Goal: Task Accomplishment & Management: Manage account settings

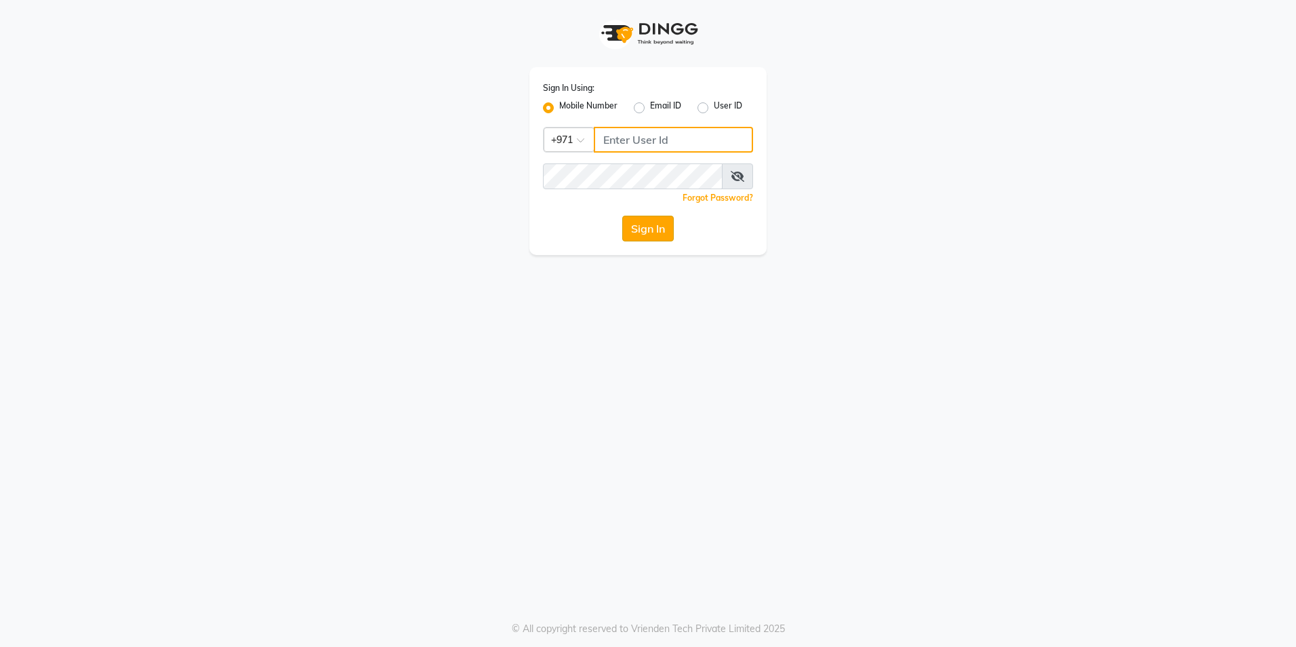
type input "527583087"
click at [639, 235] on button "Sign In" at bounding box center [648, 229] width 52 height 26
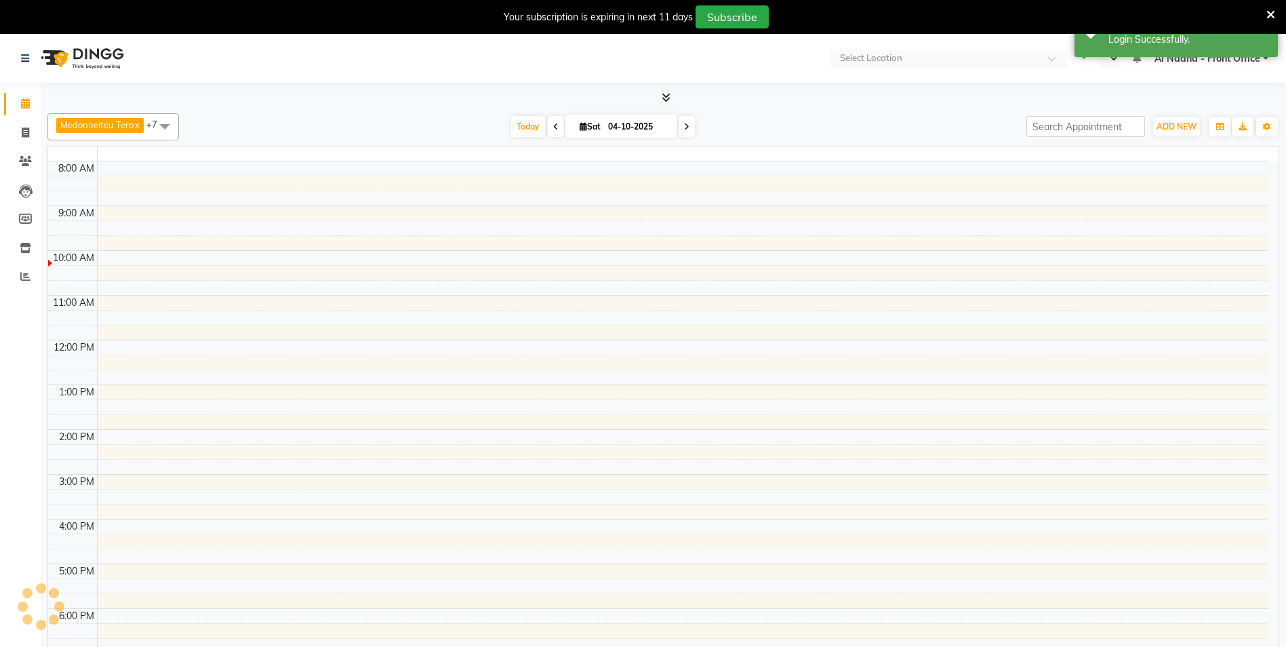
select select "en"
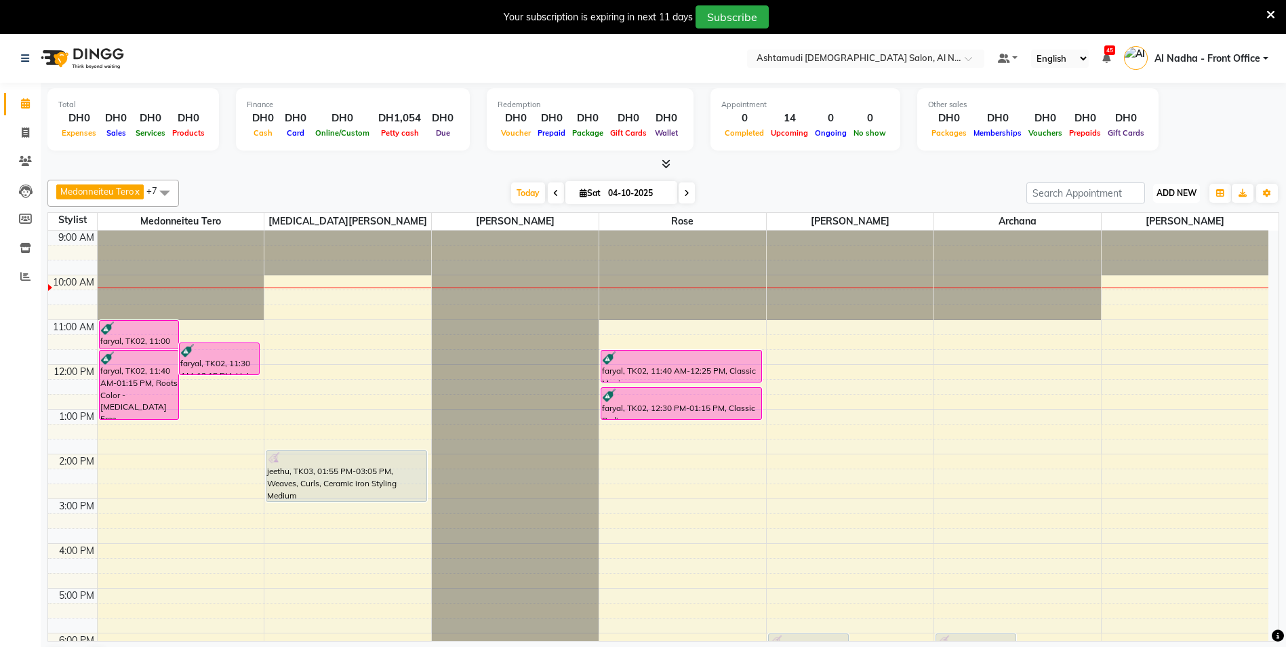
click at [639, 193] on span "ADD NEW" at bounding box center [1176, 193] width 40 height 10
click at [639, 267] on link "Add Attendance" at bounding box center [1145, 272] width 107 height 18
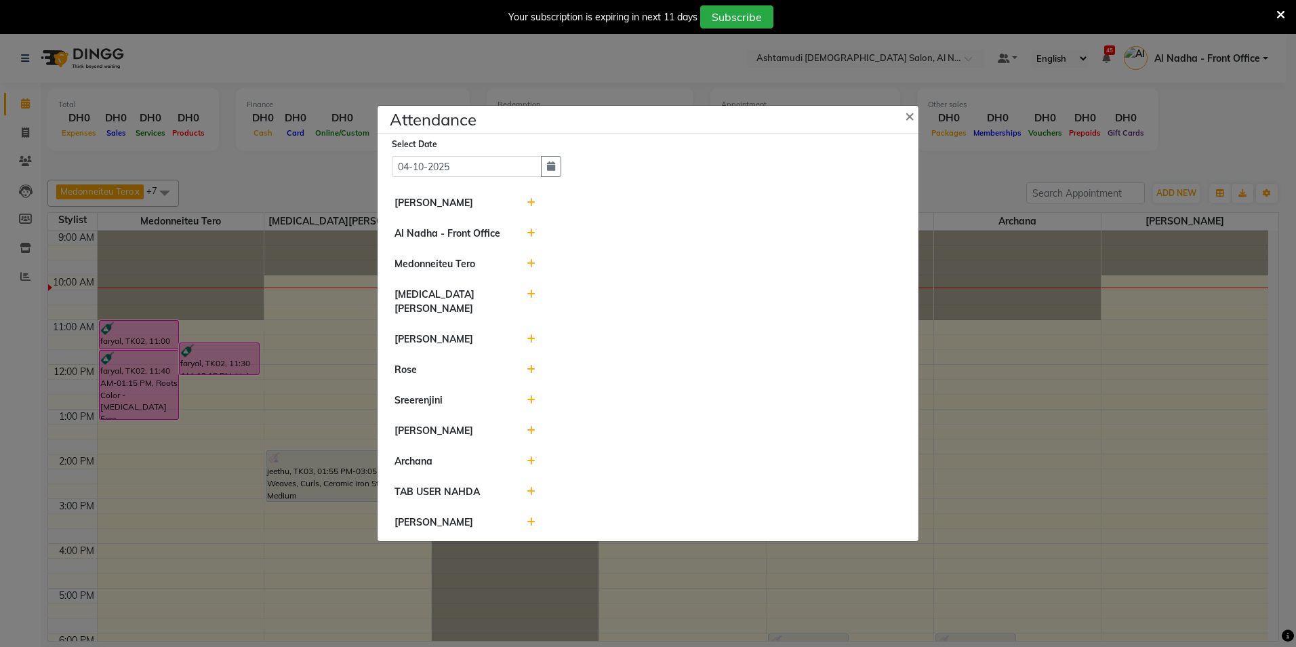
click at [527, 456] on icon at bounding box center [531, 460] width 9 height 9
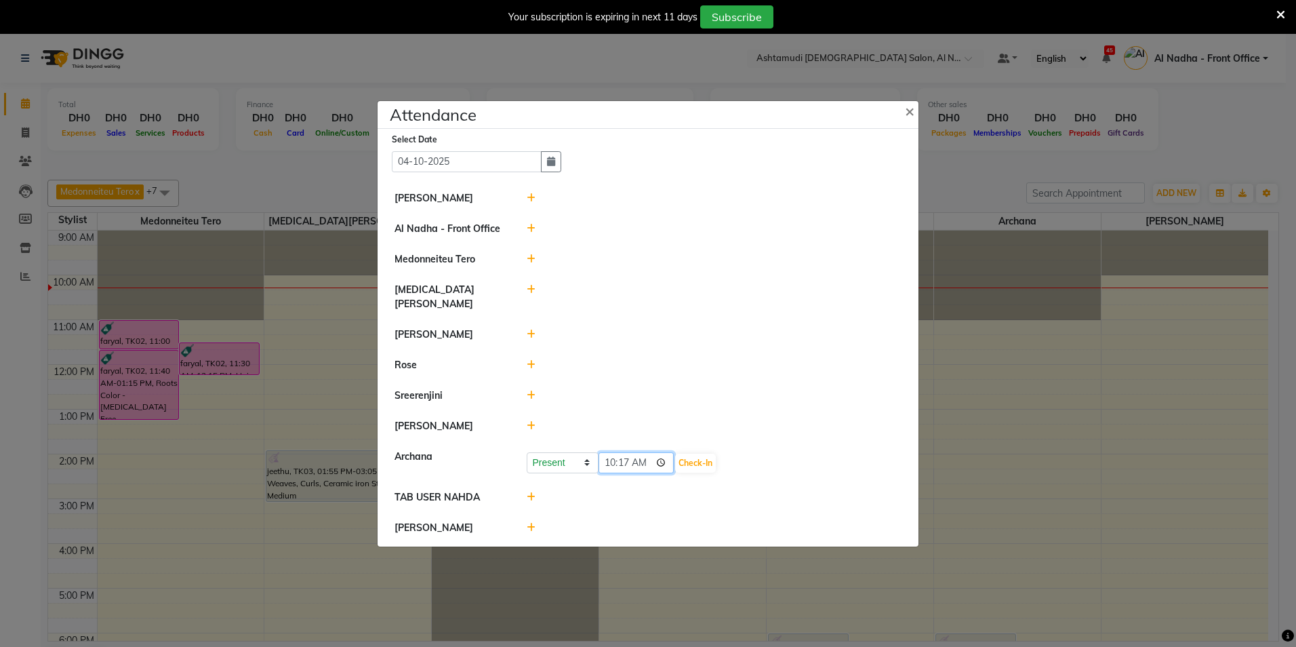
click at [631, 452] on input "10:17" at bounding box center [636, 462] width 76 height 21
click at [637, 455] on input "10:17" at bounding box center [636, 462] width 76 height 21
click at [628, 453] on input "10:17" at bounding box center [636, 462] width 76 height 21
type input "10:00"
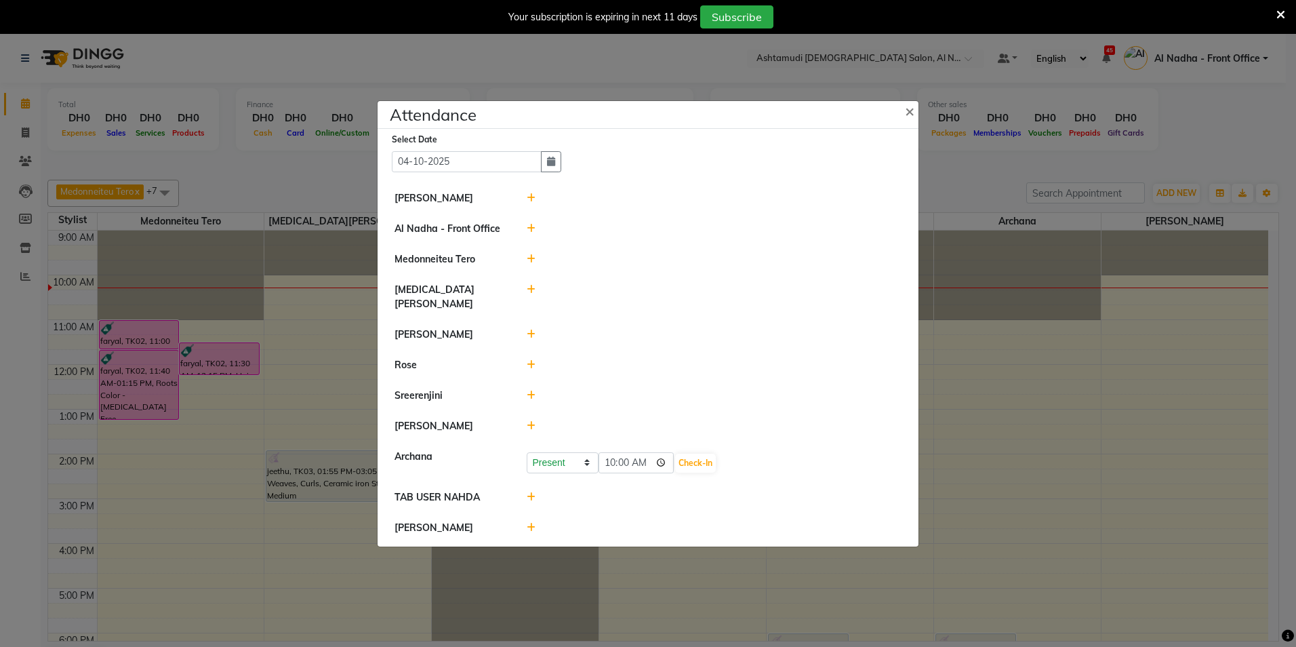
click at [527, 421] on icon at bounding box center [531, 425] width 9 height 9
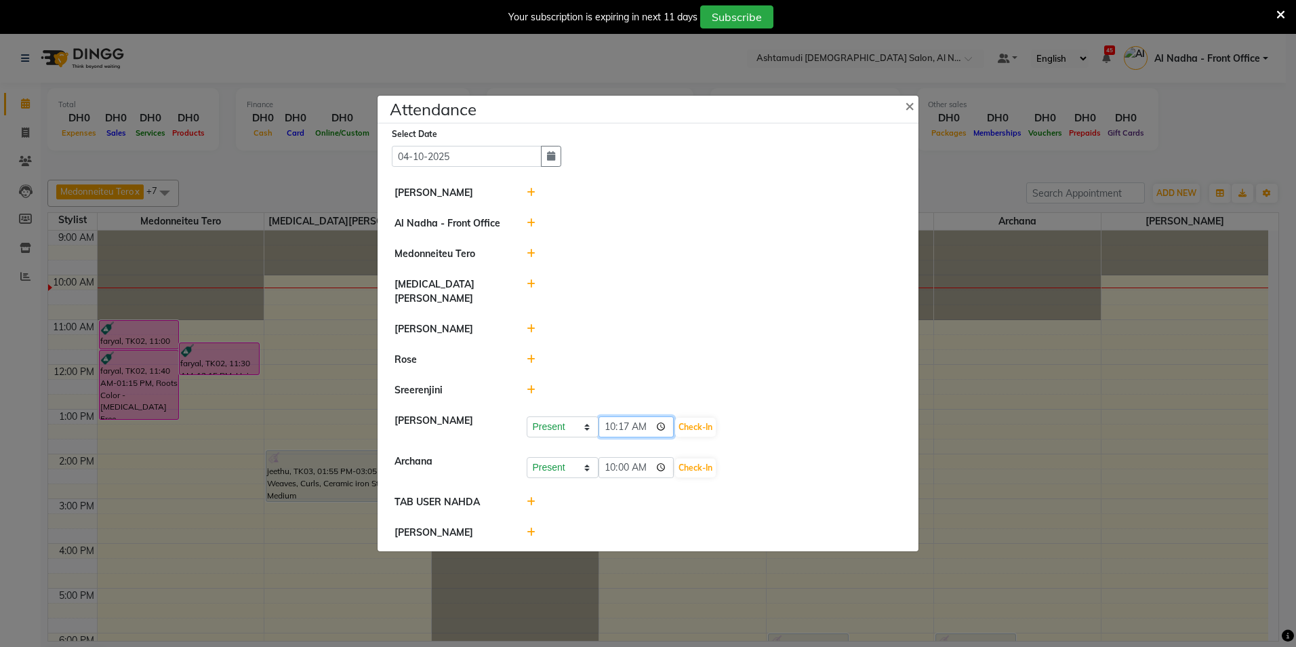
click at [631, 416] on input "10:17" at bounding box center [636, 426] width 76 height 21
click at [633, 416] on input "10:17" at bounding box center [636, 426] width 76 height 21
click at [629, 418] on input "10:17" at bounding box center [636, 426] width 76 height 21
type input "10:00"
click at [531, 289] on icon at bounding box center [531, 283] width 9 height 9
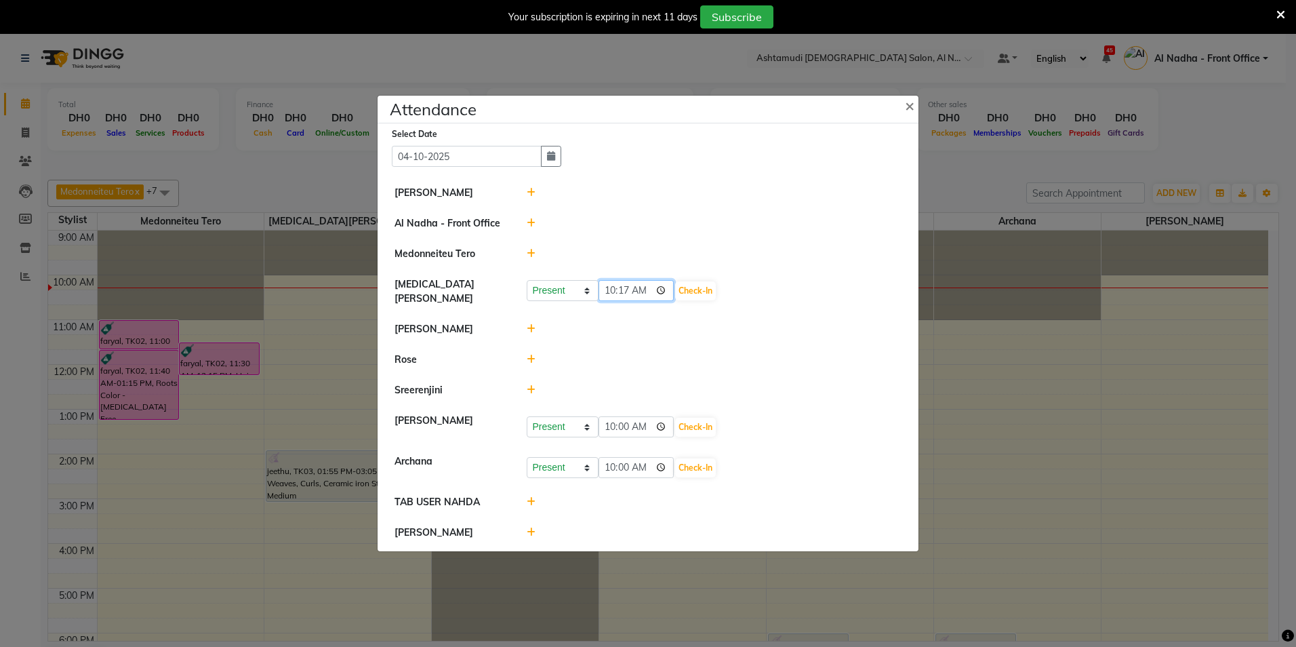
click at [628, 289] on input "10:17" at bounding box center [636, 290] width 76 height 21
type input "10:00"
click at [639, 348] on li "Rose" at bounding box center [648, 359] width 534 height 31
click at [639, 294] on button "Check-In" at bounding box center [695, 290] width 41 height 19
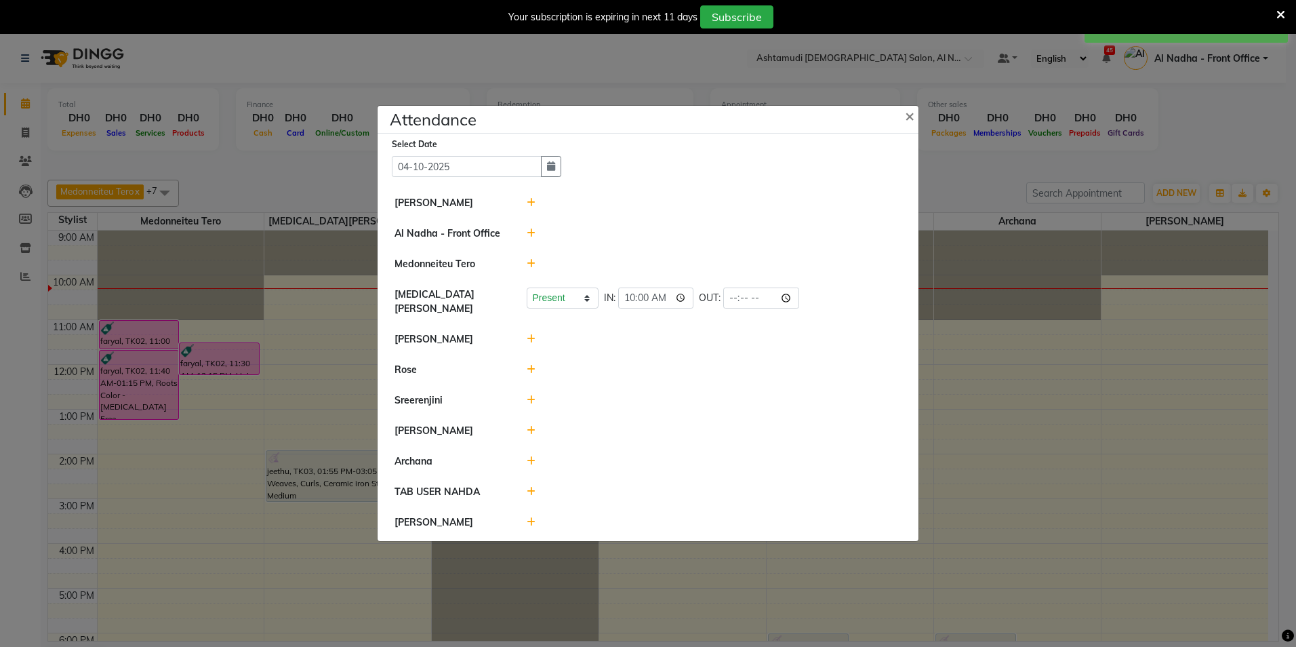
click at [531, 456] on icon at bounding box center [531, 460] width 9 height 9
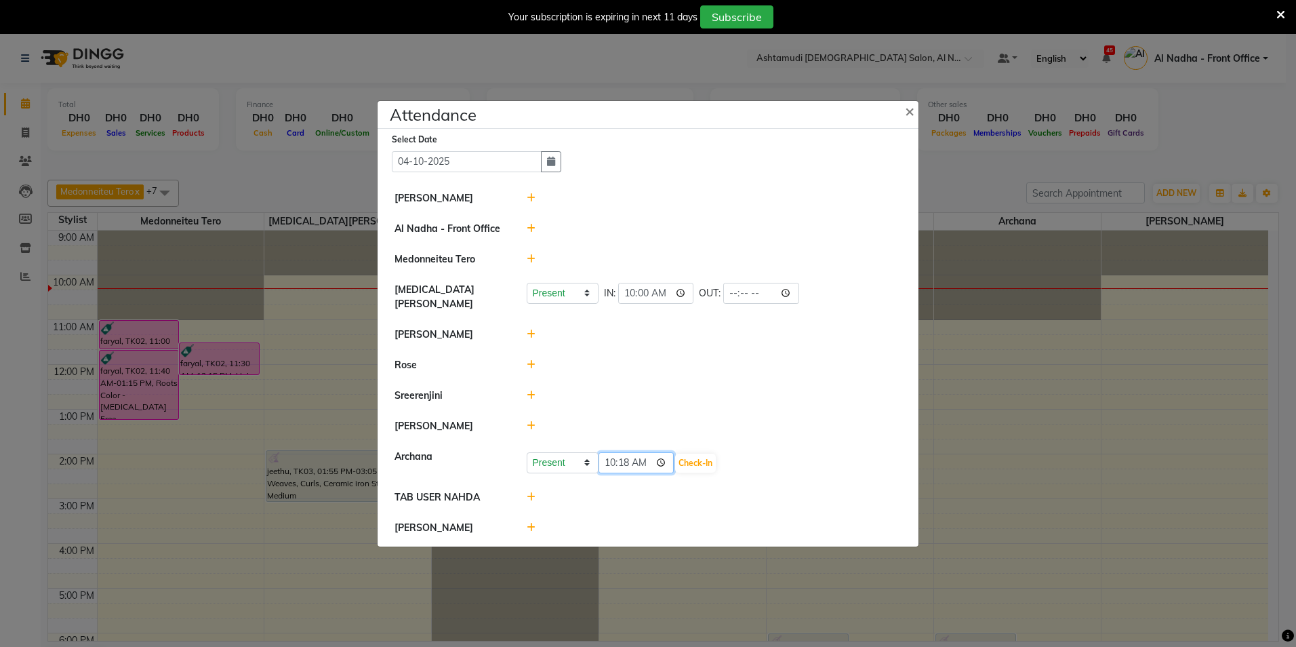
click at [625, 457] on input "10:18" at bounding box center [636, 462] width 76 height 21
type input "10:00"
click at [639, 441] on li "Archana Present Absent Late Half Day Weekly Off 10:00 Check-In" at bounding box center [648, 461] width 534 height 41
click at [639, 460] on button "Check-In" at bounding box center [695, 462] width 41 height 19
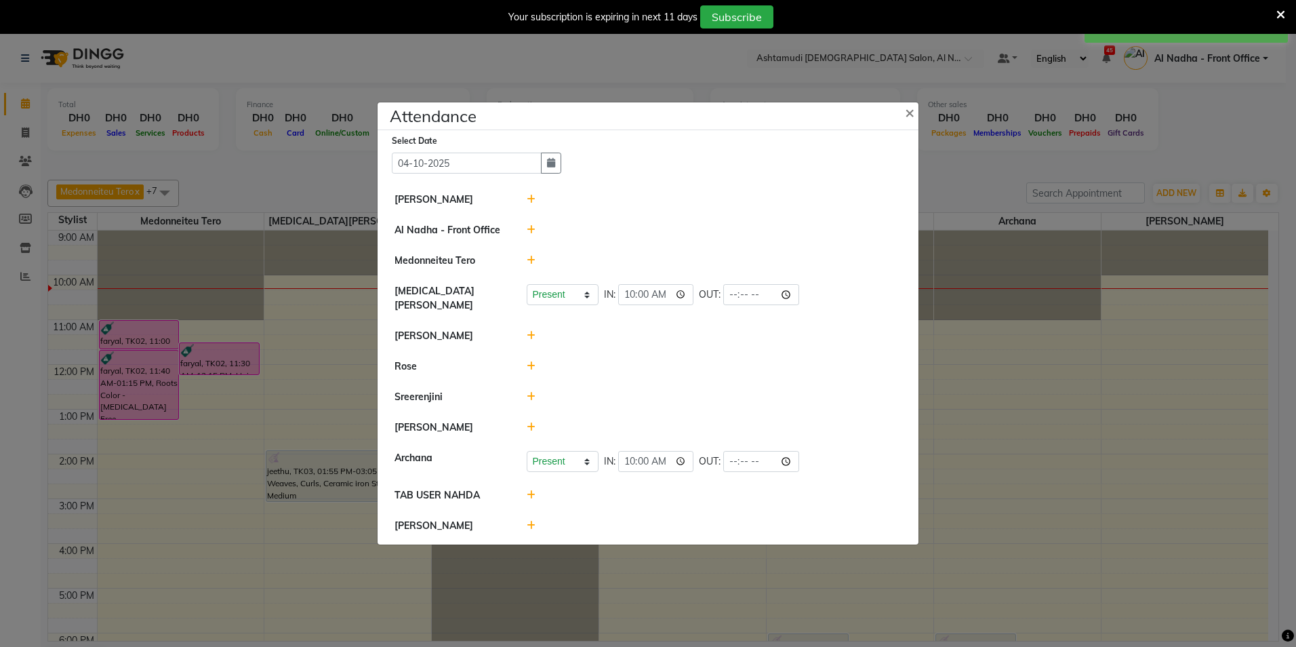
click at [533, 422] on icon at bounding box center [531, 426] width 9 height 9
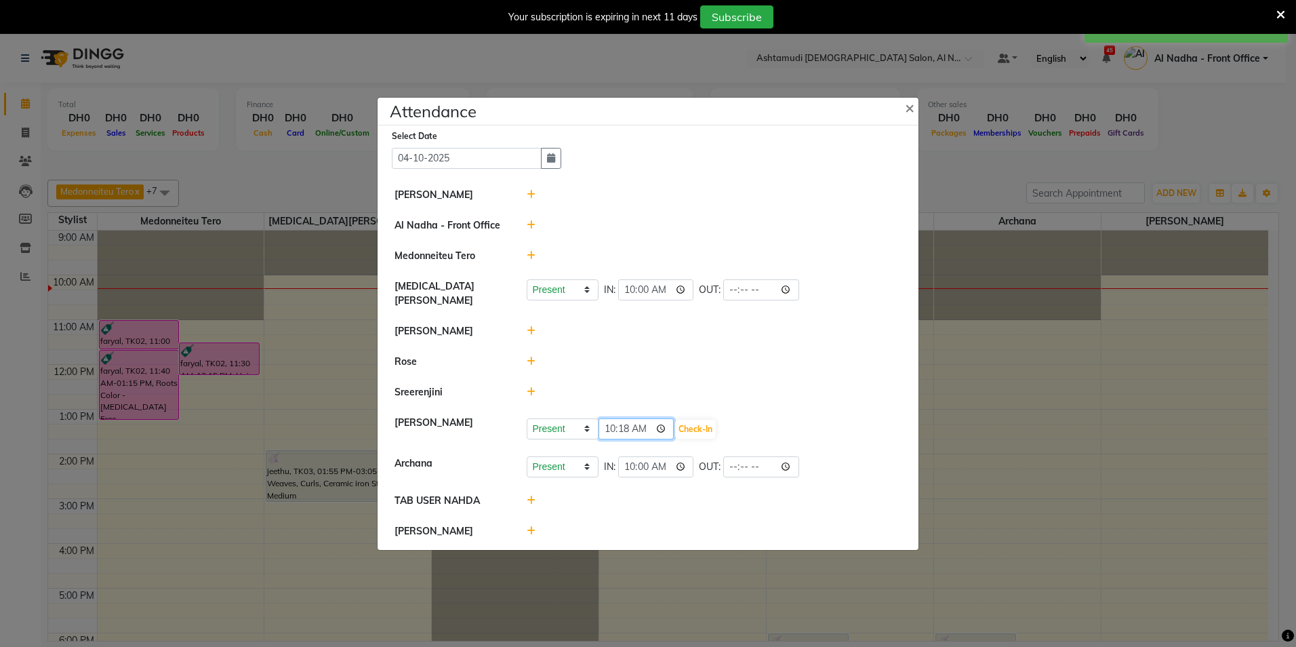
click at [628, 424] on input "10:18" at bounding box center [636, 428] width 76 height 21
type input "10:00"
click at [639, 426] on button "Check-In" at bounding box center [695, 429] width 41 height 19
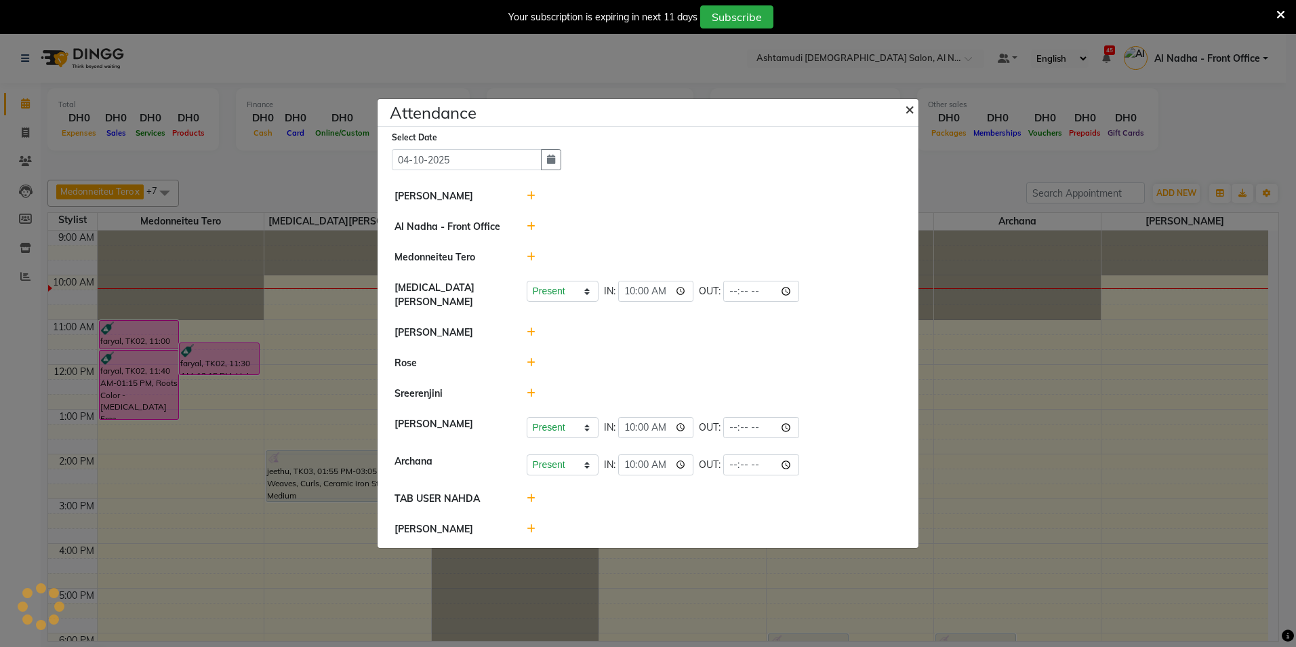
click at [639, 112] on span "×" at bounding box center [909, 108] width 9 height 20
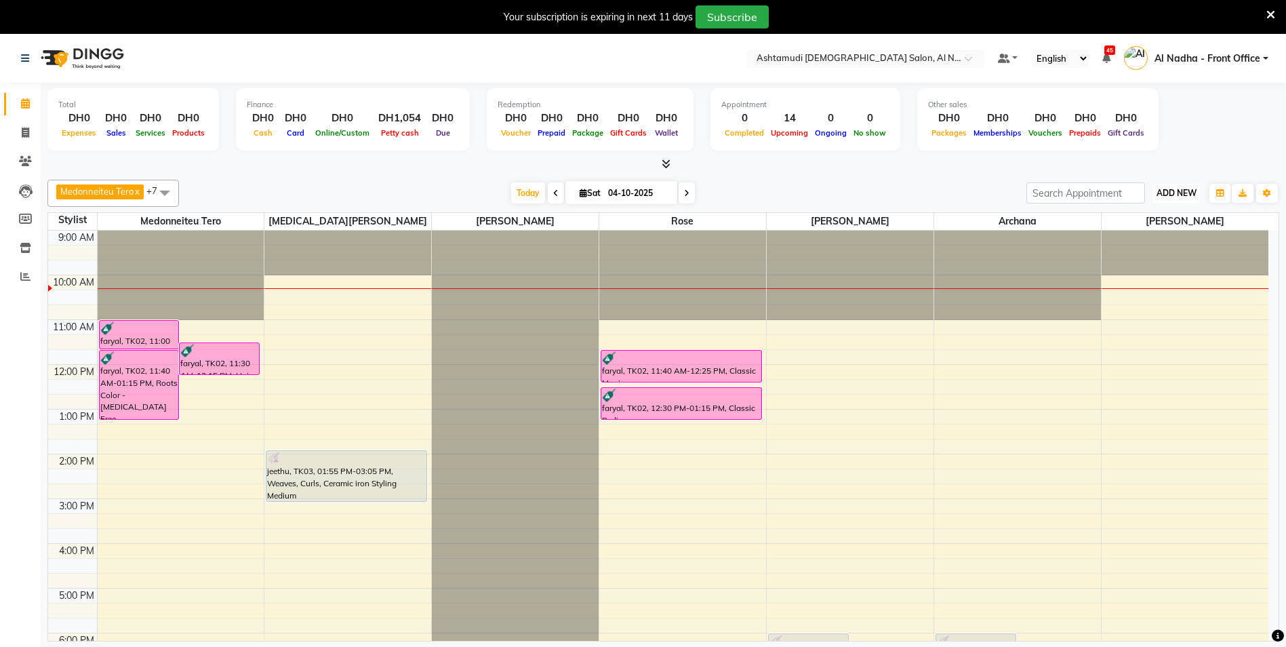
click at [639, 190] on span "ADD NEW" at bounding box center [1176, 193] width 40 height 10
click at [639, 270] on link "Add Attendance" at bounding box center [1145, 272] width 107 height 18
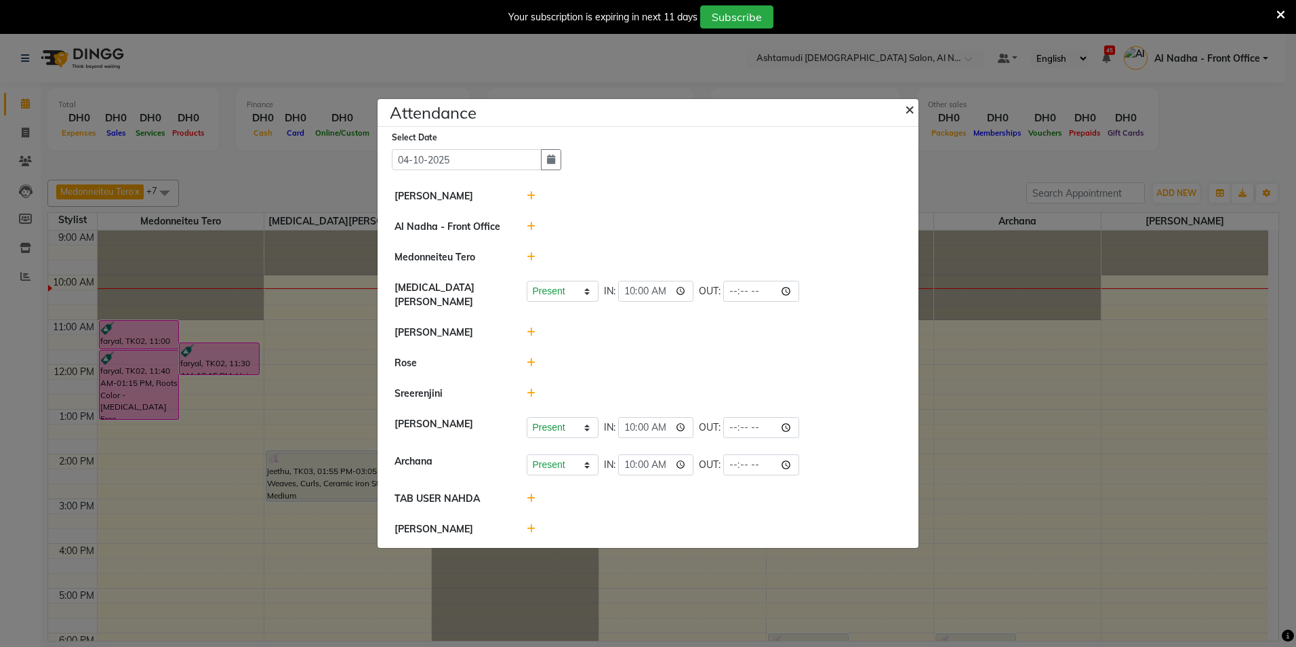
click at [639, 109] on span "×" at bounding box center [909, 108] width 9 height 20
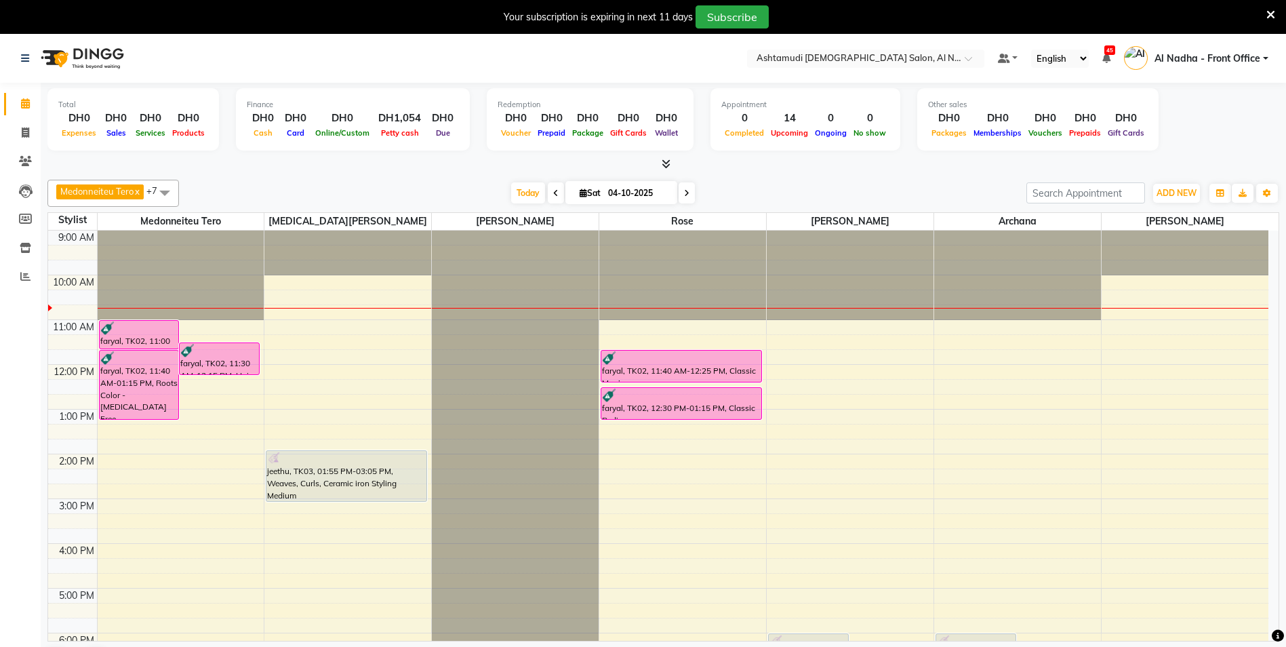
scroll to position [35, 0]
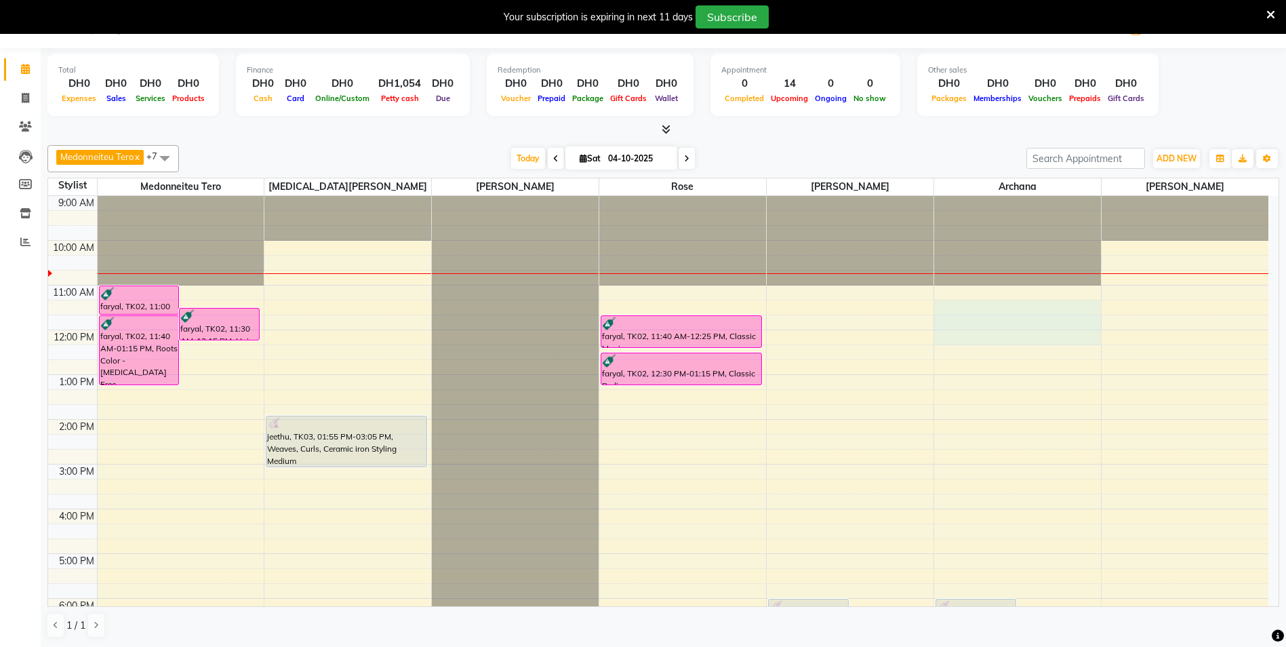
drag, startPoint x: 974, startPoint y: 304, endPoint x: 976, endPoint y: 332, distance: 27.9
click at [639, 339] on div "9:00 AM 10:00 AM 11:00 AM 12:00 PM 1:00 PM 2:00 PM 3:00 PM 4:00 PM 5:00 PM 6:00…" at bounding box center [658, 509] width 1220 height 626
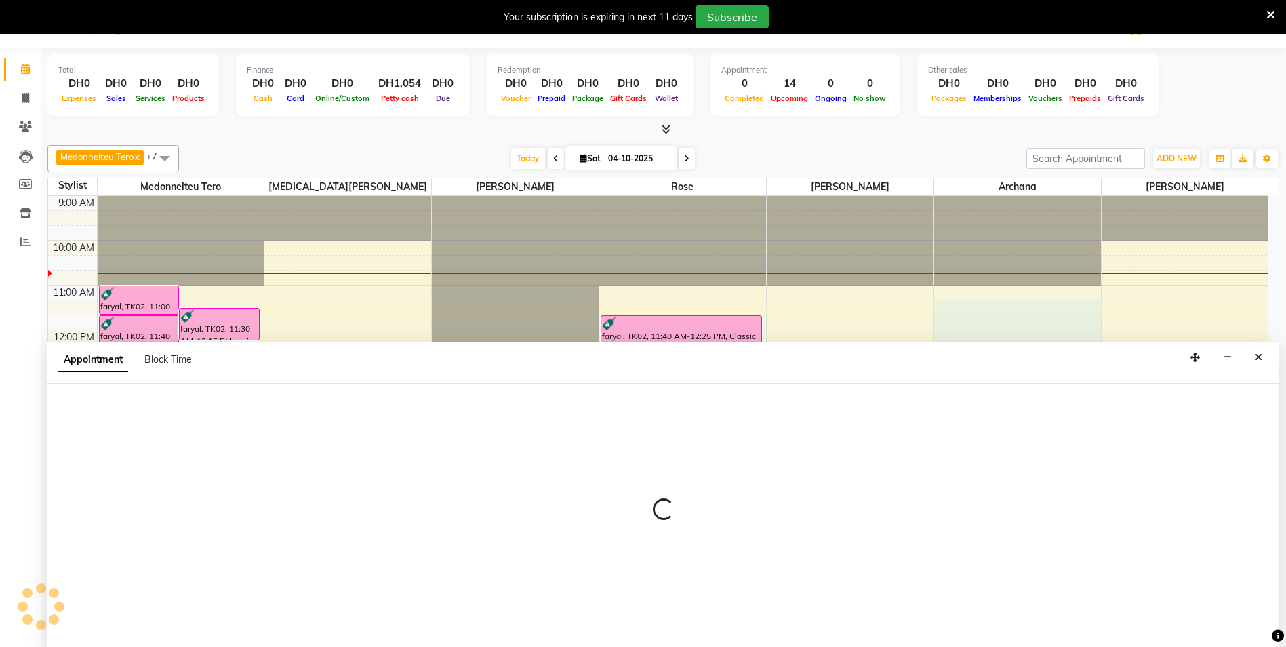
select select "88905"
select select "tentative"
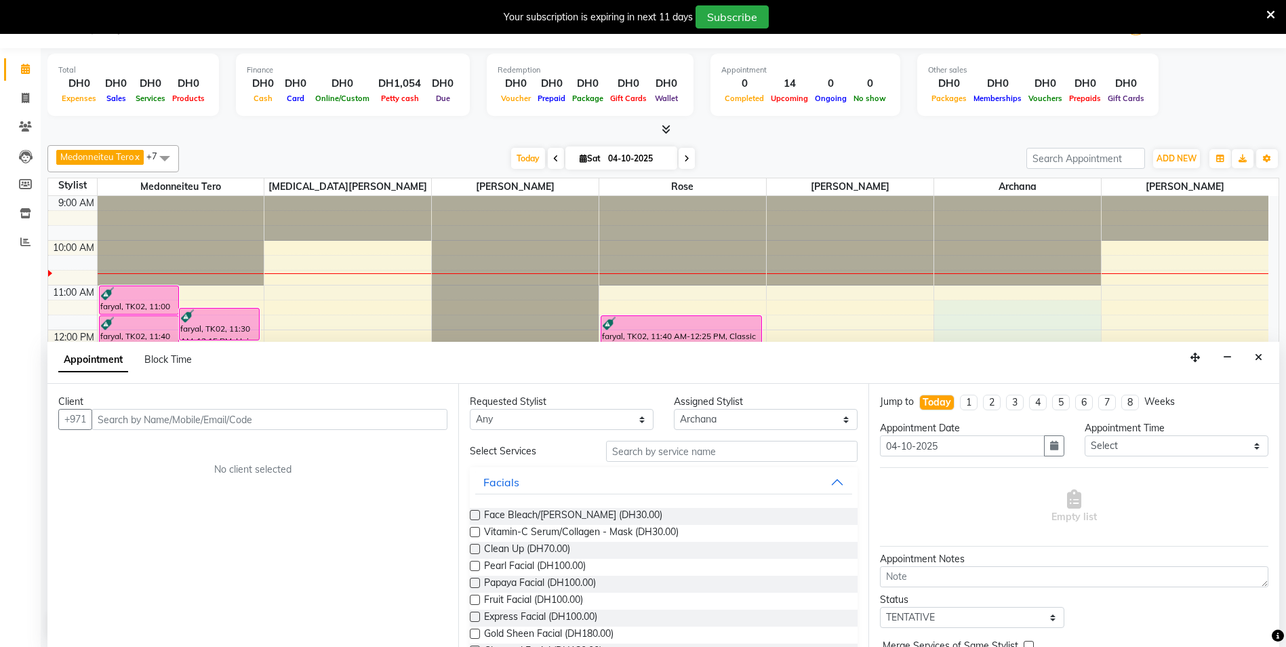
click at [135, 422] on input "text" at bounding box center [270, 419] width 356 height 21
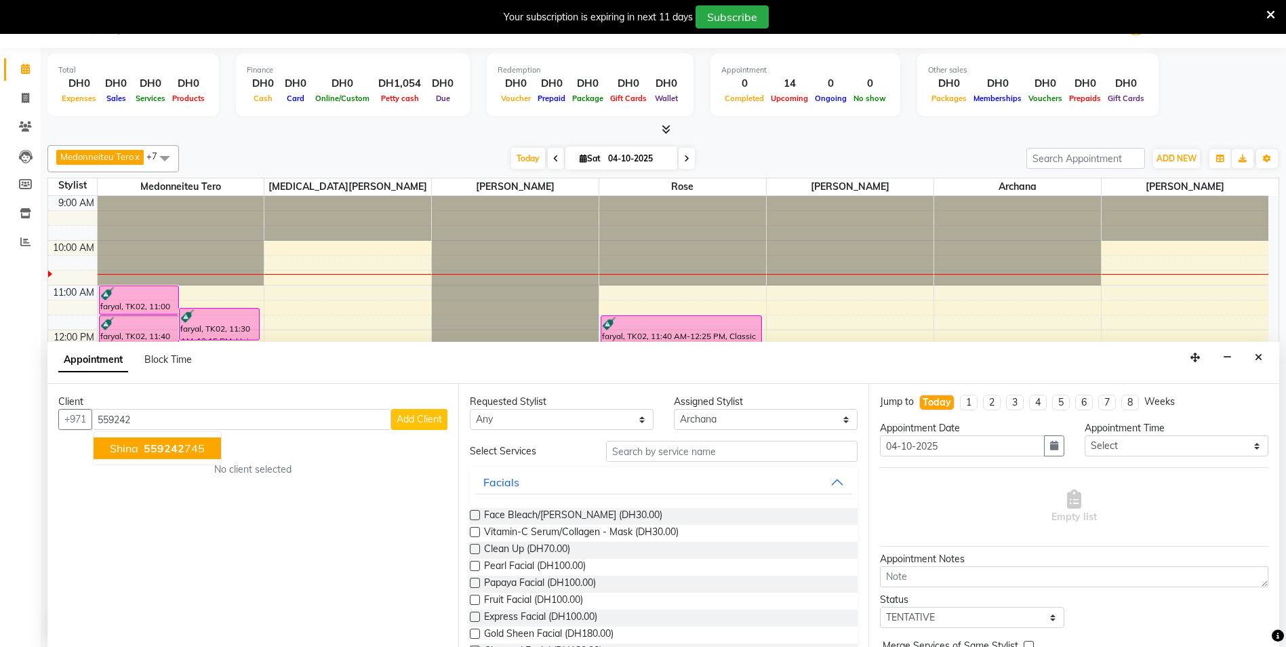
click at [172, 447] on span "559242" at bounding box center [164, 448] width 41 height 14
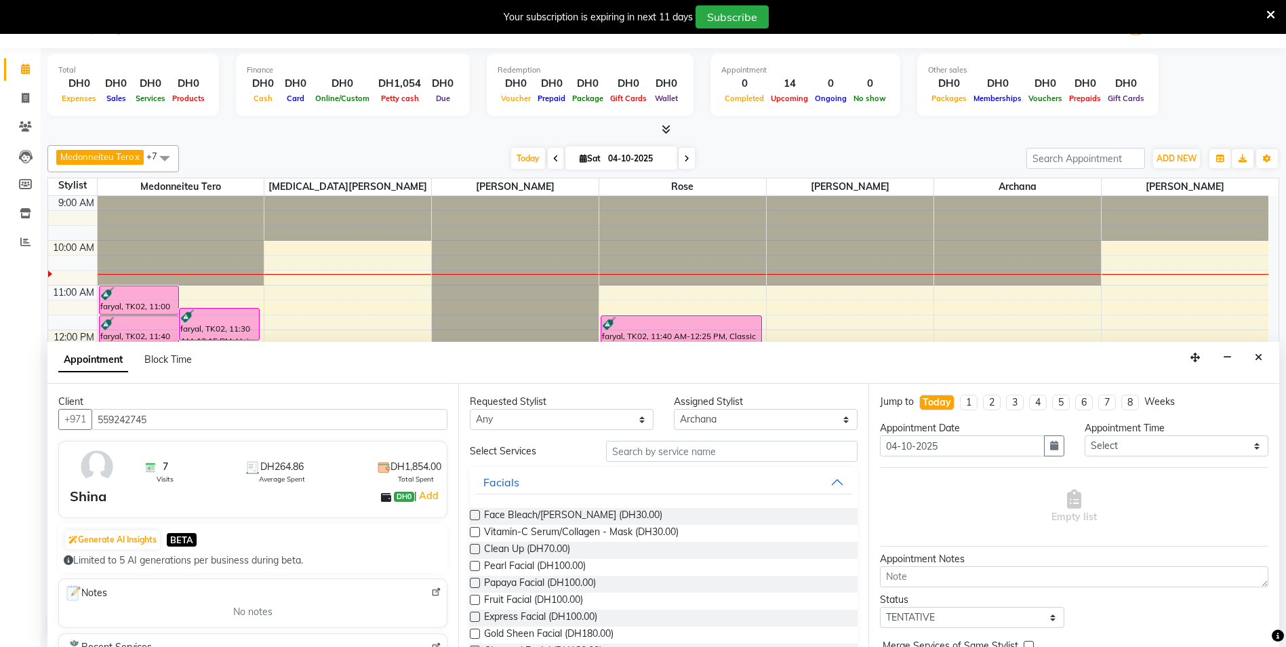
type input "559242745"
click at [639, 451] on input "text" at bounding box center [732, 451] width 252 height 21
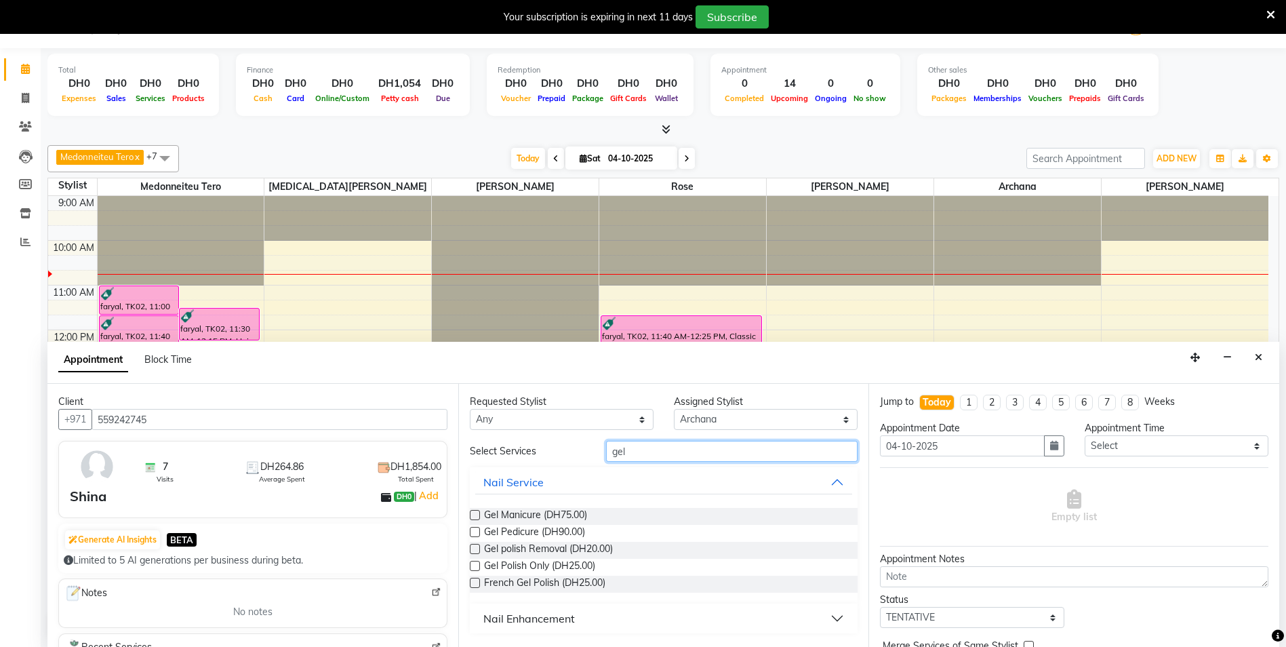
type input "gel"
click at [472, 548] on label at bounding box center [475, 549] width 10 height 10
click at [472, 548] on input "checkbox" at bounding box center [474, 550] width 9 height 9
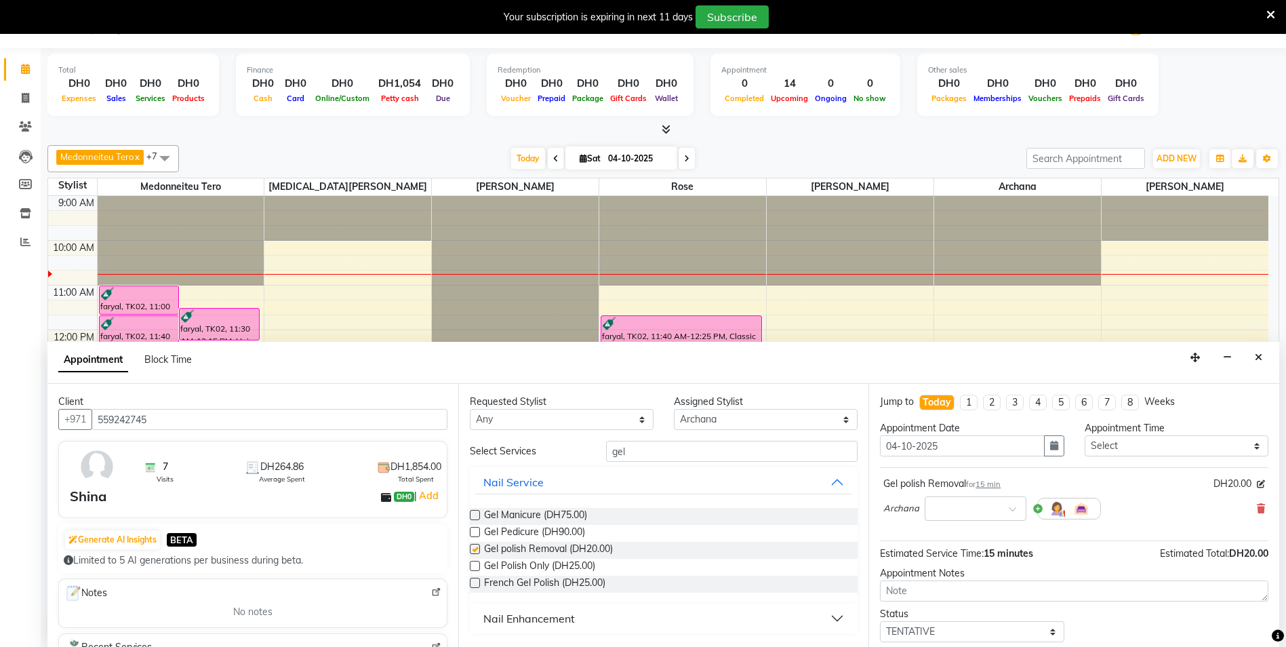
checkbox input "false"
click at [639, 441] on select "Select 10:00 AM 10:30 AM 11:00 AM 11:30 AM 12:00 PM 12:30 PM 01:00 PM 01:30 PM …" at bounding box center [1176, 445] width 184 height 21
select select "660"
click at [639, 435] on select "Select 10:00 AM 10:30 AM 11:00 AM 11:30 AM 12:00 PM 12:30 PM 01:00 PM 01:30 PM …" at bounding box center [1176, 445] width 184 height 21
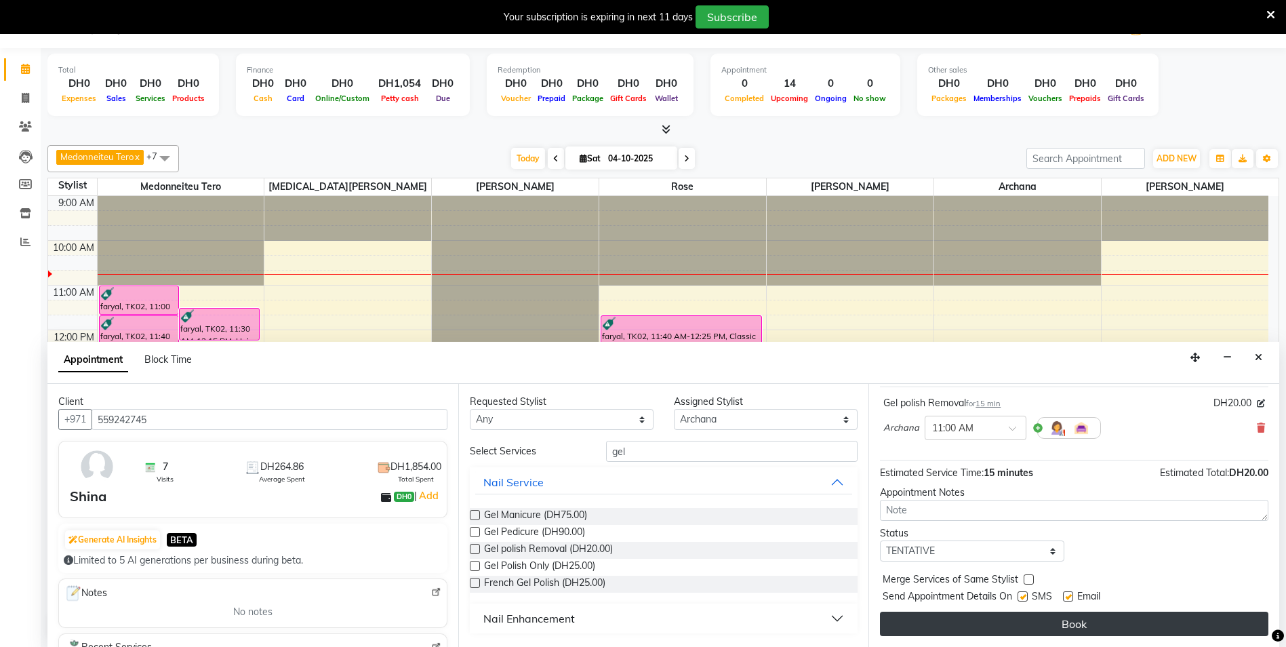
click at [639, 622] on button "Book" at bounding box center [1074, 623] width 388 height 24
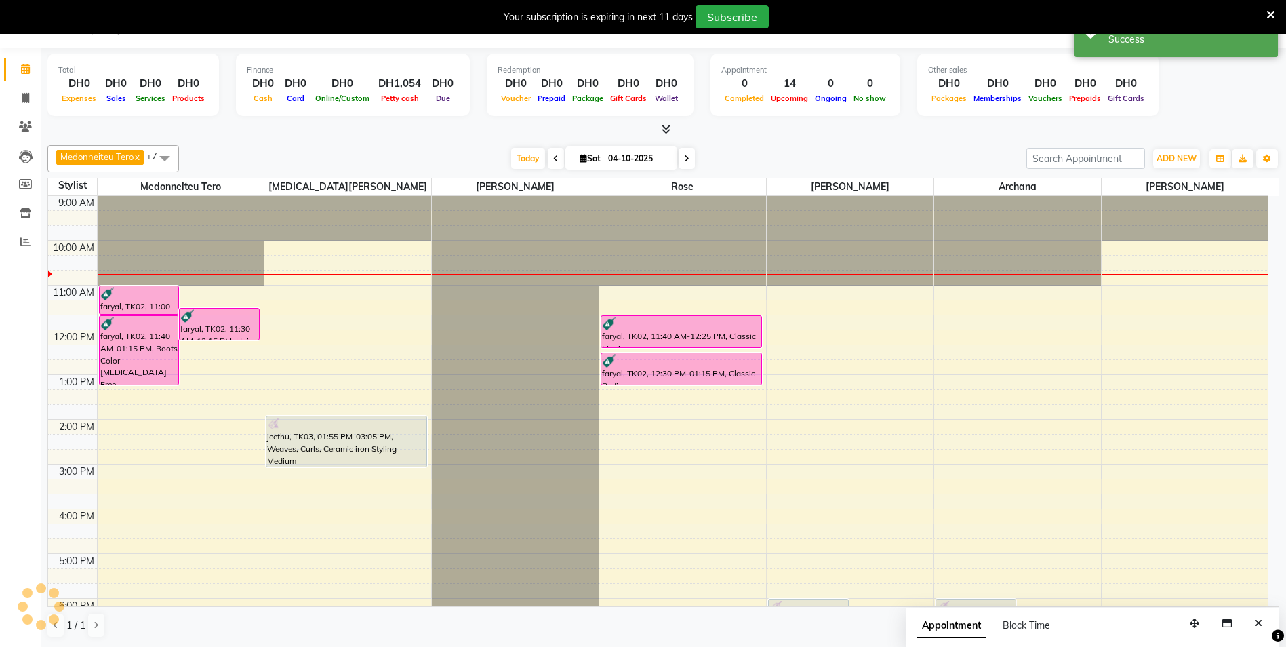
scroll to position [0, 0]
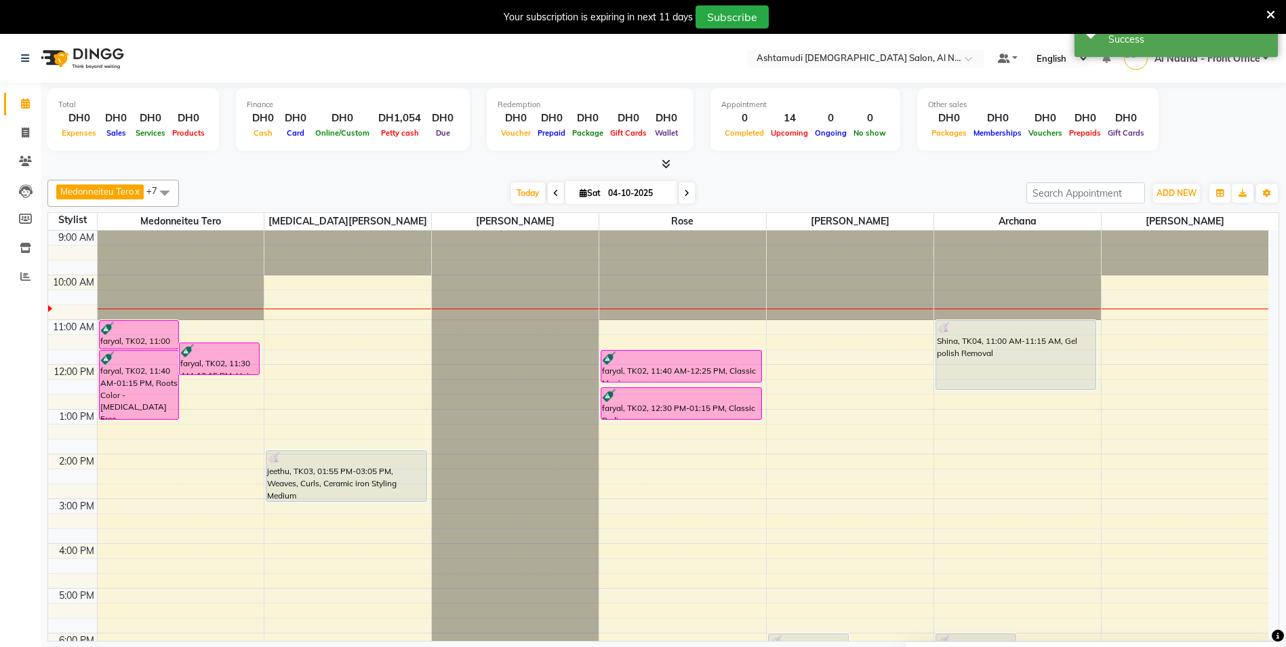
drag, startPoint x: 981, startPoint y: 331, endPoint x: 979, endPoint y: 391, distance: 60.4
click at [639, 391] on div "Surabhi, TK01, 06:00 PM-06:45 PM, Papaya Facial Surabhi, TK01, 06:30 PM-06:50 P…" at bounding box center [1017, 543] width 167 height 626
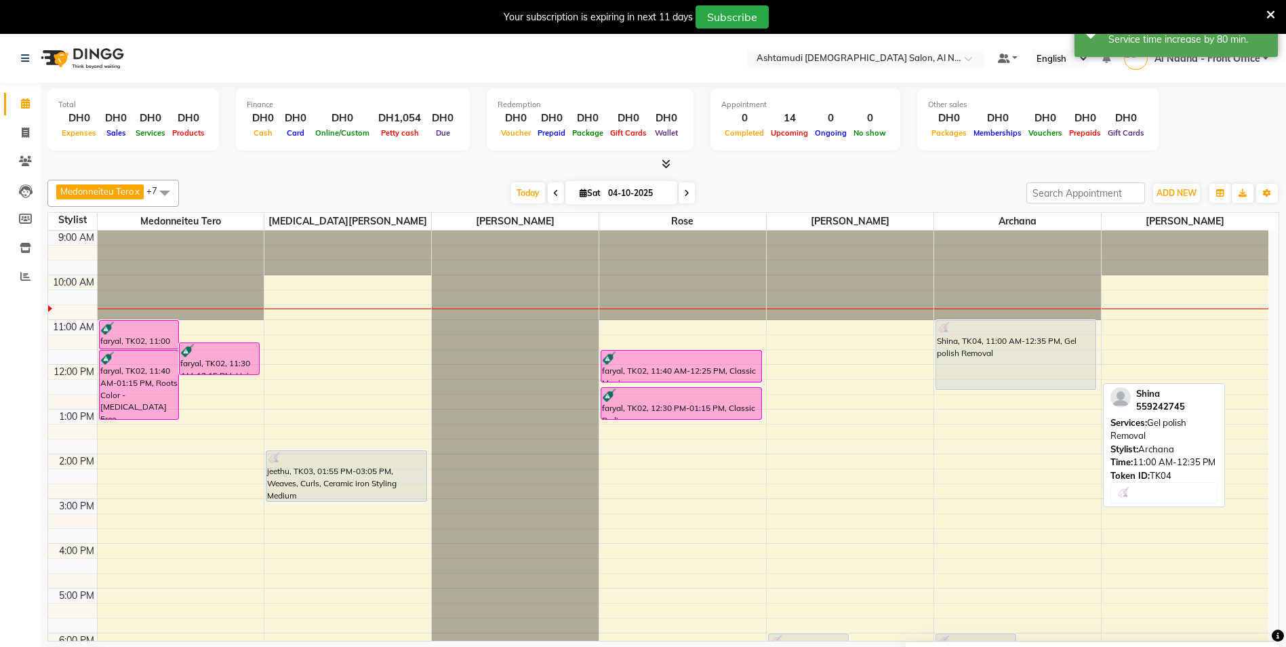
click at [639, 357] on div "Shina, TK04, 11:00 AM-12:35 PM, Gel polish Removal" at bounding box center [1016, 355] width 160 height 68
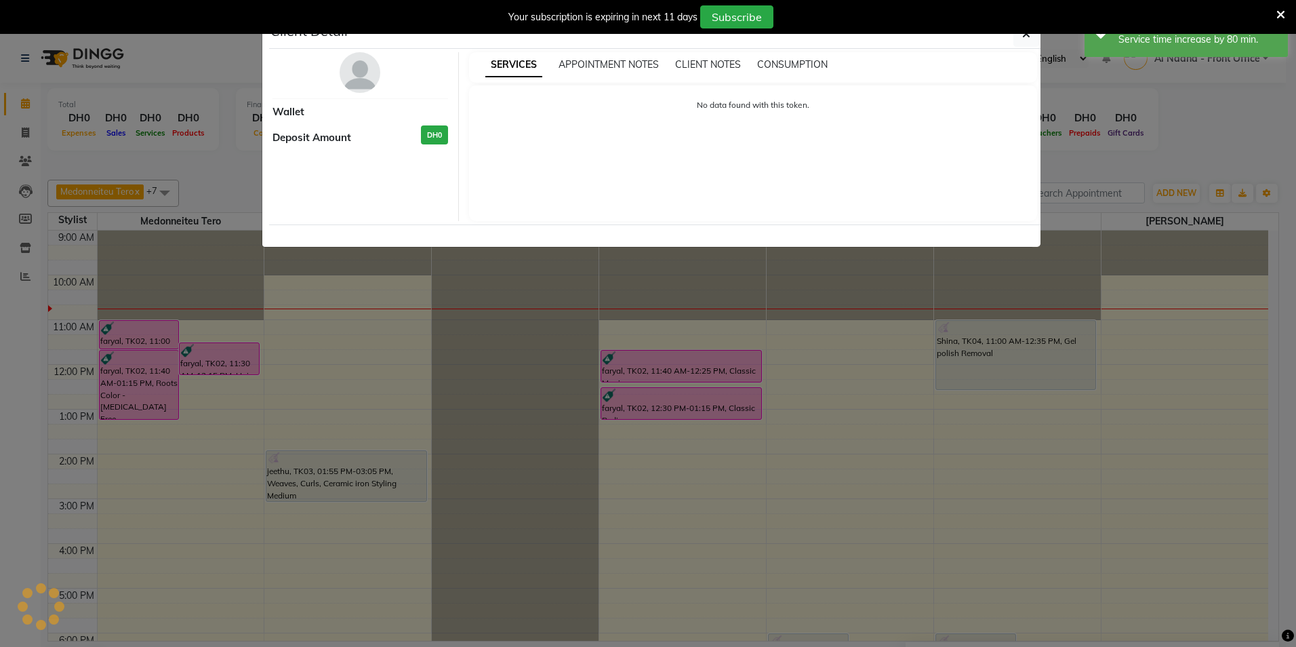
select select "7"
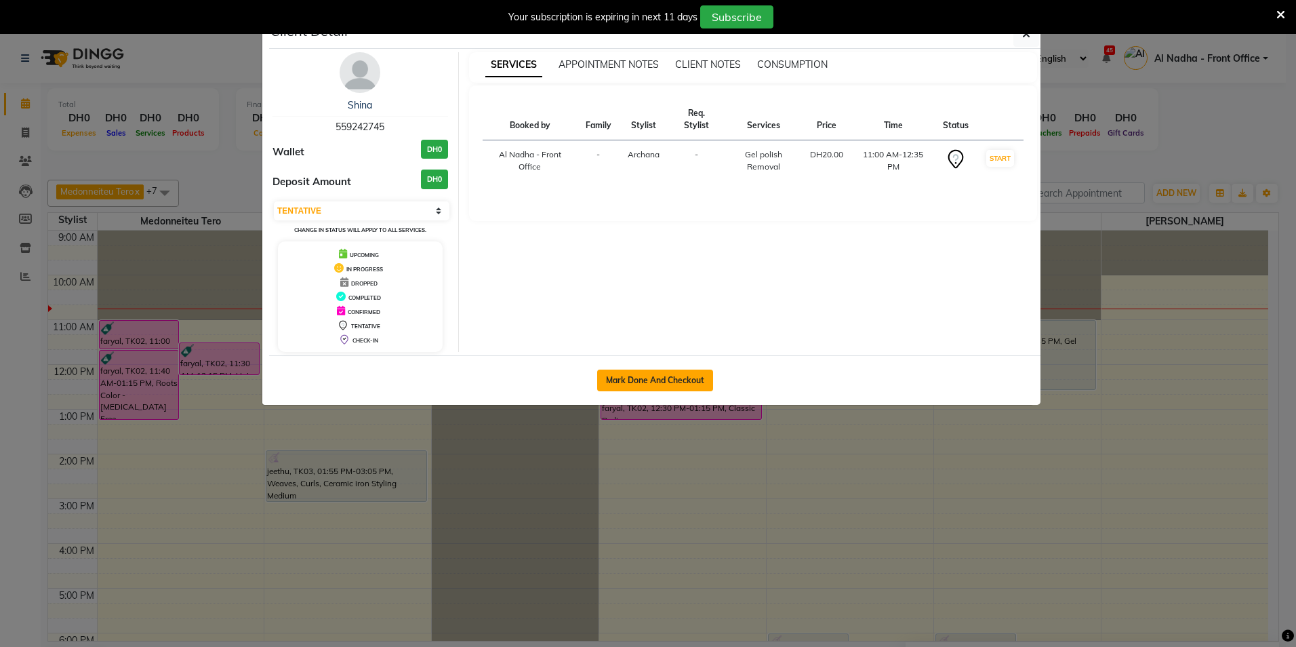
click at [639, 384] on button "Mark Done And Checkout" at bounding box center [655, 380] width 116 height 22
select select "service"
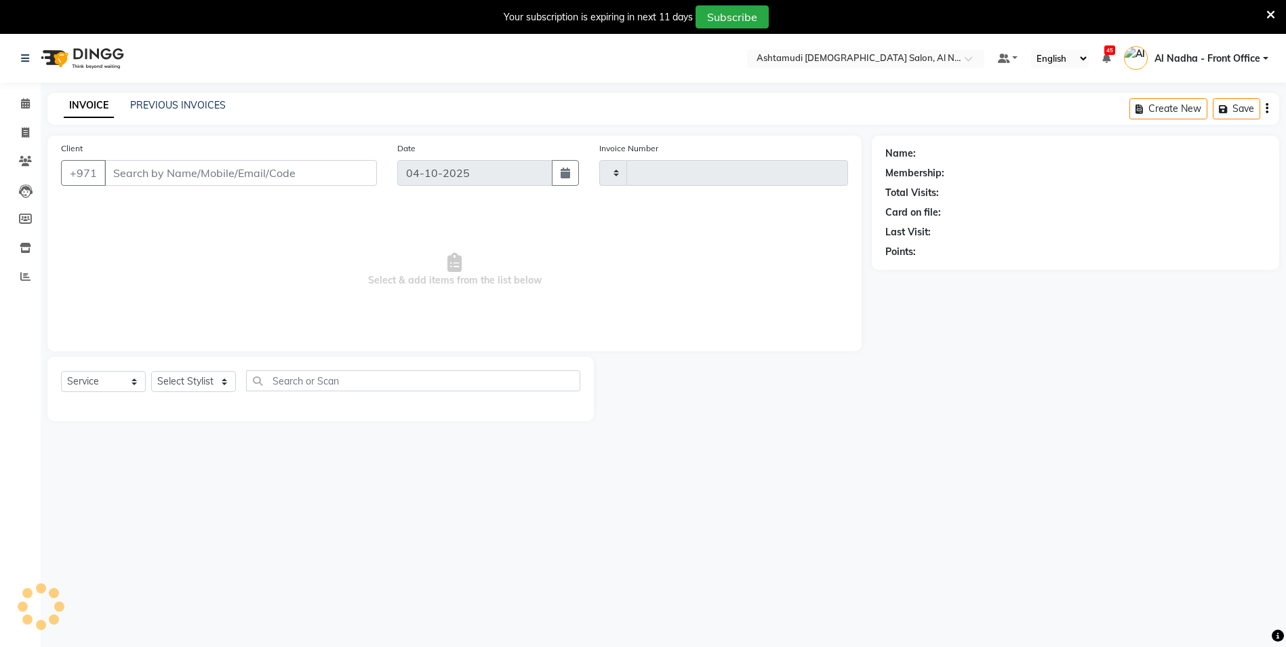
type input "2569"
select select "7088"
type input "559242745"
select select "88905"
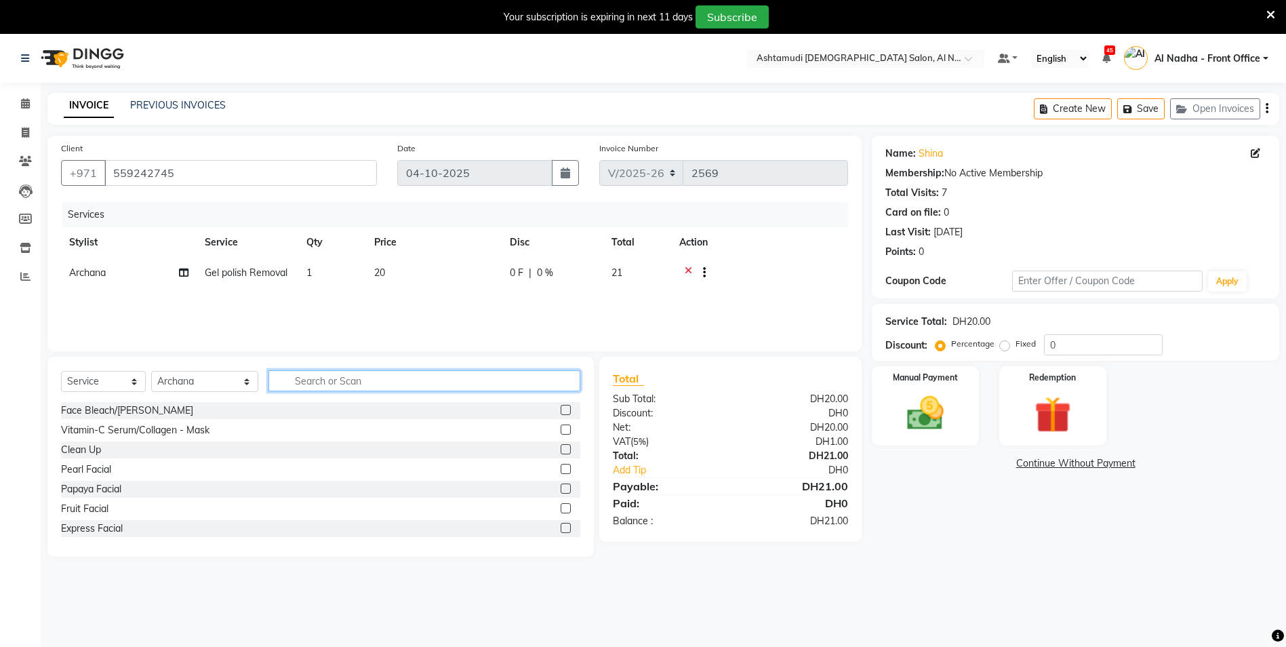
click at [307, 386] on input "text" at bounding box center [424, 380] width 312 height 21
type input "ped"
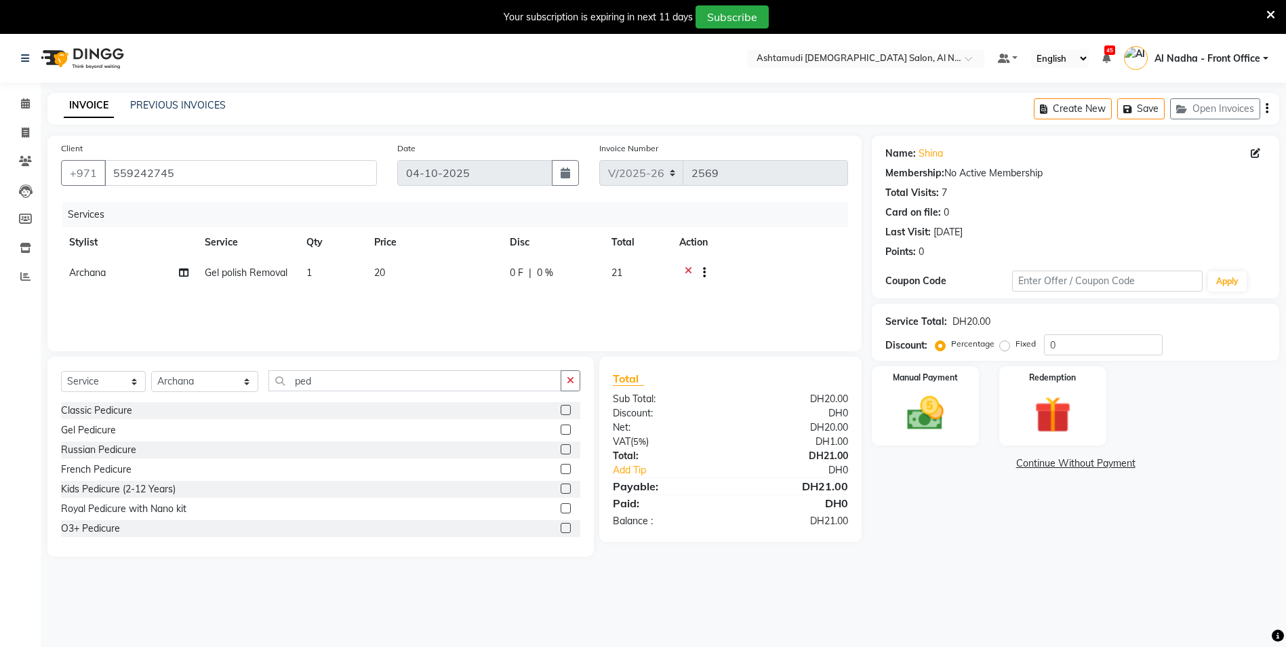
click at [561, 408] on label at bounding box center [566, 410] width 10 height 10
click at [561, 408] on input "checkbox" at bounding box center [565, 410] width 9 height 9
checkbox input "false"
click at [639, 104] on icon "button" at bounding box center [1130, 108] width 14 height 9
click at [639, 13] on icon at bounding box center [1270, 15] width 9 height 12
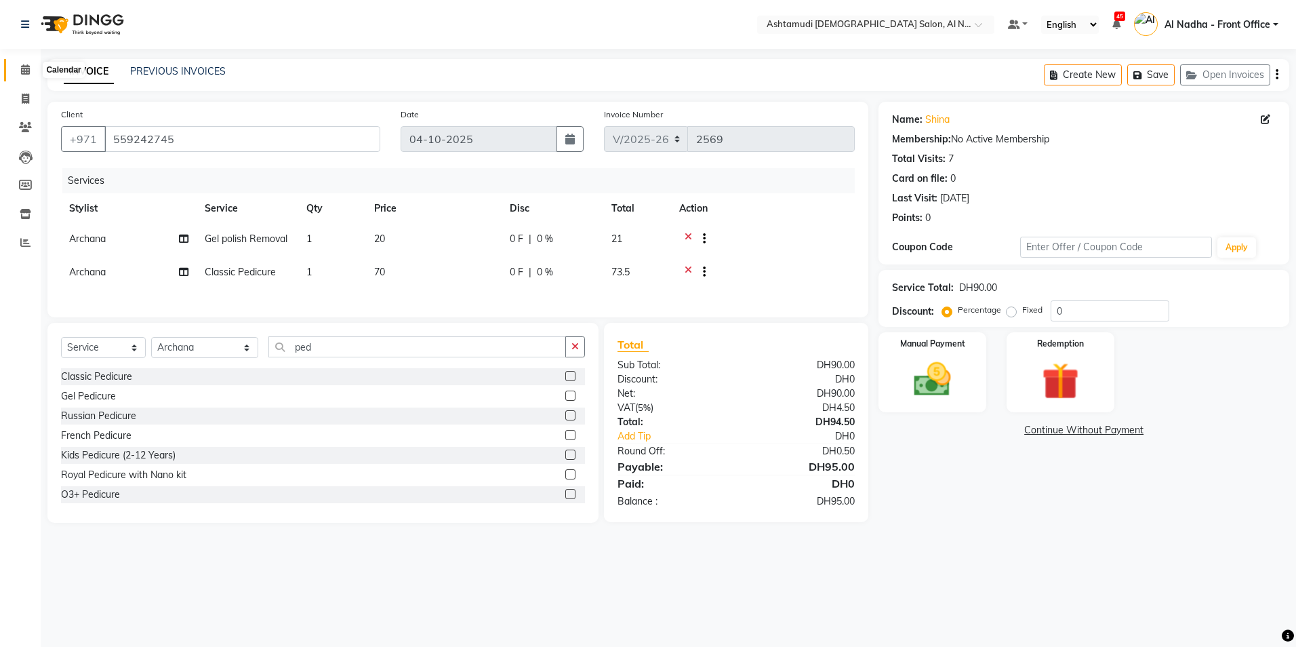
click at [25, 70] on icon at bounding box center [25, 69] width 9 height 10
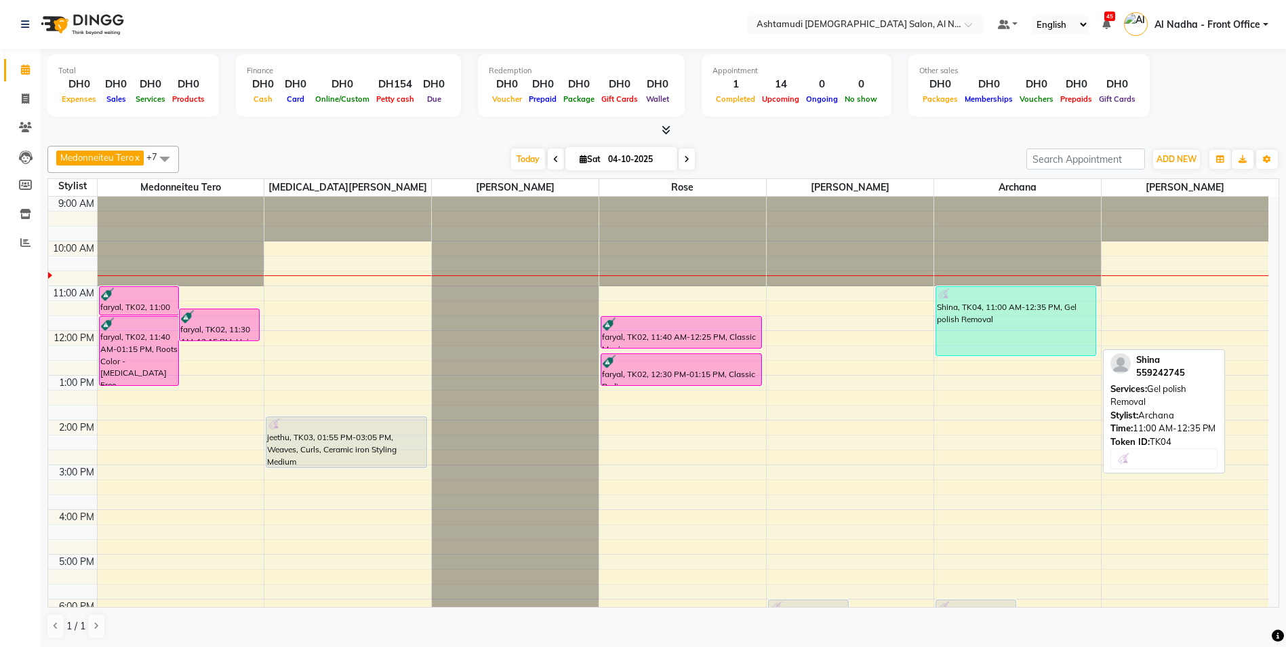
click at [639, 334] on div "Shina, TK04, 11:00 AM-12:35 PM, Gel polish Removal" at bounding box center [1016, 321] width 160 height 68
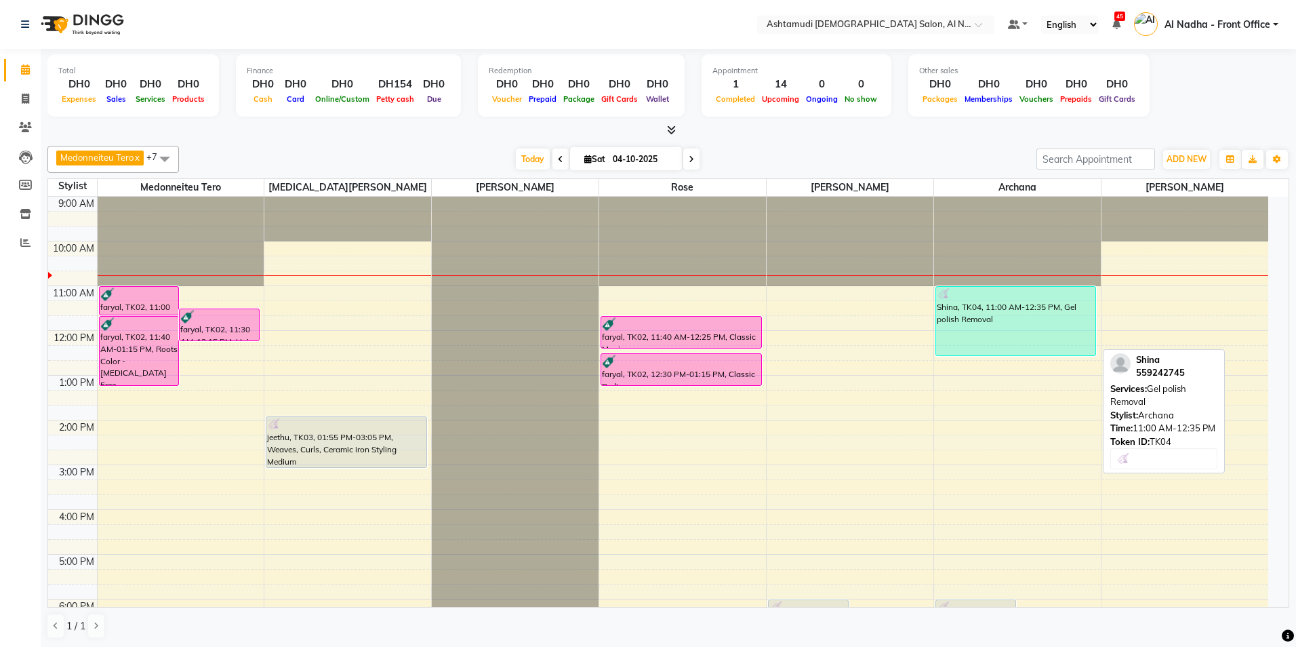
select select "3"
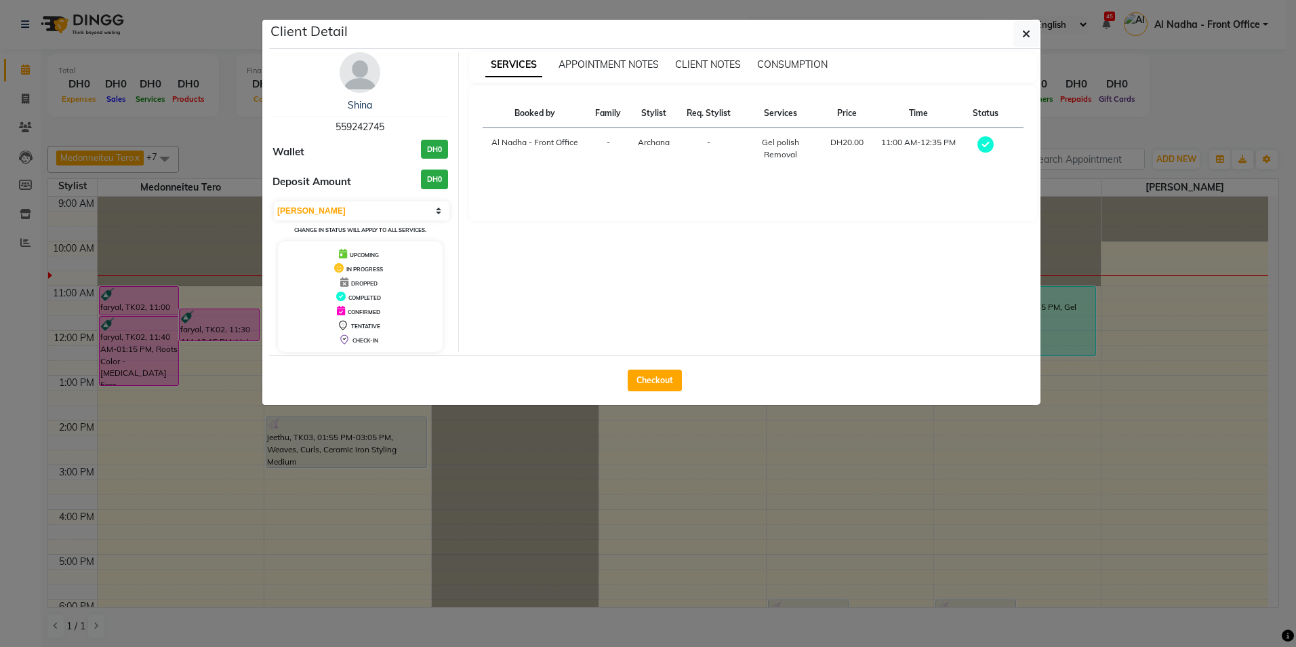
click at [639, 143] on icon at bounding box center [985, 144] width 16 height 16
click at [639, 119] on th "Status" at bounding box center [985, 113] width 43 height 29
click at [639, 33] on icon "button" at bounding box center [1026, 33] width 8 height 11
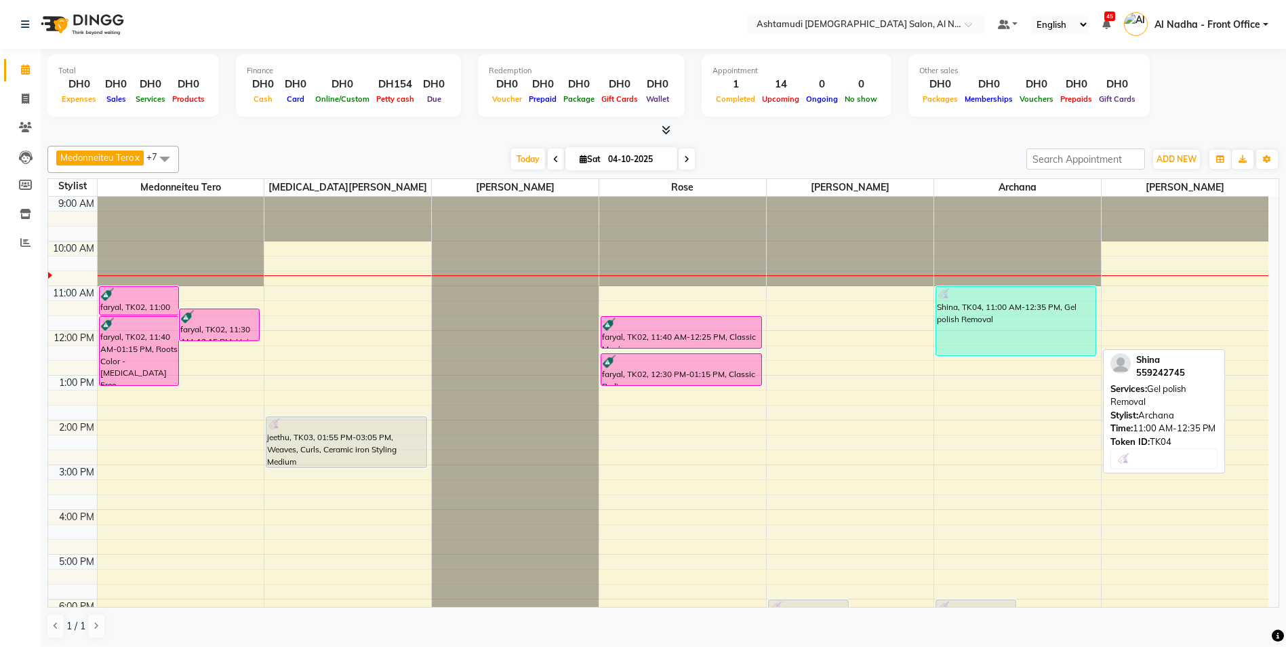
drag, startPoint x: 1005, startPoint y: 352, endPoint x: 1007, endPoint y: 316, distance: 36.7
click at [639, 316] on div "Shina, TK04, 11:00 AM-12:35 PM, Gel polish Removal" at bounding box center [1016, 321] width 160 height 68
select select "3"
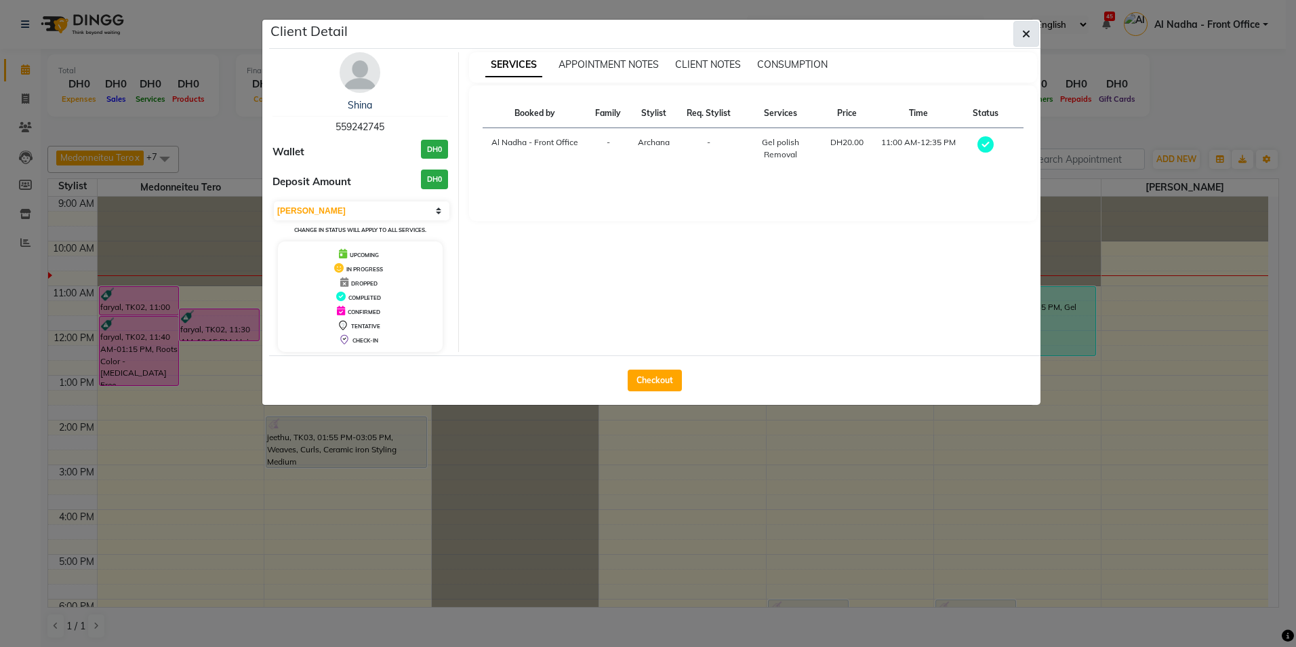
click at [639, 35] on icon "button" at bounding box center [1026, 33] width 8 height 11
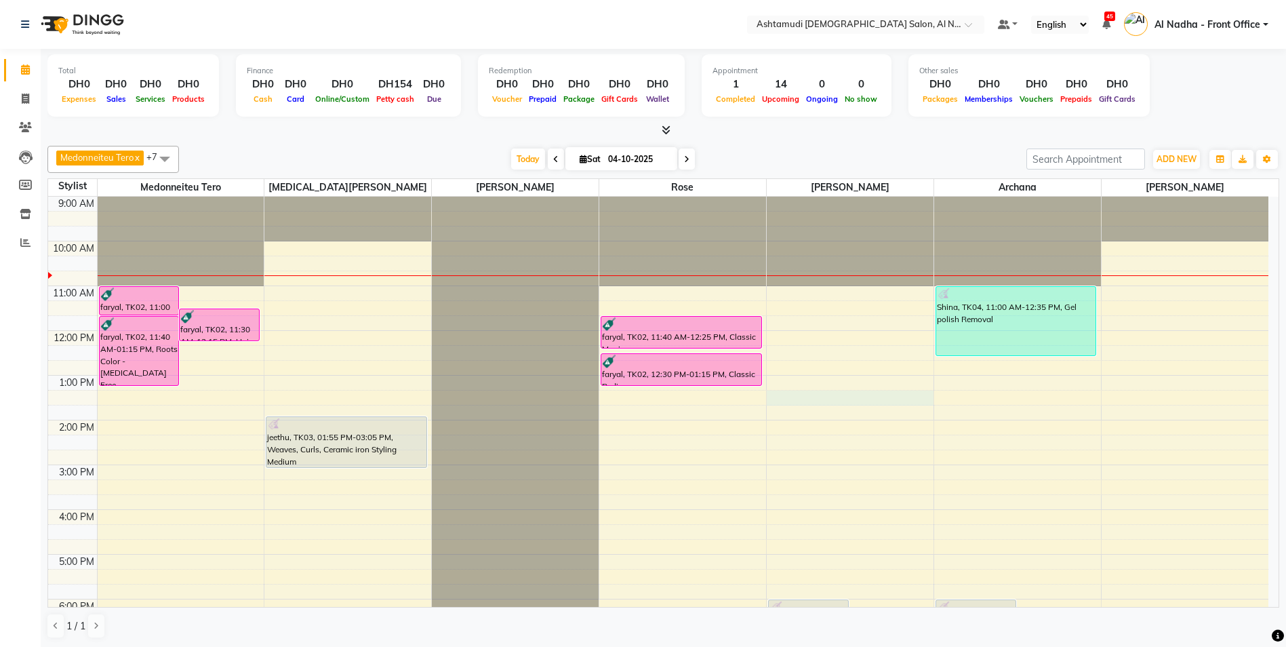
click at [639, 436] on div "9:00 AM 10:00 AM 11:00 AM 12:00 PM 1:00 PM 2:00 PM 3:00 PM 4:00 PM 5:00 PM 6:00…" at bounding box center [658, 510] width 1220 height 626
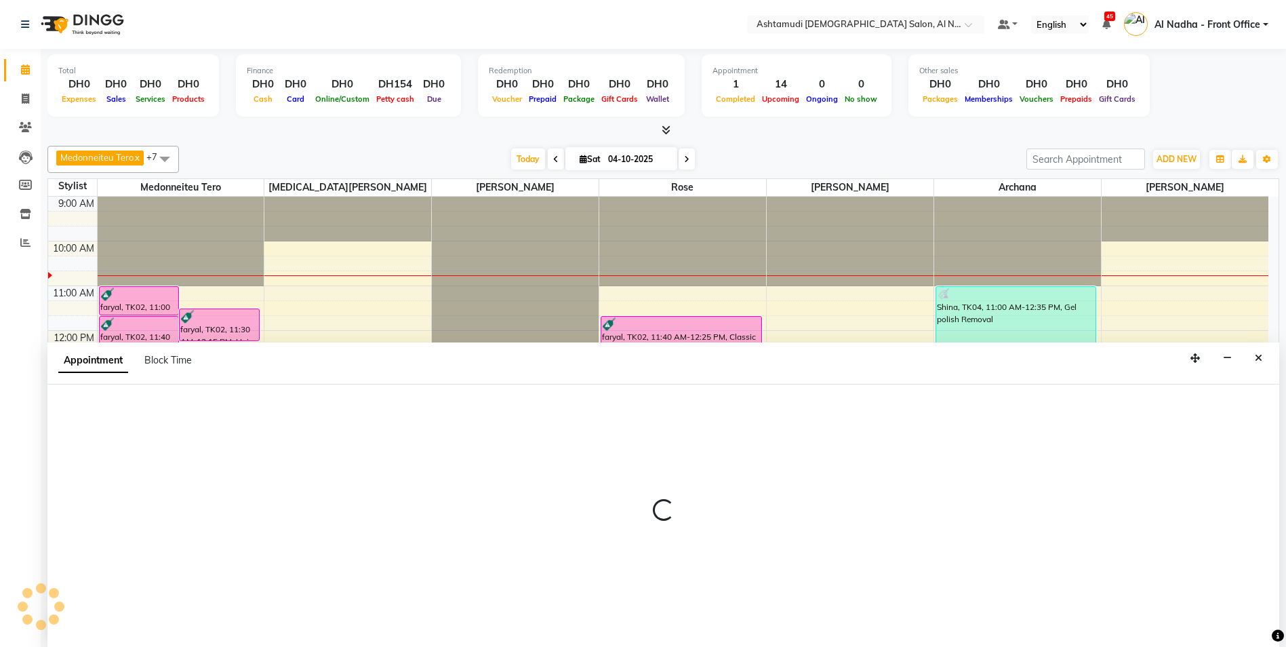
scroll to position [1, 0]
select select "71437"
select select "tentative"
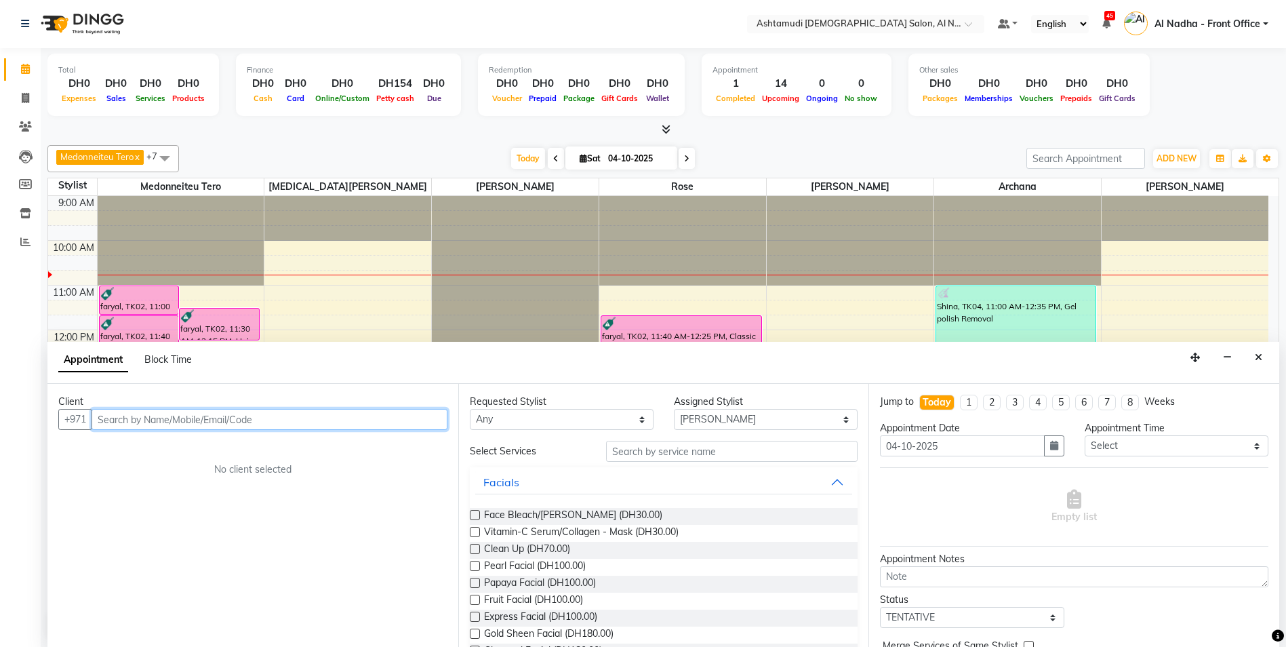
click at [161, 417] on input "text" at bounding box center [270, 419] width 356 height 21
click at [639, 357] on icon "Close" at bounding box center [1258, 356] width 7 height 9
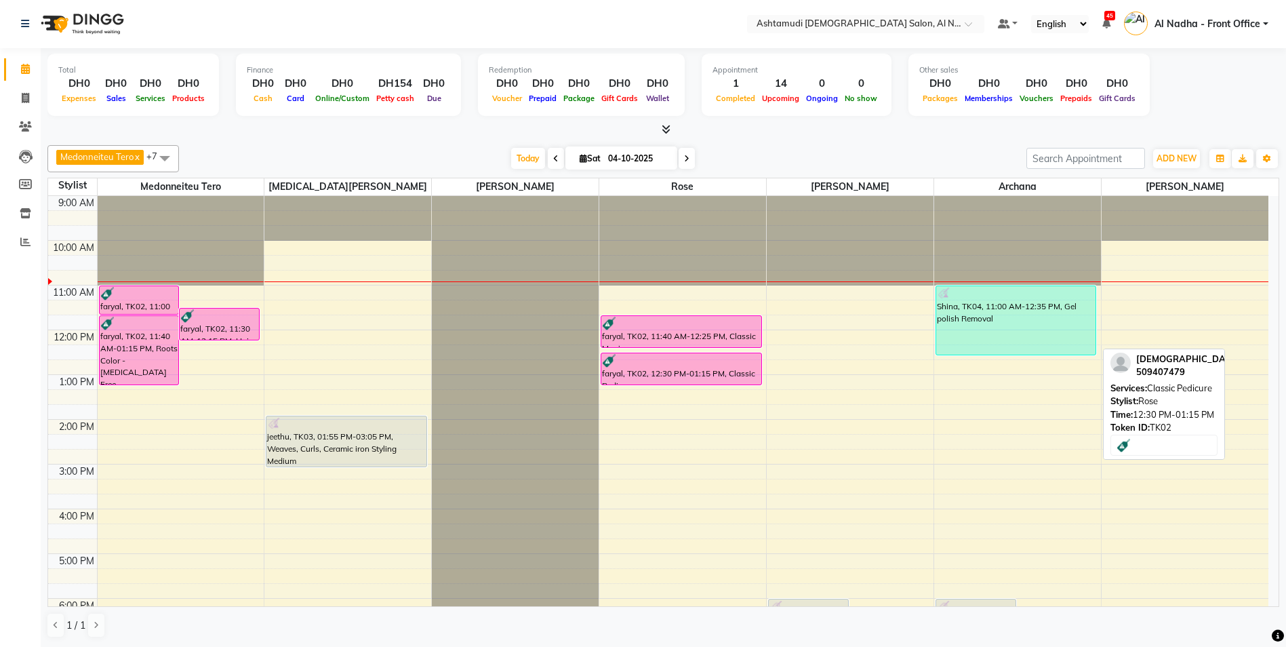
scroll to position [0, 0]
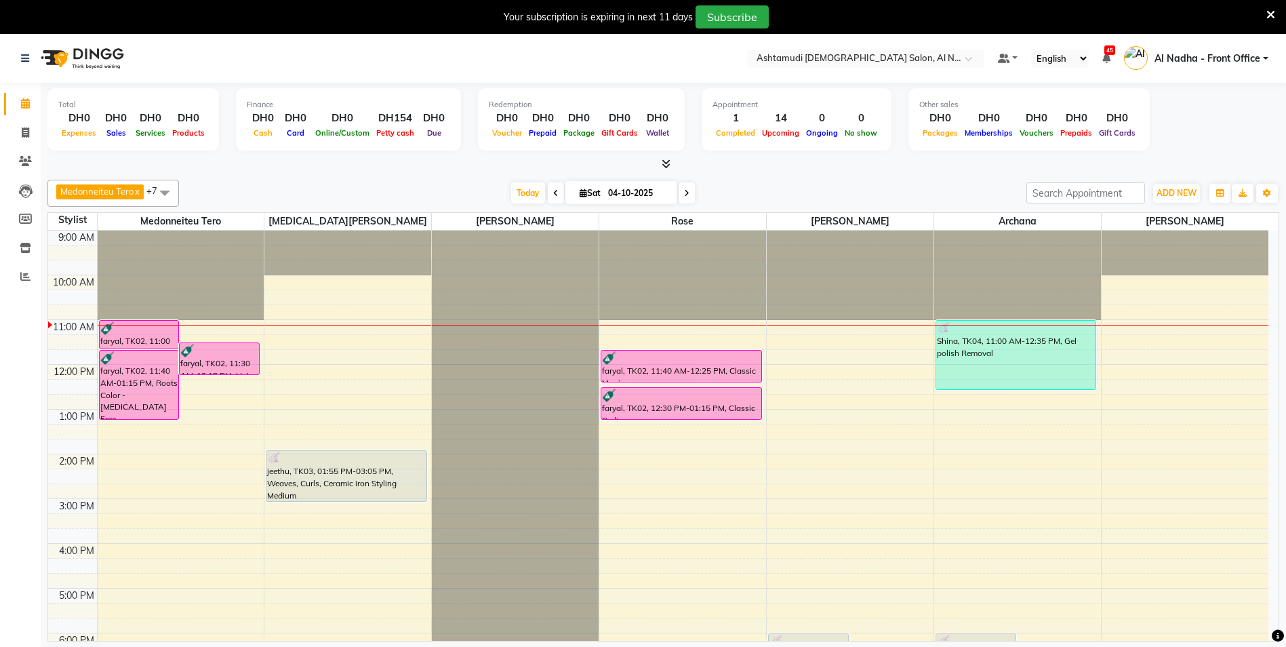
click at [1269, 12] on icon at bounding box center [1270, 15] width 9 height 12
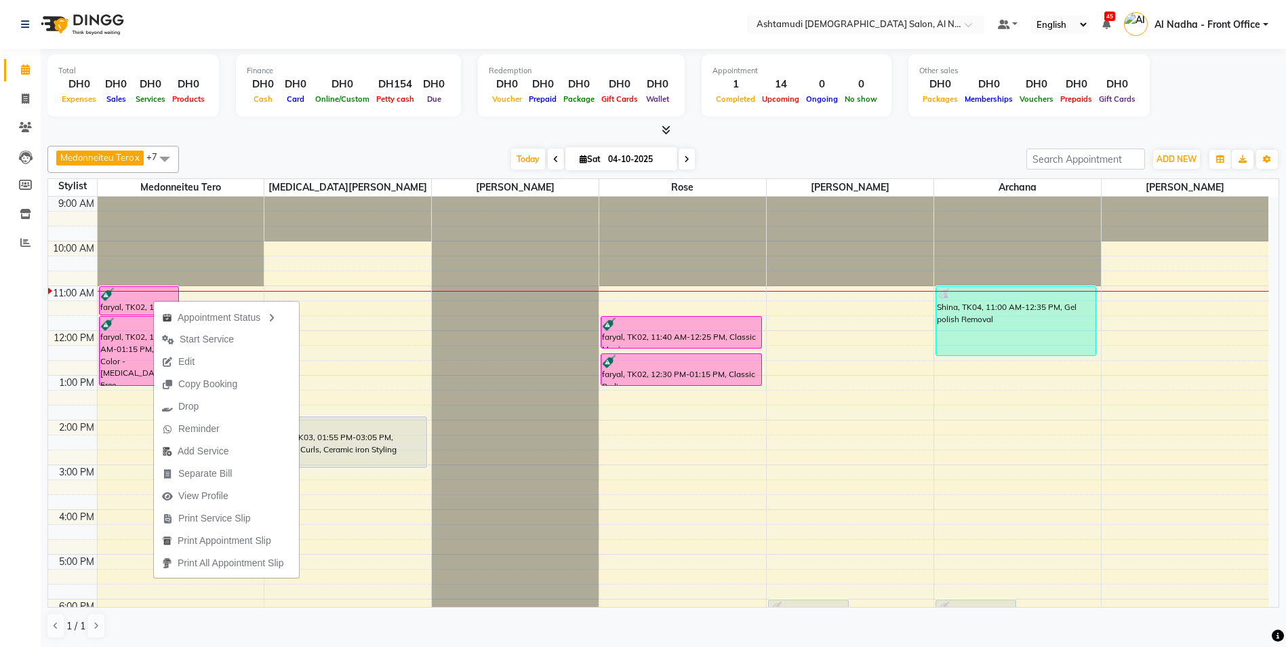
drag, startPoint x: 219, startPoint y: 340, endPoint x: 190, endPoint y: 344, distance: 28.8
click at [220, 340] on span "Start Service" at bounding box center [207, 339] width 54 height 14
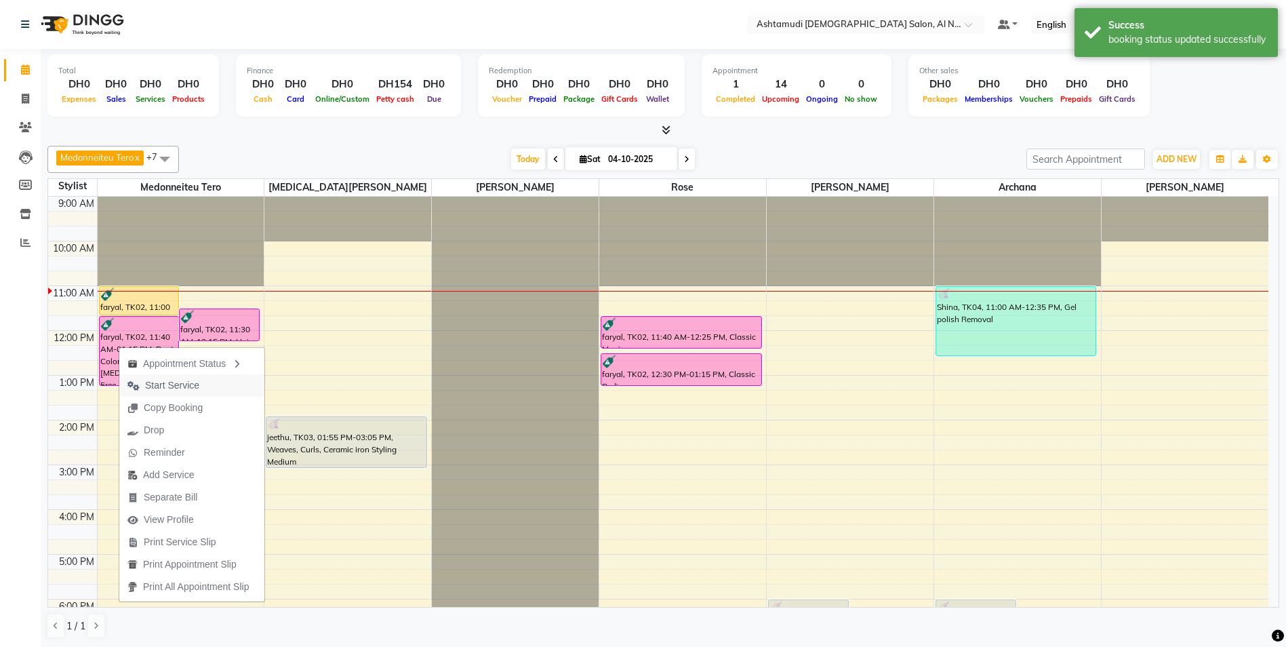
click at [191, 384] on span "Start Service" at bounding box center [172, 385] width 54 height 14
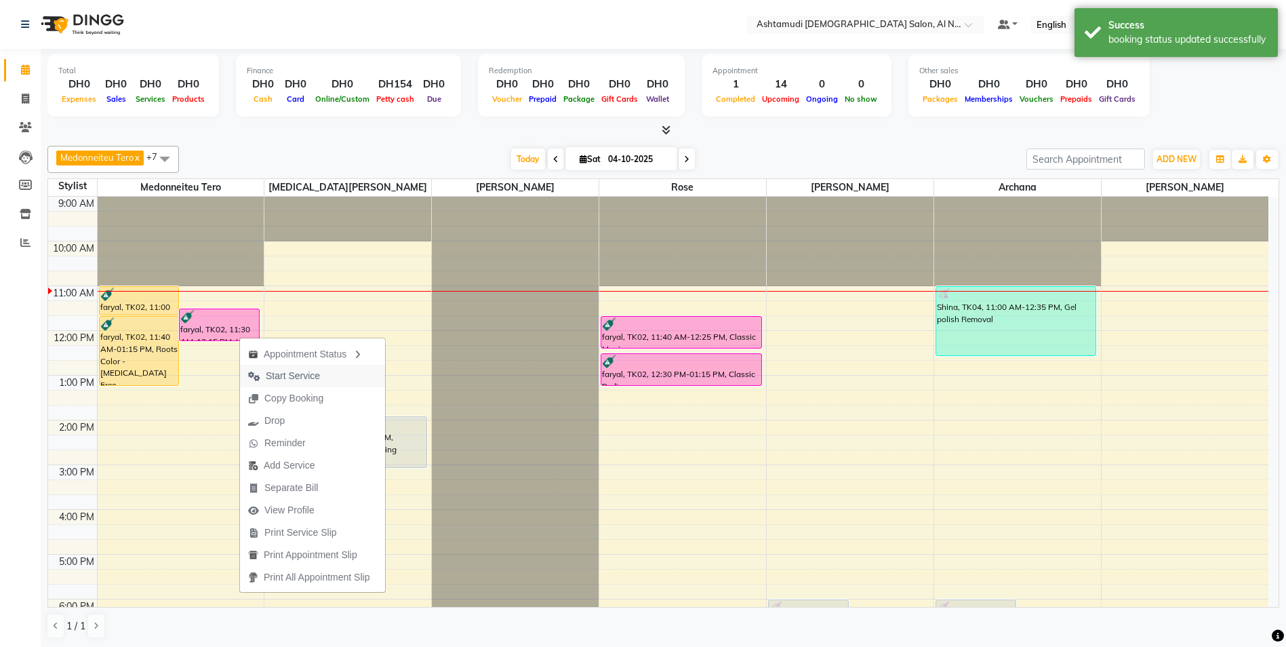
click at [293, 374] on span "Start Service" at bounding box center [293, 376] width 54 height 14
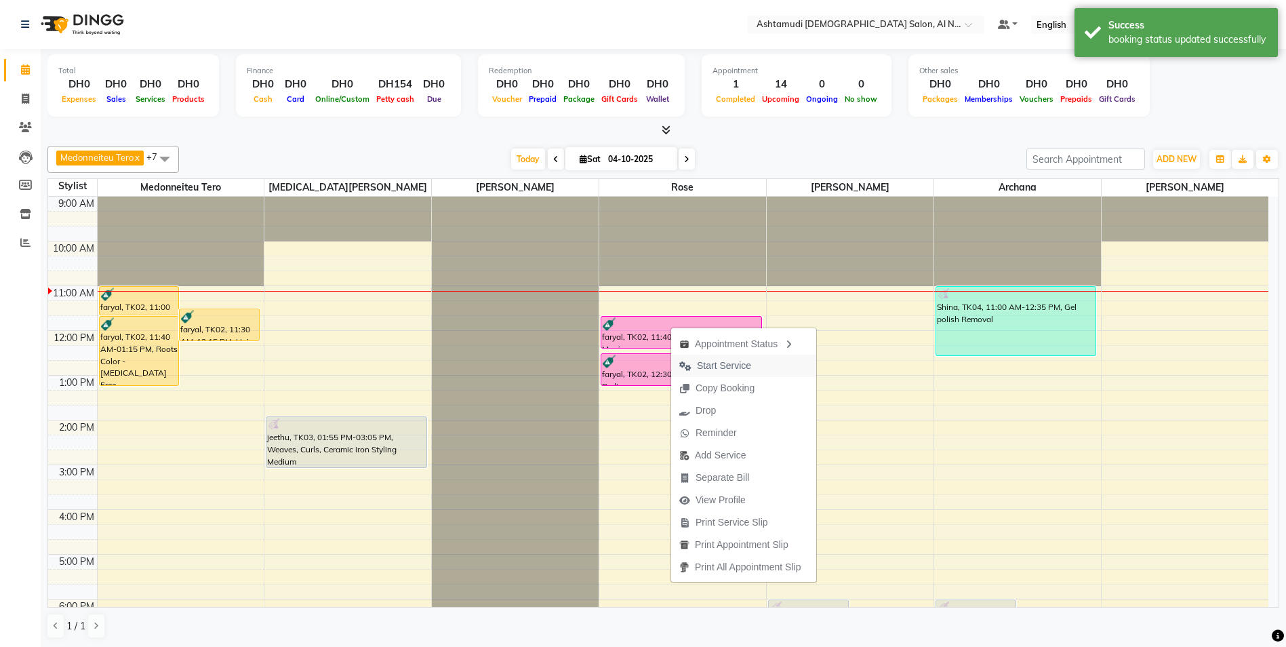
click at [726, 363] on span "Start Service" at bounding box center [724, 366] width 54 height 14
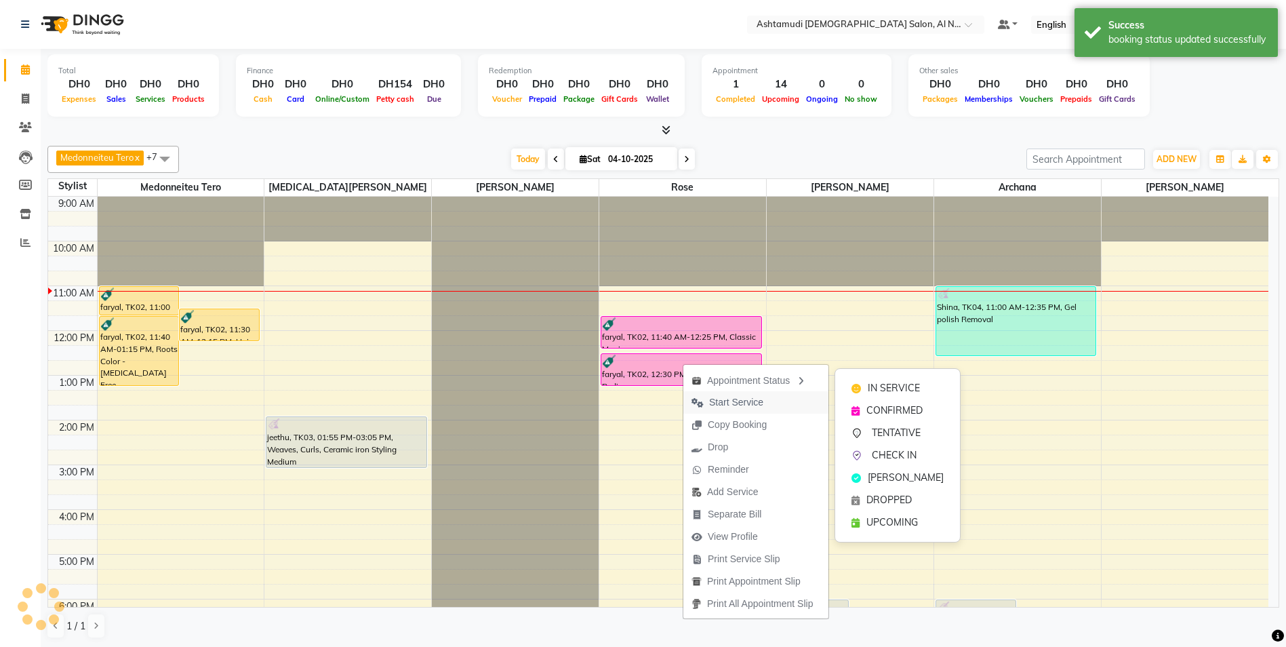
click at [719, 400] on span "Start Service" at bounding box center [736, 402] width 54 height 14
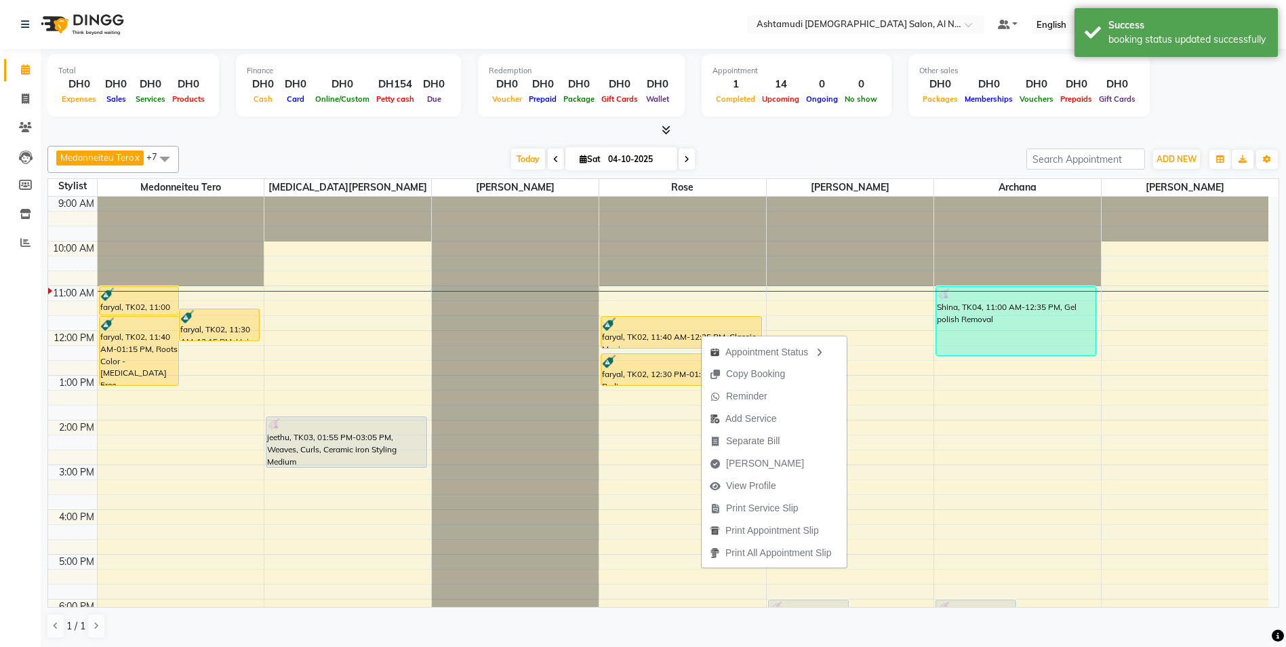
click at [795, 510] on span "Print Service Slip" at bounding box center [762, 508] width 73 height 14
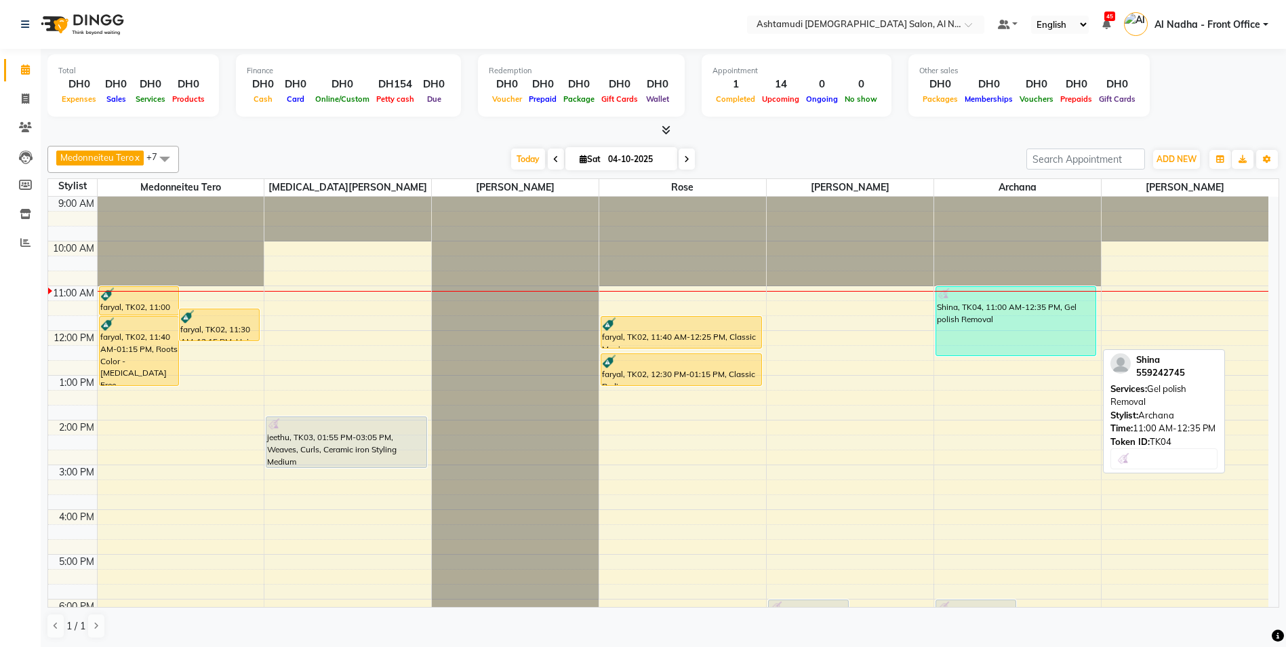
click at [1031, 312] on div "Shina, TK04, 11:00 AM-12:35 PM, Gel polish Removal" at bounding box center [1016, 321] width 160 height 68
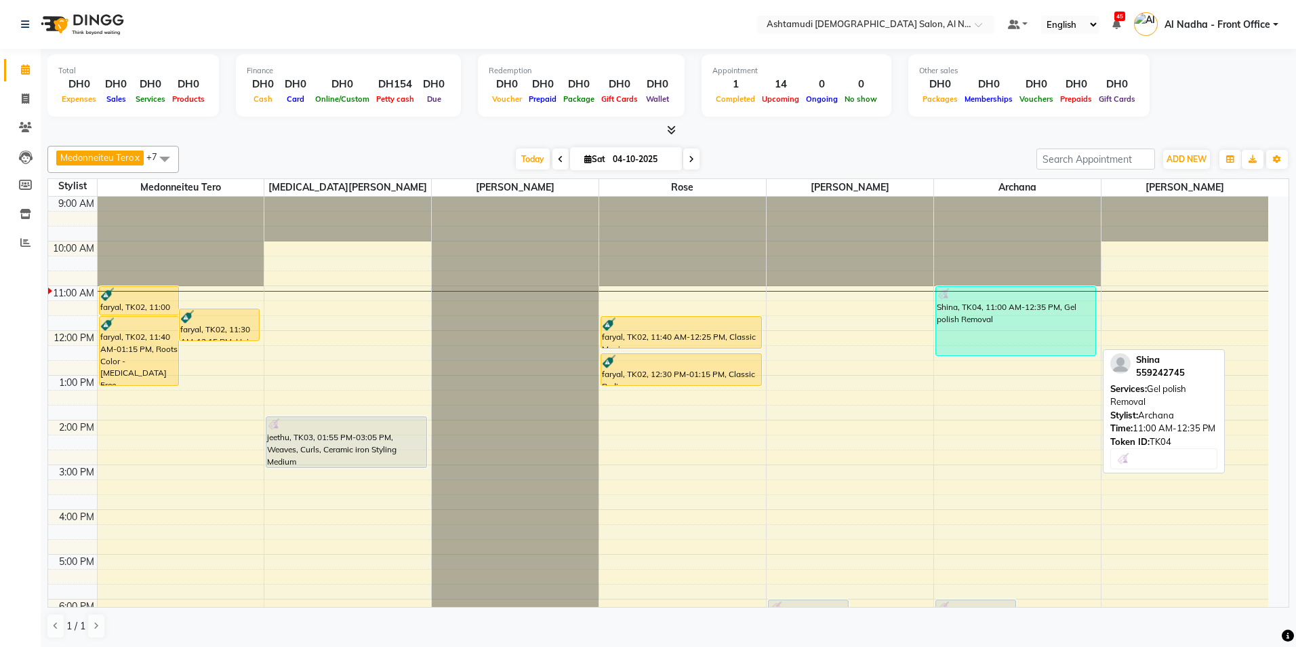
select select "3"
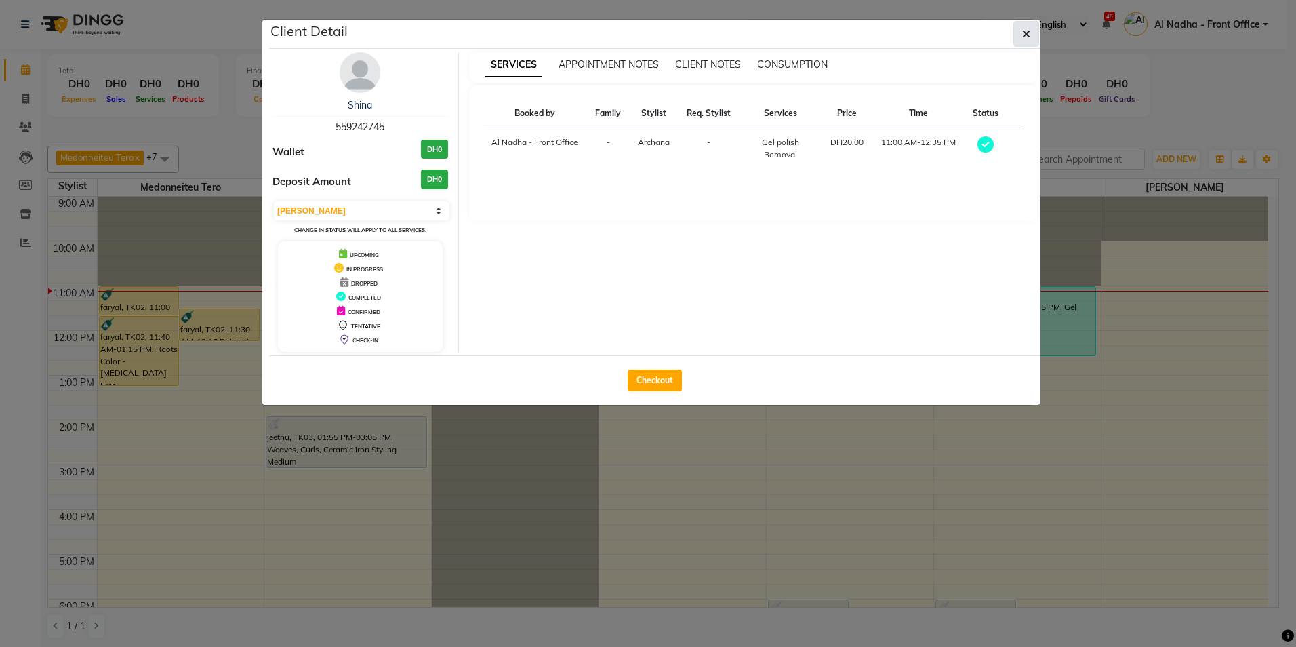
click at [1029, 33] on icon "button" at bounding box center [1026, 33] width 8 height 11
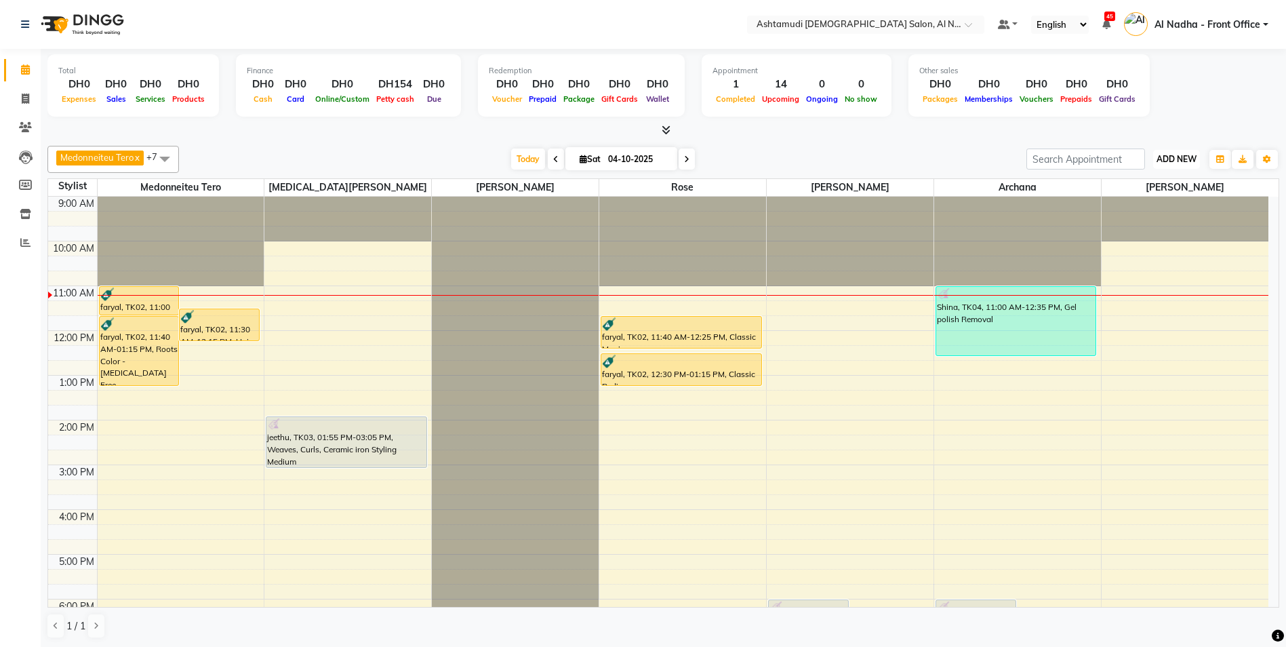
click at [1174, 165] on button "ADD NEW Toggle Dropdown" at bounding box center [1176, 159] width 47 height 19
click at [1157, 237] on link "Add Attendance" at bounding box center [1145, 238] width 107 height 18
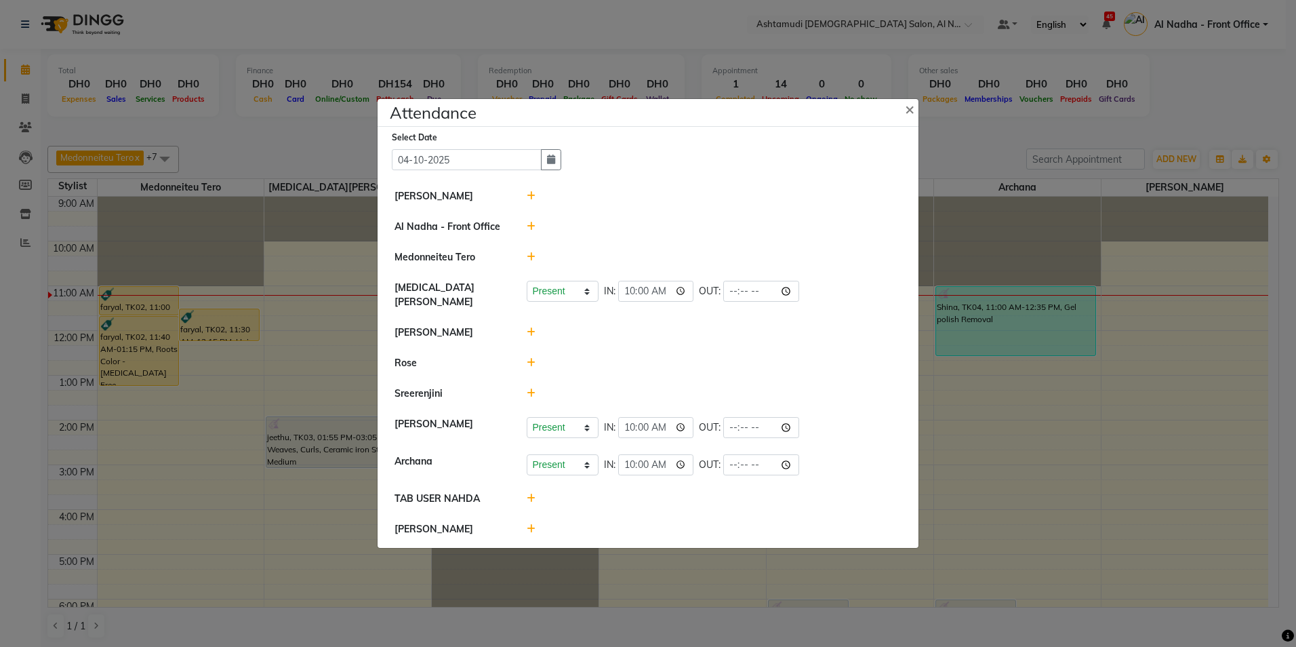
click at [530, 258] on icon at bounding box center [531, 256] width 9 height 9
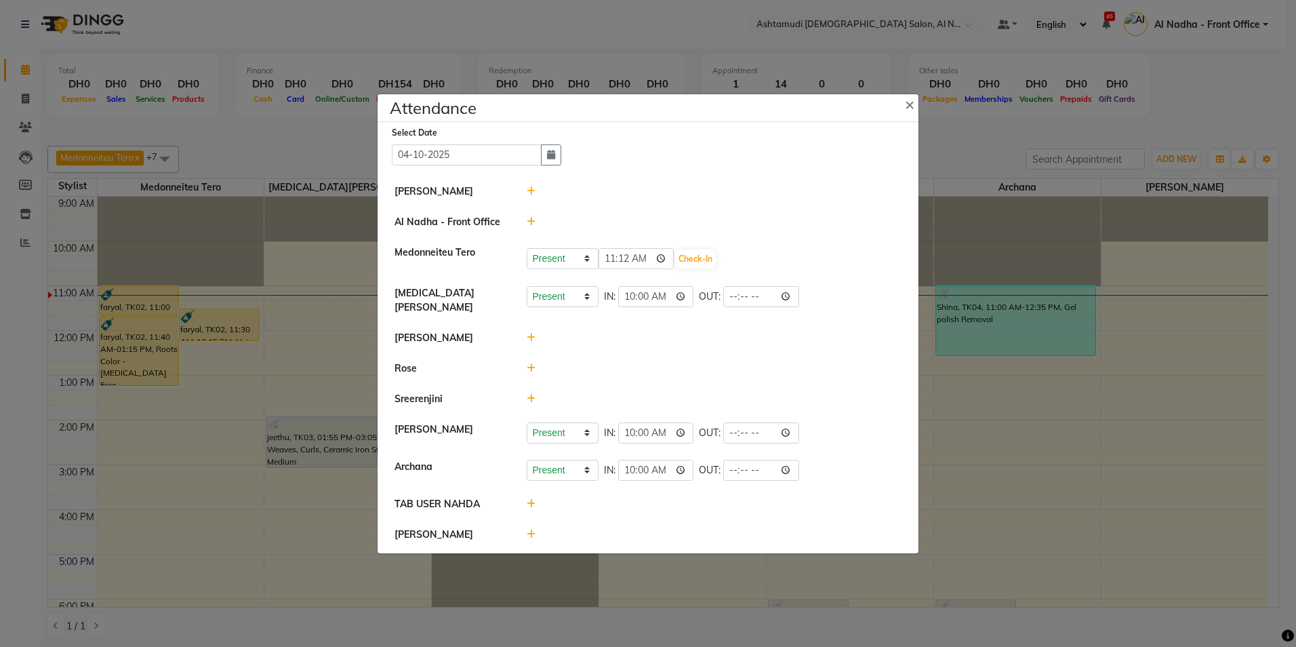
click at [857, 361] on div at bounding box center [714, 368] width 396 height 14
click at [728, 365] on div at bounding box center [714, 368] width 396 height 14
click at [532, 365] on icon at bounding box center [531, 367] width 9 height 9
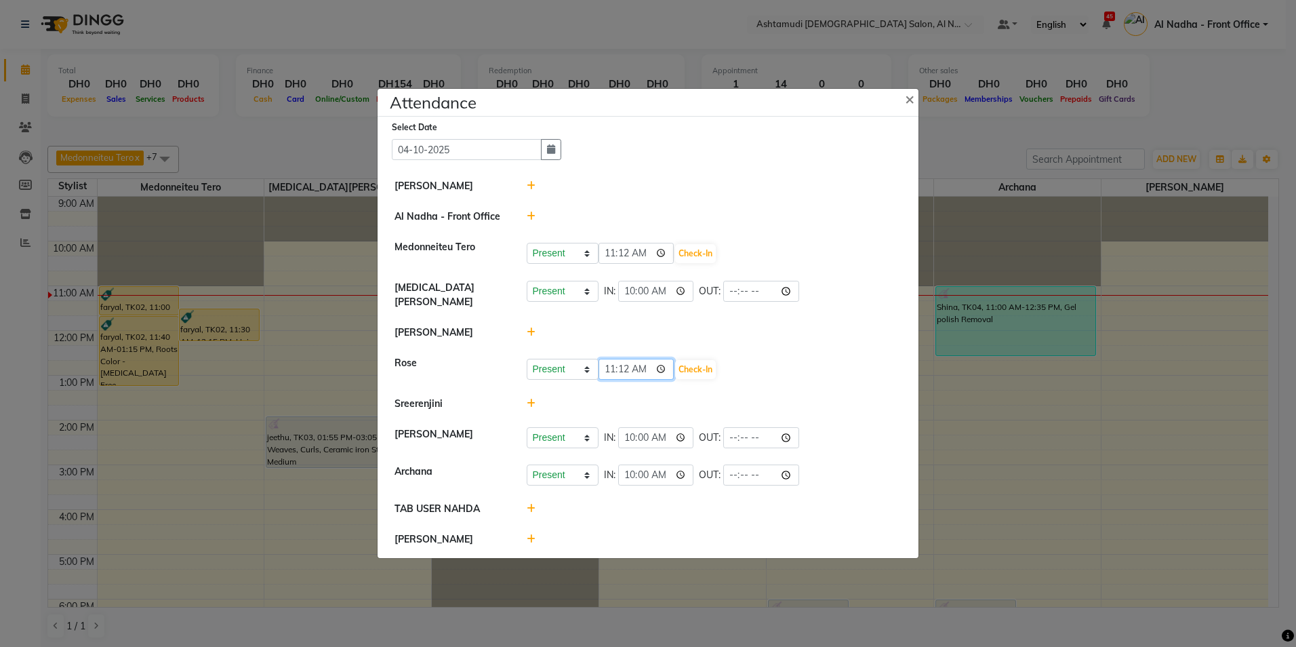
click at [625, 363] on input "11:12" at bounding box center [636, 369] width 76 height 21
type input "11:00"
click at [706, 366] on button "Check-In" at bounding box center [695, 369] width 41 height 19
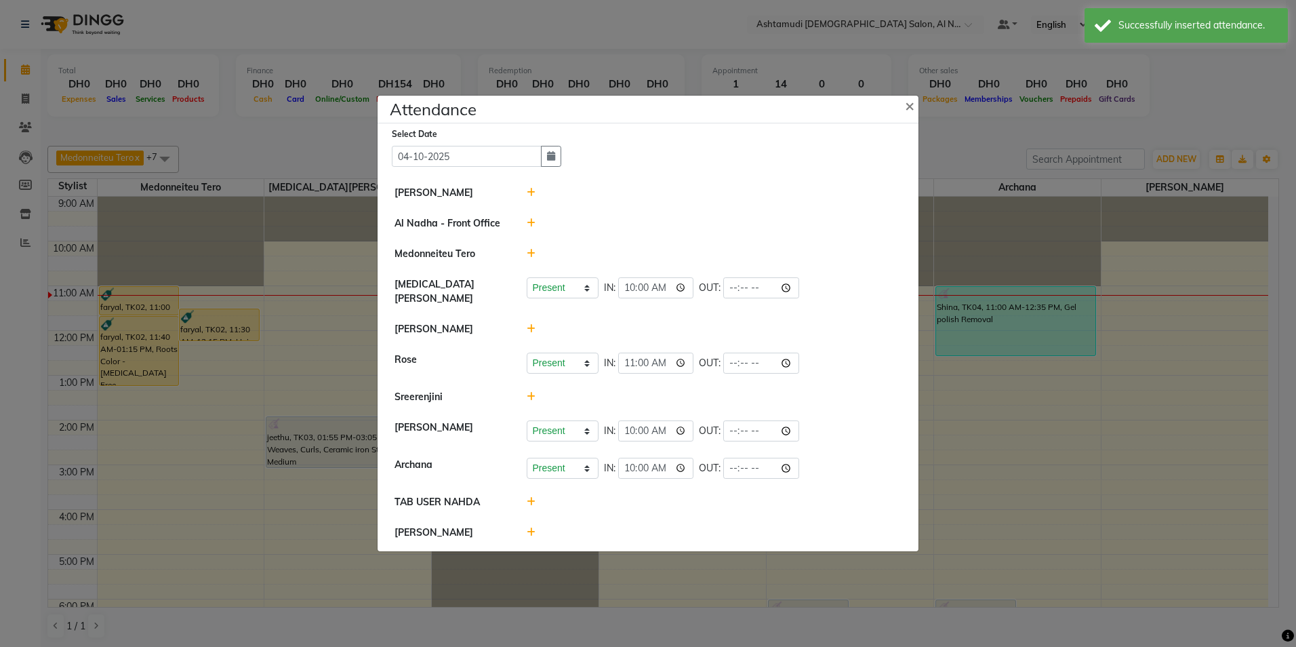
click at [532, 392] on icon at bounding box center [531, 396] width 9 height 9
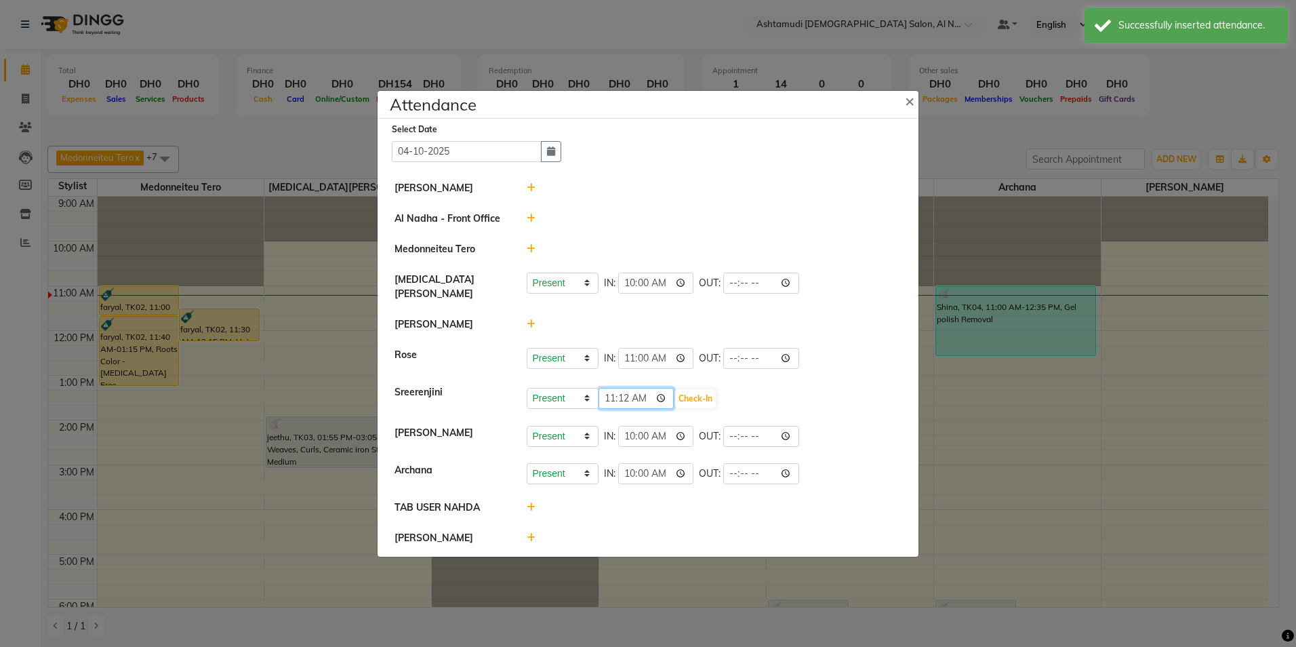
click at [624, 394] on input "11:12" at bounding box center [636, 398] width 76 height 21
type input "11:00"
click at [697, 392] on button "Check-In" at bounding box center [695, 398] width 41 height 19
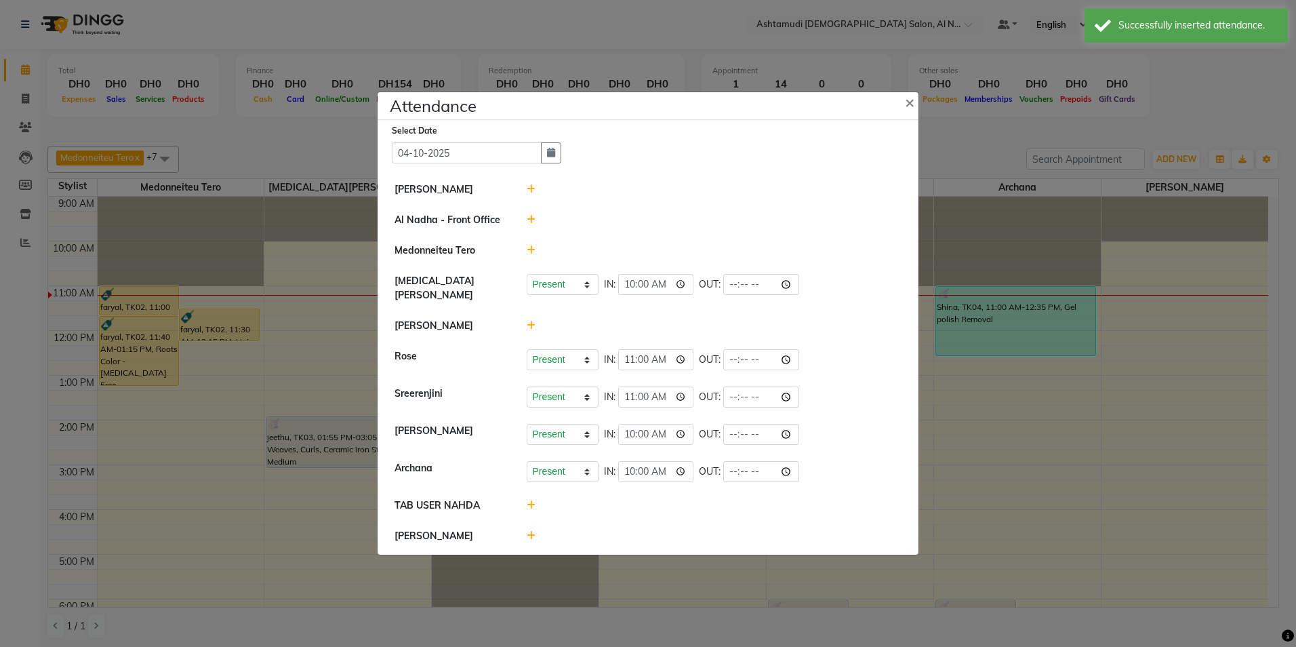
click at [534, 529] on span at bounding box center [531, 535] width 9 height 12
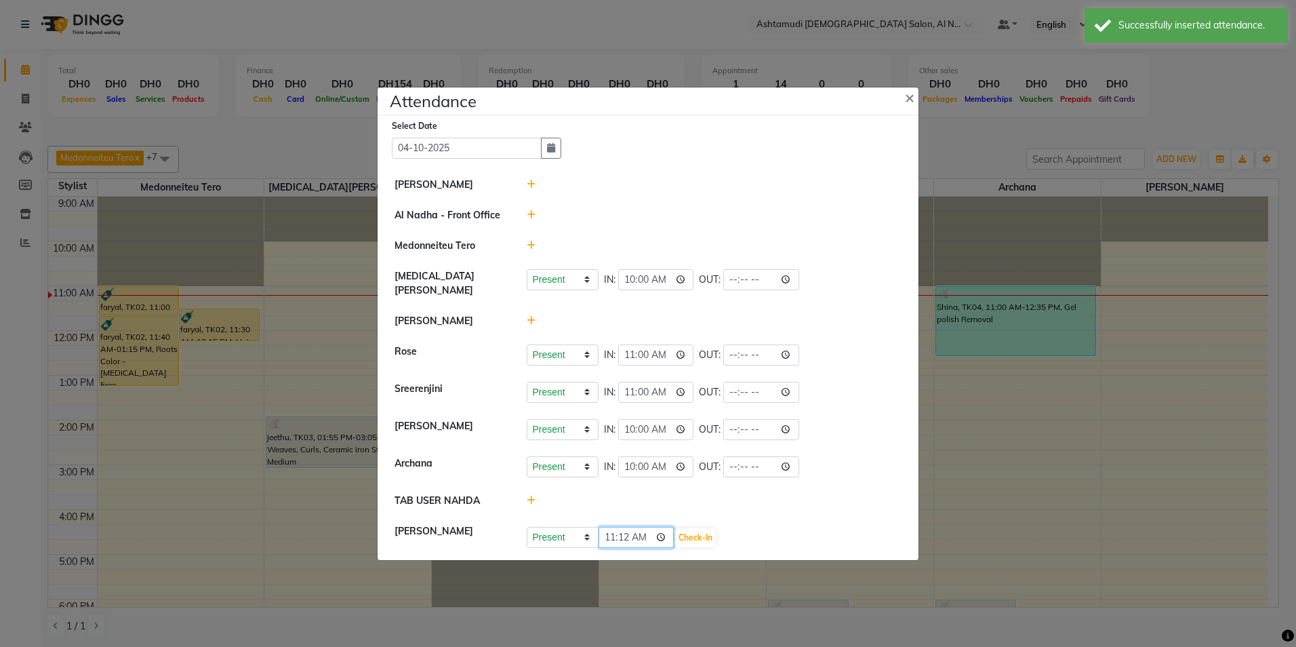
drag, startPoint x: 626, startPoint y: 533, endPoint x: 640, endPoint y: 533, distance: 13.6
click at [627, 533] on input "11:12" at bounding box center [636, 537] width 76 height 21
type input "11:00"
click at [687, 530] on button "Check-In" at bounding box center [695, 537] width 41 height 19
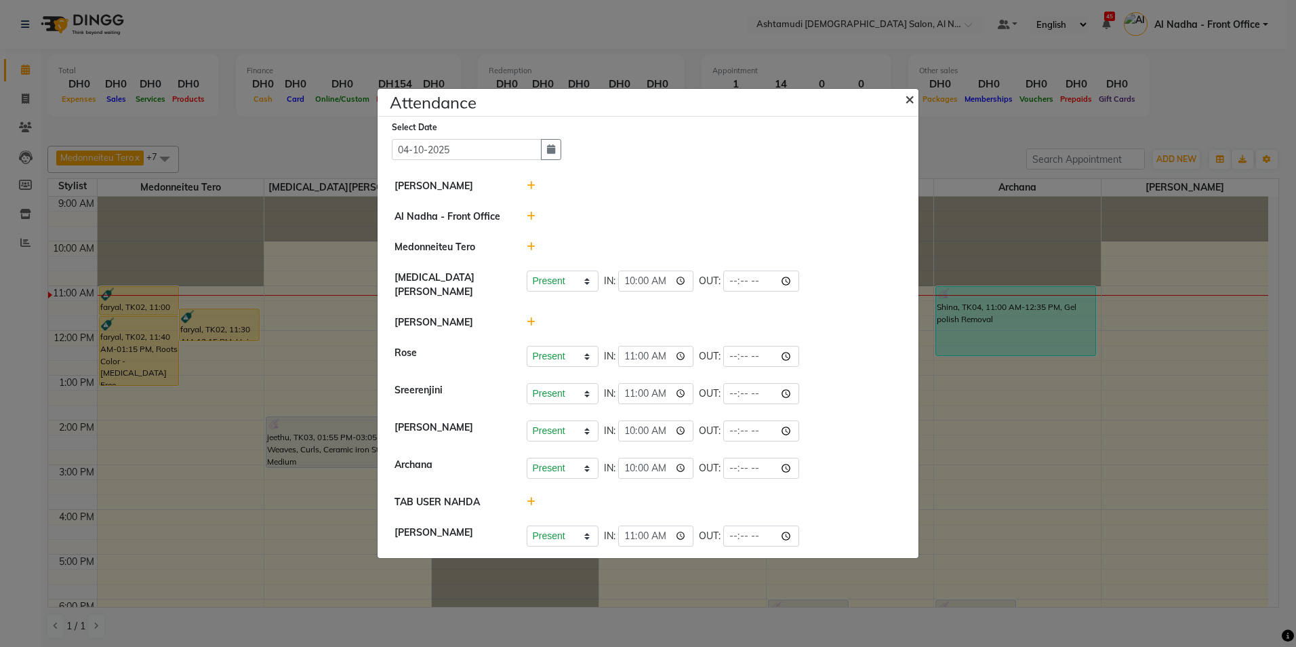
click at [909, 100] on span "×" at bounding box center [909, 98] width 9 height 20
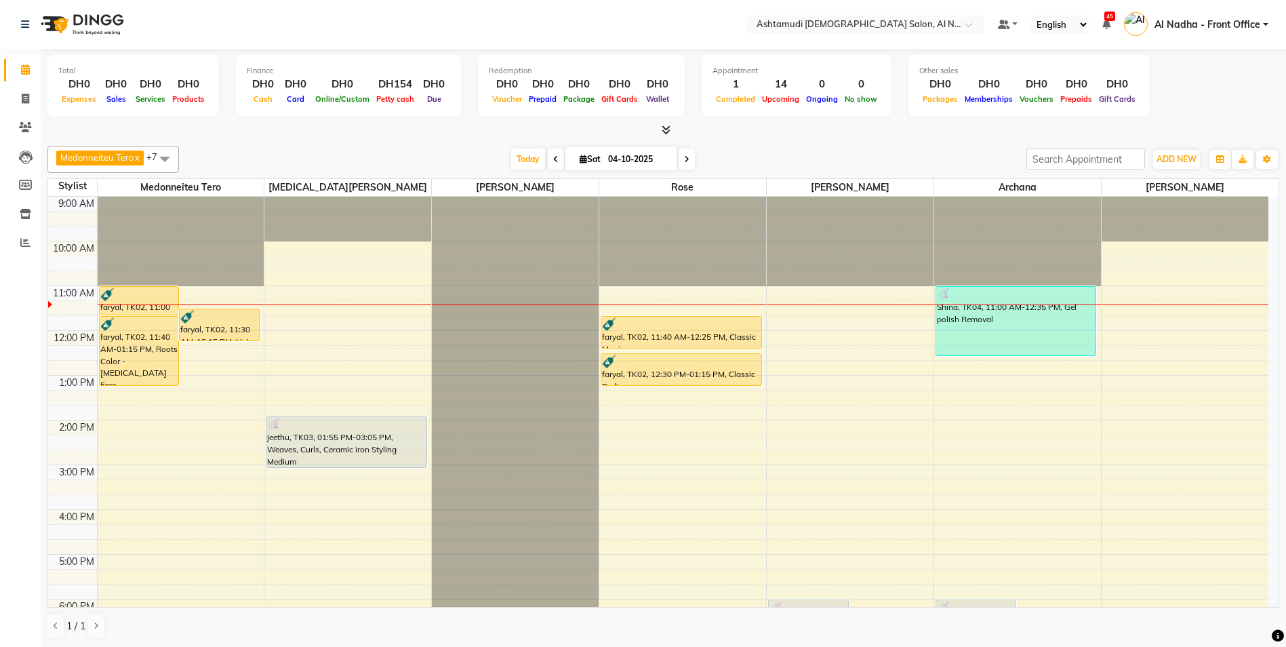
click at [548, 159] on span at bounding box center [556, 158] width 16 height 21
type input "03-10-2025"
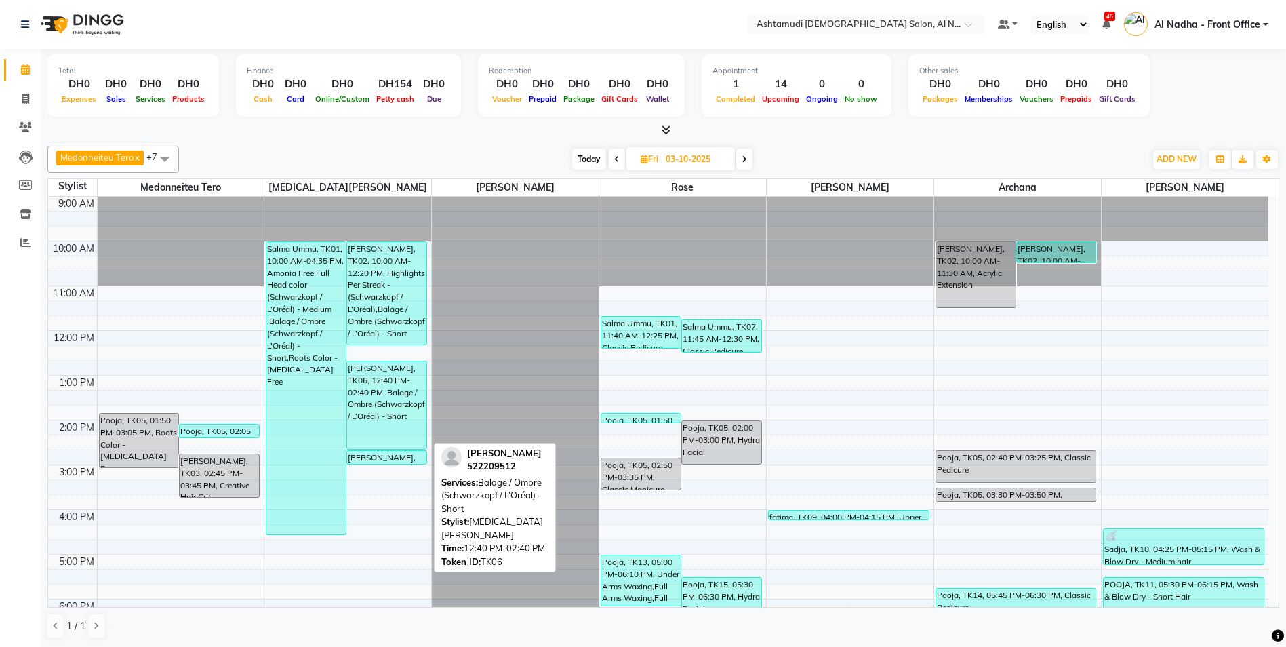
click at [413, 399] on div "[PERSON_NAME], TK06, 12:40 PM-02:40 PM, Balage / Ombre (Schwarzkopf / L’Oréal) …" at bounding box center [386, 404] width 79 height 87
select select "3"
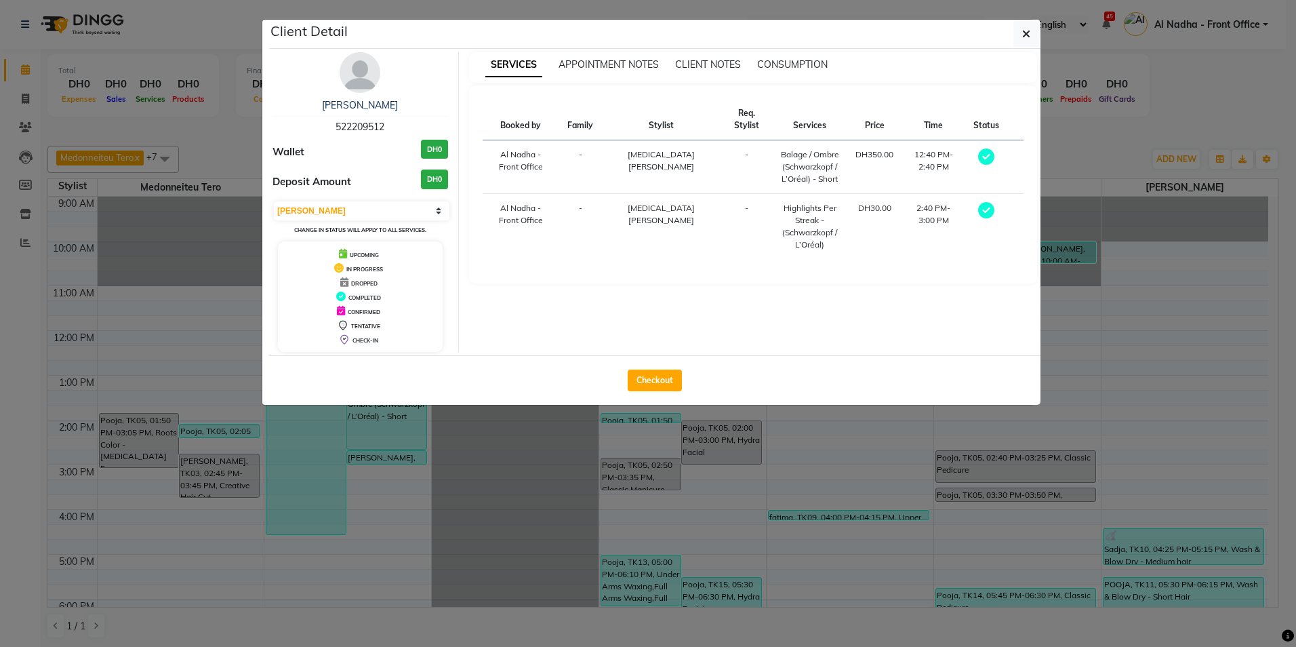
drag, startPoint x: 334, startPoint y: 125, endPoint x: 396, endPoint y: 124, distance: 61.7
click at [396, 124] on div "nihal 522209512" at bounding box center [360, 116] width 176 height 36
drag, startPoint x: 396, startPoint y: 124, endPoint x: 378, endPoint y: 126, distance: 17.7
copy span "522209512"
click at [1027, 30] on icon "button" at bounding box center [1026, 33] width 8 height 11
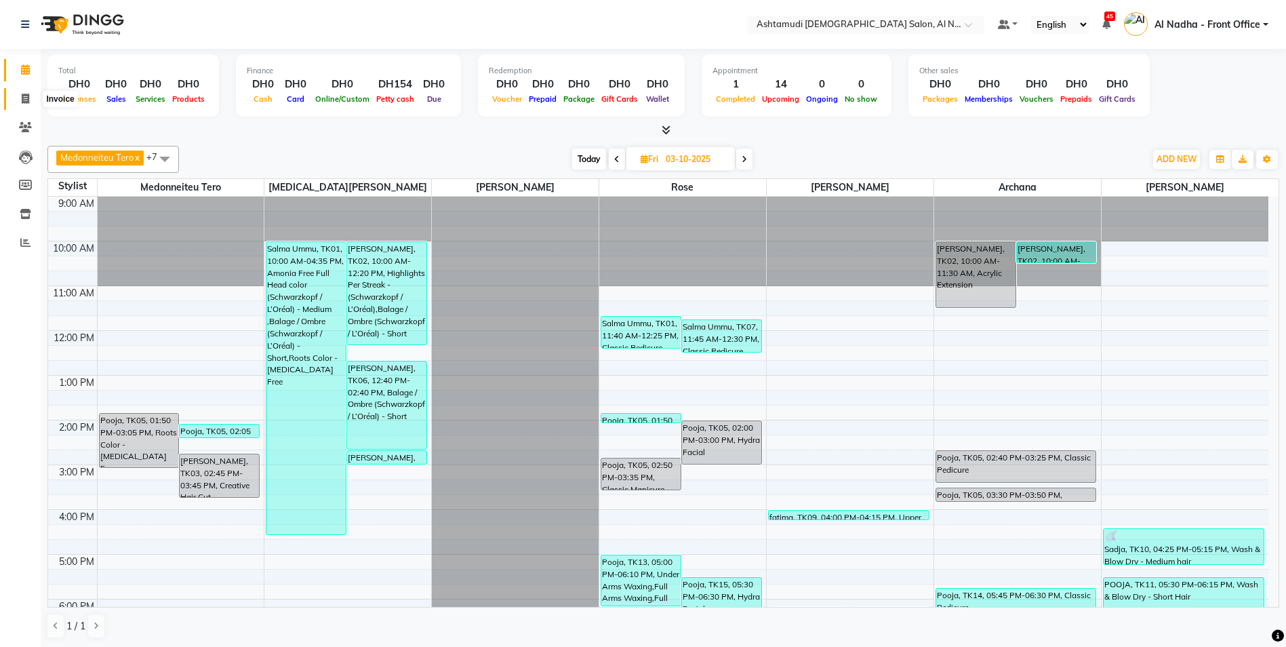
click at [24, 96] on icon at bounding box center [25, 99] width 7 height 10
select select "service"
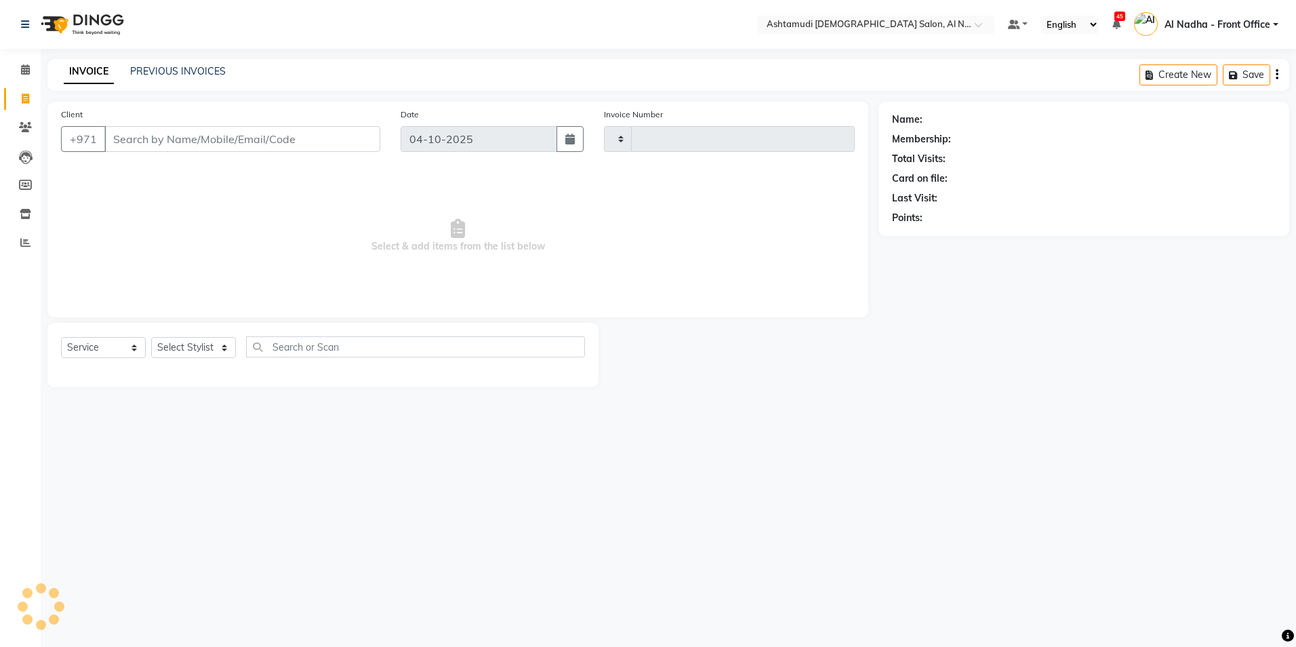
type input "2569"
select select "7088"
type input "522209512"
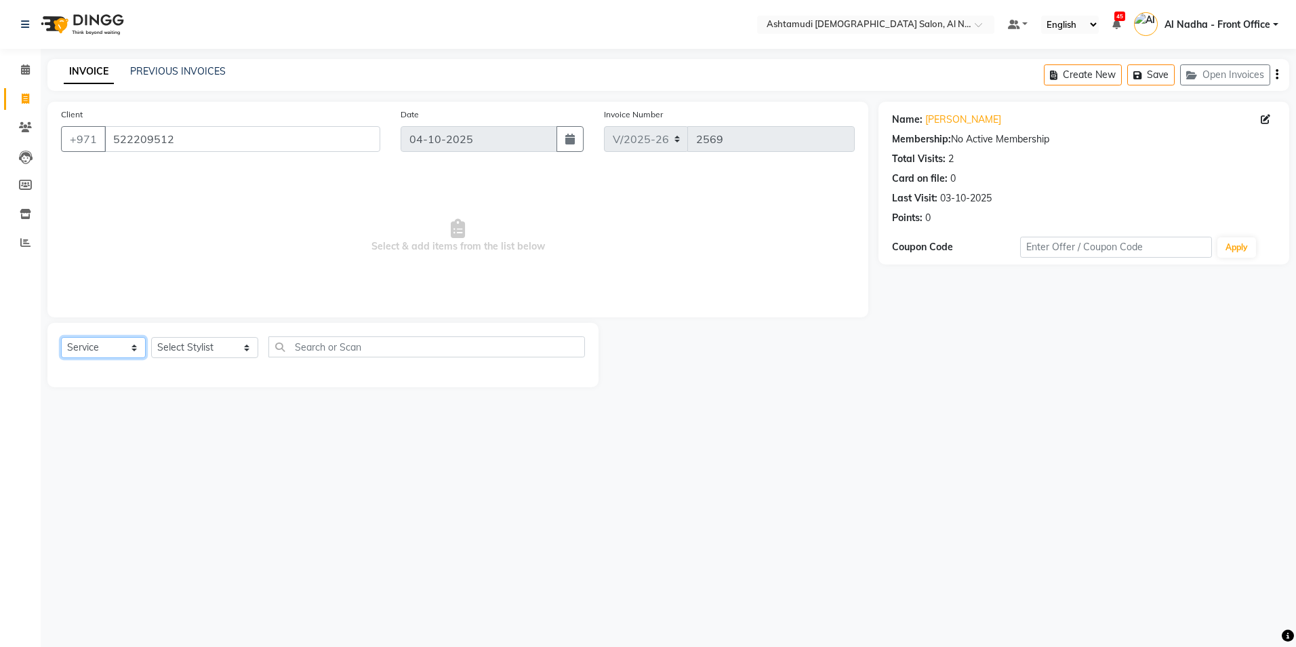
click at [100, 344] on select "Select Service Product Membership Package Voucher Prepaid Gift Card" at bounding box center [103, 347] width 85 height 21
select select "product"
click at [61, 337] on select "Select Service Product Membership Package Voucher Prepaid Gift Card" at bounding box center [103, 347] width 85 height 21
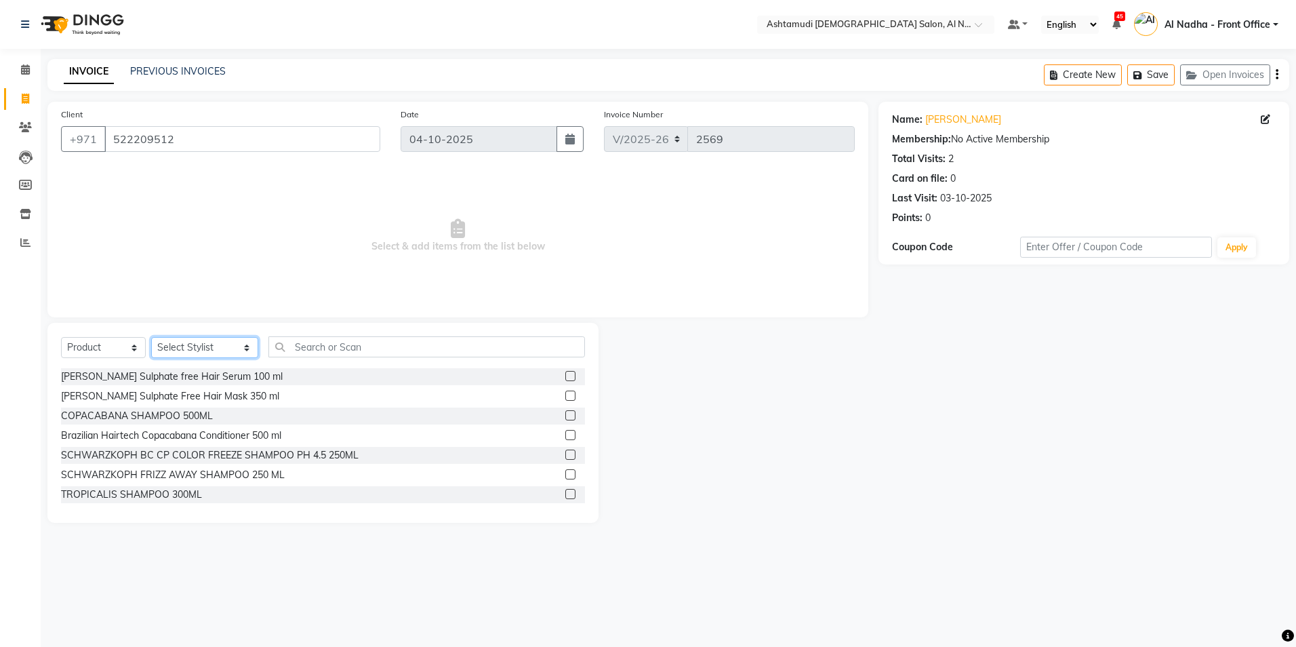
drag, startPoint x: 184, startPoint y: 341, endPoint x: 184, endPoint y: 356, distance: 14.9
click at [184, 341] on select "Select Stylist Al Nadha - Front Office Archana Medonneiteu Tero [PERSON_NAME] […" at bounding box center [204, 347] width 107 height 21
select select "71437"
click at [151, 337] on select "Select Stylist Al Nadha - Front Office Archana Medonneiteu Tero [PERSON_NAME] […" at bounding box center [204, 347] width 107 height 21
click at [308, 346] on input "text" at bounding box center [426, 346] width 316 height 21
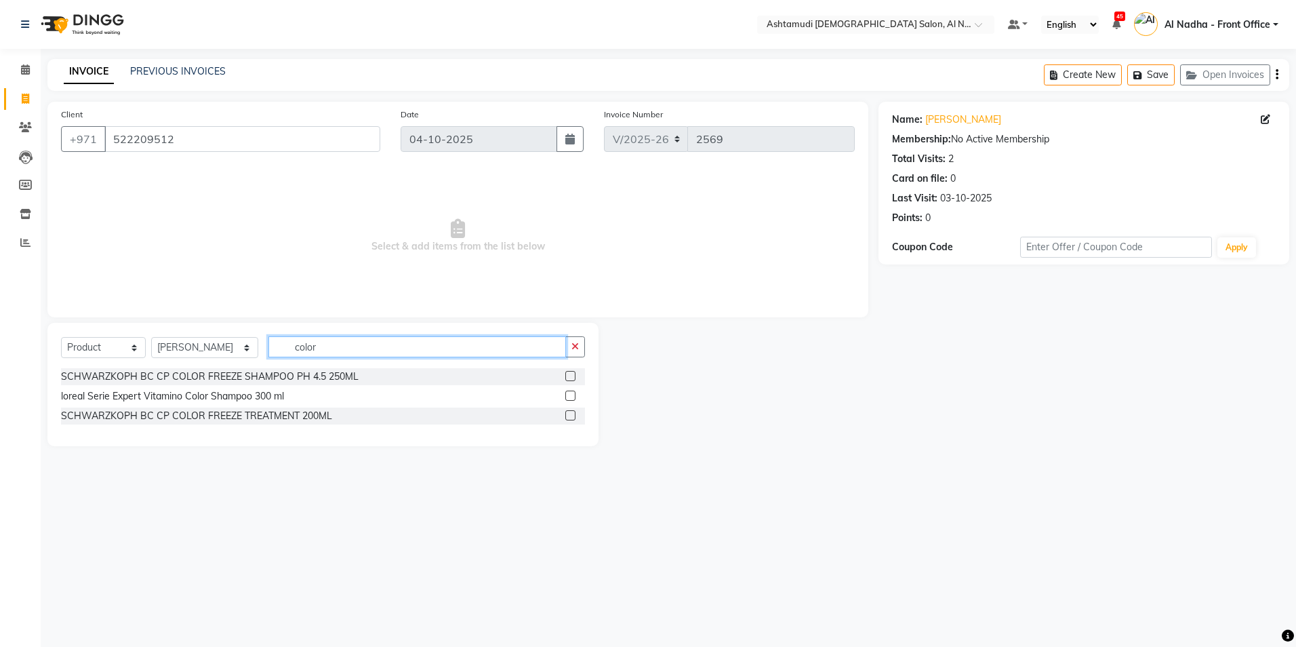
type input "color"
click at [571, 415] on label at bounding box center [570, 415] width 10 height 10
click at [571, 415] on input "checkbox" at bounding box center [569, 415] width 9 height 9
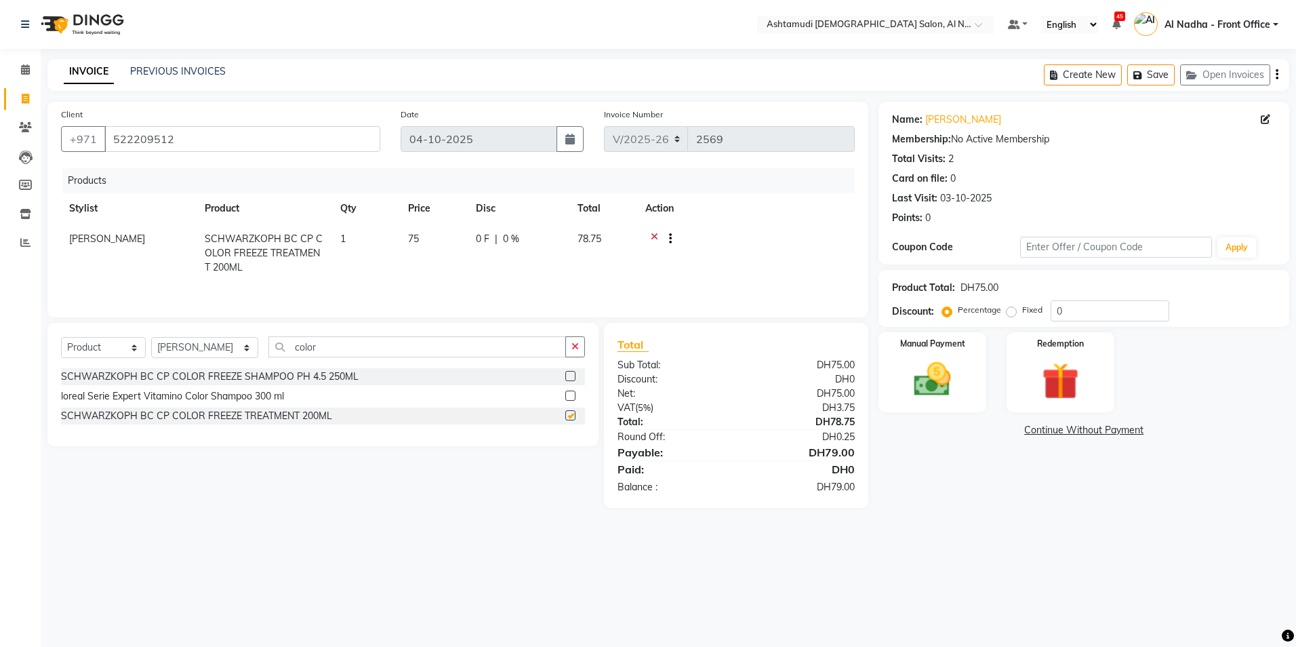
checkbox input "false"
click at [158, 348] on select "Select Stylist Al Nadha - Front Office Archana Medonneiteu Tero [PERSON_NAME] […" at bounding box center [204, 347] width 107 height 21
select select "60031"
click at [151, 337] on select "Select Stylist Al Nadha - Front Office Archana Medonneiteu Tero [PERSON_NAME] […" at bounding box center [204, 347] width 107 height 21
click at [340, 354] on input "color" at bounding box center [416, 346] width 297 height 21
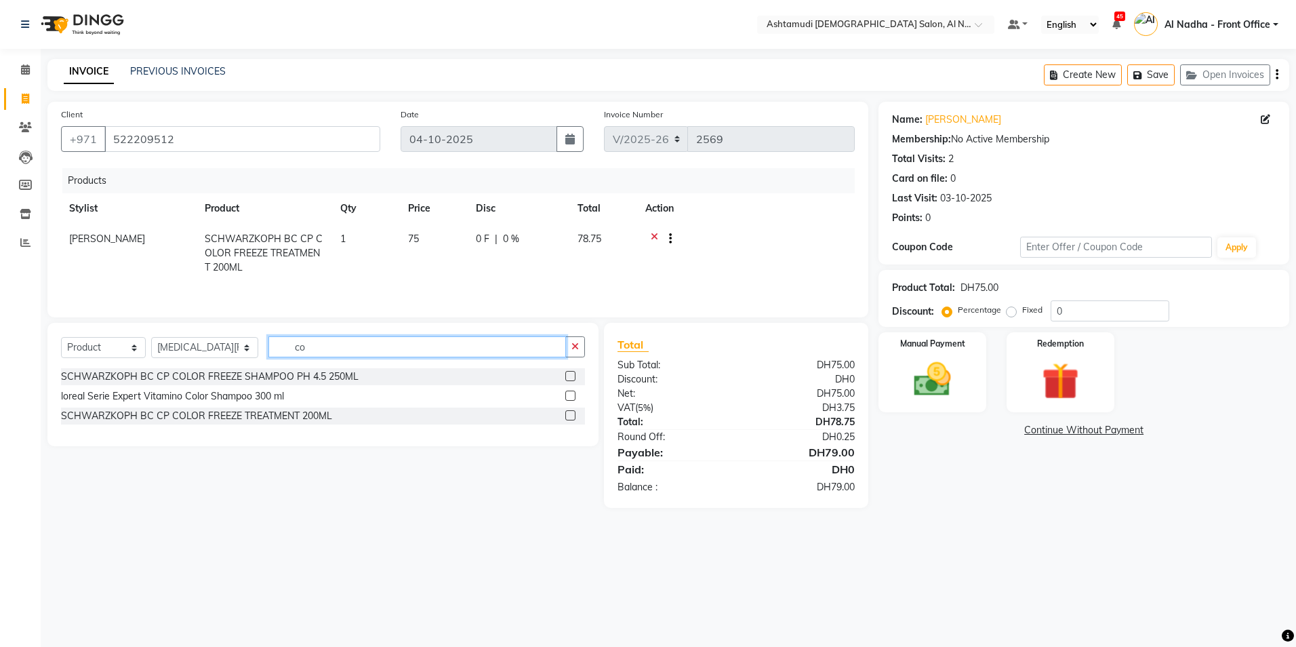
type input "c"
type input "frizz"
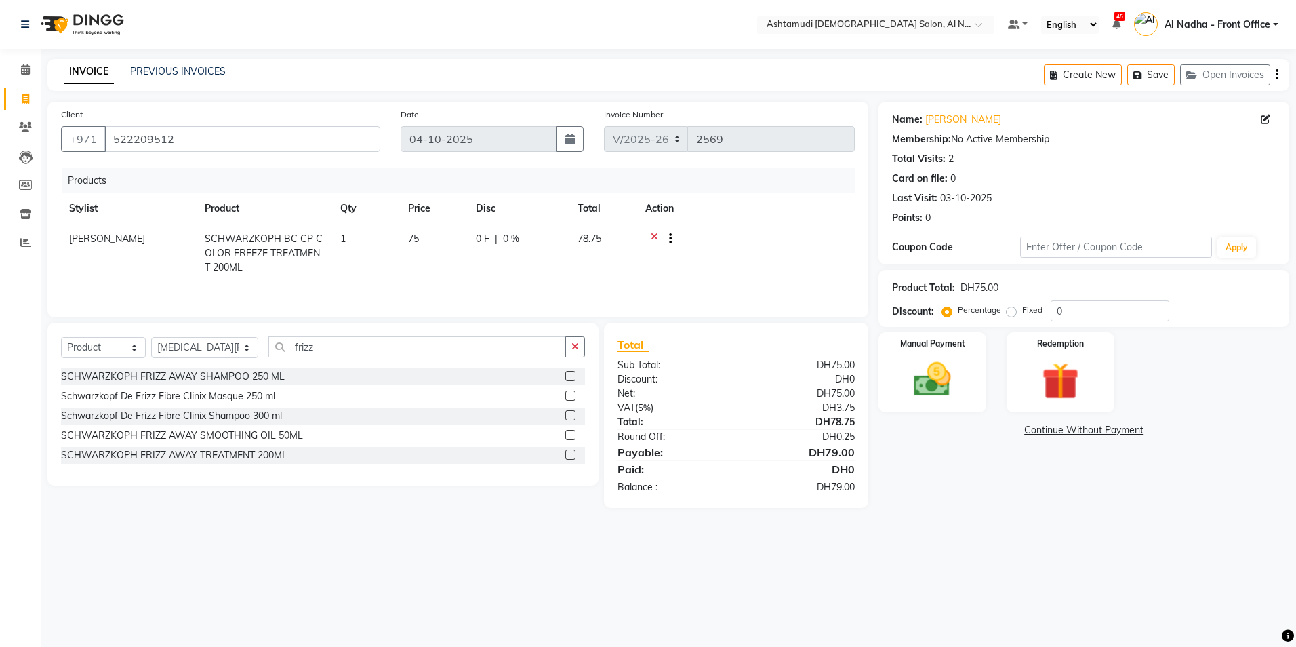
click at [568, 378] on label at bounding box center [570, 376] width 10 height 10
click at [568, 378] on input "checkbox" at bounding box center [569, 376] width 9 height 9
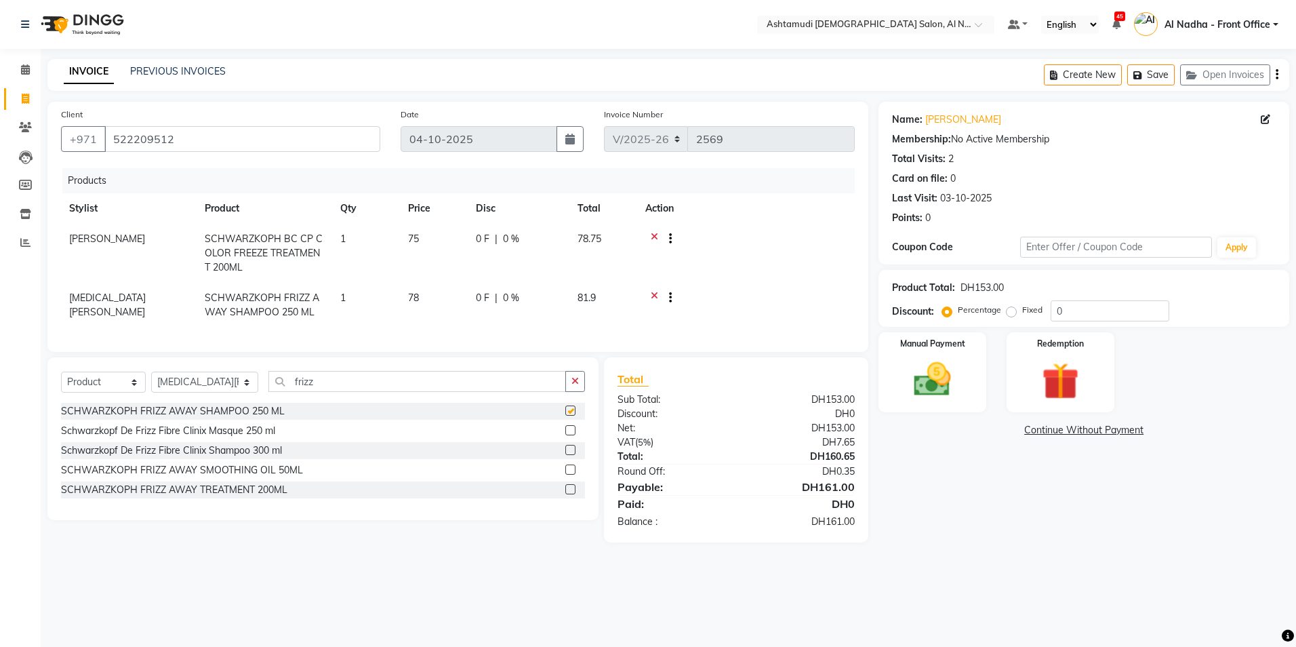
checkbox input "false"
click at [106, 392] on select "Select Service Product Membership Package Voucher Prepaid Gift Card" at bounding box center [103, 381] width 85 height 21
select select "service"
click at [61, 382] on select "Select Service Product Membership Package Voucher Prepaid Gift Card" at bounding box center [103, 381] width 85 height 21
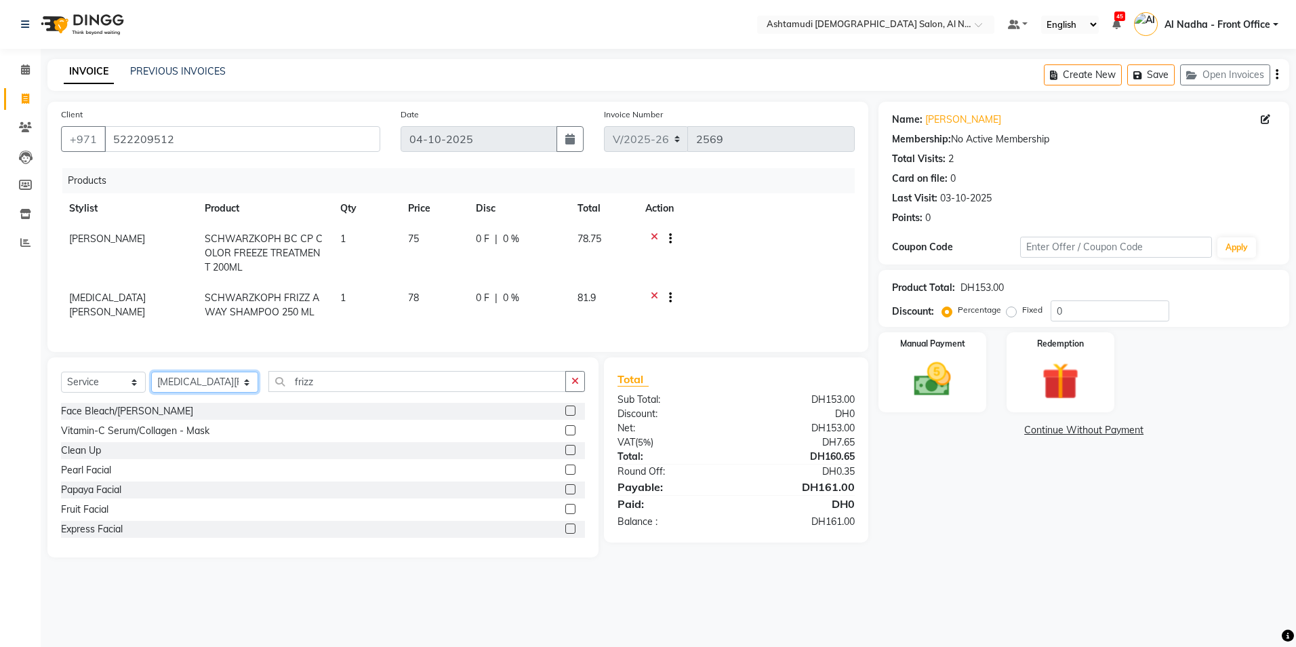
click at [204, 392] on select "Select Stylist Al Nadha - Front Office Archana Medonneiteu Tero [PERSON_NAME] […" at bounding box center [204, 381] width 107 height 21
select select "88905"
click at [151, 382] on select "Select Stylist Al Nadha - Front Office Archana Medonneiteu Tero [PERSON_NAME] […" at bounding box center [204, 381] width 107 height 21
click at [329, 392] on input "frizz" at bounding box center [416, 381] width 297 height 21
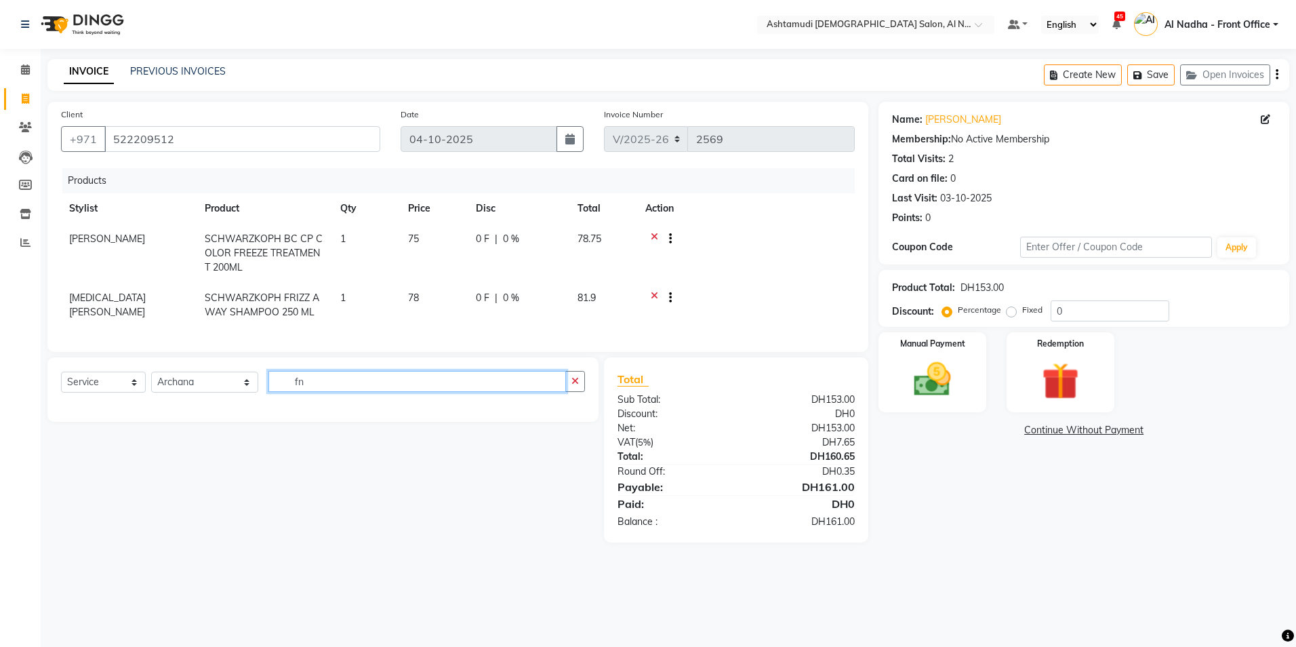
type input "f"
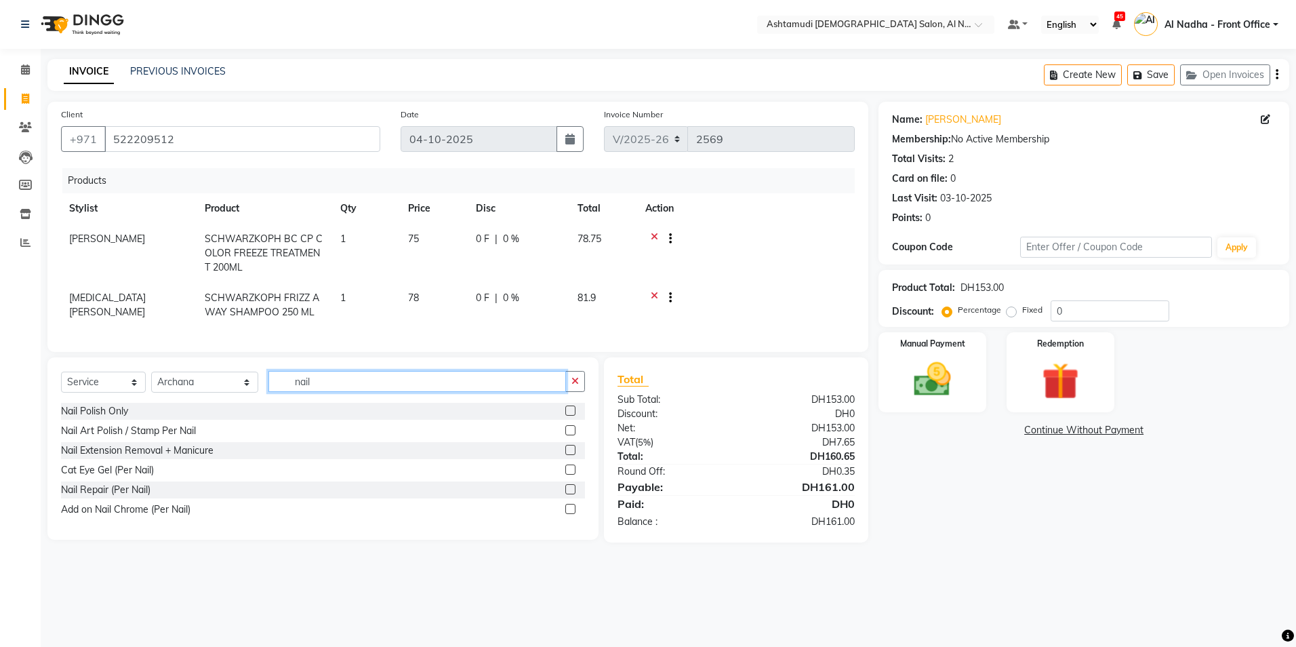
type input "nail"
click at [567, 494] on label at bounding box center [570, 489] width 10 height 10
click at [567, 494] on input "checkbox" at bounding box center [569, 489] width 9 height 9
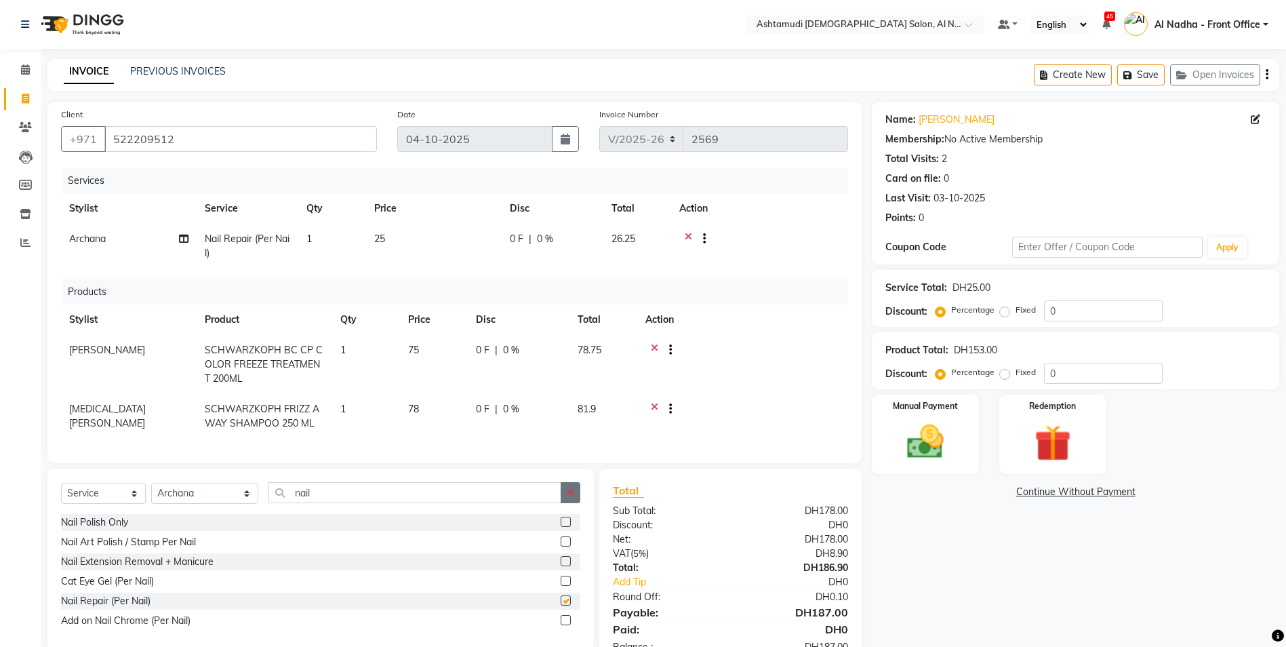
checkbox input "false"
click at [552, 240] on span "0 %" at bounding box center [545, 239] width 16 height 14
select select "88905"
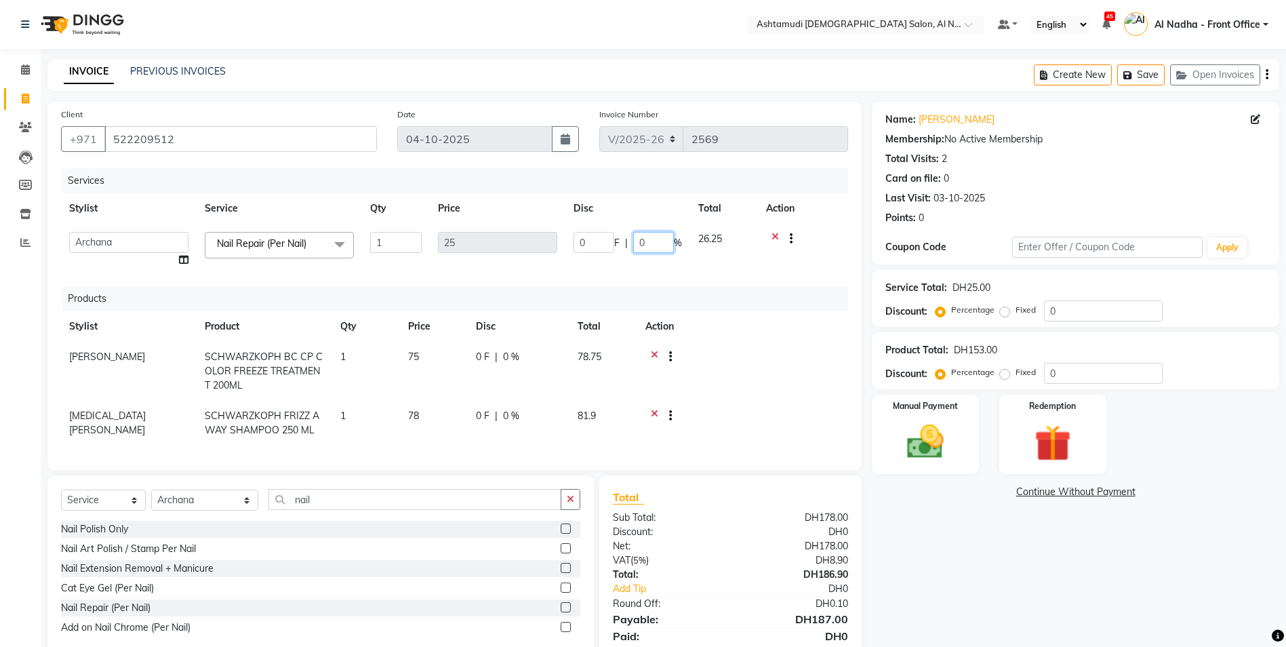
click at [651, 237] on input "0" at bounding box center [653, 242] width 41 height 21
type input "015"
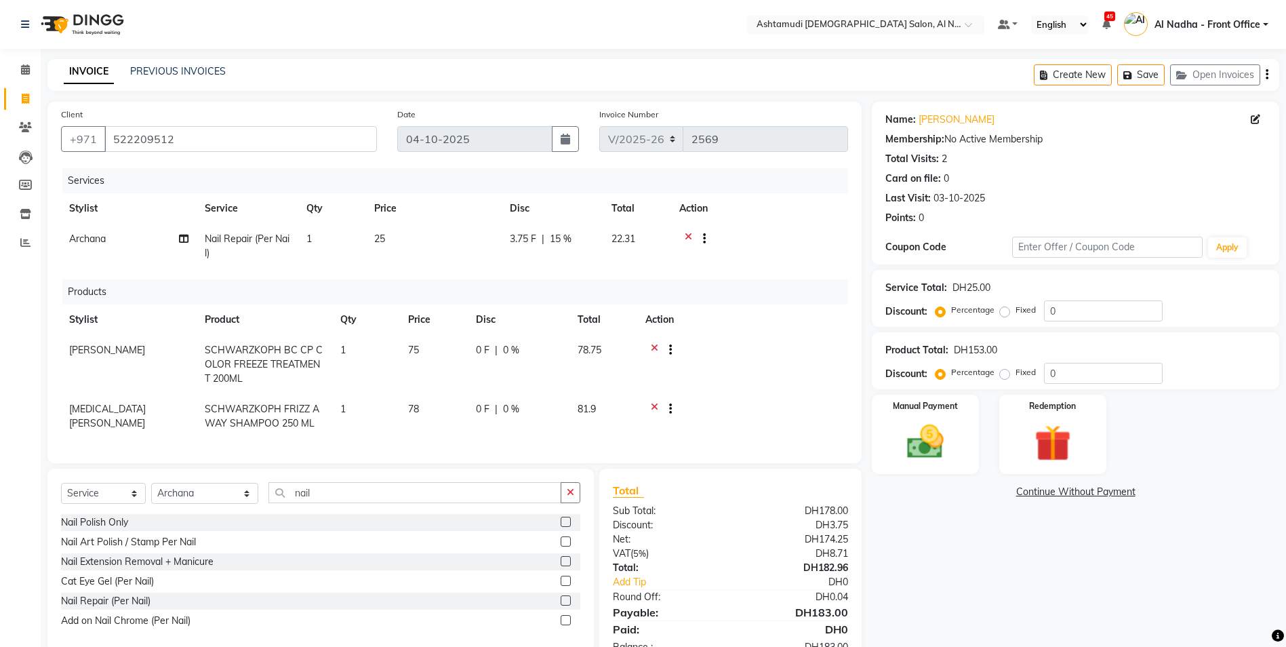
click at [962, 573] on div "Name: Nihal Membership: No Active Membership Total Visits: 2 Card on file: 0 La…" at bounding box center [1081, 385] width 418 height 566
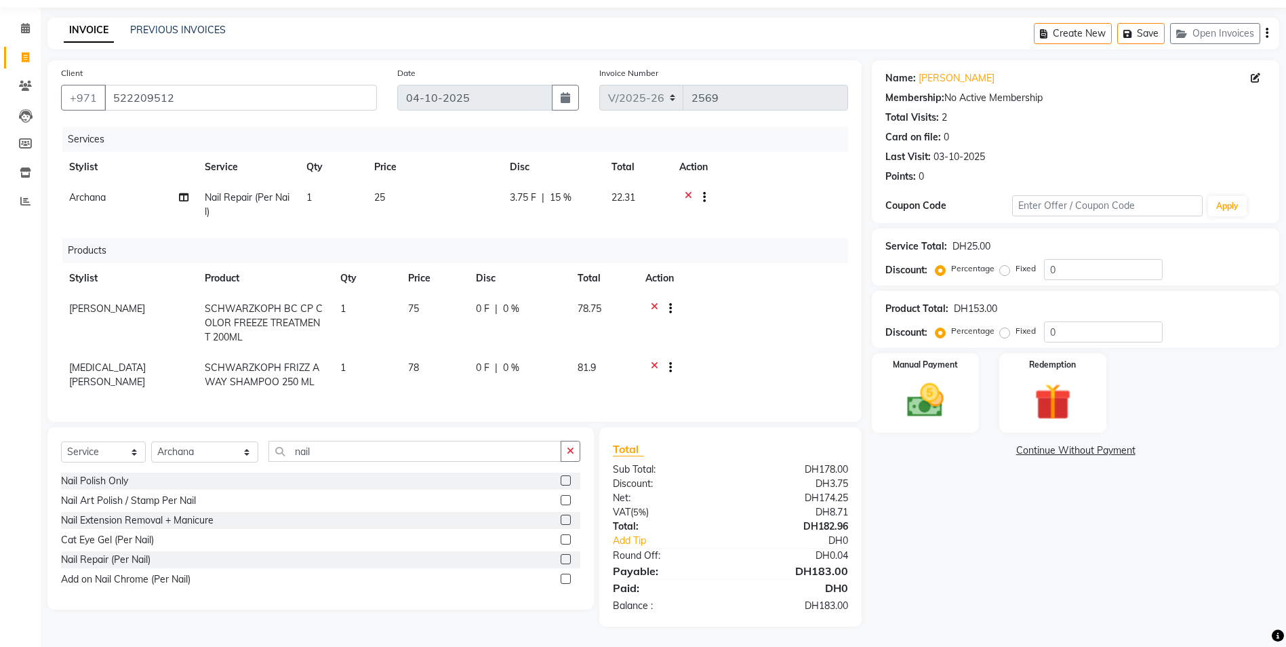
click at [654, 302] on icon at bounding box center [654, 310] width 7 height 17
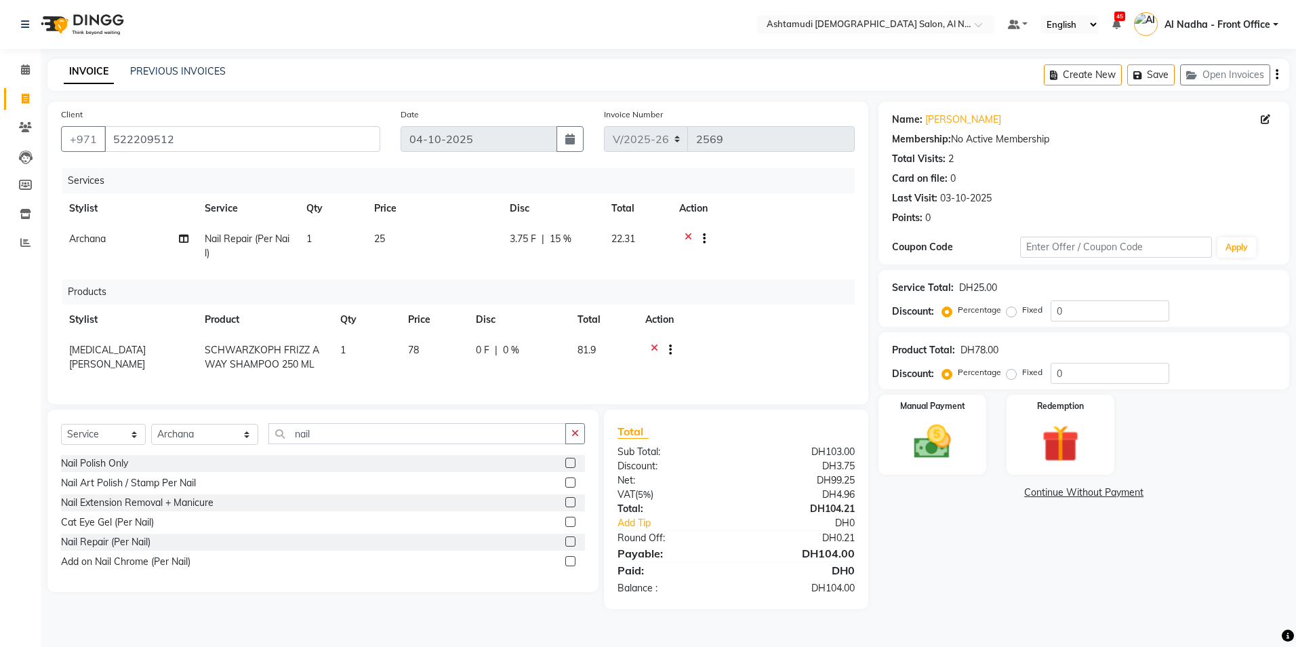
click at [563, 241] on span "15 %" at bounding box center [561, 239] width 22 height 14
select select "88905"
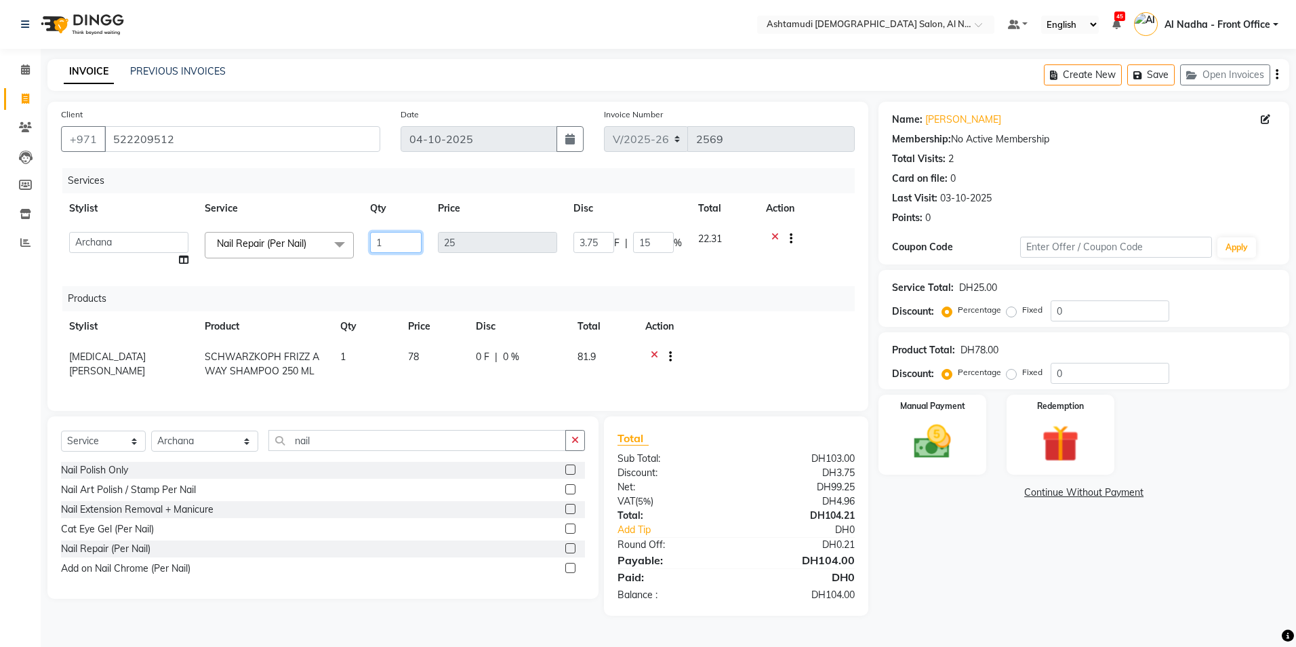
click at [397, 240] on input "1" at bounding box center [396, 242] width 52 height 21
type input "2"
click at [986, 540] on div "Name: Nihal Membership: No Active Membership Total Visits: 2 Card on file: 0 La…" at bounding box center [1088, 359] width 421 height 514
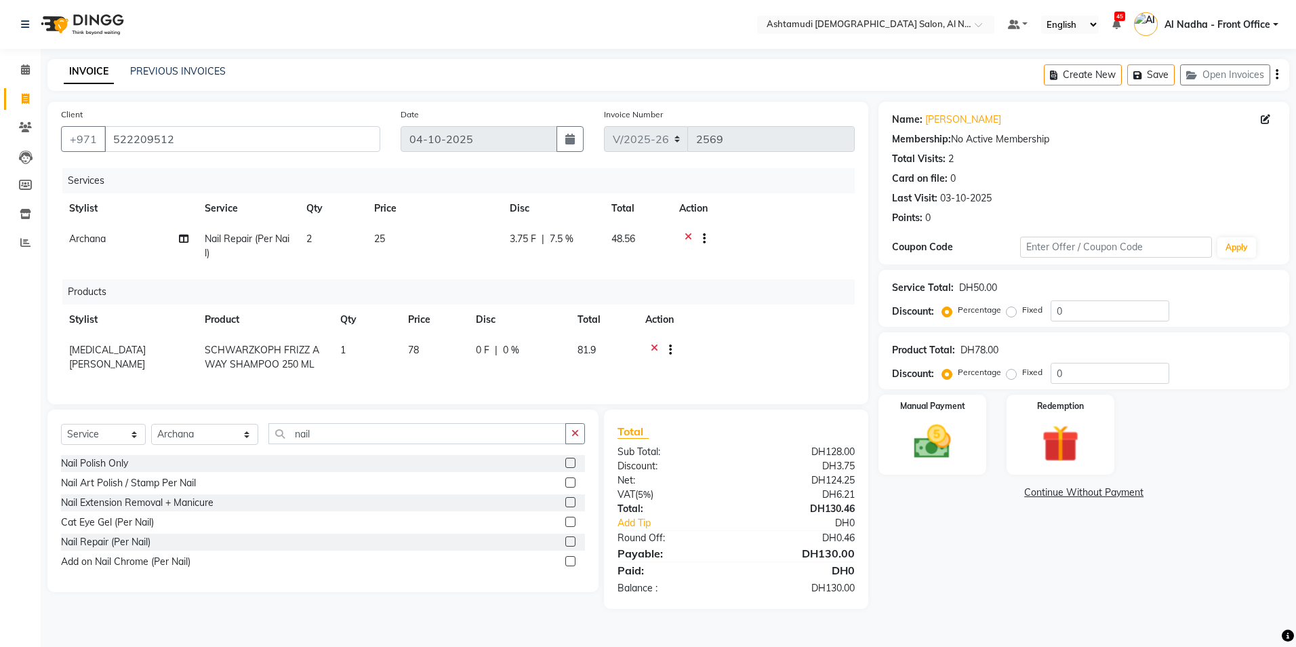
click at [572, 232] on span "7.5 %" at bounding box center [562, 239] width 24 height 14
select select "88905"
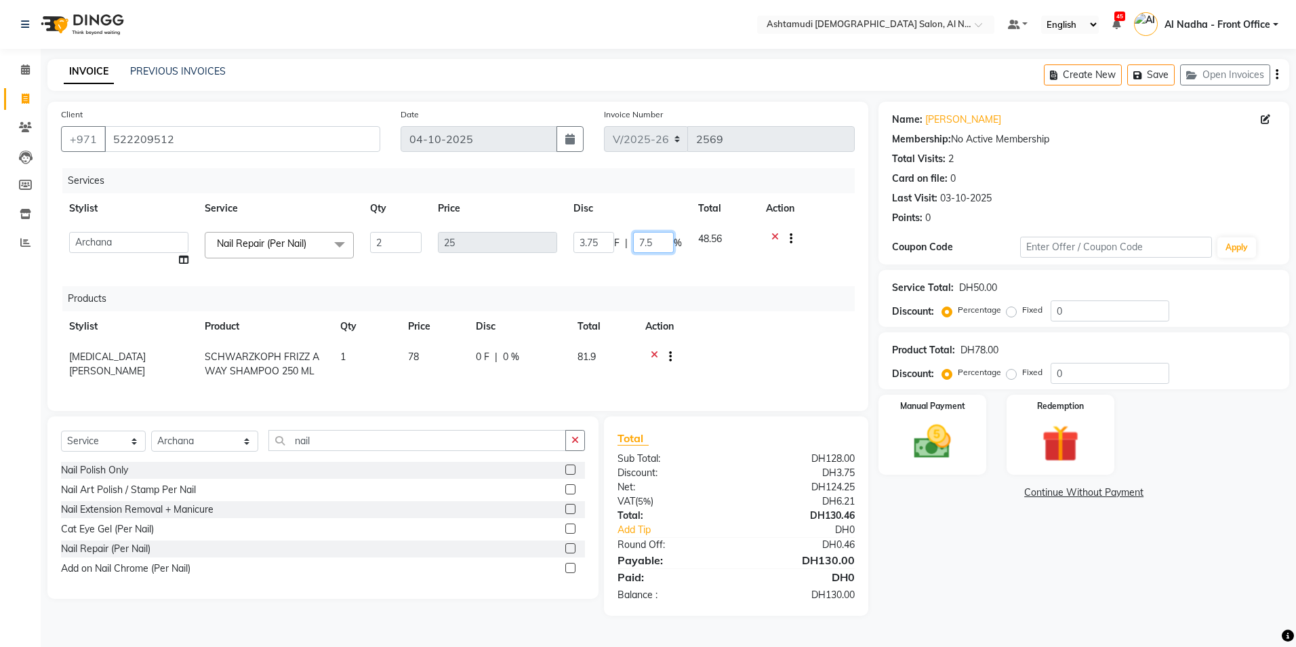
click at [662, 243] on input "7.5" at bounding box center [653, 242] width 41 height 21
type input "7"
type input "15"
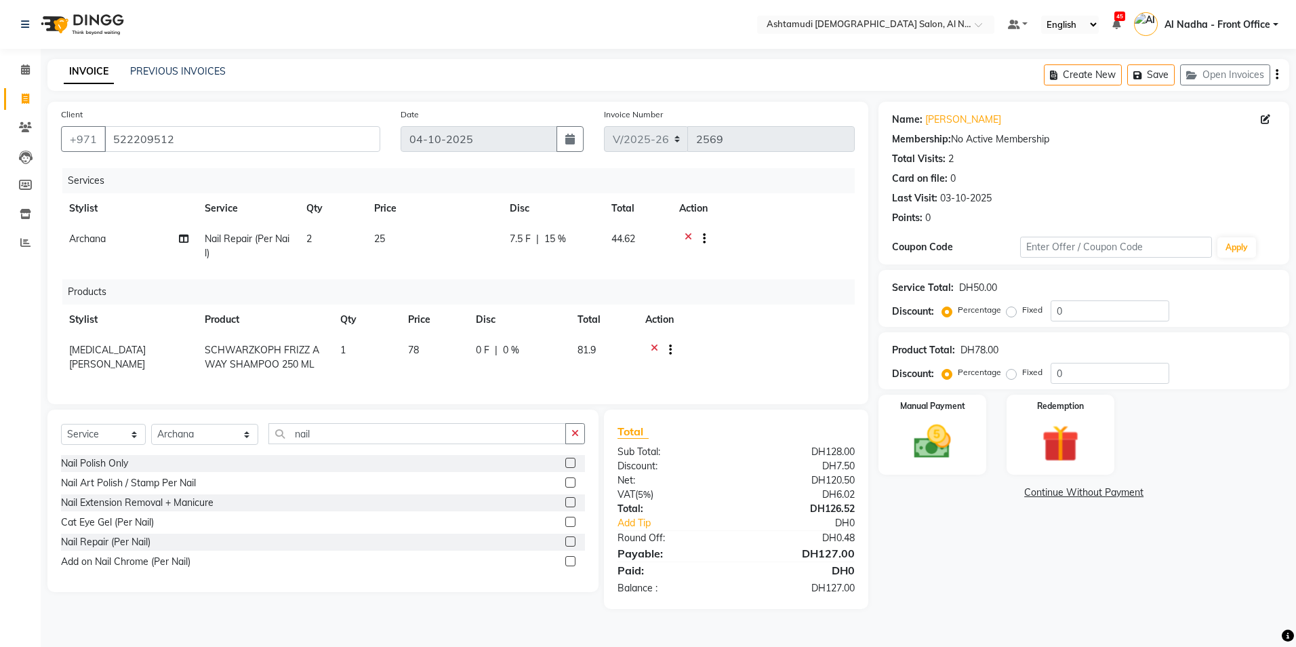
click at [964, 567] on div "Name: Nihal Membership: No Active Membership Total Visits: 2 Card on file: 0 La…" at bounding box center [1088, 355] width 421 height 507
click at [512, 350] on span "0 %" at bounding box center [511, 350] width 16 height 14
select select "60031"
click at [556, 354] on input "0" at bounding box center [555, 353] width 41 height 21
type input "010"
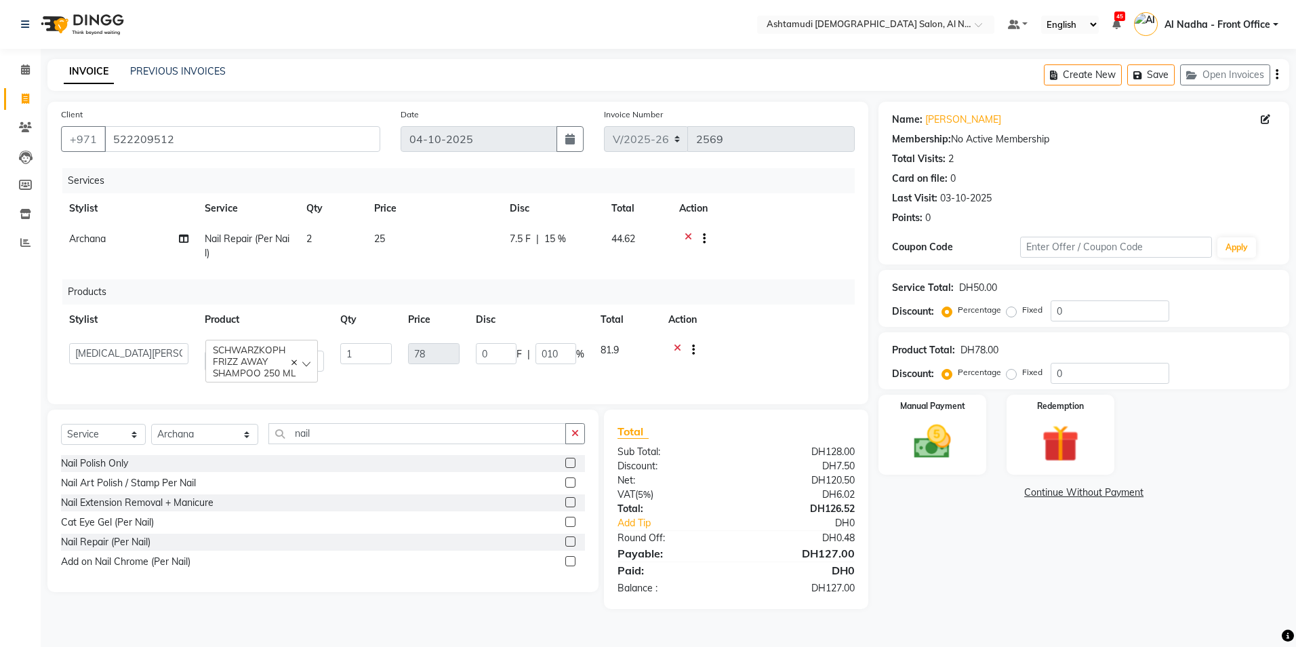
click at [981, 595] on div "Name: Nihal Membership: No Active Membership Total Visits: 2 Card on file: 0 La…" at bounding box center [1088, 355] width 421 height 507
click at [937, 447] on img at bounding box center [932, 442] width 63 height 45
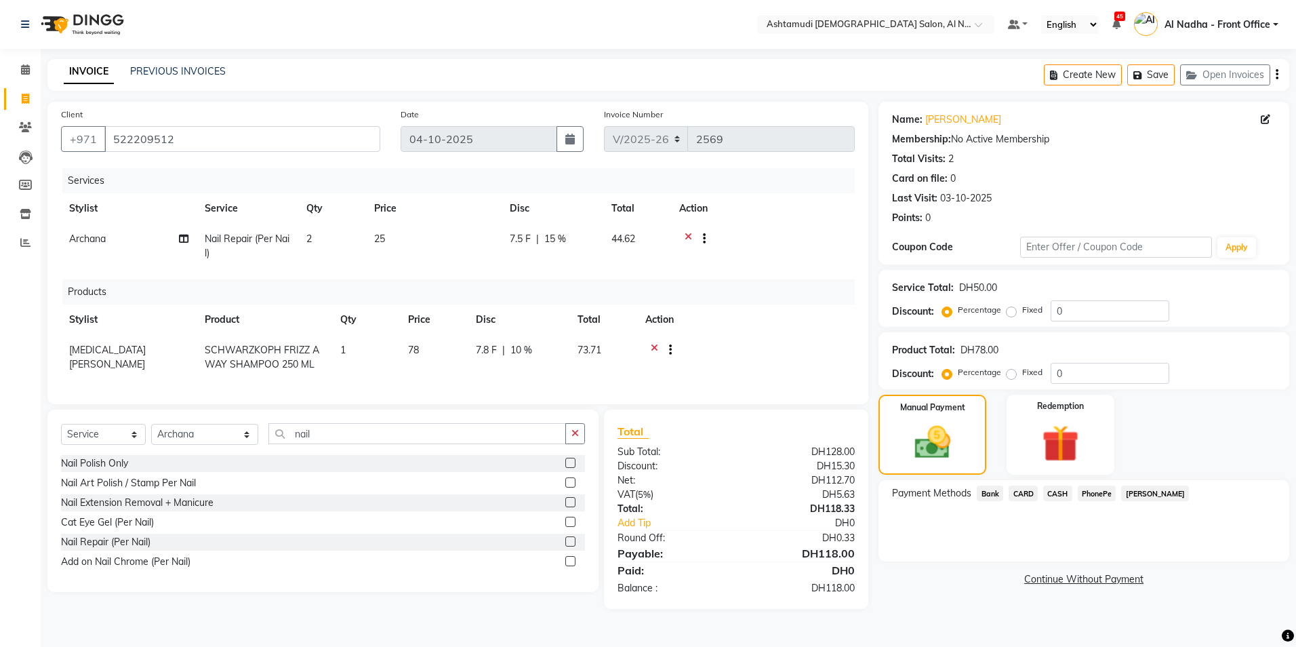
click at [1049, 493] on span "CASH" at bounding box center [1057, 493] width 29 height 16
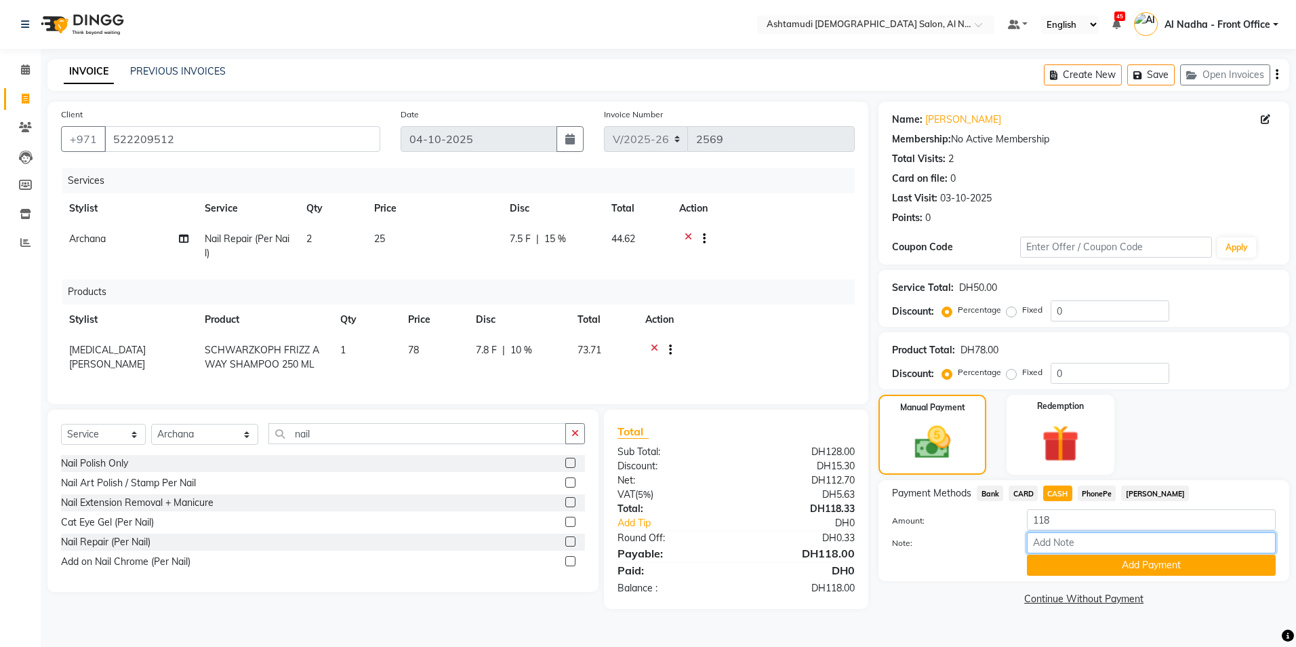
click at [1039, 540] on input "Note:" at bounding box center [1151, 542] width 249 height 21
type input "sreerenjini"
click at [1052, 565] on button "Add Payment" at bounding box center [1151, 564] width 249 height 21
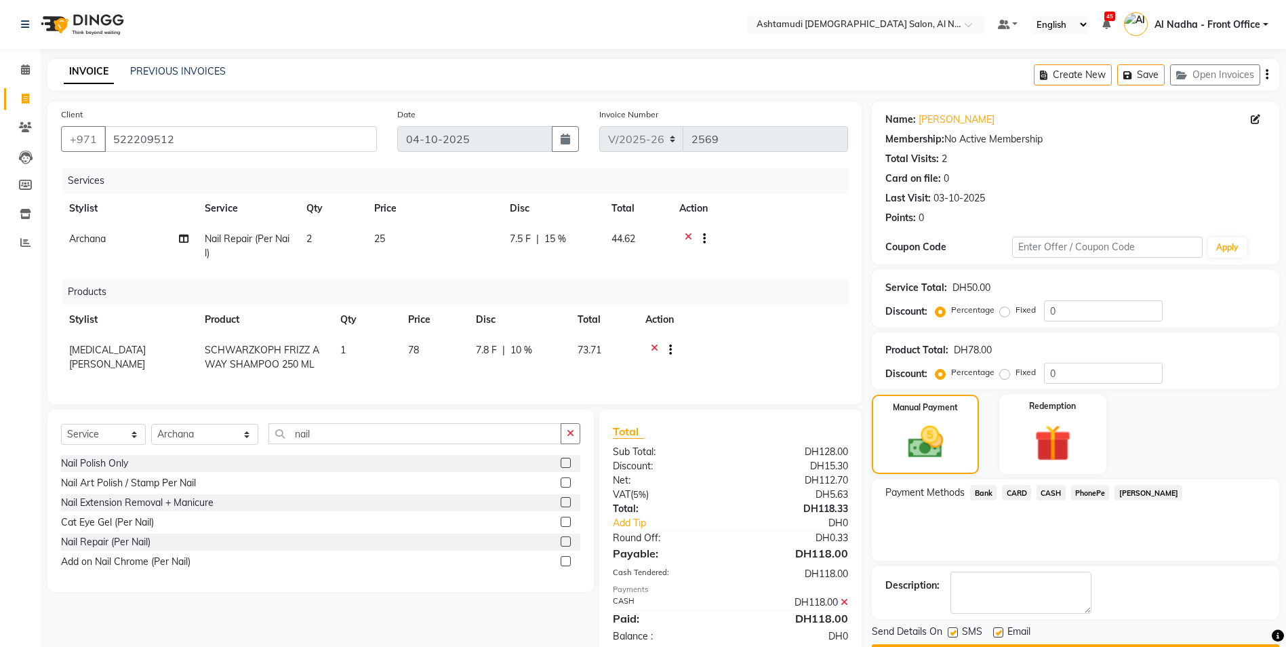
scroll to position [41, 0]
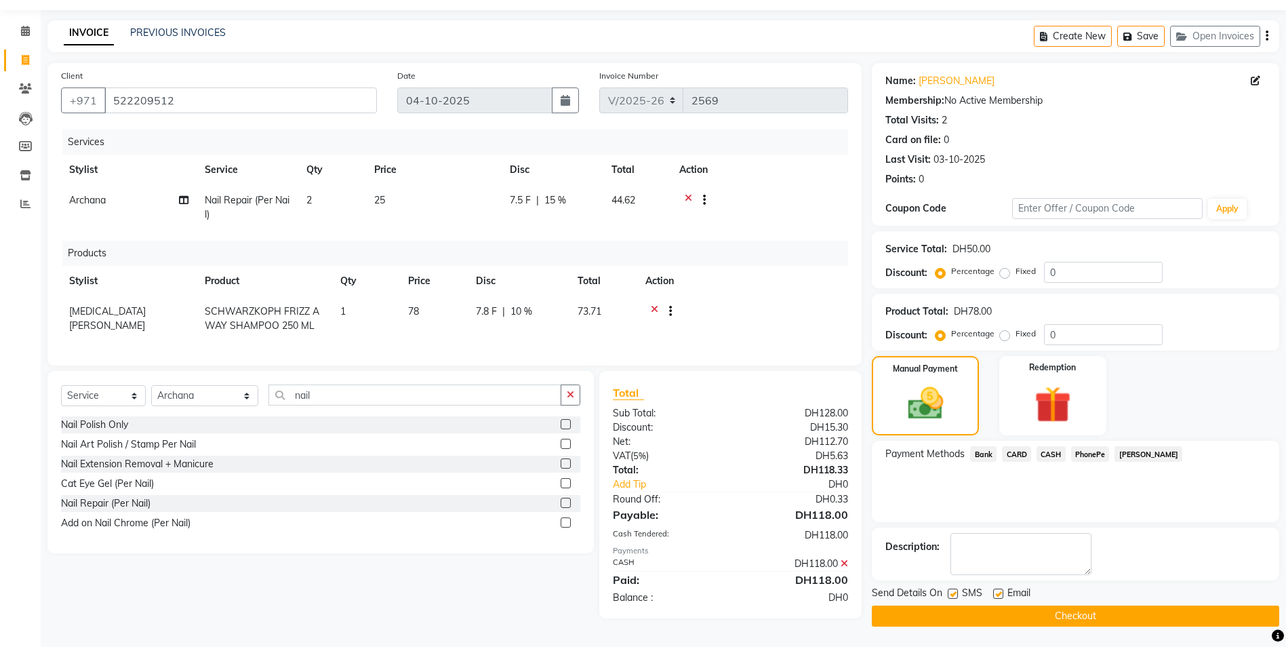
click at [971, 613] on button "Checkout" at bounding box center [1075, 615] width 407 height 21
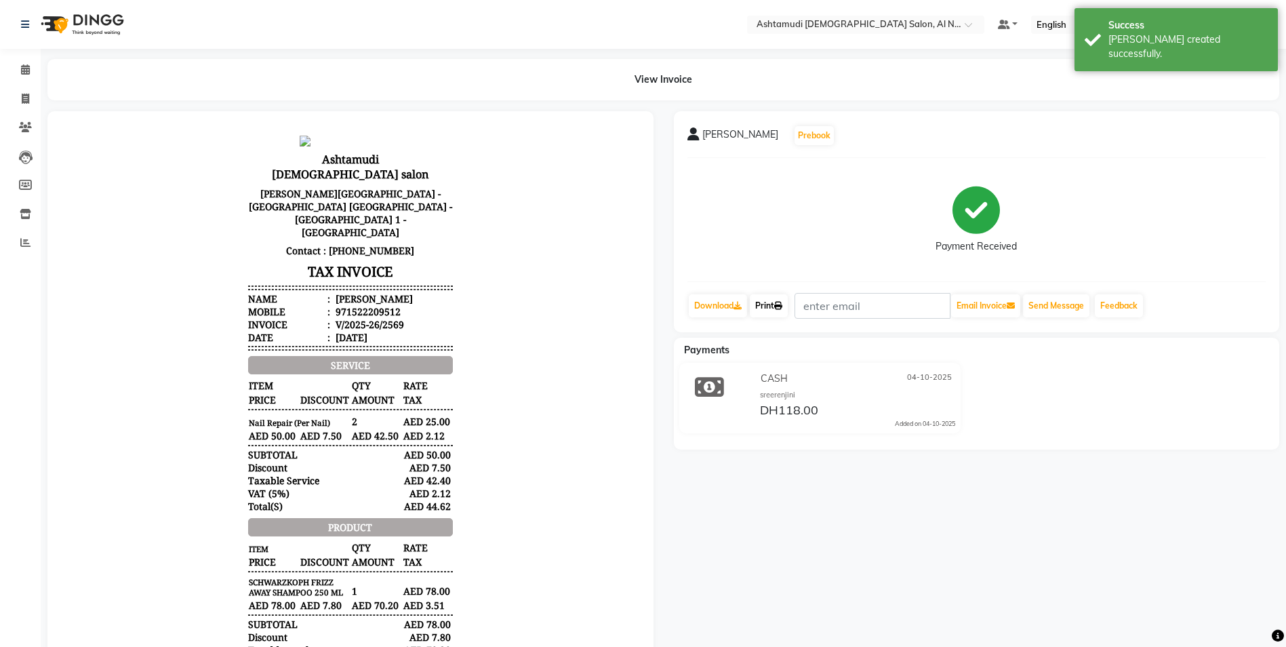
click at [771, 302] on link "Print" at bounding box center [769, 305] width 38 height 23
click at [24, 66] on icon at bounding box center [25, 69] width 9 height 10
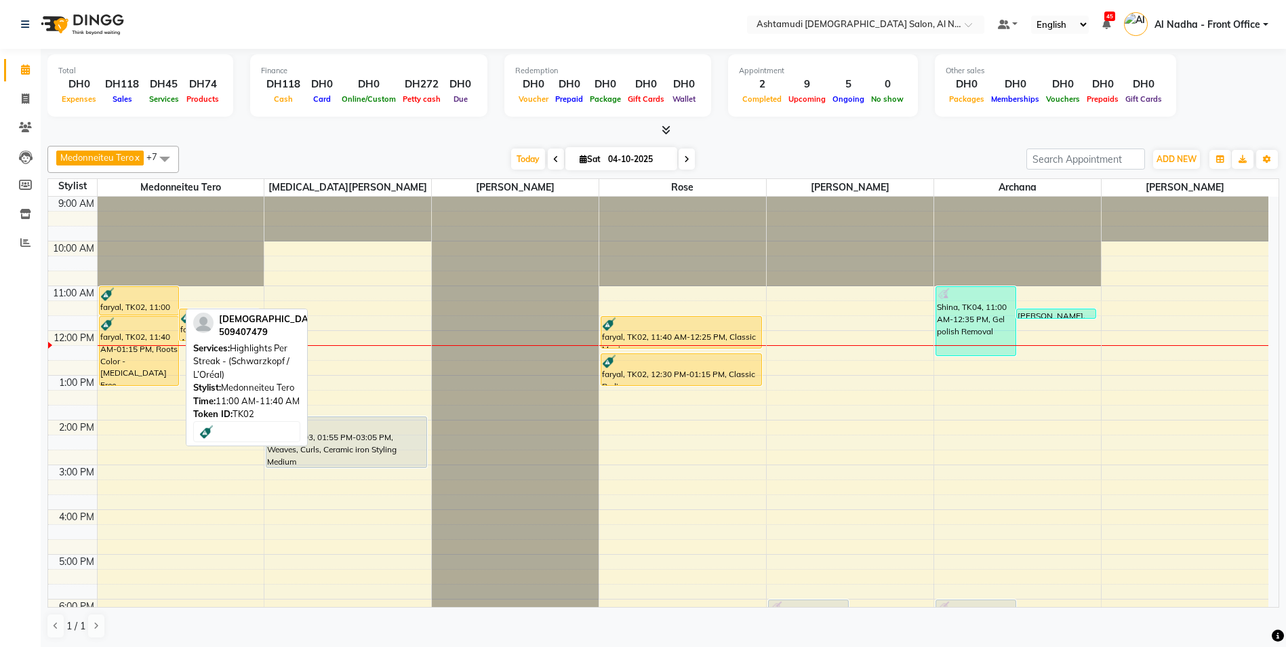
click at [126, 290] on div at bounding box center [139, 294] width 78 height 14
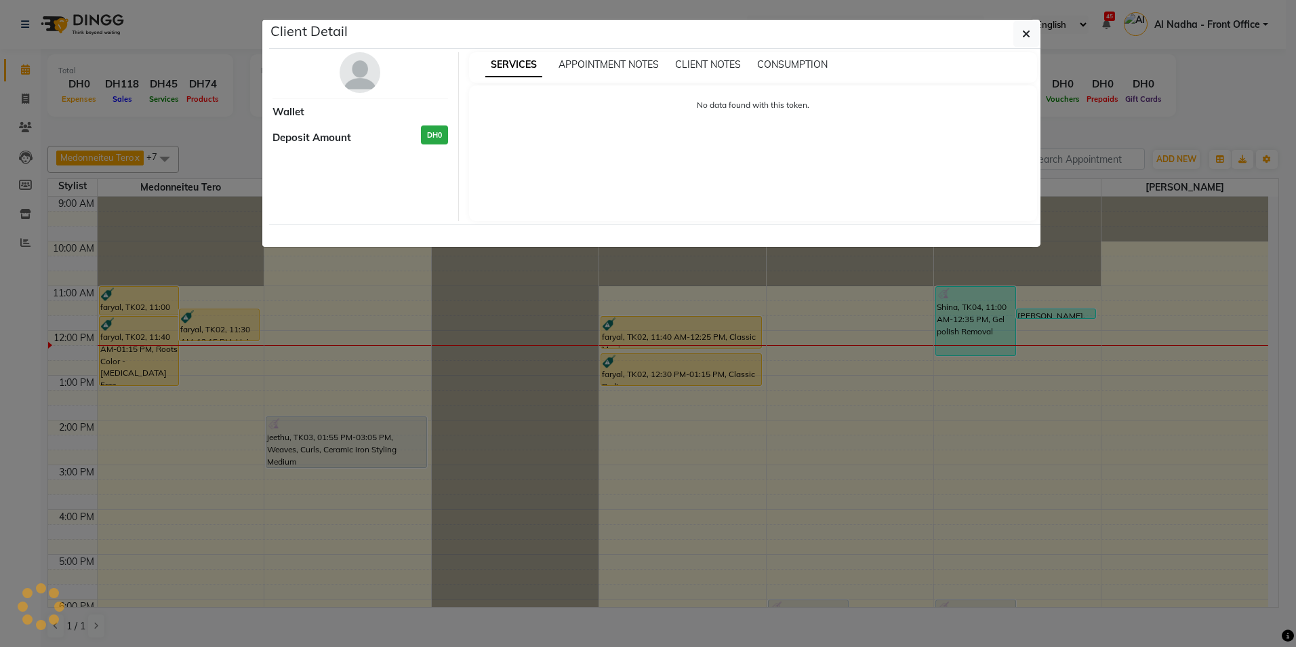
select select "1"
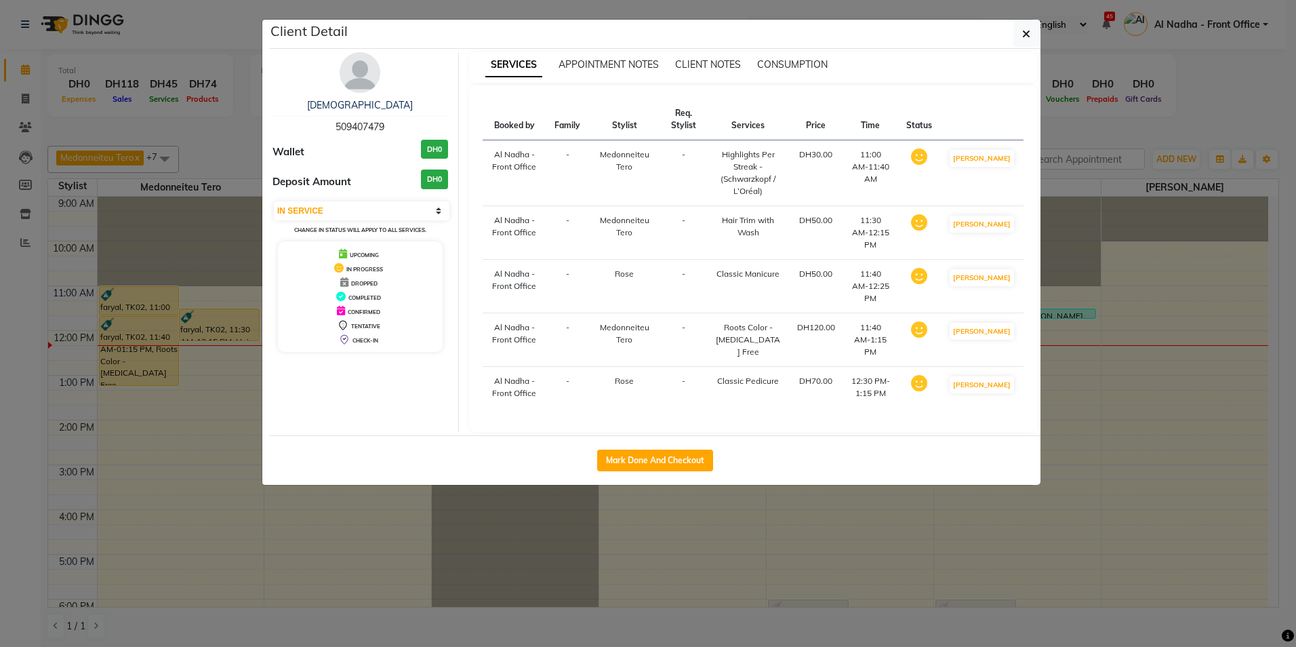
drag, startPoint x: 336, startPoint y: 125, endPoint x: 393, endPoint y: 125, distance: 57.6
click at [393, 125] on div "faryal 509407479" at bounding box center [360, 116] width 176 height 36
drag, startPoint x: 393, startPoint y: 125, endPoint x: 380, endPoint y: 127, distance: 12.9
copy span "509407479"
drag, startPoint x: 1021, startPoint y: 28, endPoint x: 989, endPoint y: 60, distance: 45.1
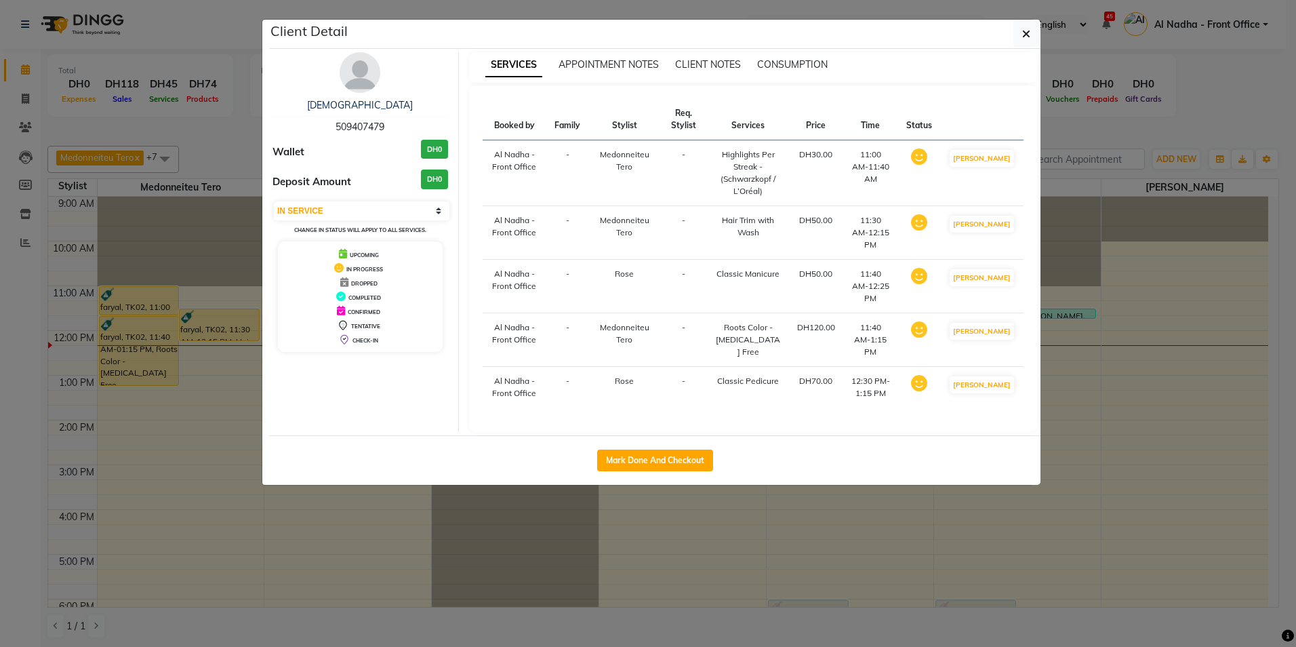
click at [1021, 28] on button "button" at bounding box center [1026, 34] width 26 height 26
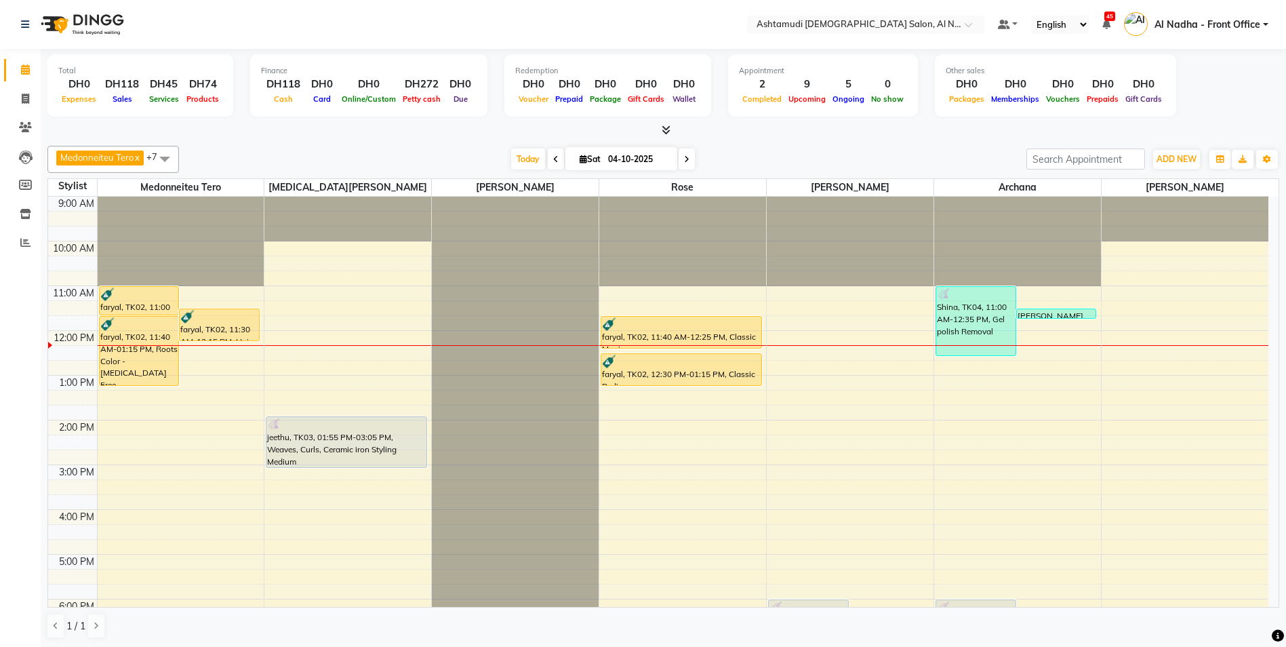
click at [584, 159] on span "Sat" at bounding box center [590, 159] width 28 height 10
select select "10"
select select "2025"
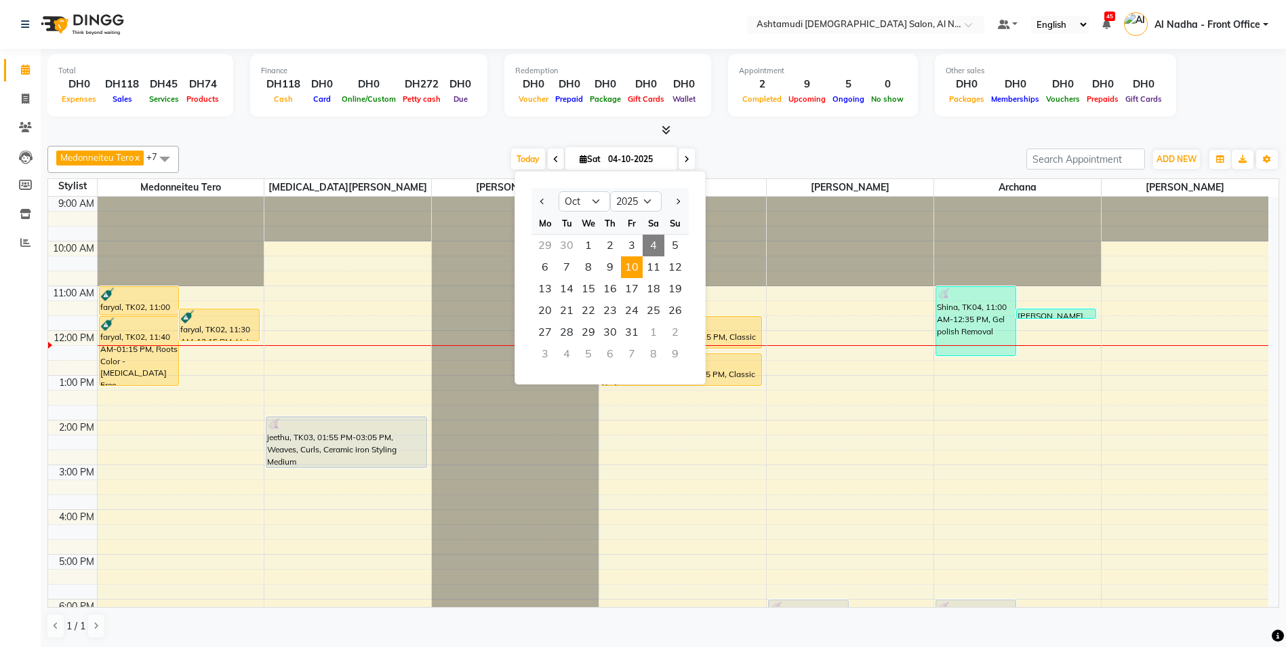
click at [632, 264] on span "10" at bounding box center [632, 267] width 22 height 22
type input "10-10-2025"
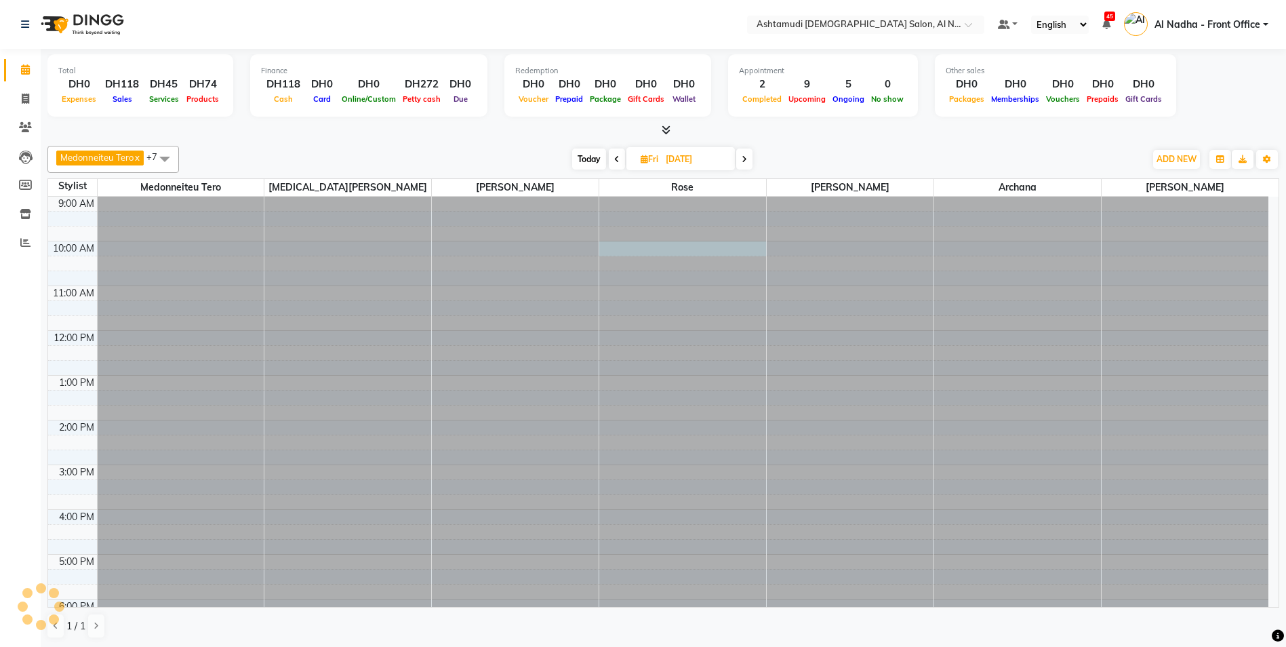
click at [628, 197] on div at bounding box center [682, 197] width 167 height 0
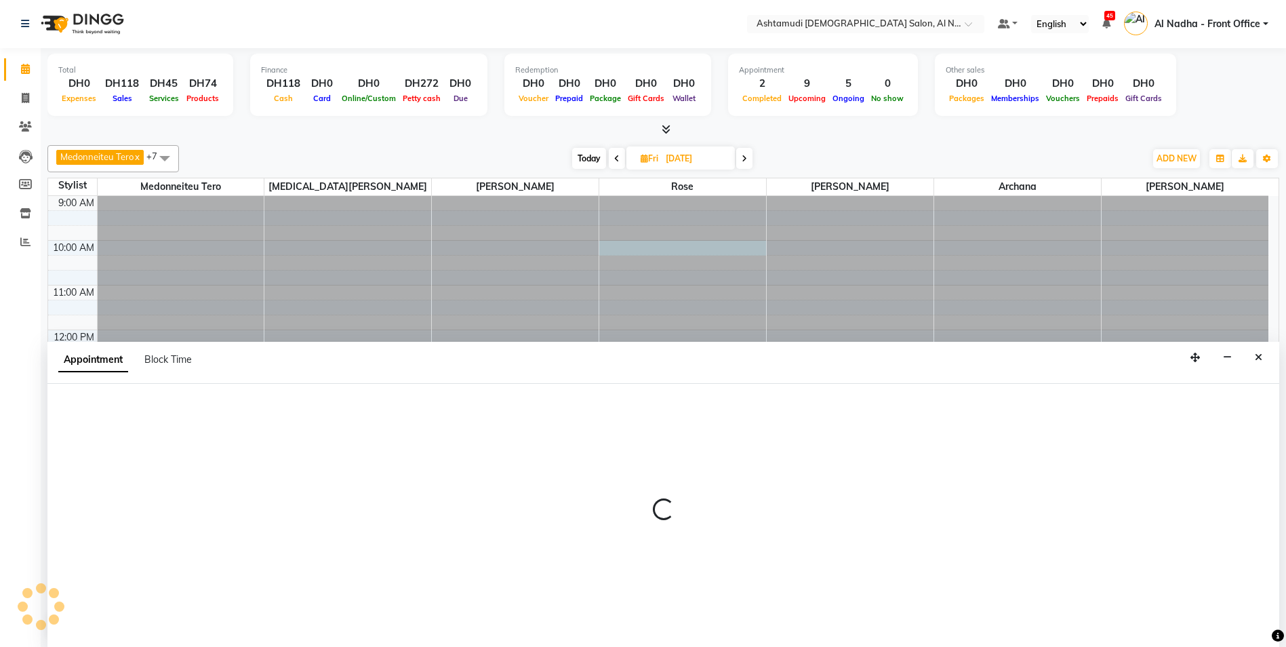
scroll to position [135, 0]
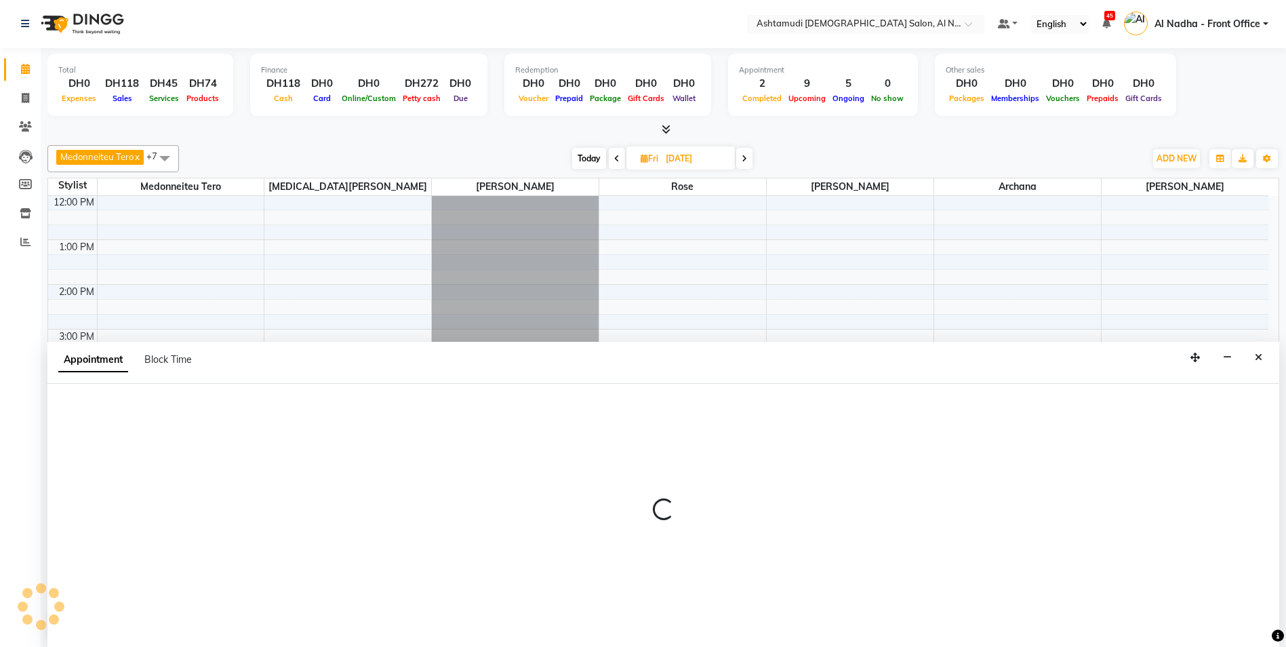
select select "68348"
select select "600"
select select "tentative"
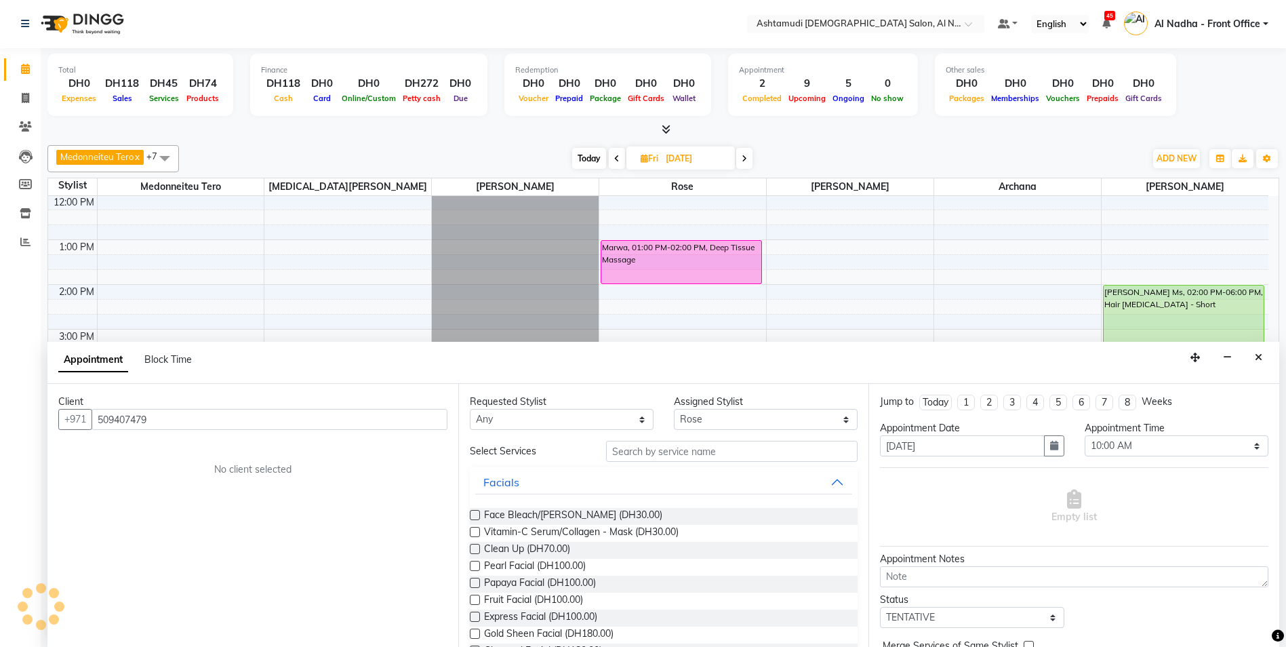
type input "509407479"
click at [640, 443] on input "text" at bounding box center [732, 451] width 252 height 21
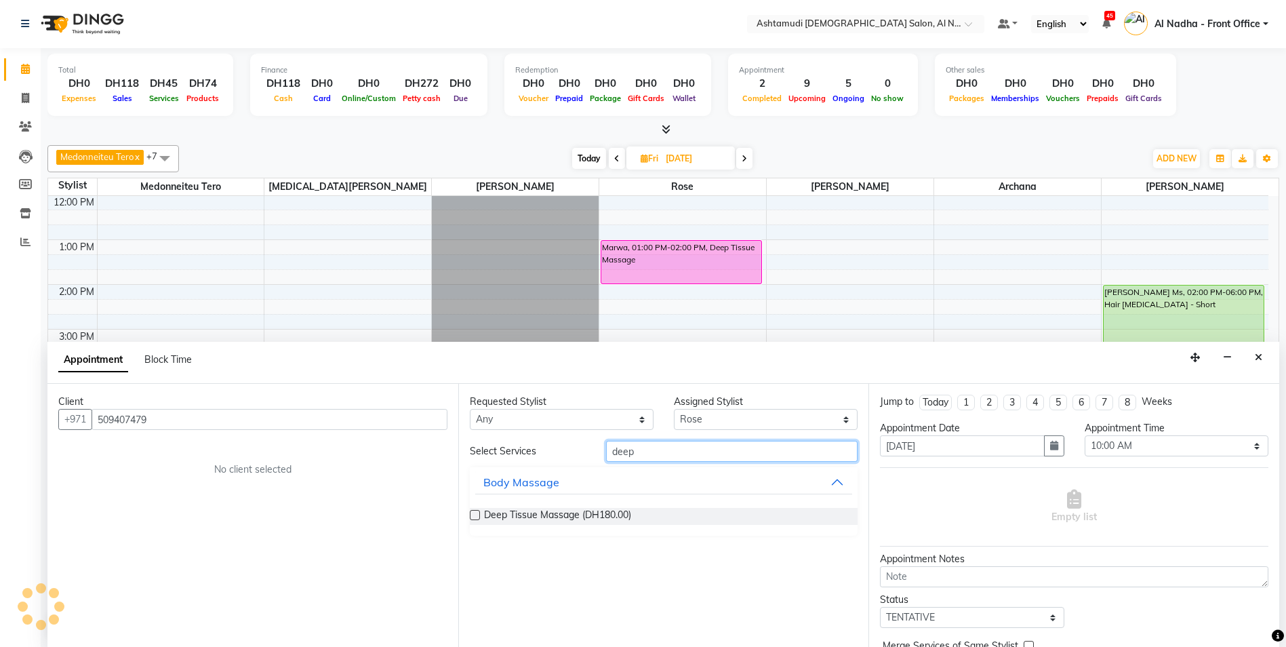
type input "deep"
click at [475, 514] on label at bounding box center [475, 515] width 10 height 10
click at [475, 514] on input "checkbox" at bounding box center [474, 516] width 9 height 9
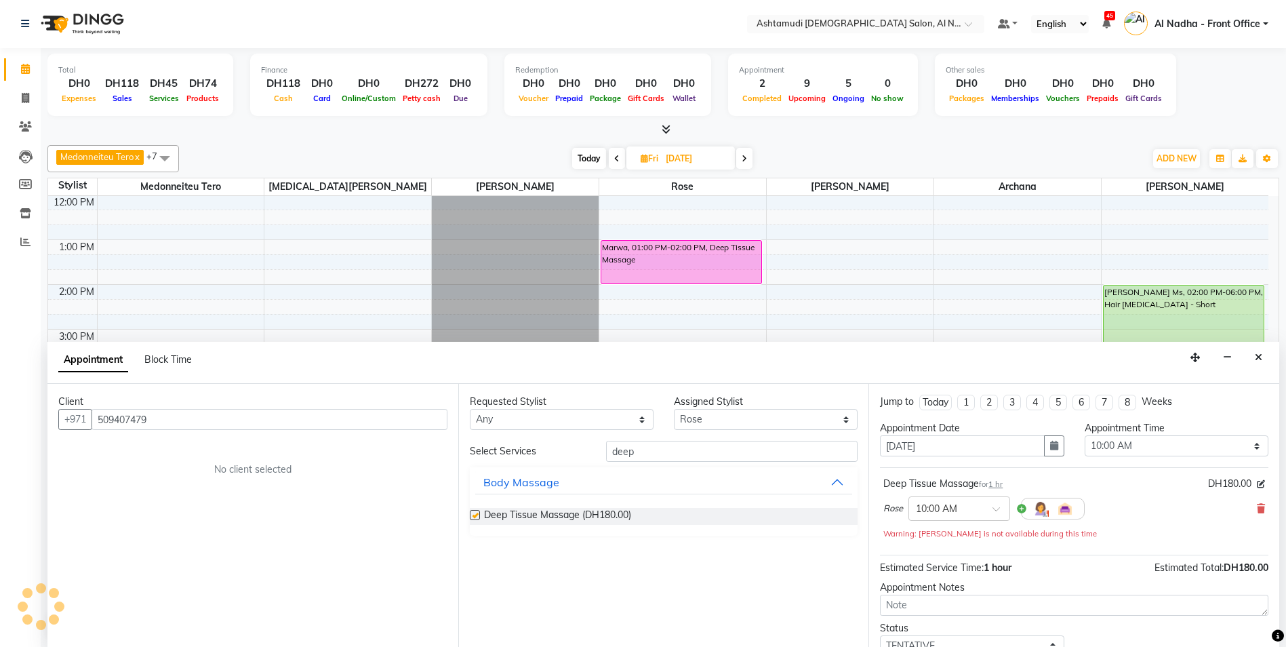
scroll to position [96, 0]
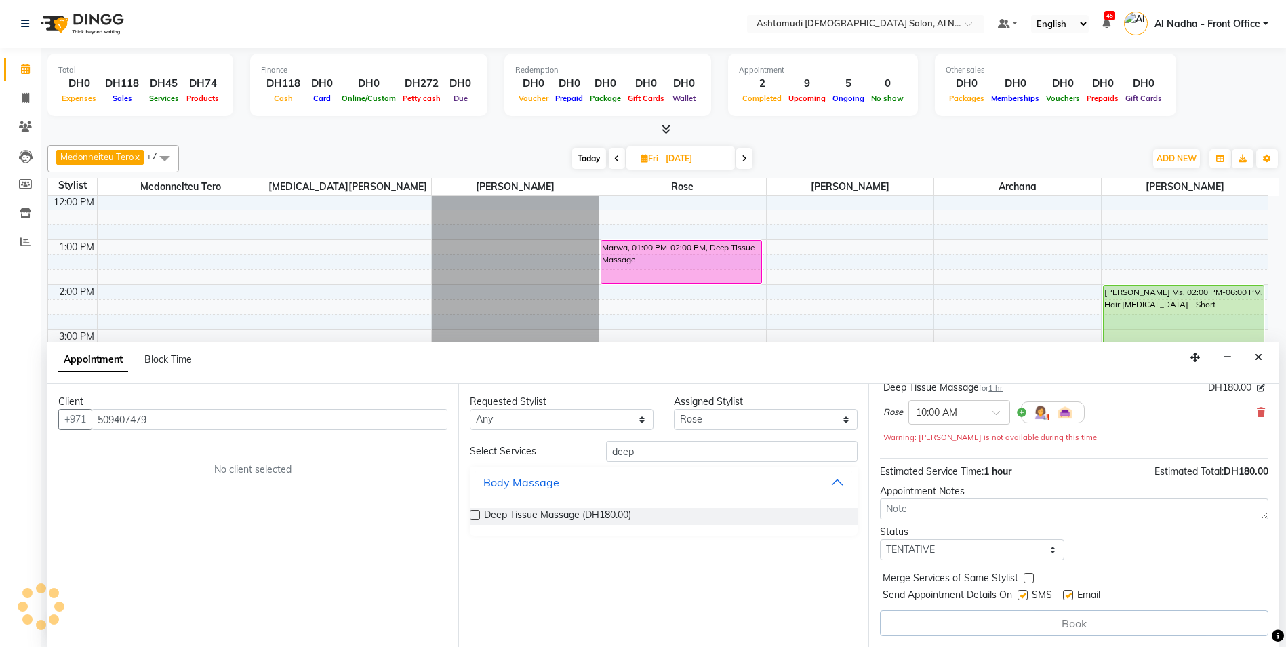
checkbox input "false"
click at [941, 546] on select "Select TENTATIVE CONFIRM UPCOMING" at bounding box center [972, 549] width 184 height 21
select select "confirm booking"
click at [880, 539] on select "Select TENTATIVE CONFIRM UPCOMING" at bounding box center [972, 549] width 184 height 21
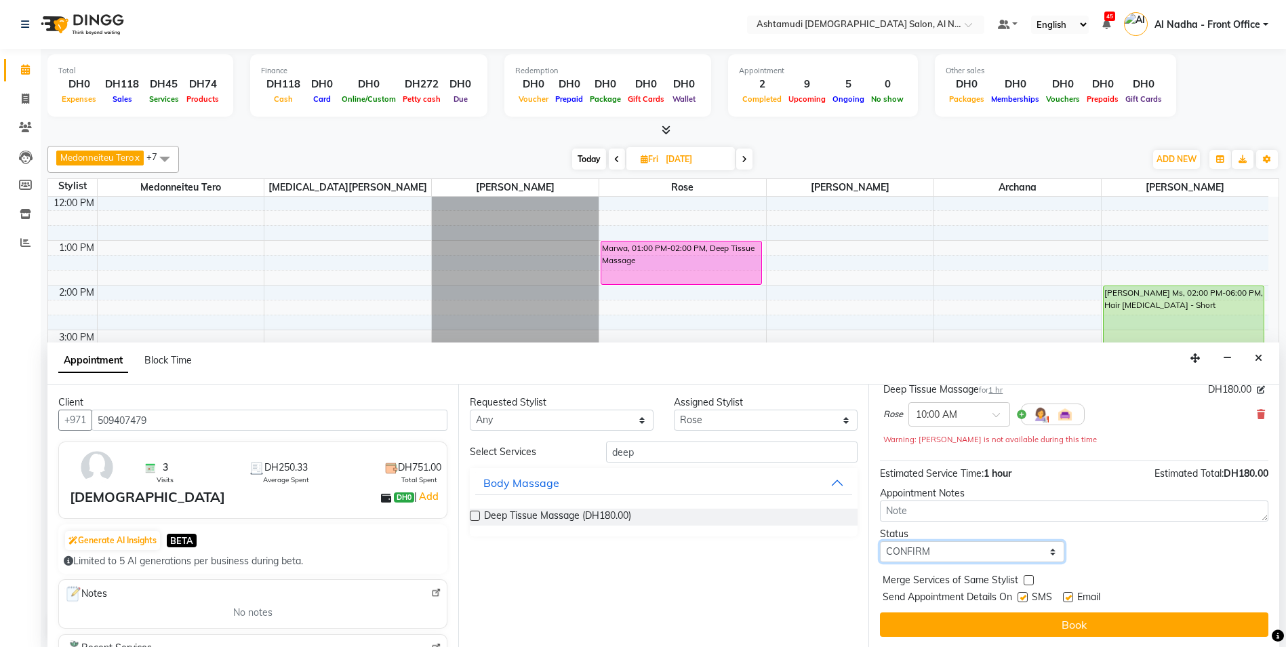
scroll to position [95, 0]
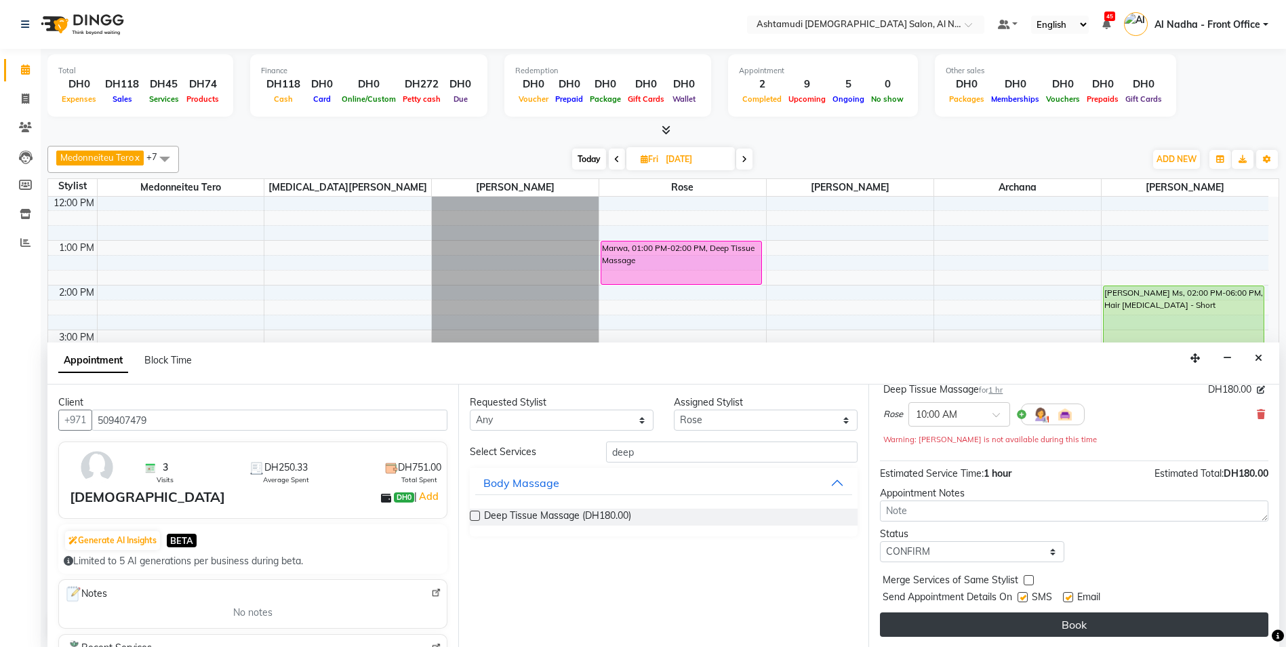
click at [983, 626] on button "Book" at bounding box center [1074, 624] width 388 height 24
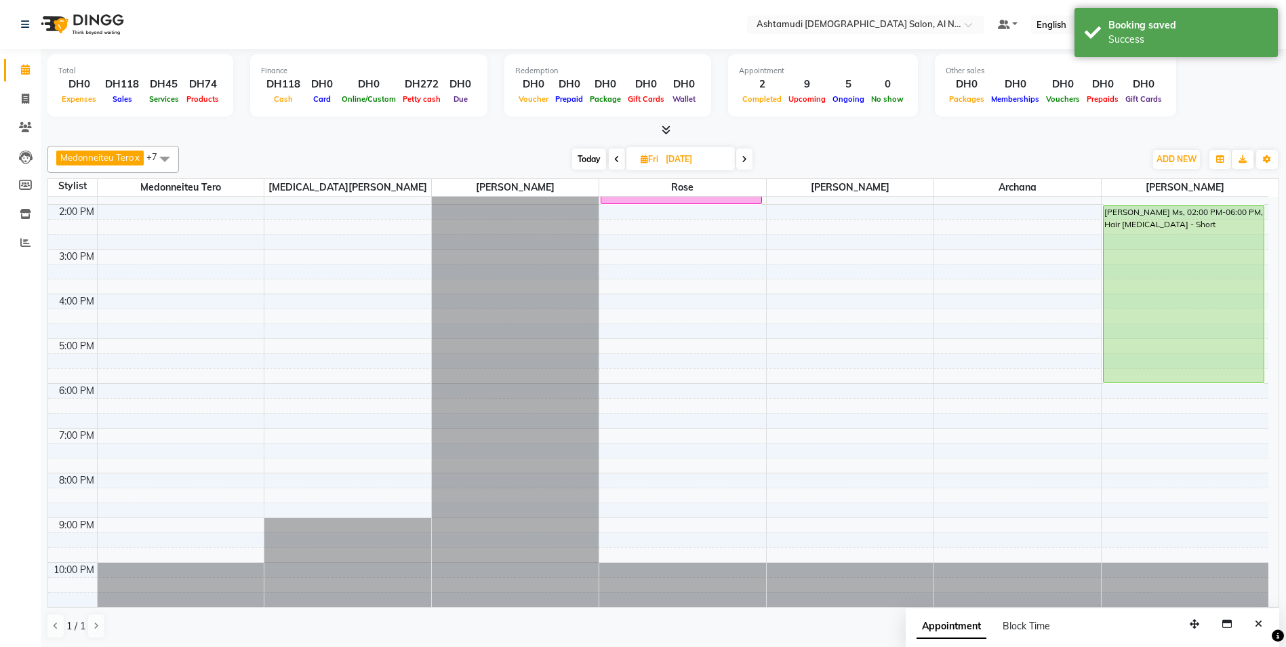
scroll to position [0, 0]
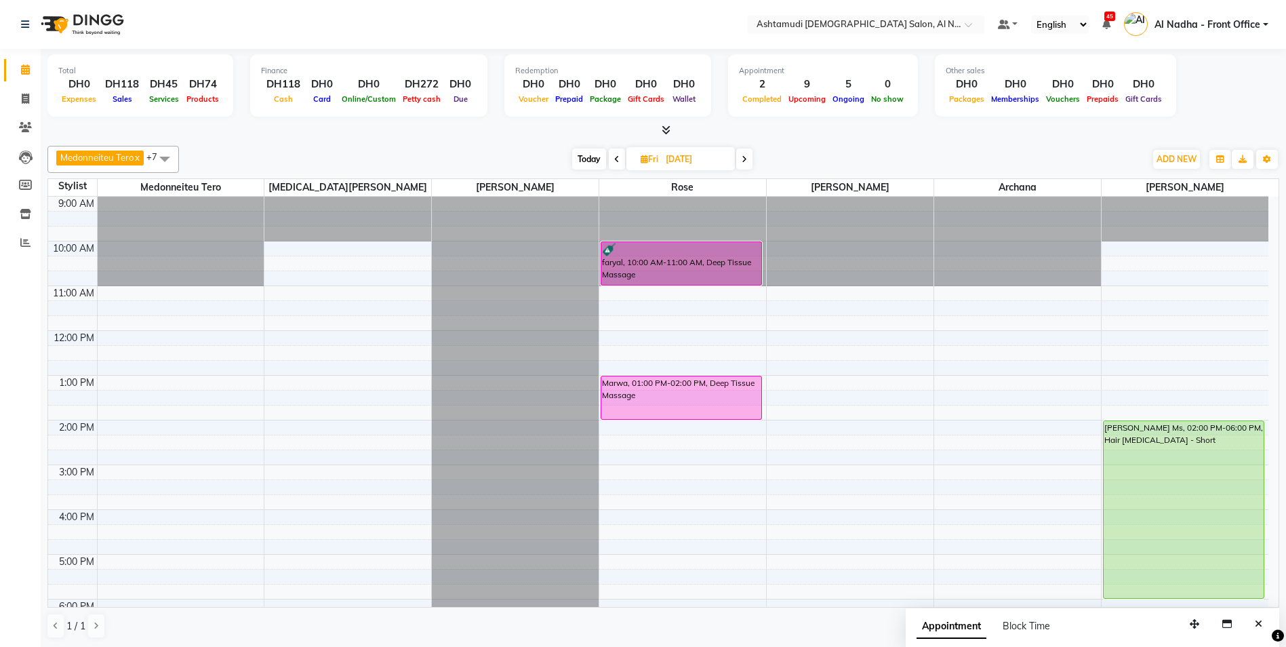
click at [615, 158] on icon at bounding box center [616, 159] width 5 height 8
type input "09-10-2025"
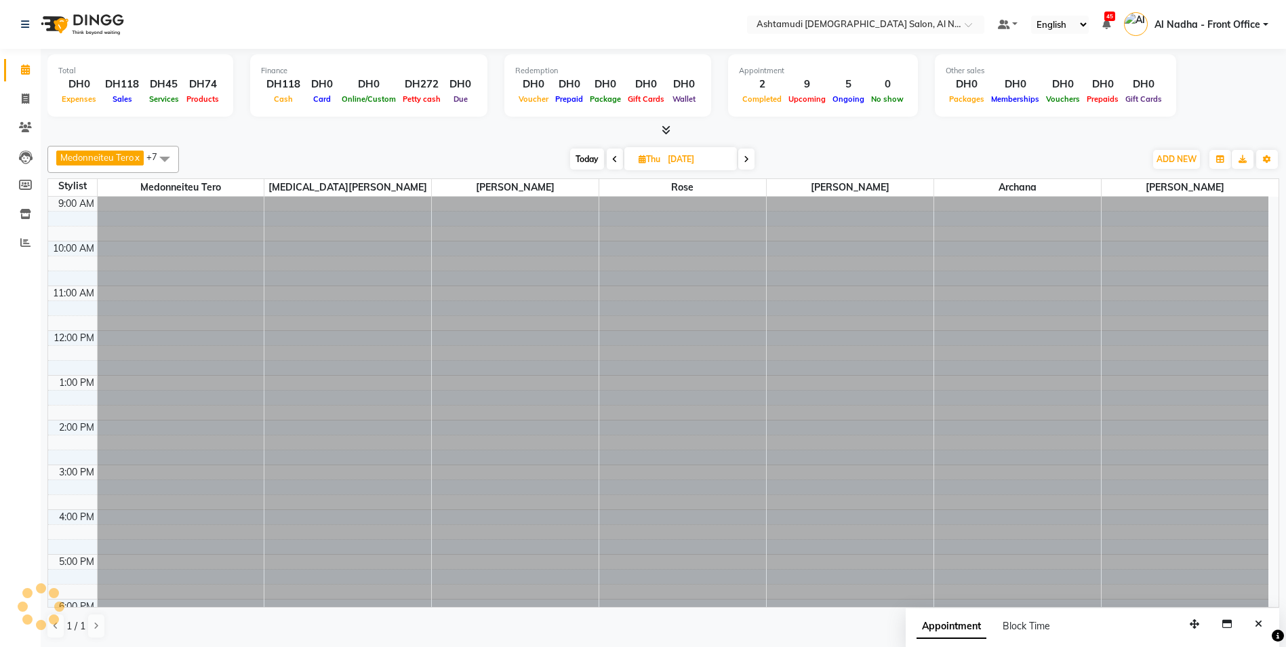
click at [657, 163] on span "Thu" at bounding box center [649, 159] width 28 height 10
select select "10"
select select "2025"
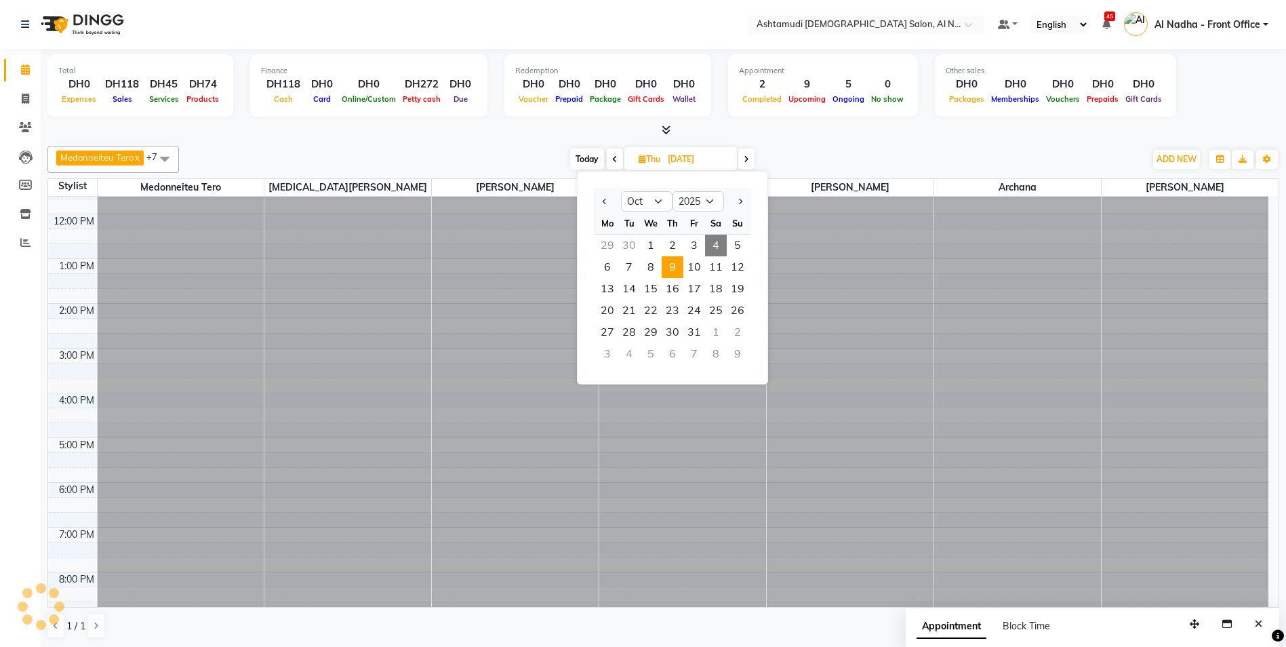
click at [718, 248] on span "4" at bounding box center [716, 246] width 22 height 22
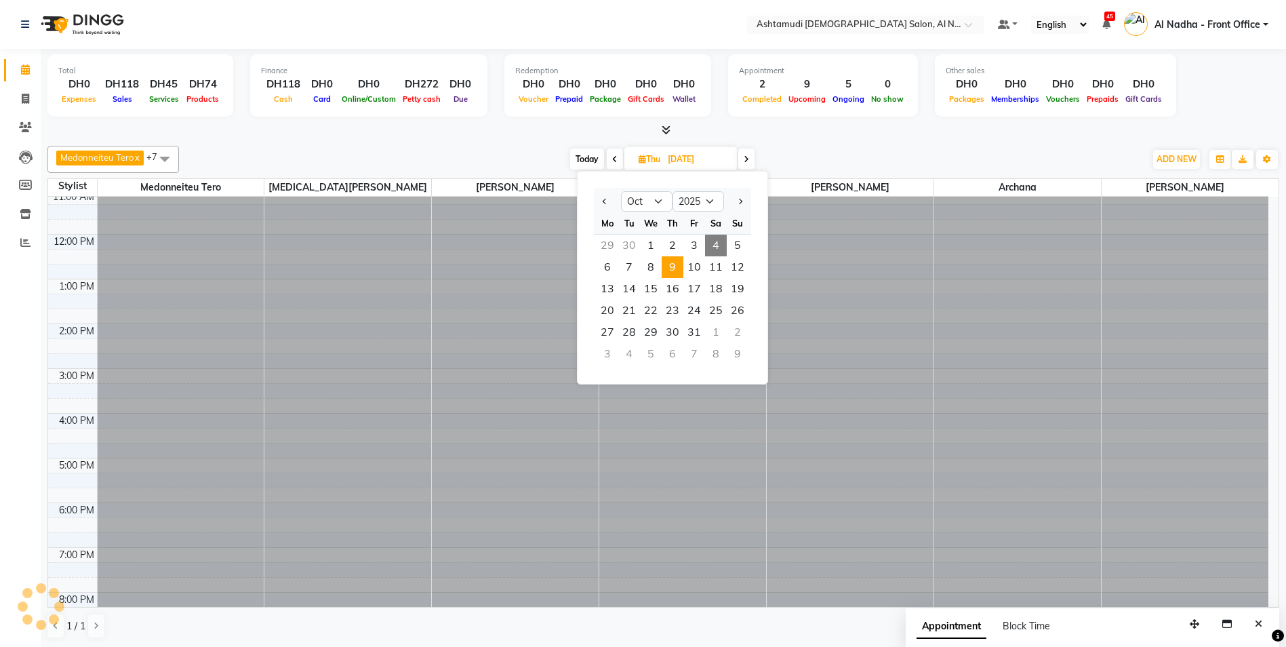
type input "04-10-2025"
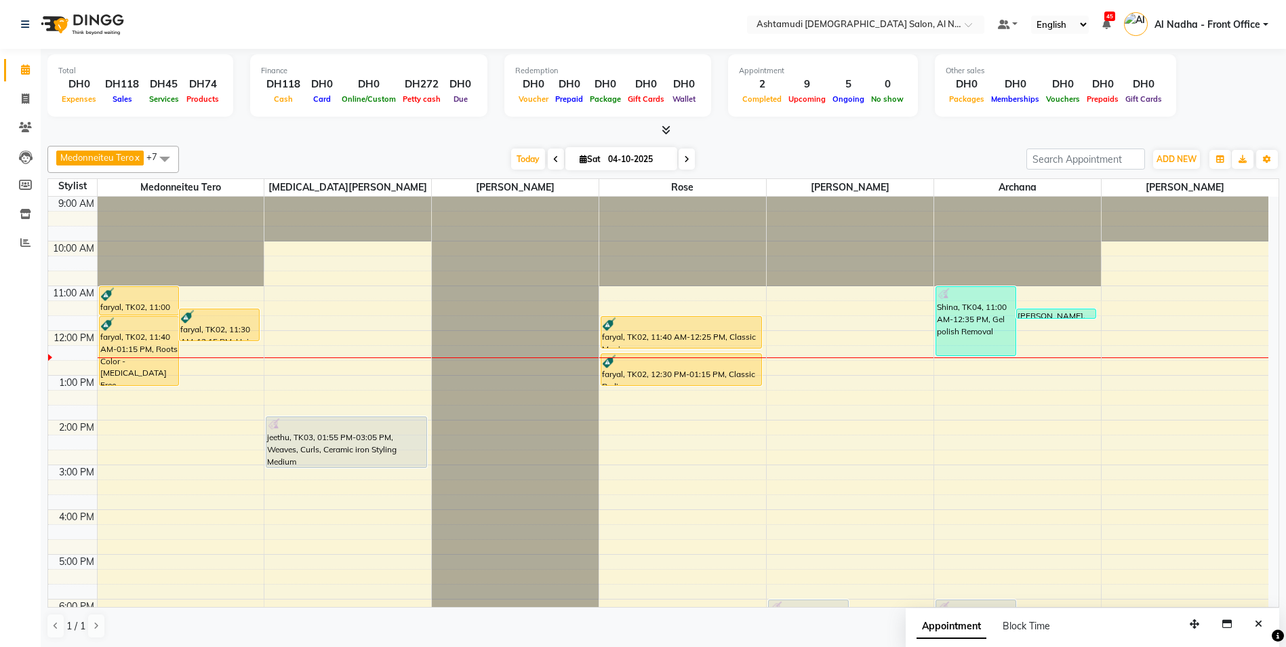
click at [581, 161] on icon at bounding box center [583, 159] width 7 height 9
select select "10"
select select "2025"
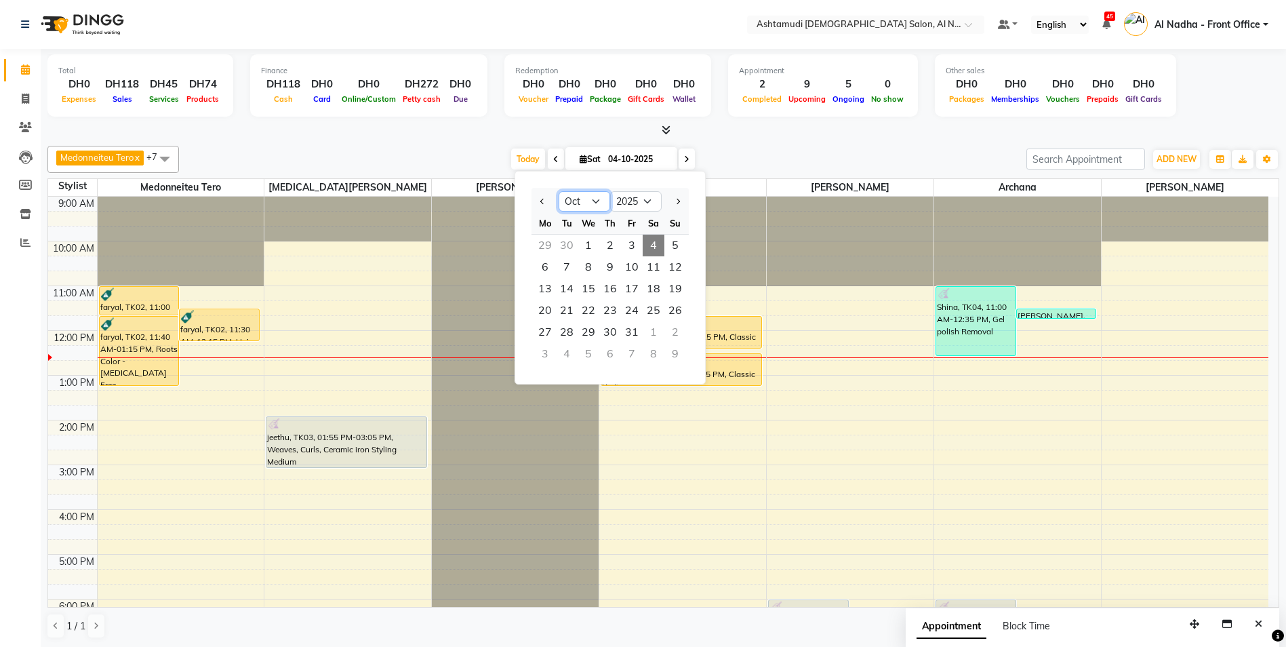
click at [596, 197] on select "Jan Feb Mar Apr May Jun Jul Aug Sep Oct Nov Dec" at bounding box center [584, 201] width 52 height 20
select select "11"
click at [558, 191] on select "Jan Feb Mar Apr May Jun Jul Aug Sep Oct Nov Dec" at bounding box center [584, 201] width 52 height 20
click at [613, 272] on span "6" at bounding box center [610, 267] width 22 height 22
type input "06-11-2025"
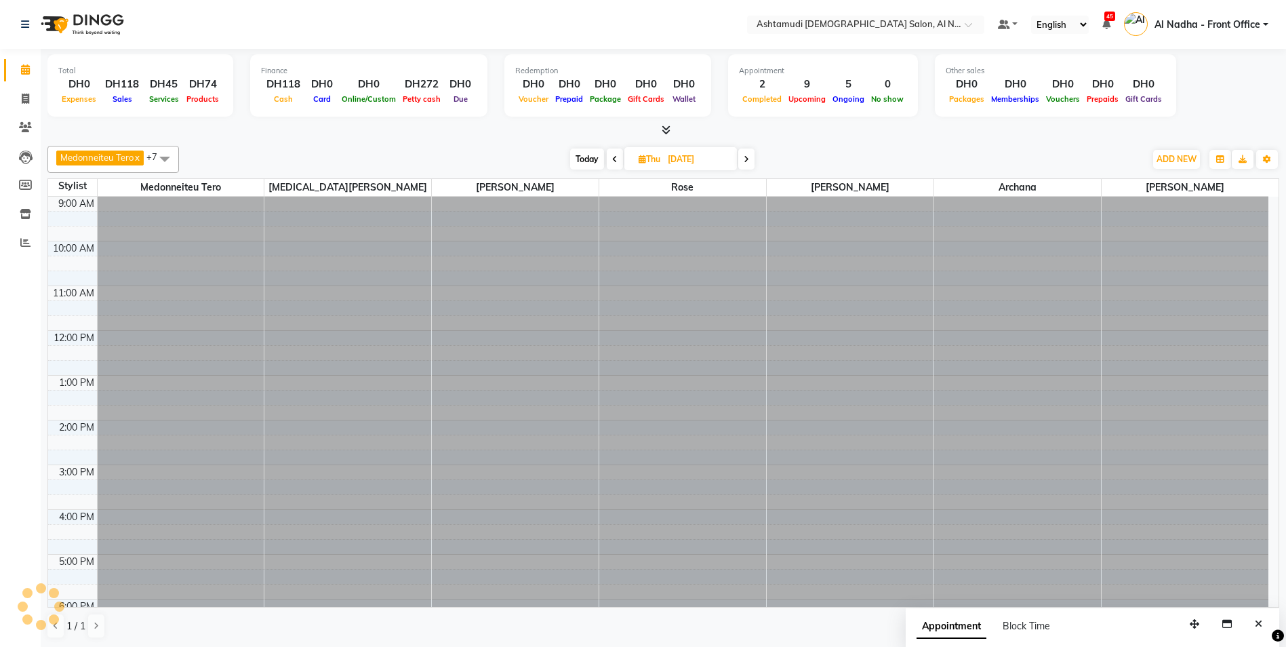
scroll to position [135, 0]
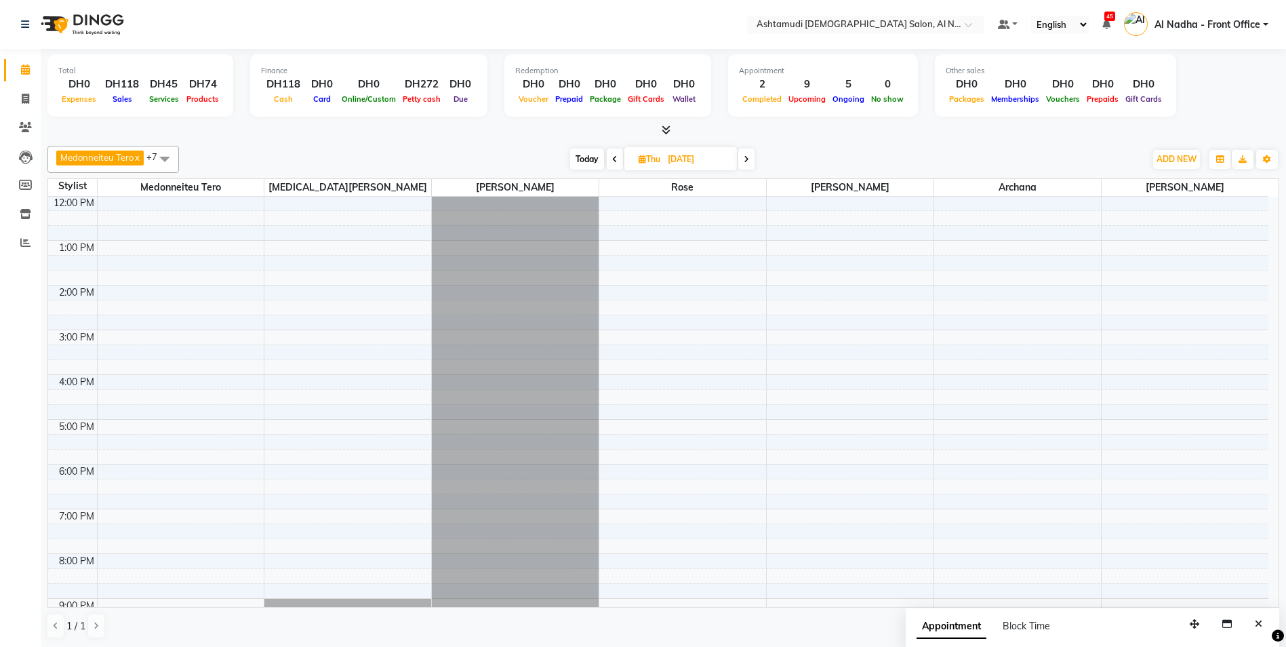
click at [642, 162] on icon at bounding box center [641, 159] width 7 height 9
select select "11"
select select "2025"
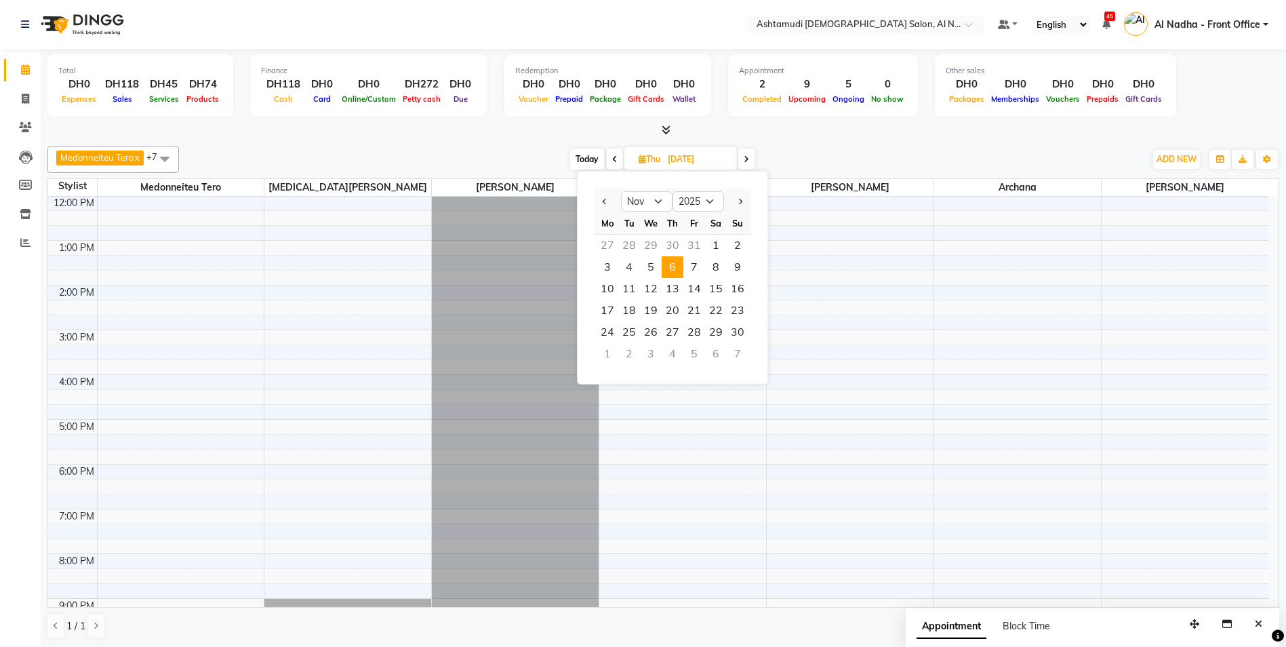
click at [641, 158] on icon at bounding box center [641, 159] width 7 height 9
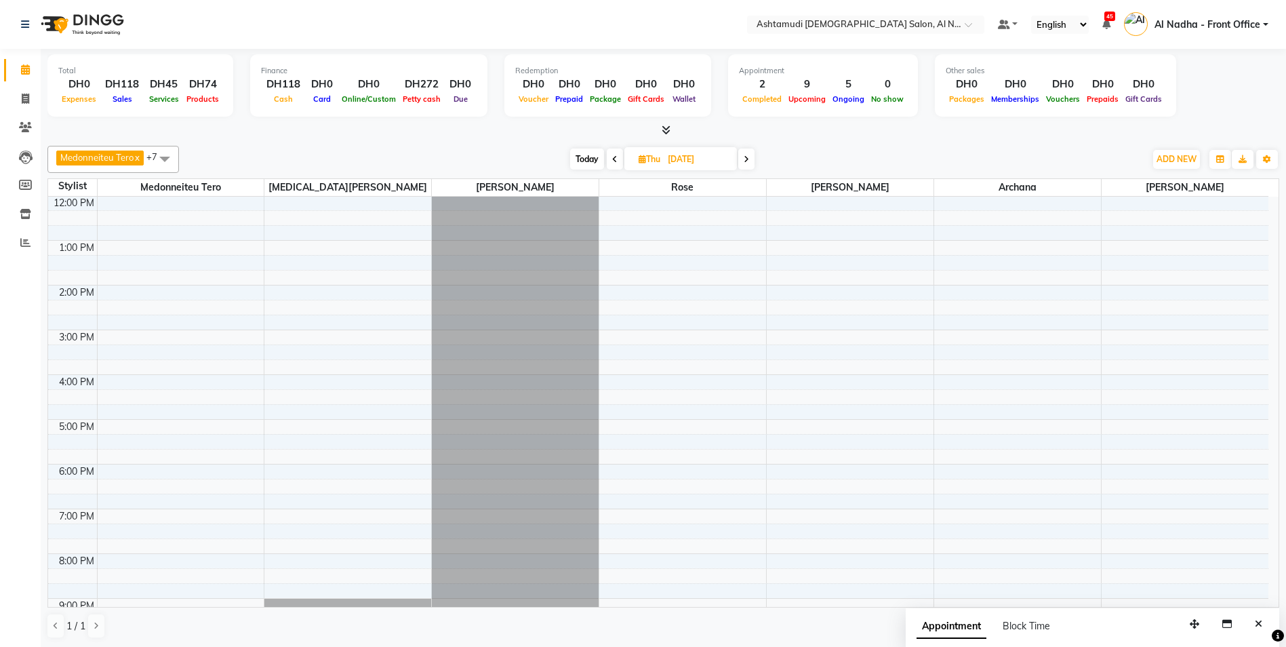
click at [641, 160] on icon at bounding box center [641, 159] width 7 height 9
select select "11"
select select "2025"
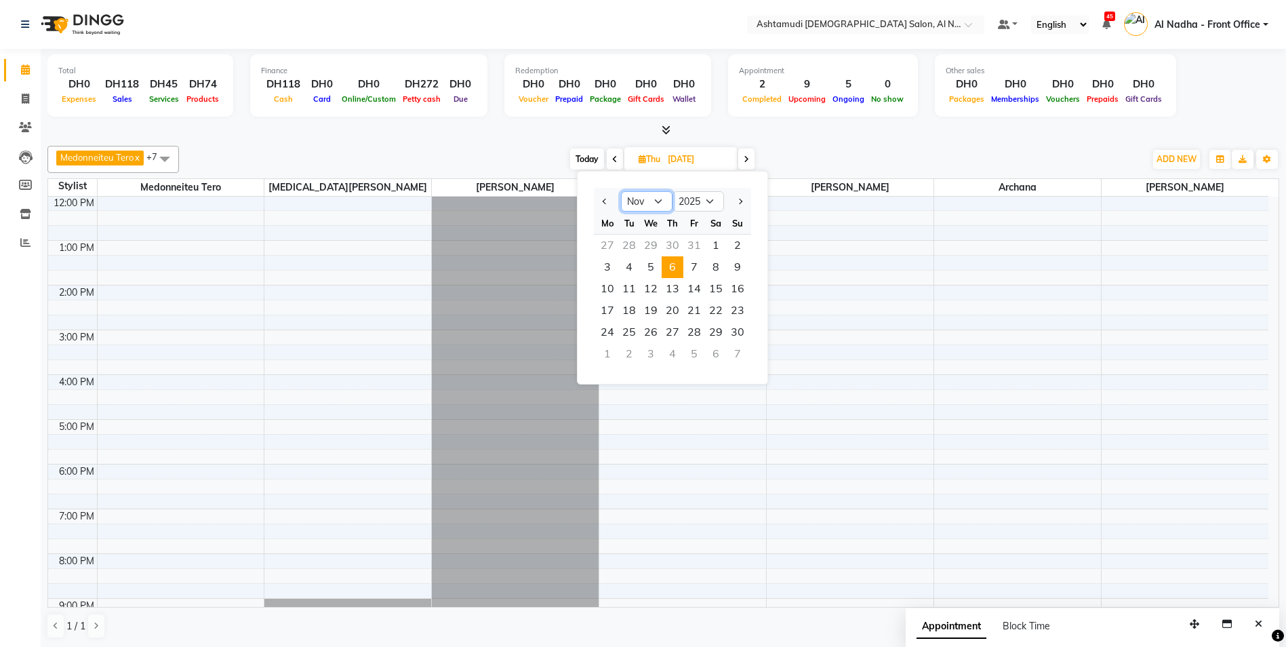
click at [659, 199] on select "Jan Feb Mar Apr May Jun Jul Aug Sep Oct Nov Dec" at bounding box center [647, 201] width 52 height 20
select select "10"
click at [621, 191] on select "Jan Feb Mar Apr May Jun Jul Aug Sep Oct Nov Dec" at bounding box center [647, 201] width 52 height 20
click at [713, 242] on span "4" at bounding box center [716, 246] width 22 height 22
type input "04-10-2025"
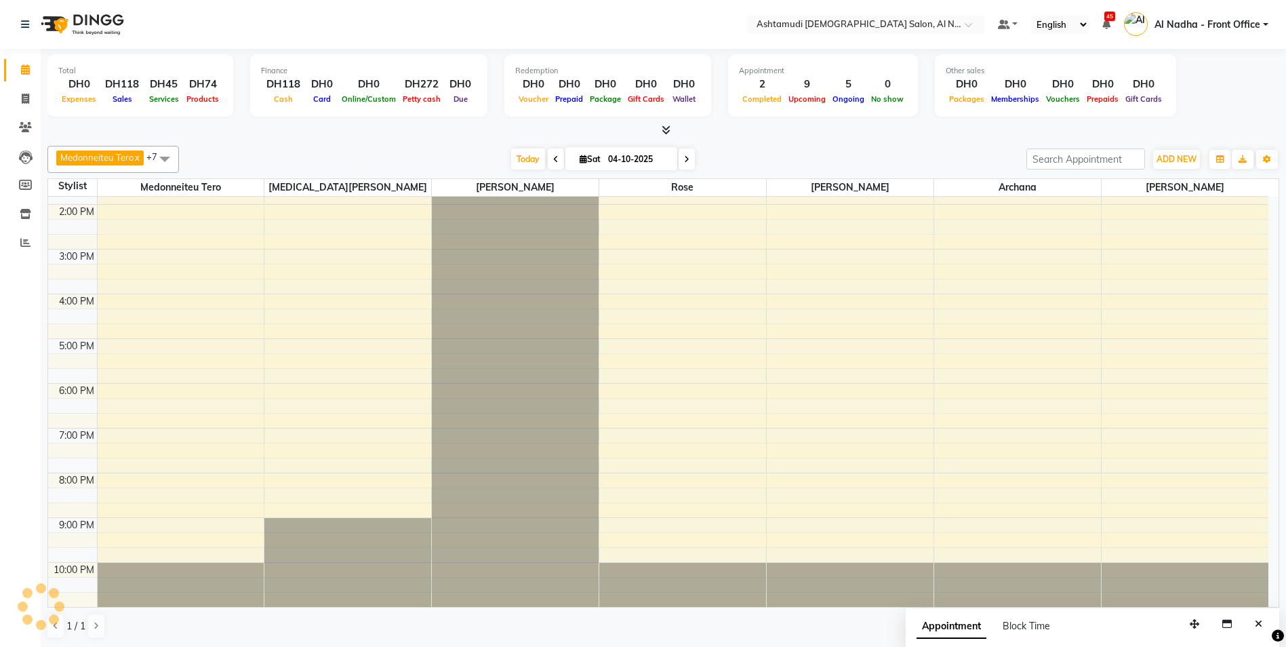
scroll to position [0, 0]
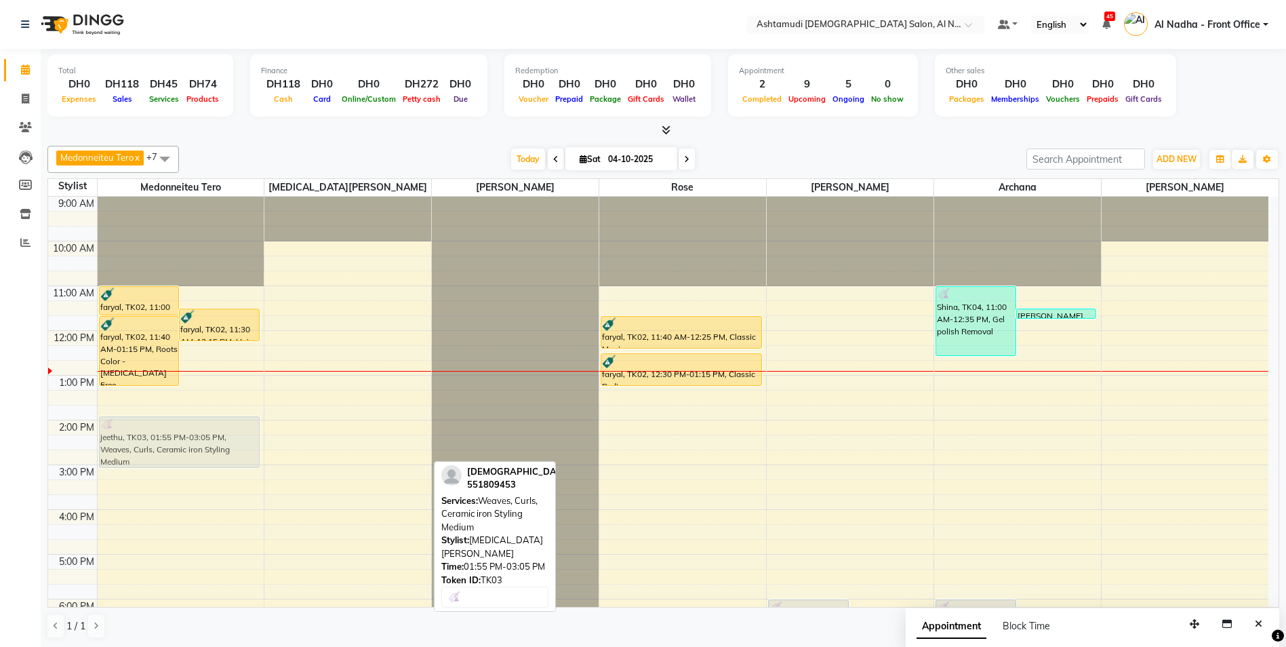
drag, startPoint x: 294, startPoint y: 444, endPoint x: 205, endPoint y: 447, distance: 89.5
click at [205, 447] on tr "faryal, TK02, 11:00 AM-11:40 AM, Highlights Per Streak - (Schwarzkopf / L’Oréal…" at bounding box center [658, 510] width 1220 height 626
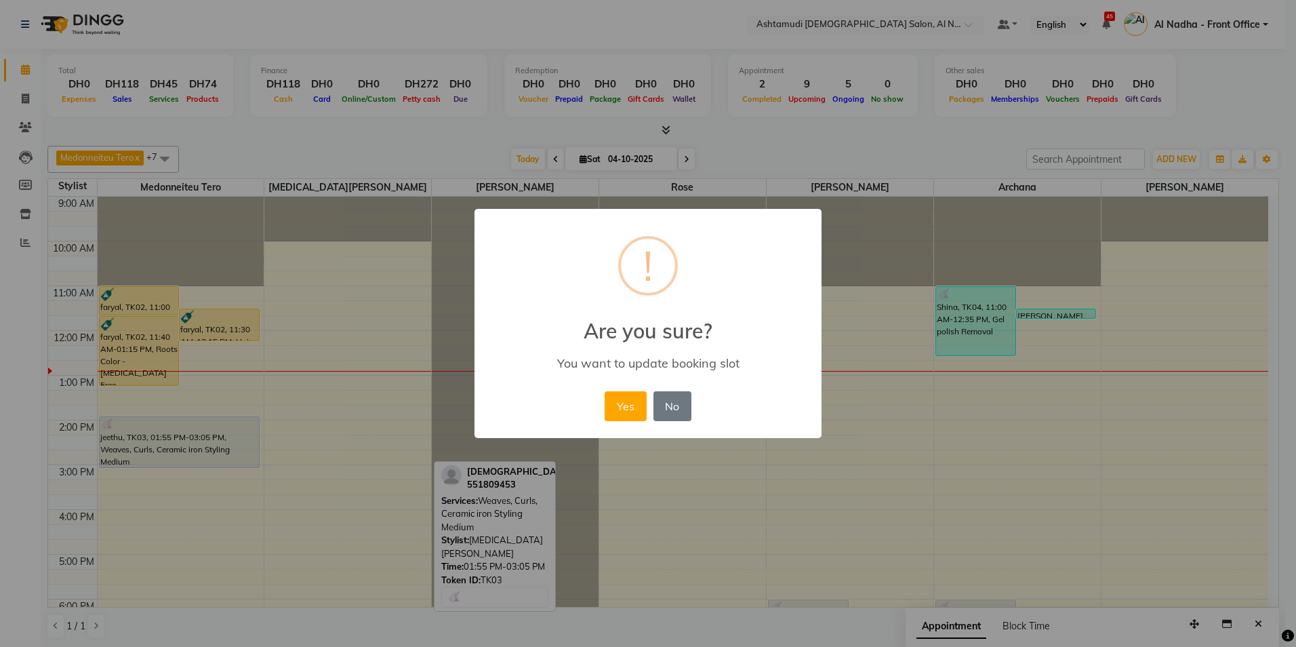
click at [604, 405] on div "Yes No No" at bounding box center [647, 406] width 93 height 37
click at [624, 403] on button "Yes" at bounding box center [625, 406] width 41 height 30
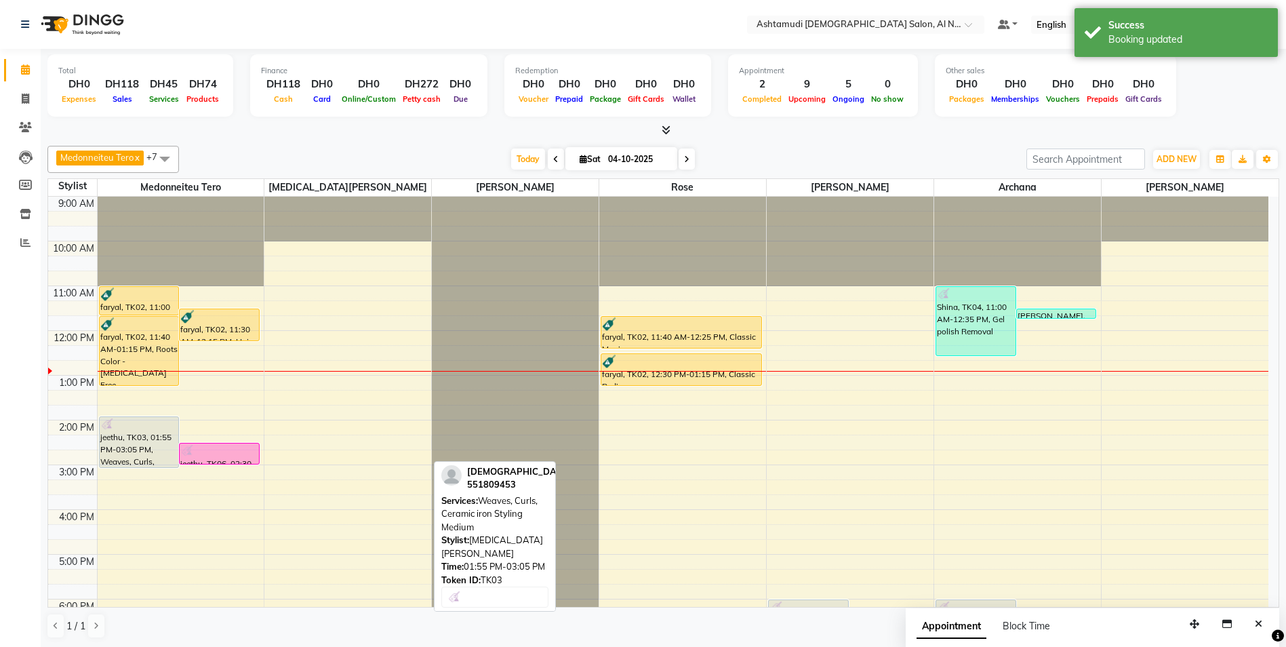
click at [298, 376] on div "9:00 AM 10:00 AM 11:00 AM 12:00 PM 1:00 PM 2:00 PM 3:00 PM 4:00 PM 5:00 PM 6:00…" at bounding box center [658, 510] width 1220 height 626
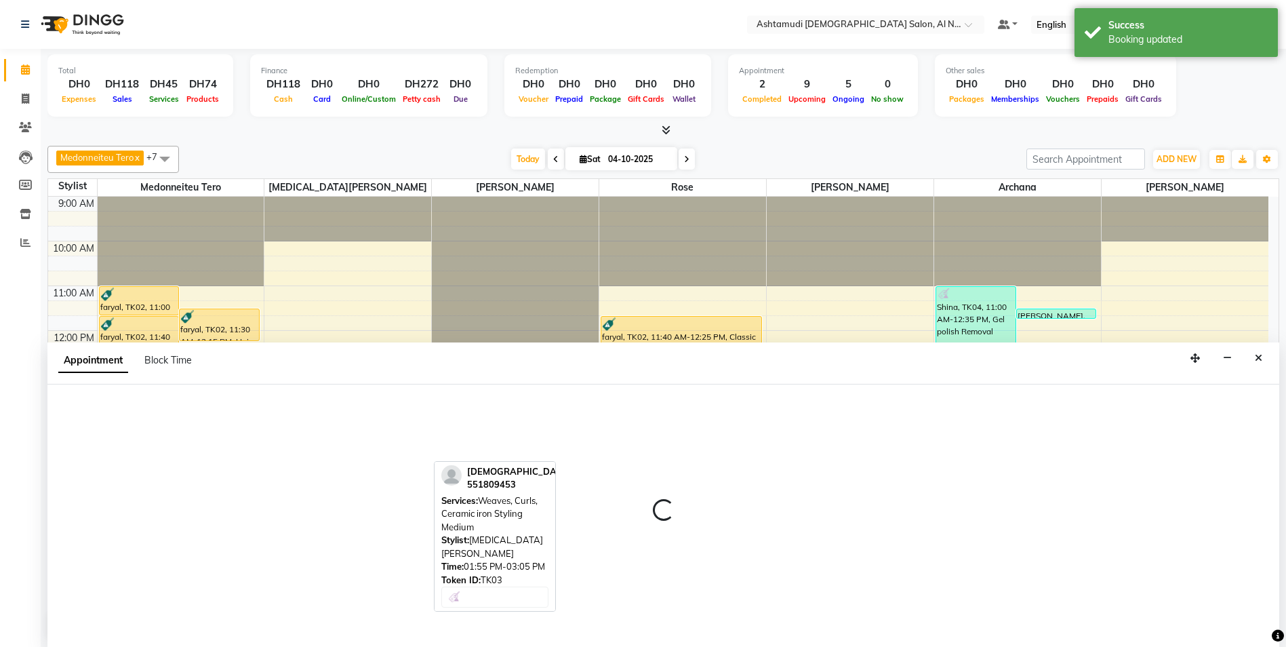
scroll to position [1, 0]
select select "60031"
select select "780"
select select "tentative"
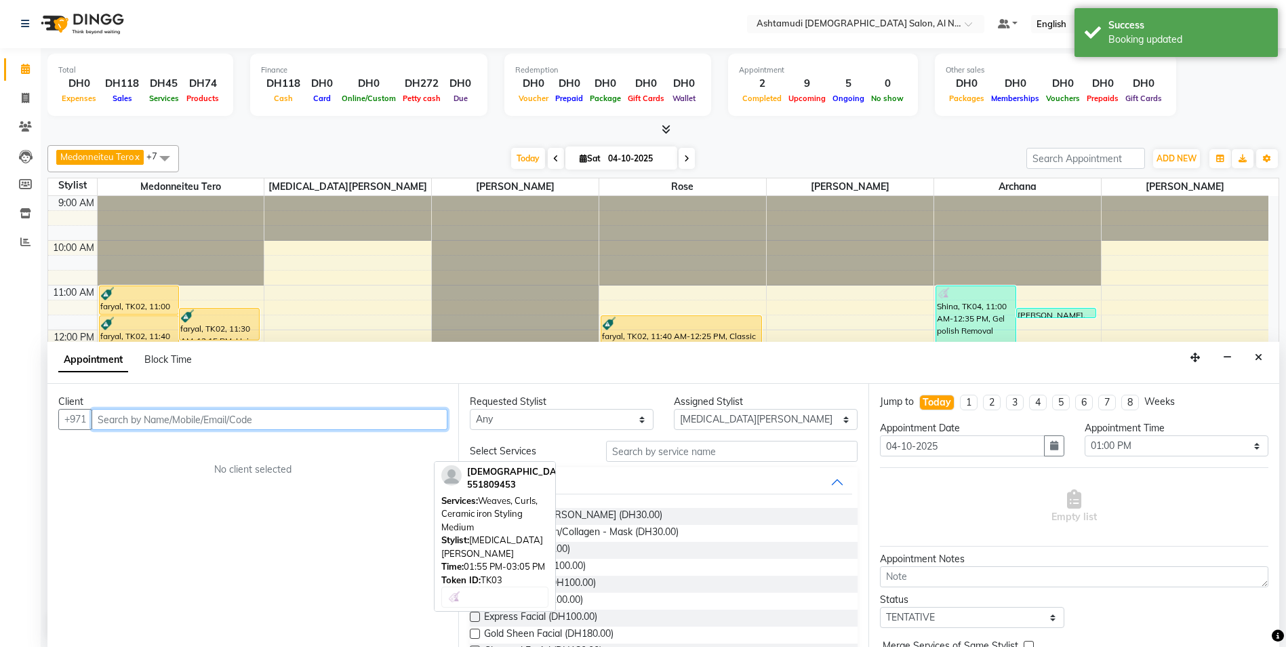
click at [176, 422] on input "text" at bounding box center [270, 419] width 356 height 21
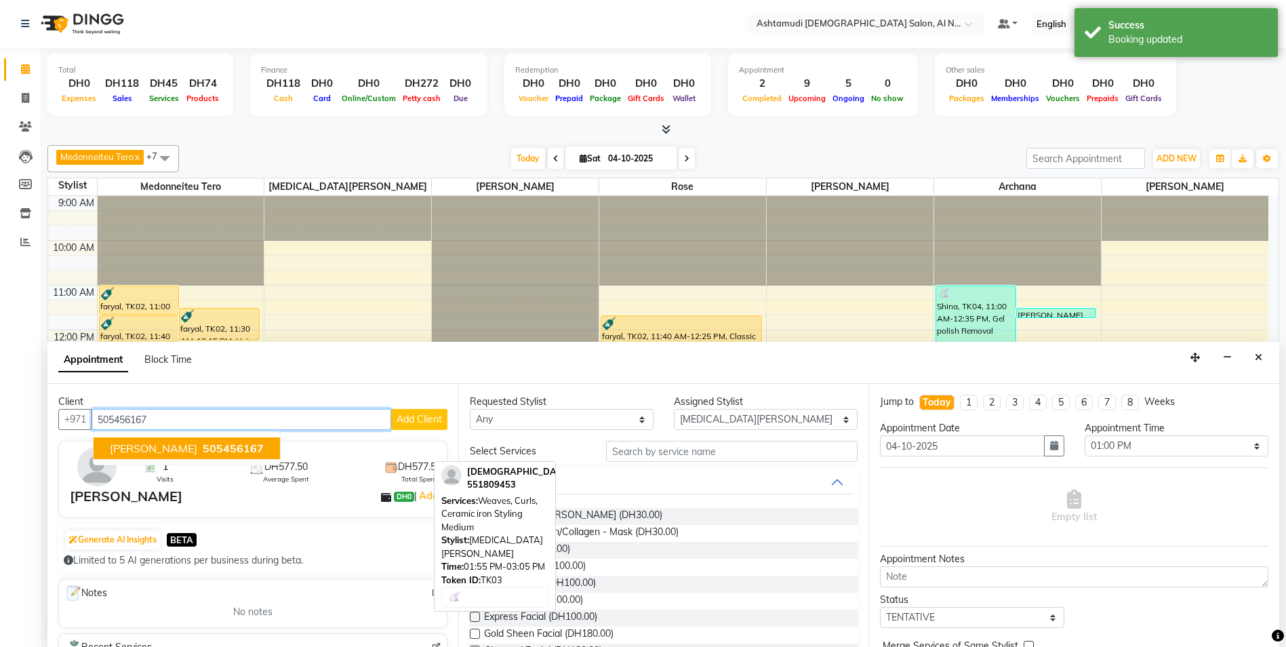
click at [203, 446] on span "505456167" at bounding box center [233, 448] width 61 height 14
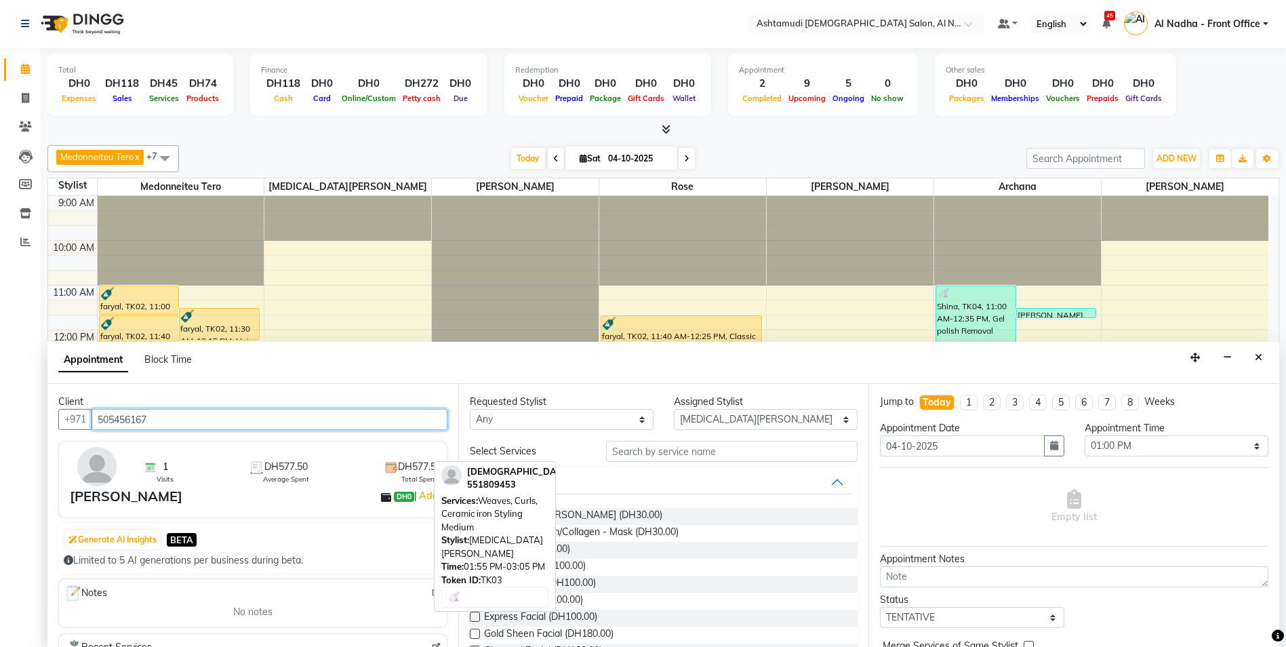
type input "505456167"
click at [108, 472] on img at bounding box center [96, 466] width 39 height 39
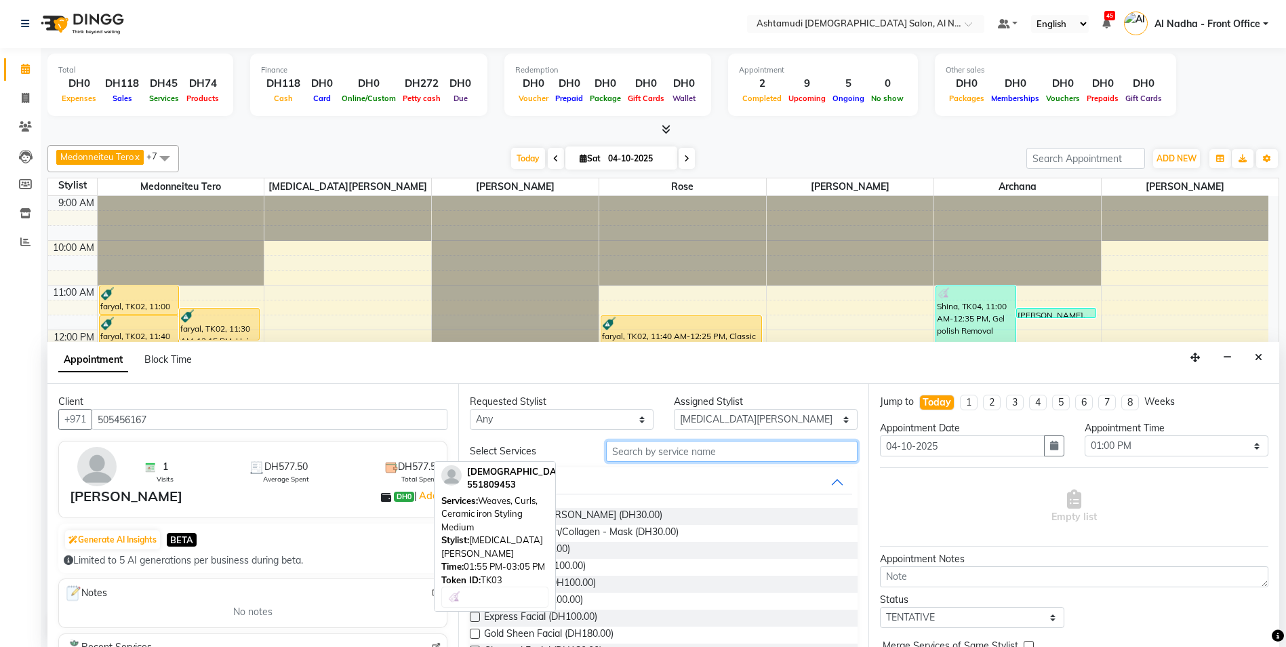
click at [644, 451] on input "text" at bounding box center [732, 451] width 252 height 21
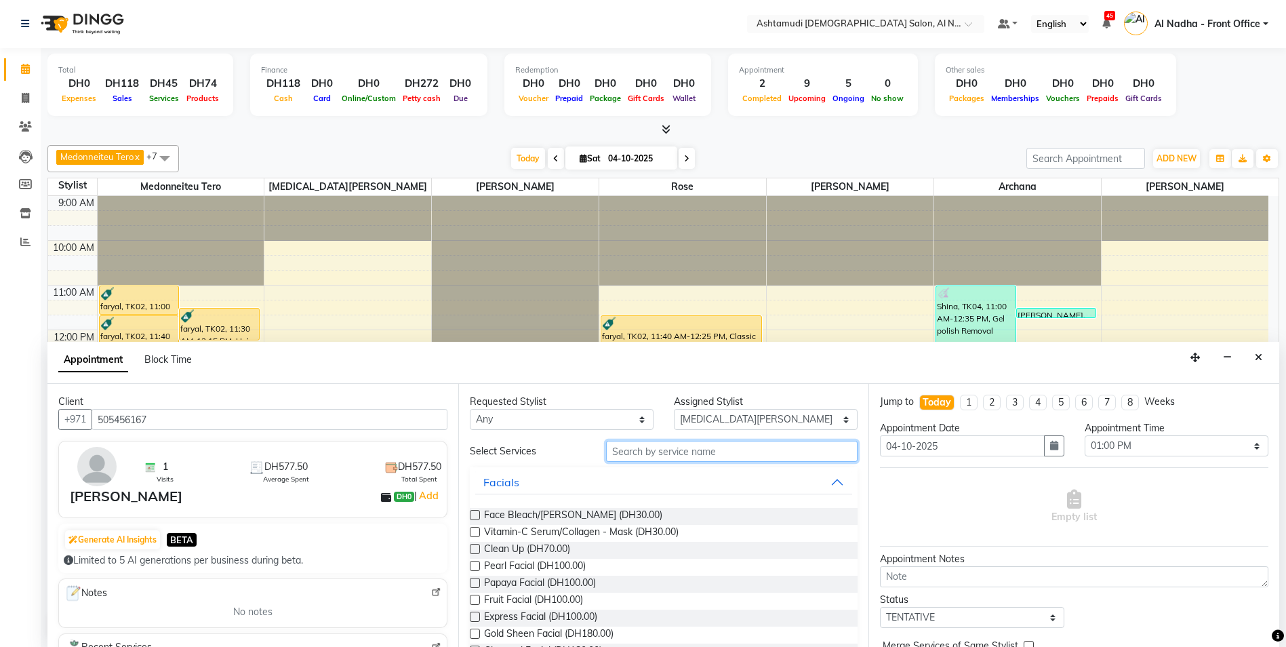
click at [633, 452] on input "text" at bounding box center [732, 451] width 252 height 21
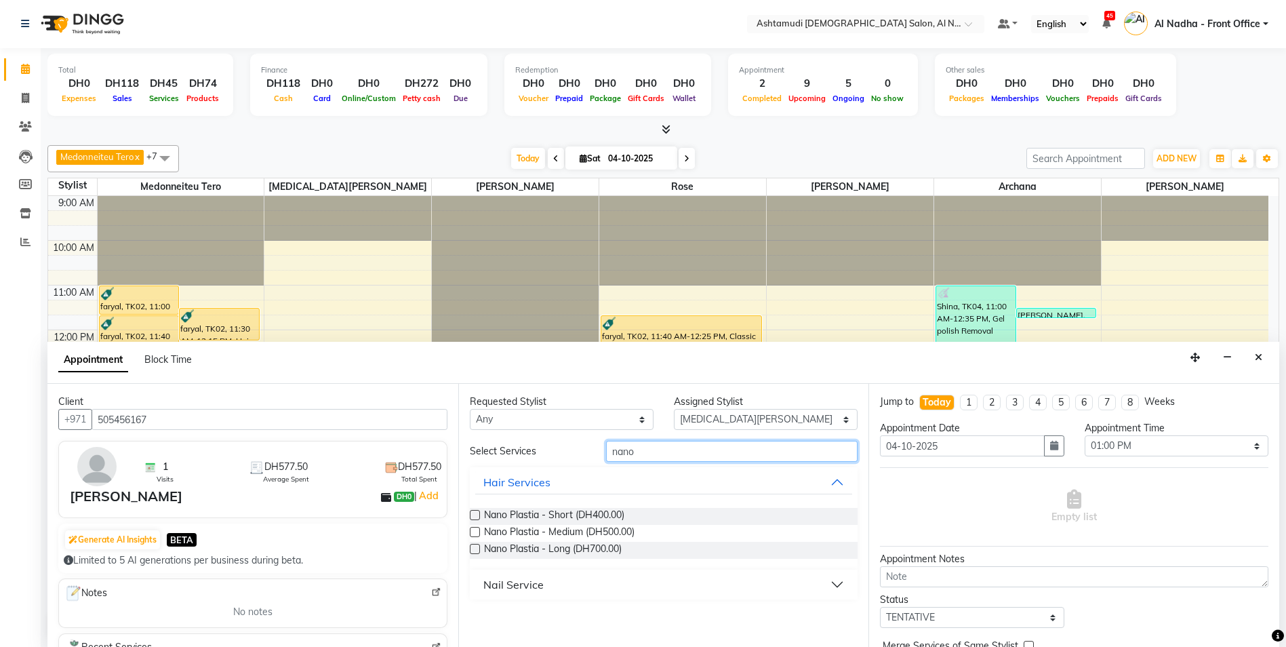
type input "nano"
click at [476, 516] on label at bounding box center [475, 515] width 10 height 10
click at [476, 516] on input "checkbox" at bounding box center [474, 516] width 9 height 9
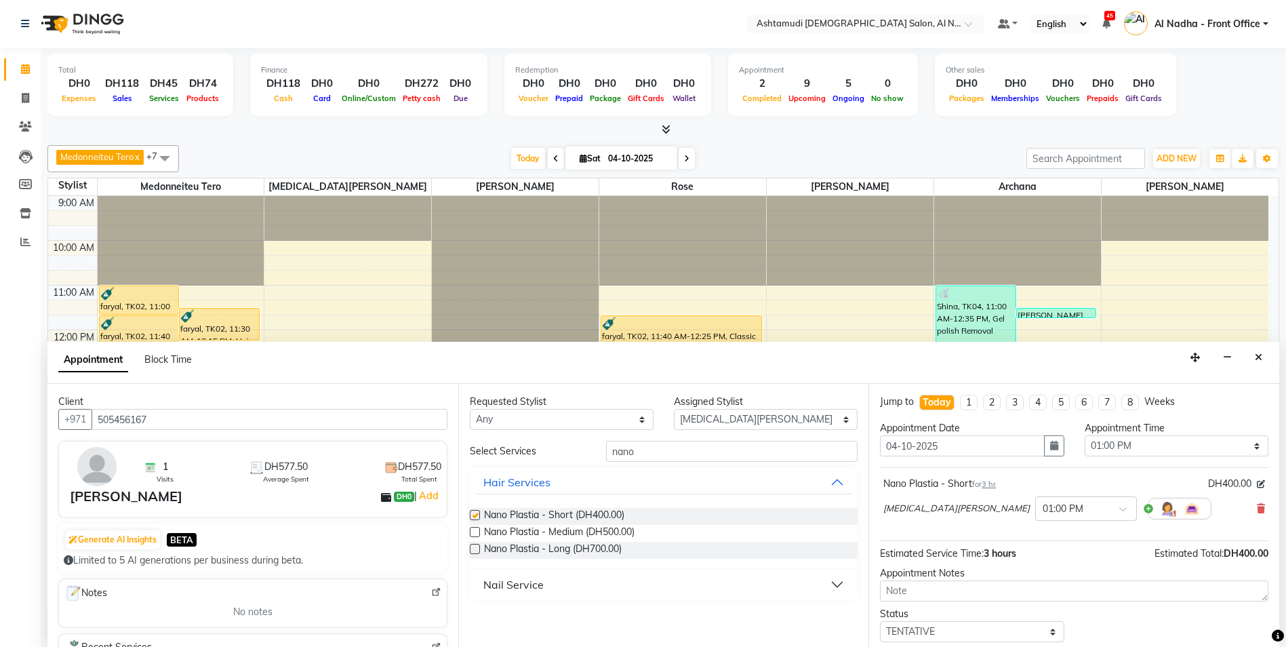
checkbox input "false"
click at [666, 452] on input "nano" at bounding box center [732, 451] width 252 height 21
type input "n"
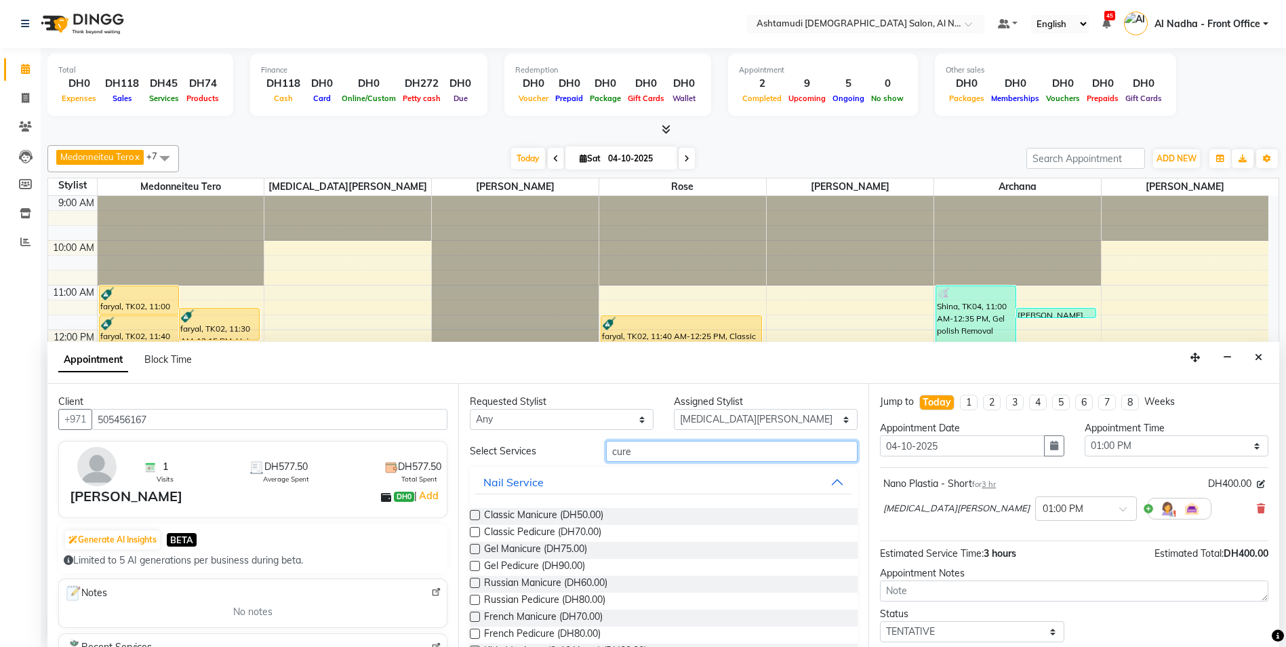
type input "cure"
click at [474, 533] on label at bounding box center [475, 532] width 10 height 10
click at [474, 533] on input "checkbox" at bounding box center [474, 533] width 9 height 9
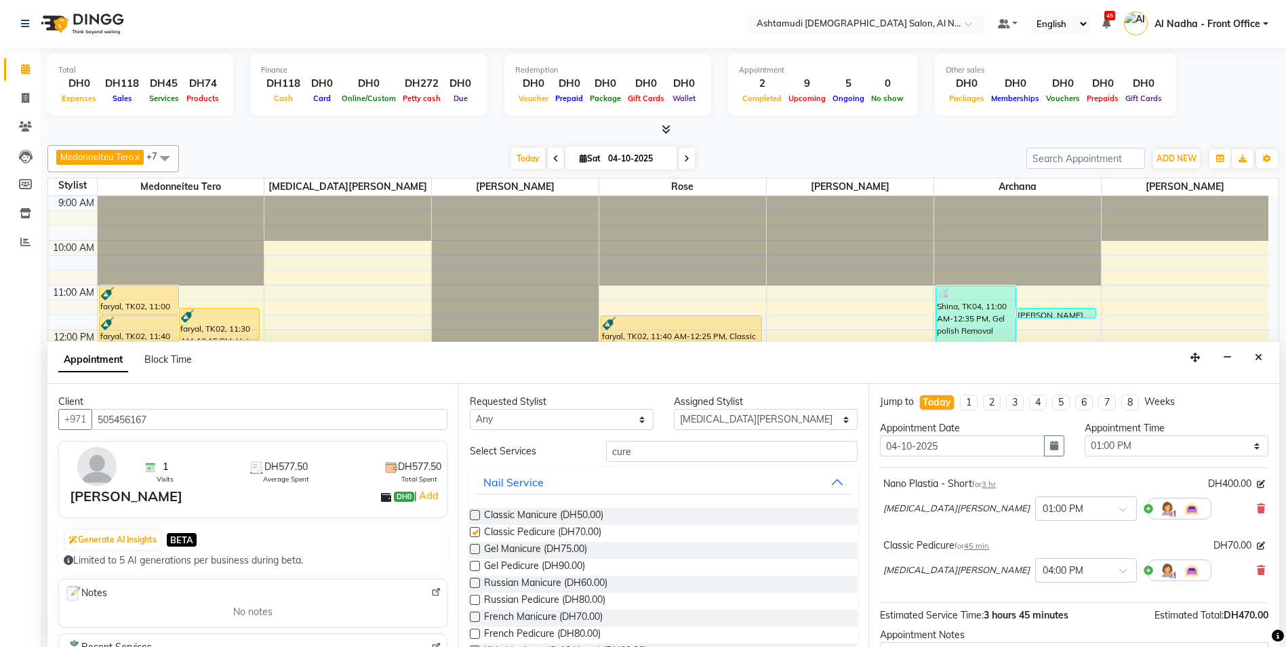
checkbox input "false"
click at [657, 458] on input "cure" at bounding box center [732, 451] width 252 height 21
type input "c"
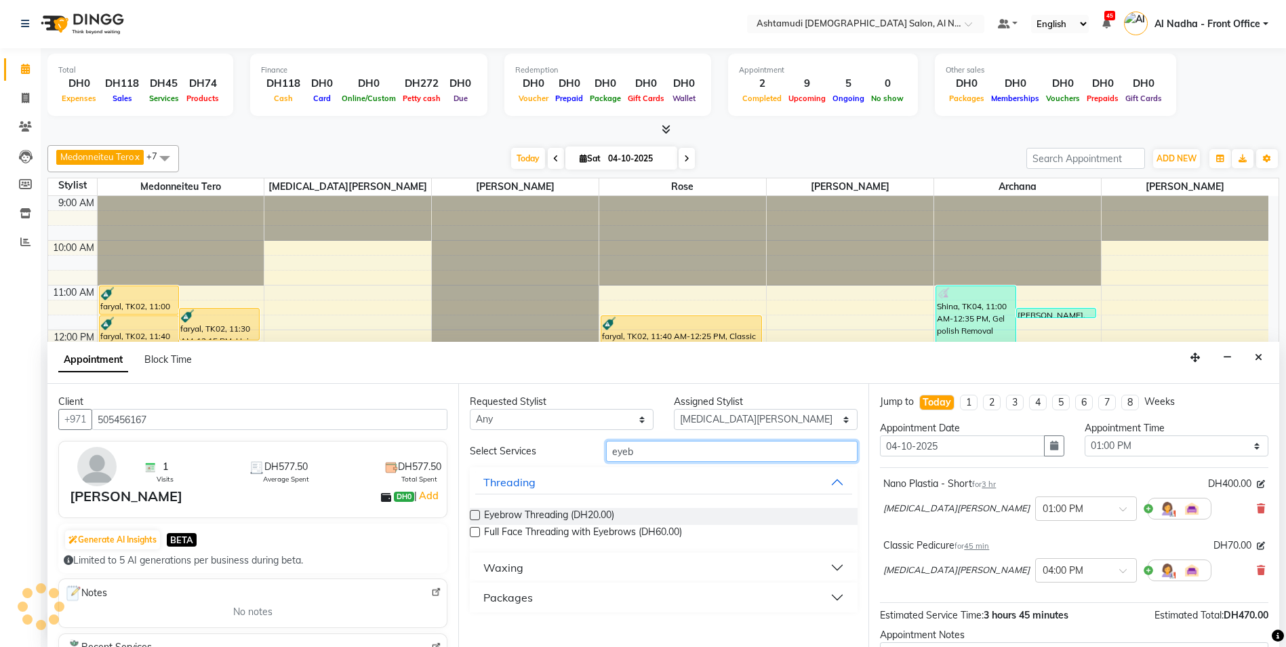
type input "eyeb"
click at [479, 512] on label at bounding box center [475, 515] width 10 height 10
click at [479, 512] on input "checkbox" at bounding box center [474, 516] width 9 height 9
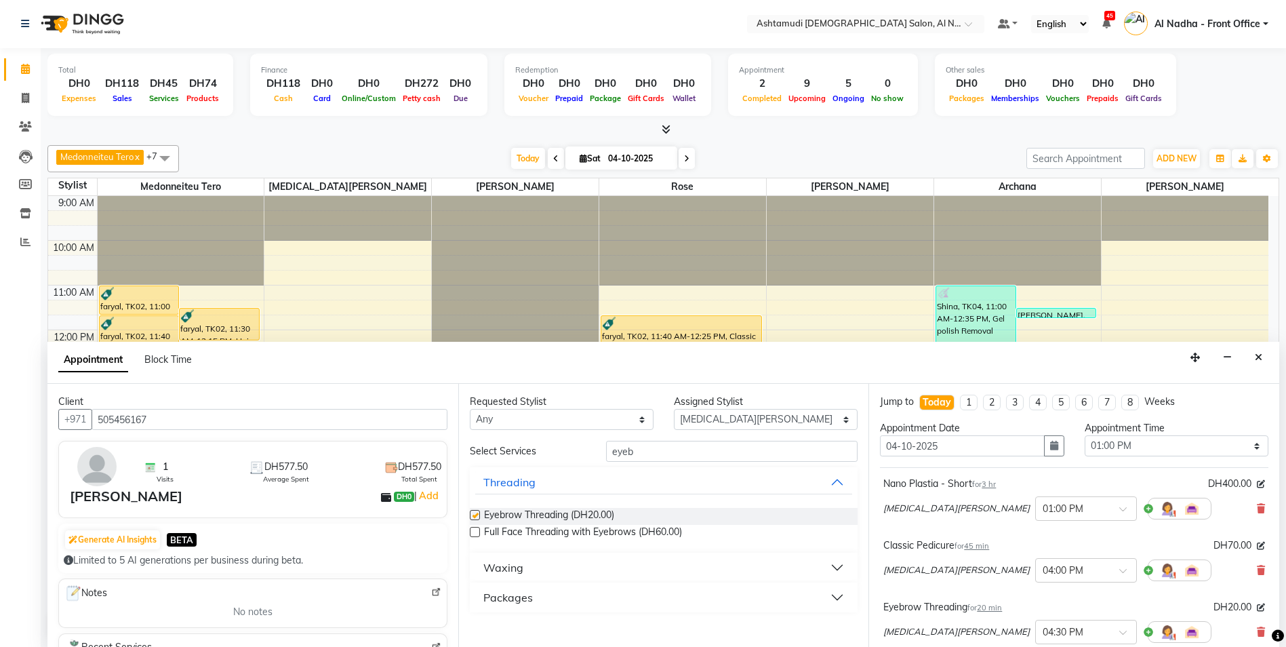
checkbox input "false"
click at [648, 451] on input "eyeb" at bounding box center [732, 451] width 252 height 21
type input "e"
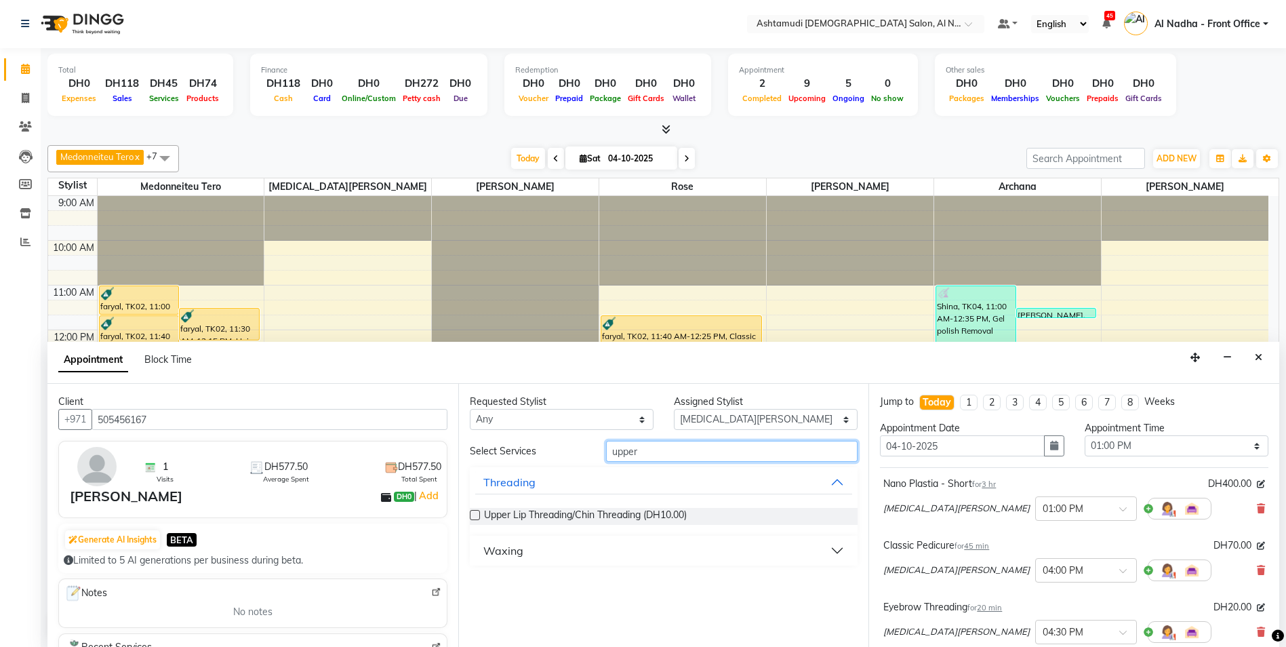
type input "upper"
click at [471, 515] on label at bounding box center [475, 515] width 10 height 10
click at [471, 515] on input "checkbox" at bounding box center [474, 516] width 9 height 9
checkbox input "false"
click at [662, 453] on input "upper" at bounding box center [732, 451] width 252 height 21
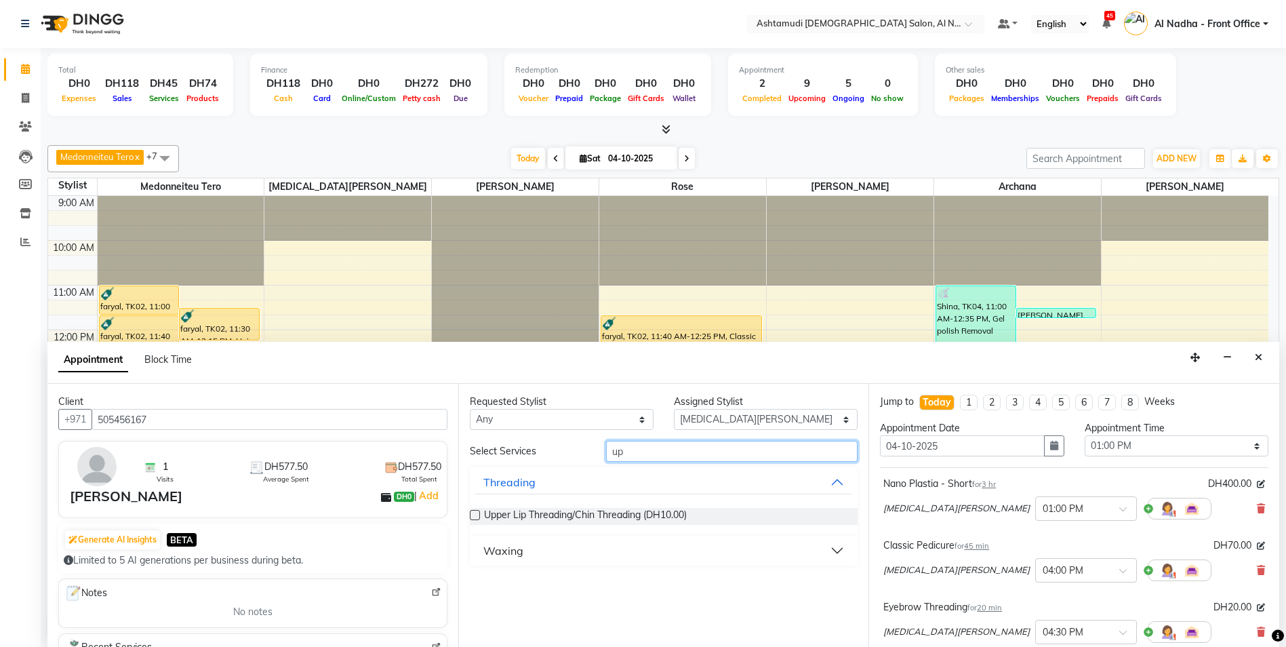
type input "u"
type input "chin"
click at [472, 513] on label at bounding box center [475, 515] width 10 height 10
click at [472, 513] on input "checkbox" at bounding box center [474, 516] width 9 height 9
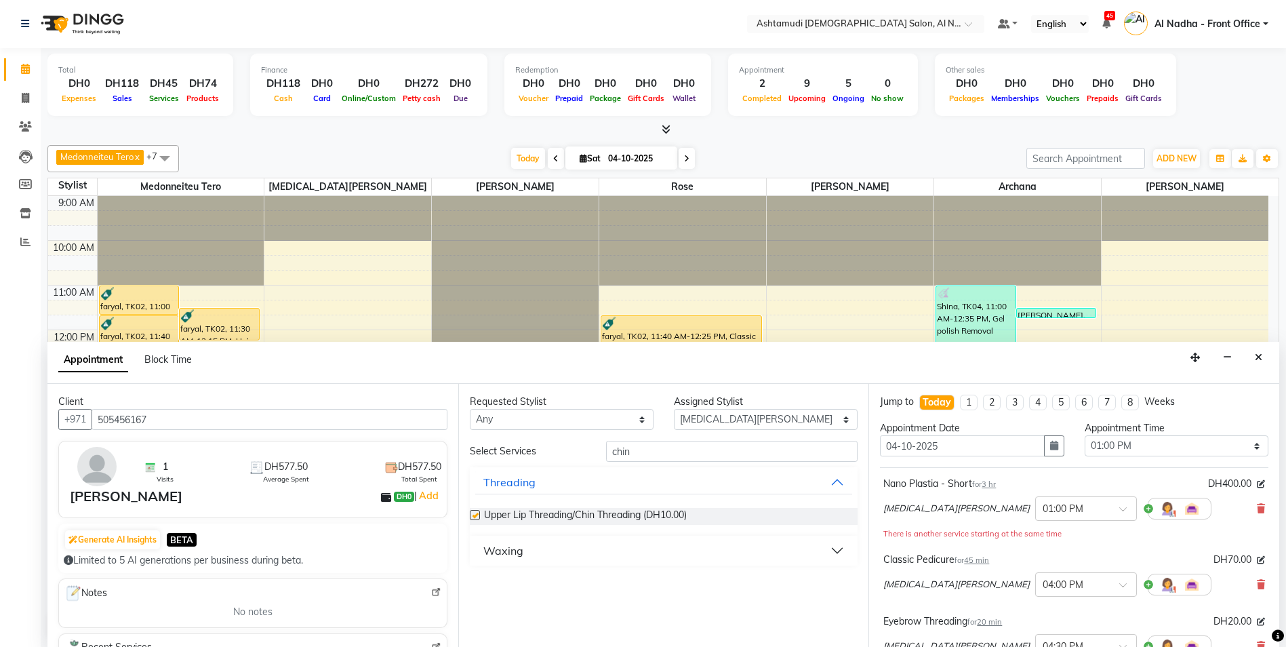
checkbox input "false"
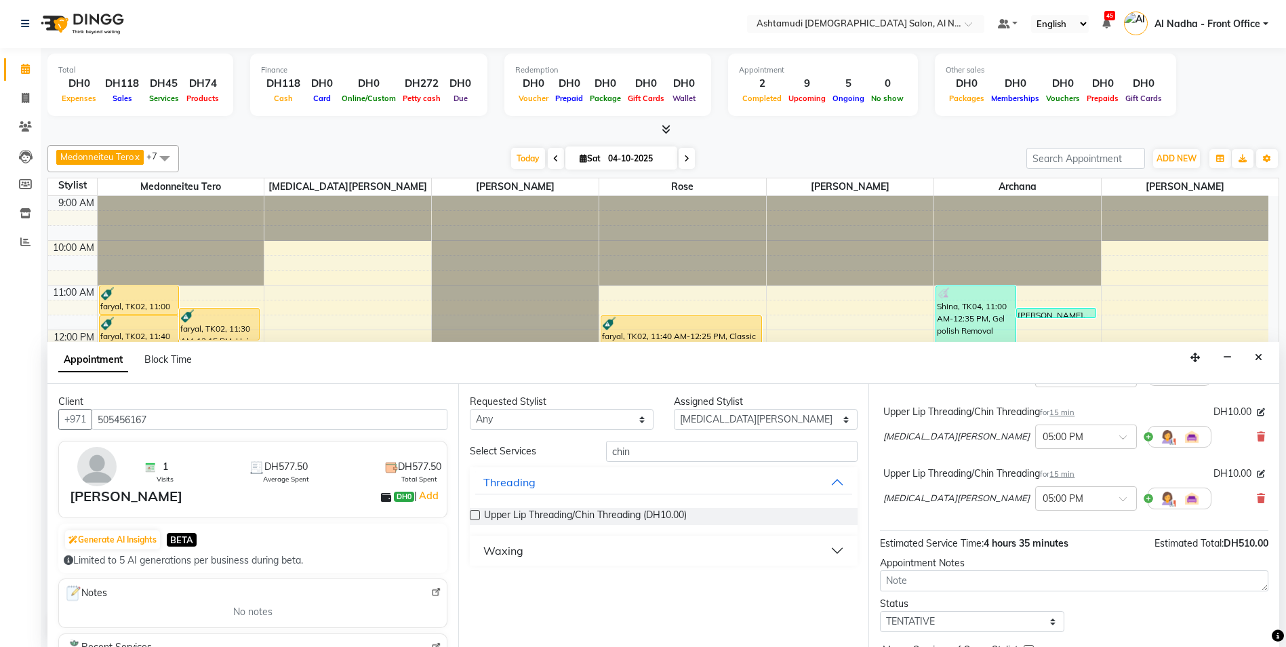
scroll to position [342, 0]
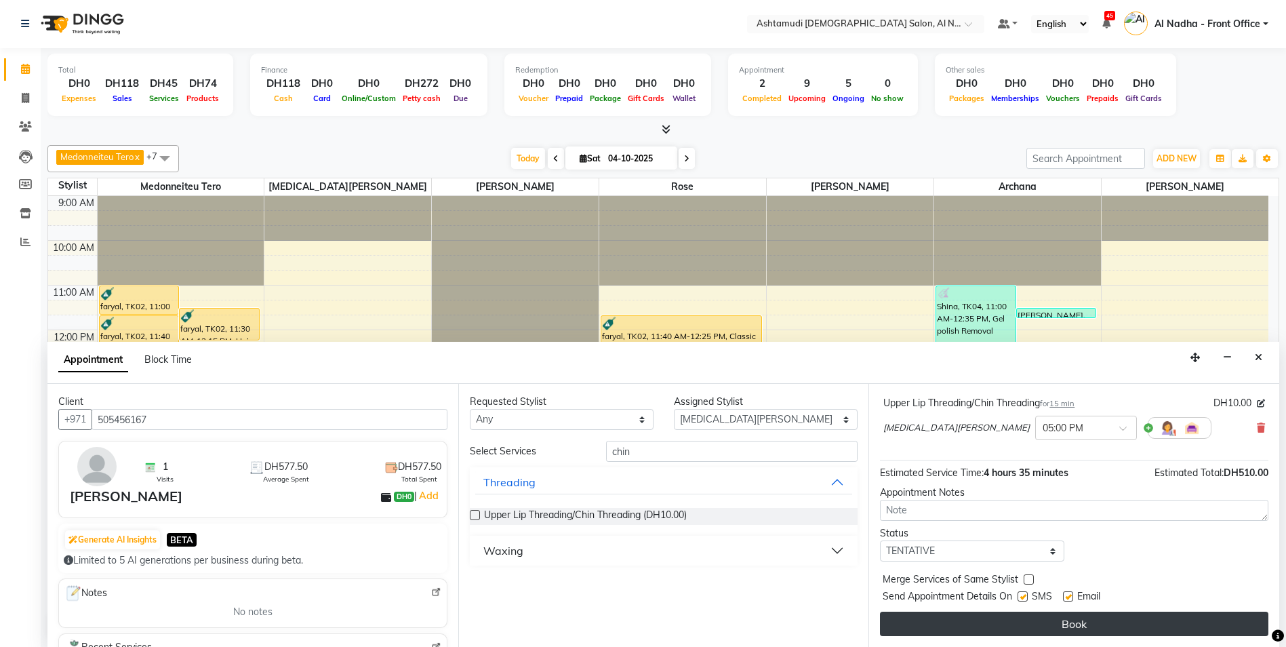
click at [983, 618] on button "Book" at bounding box center [1074, 623] width 388 height 24
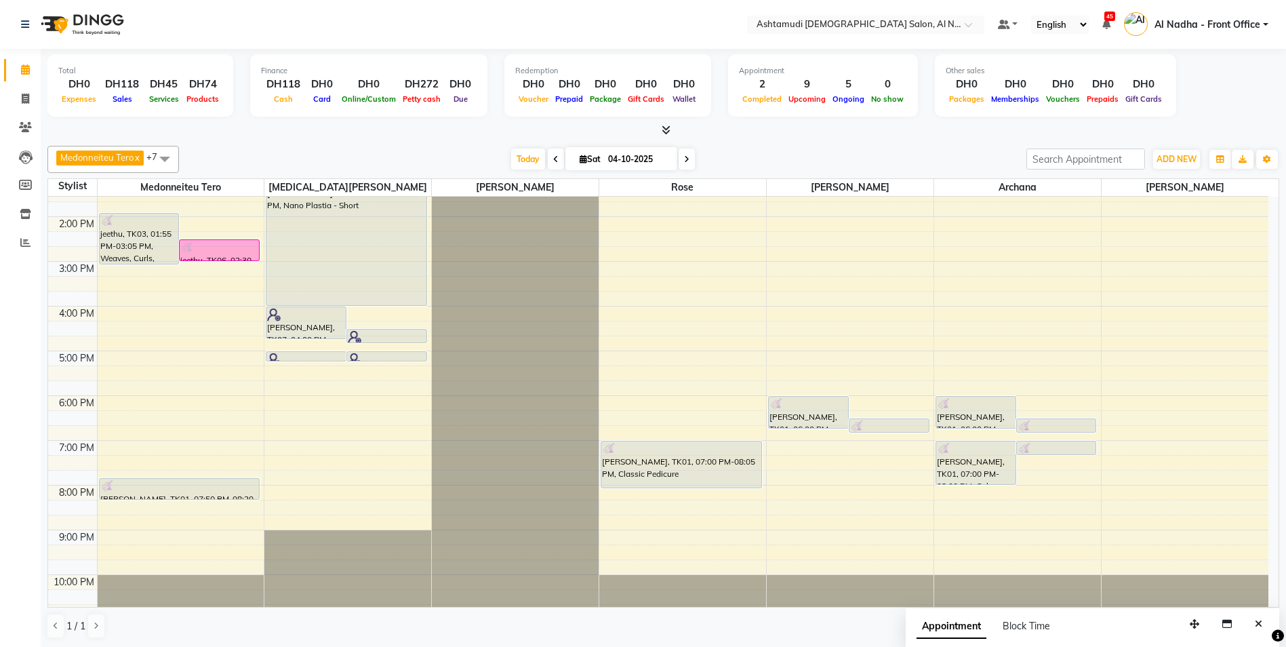
scroll to position [68, 0]
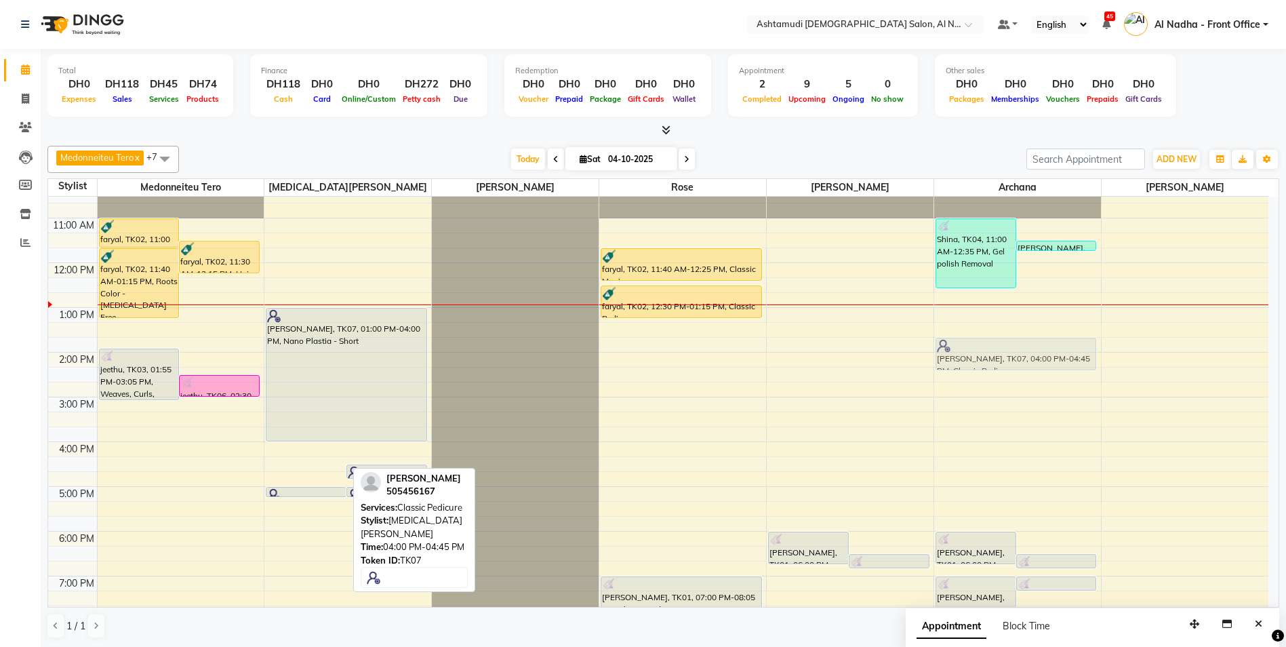
drag, startPoint x: 293, startPoint y: 460, endPoint x: 964, endPoint y: 353, distance: 678.7
click at [964, 353] on tr "faryal, TK02, 11:00 AM-11:40 AM, Highlights Per Streak - (Schwarzkopf / L’Oréal…" at bounding box center [658, 442] width 1220 height 626
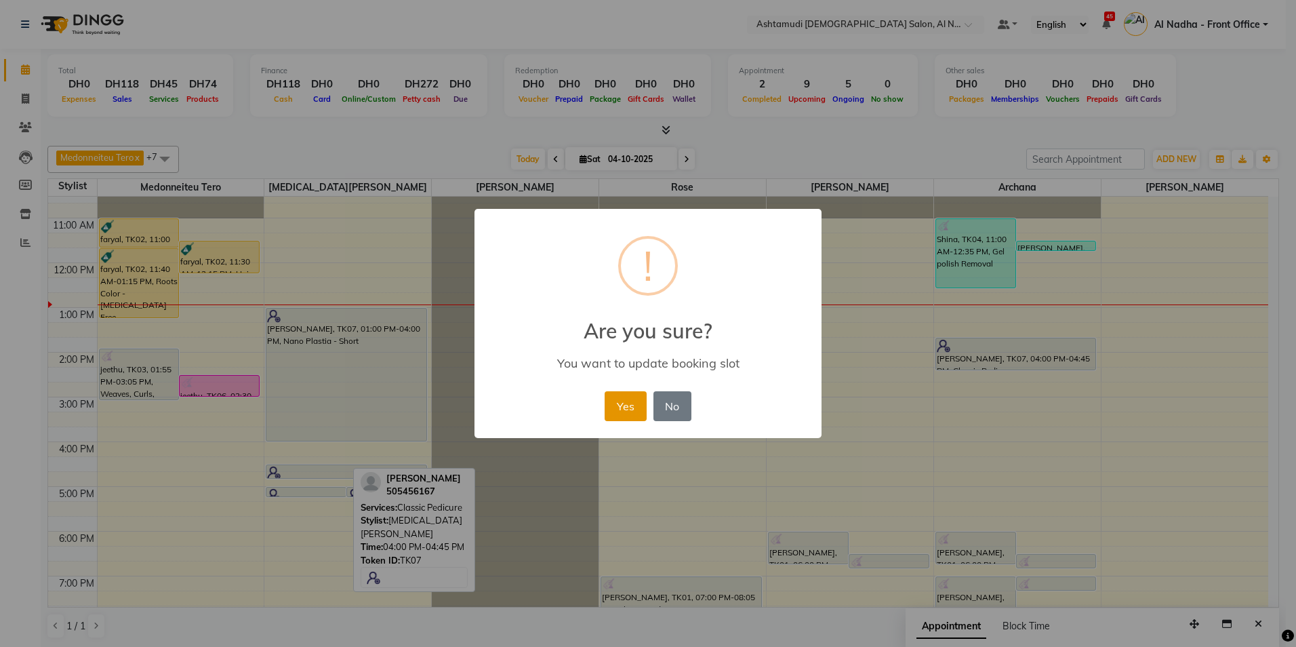
click at [636, 405] on button "Yes" at bounding box center [625, 406] width 41 height 30
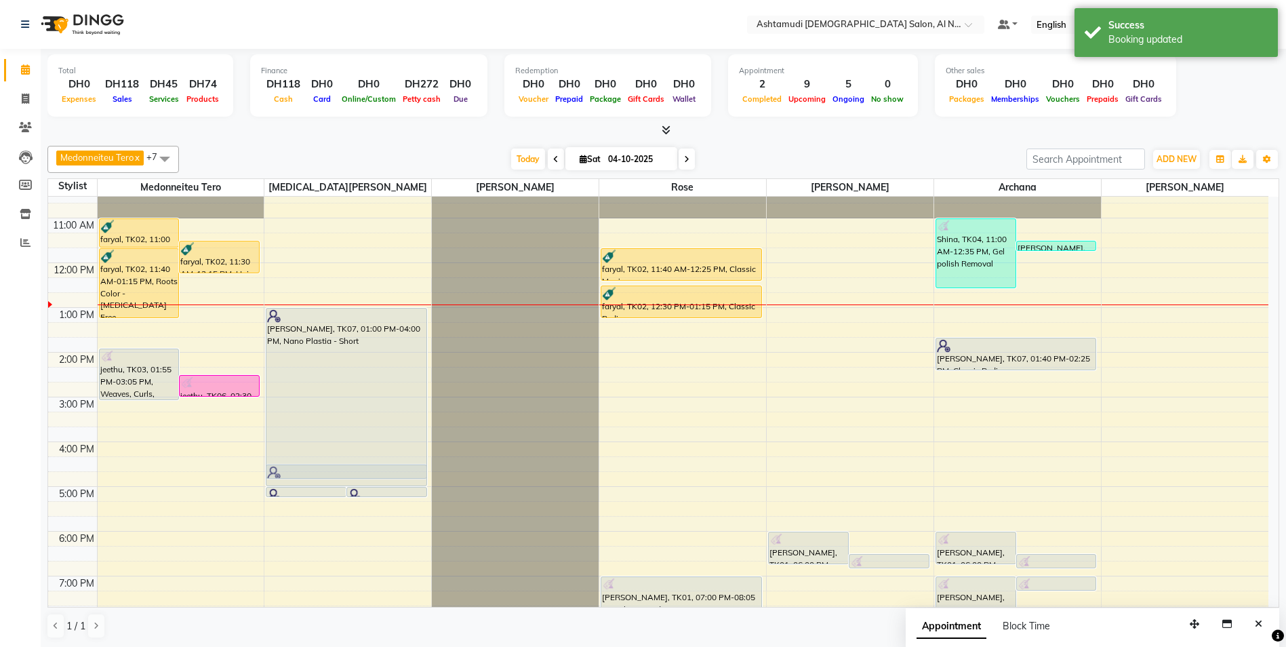
drag, startPoint x: 320, startPoint y: 441, endPoint x: 317, endPoint y: 486, distance: 45.5
click at [317, 486] on div "Mina Arun, TK07, 05:00 PM-05:15 PM, Upper Lip Threading/Chin Threading Mina Aru…" at bounding box center [347, 442] width 167 height 626
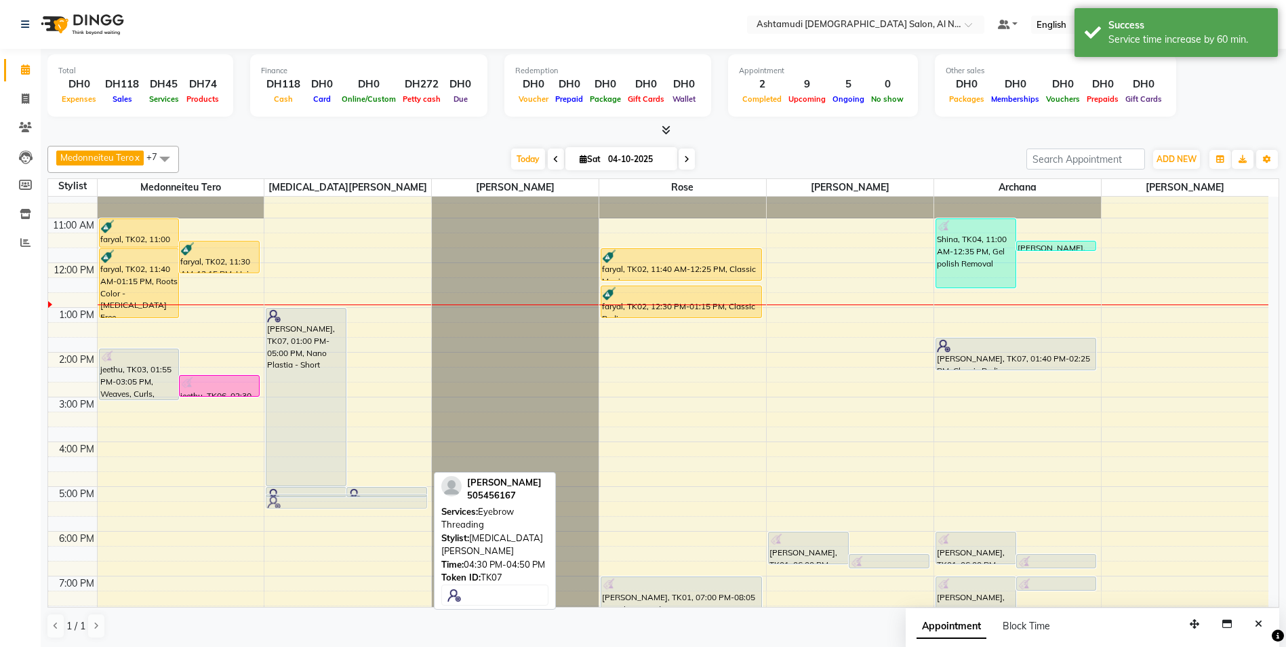
drag, startPoint x: 367, startPoint y: 474, endPoint x: 361, endPoint y: 506, distance: 33.2
click at [361, 506] on div "Mina Arun, TK07, 01:00 PM-05:00 PM, Nano Plastia - Short Mina Arun, TK07, 04:30…" at bounding box center [347, 442] width 167 height 626
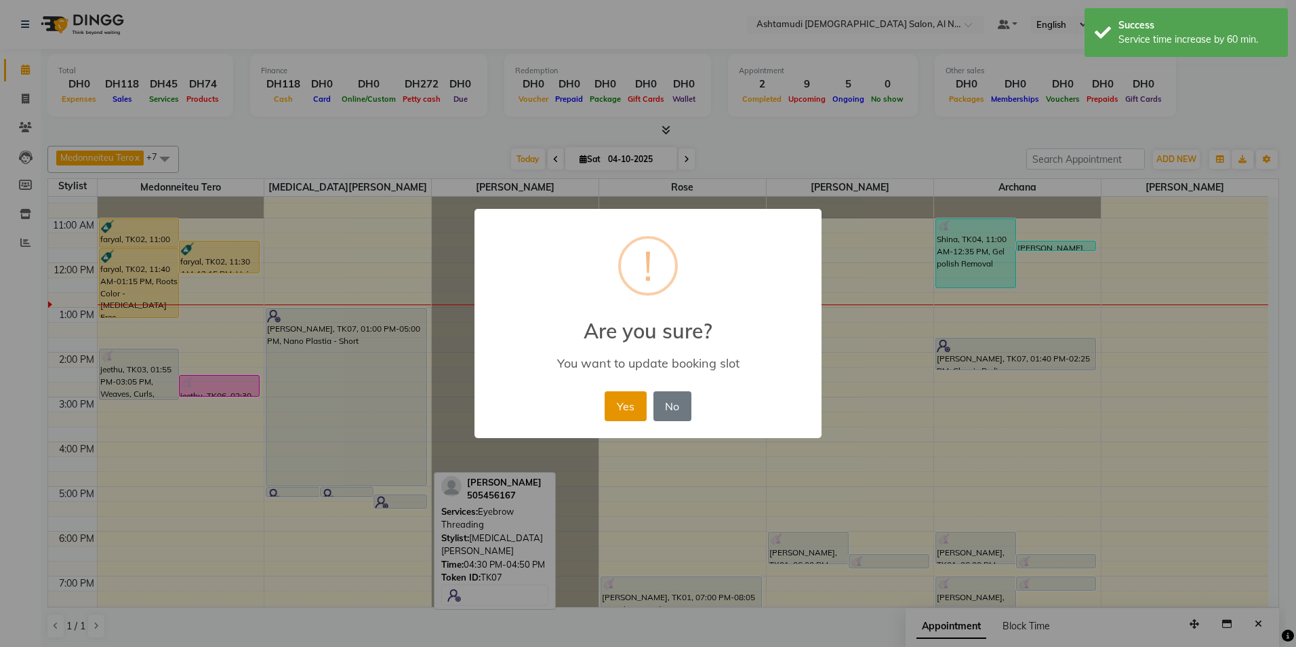
click at [615, 407] on button "Yes" at bounding box center [625, 406] width 41 height 30
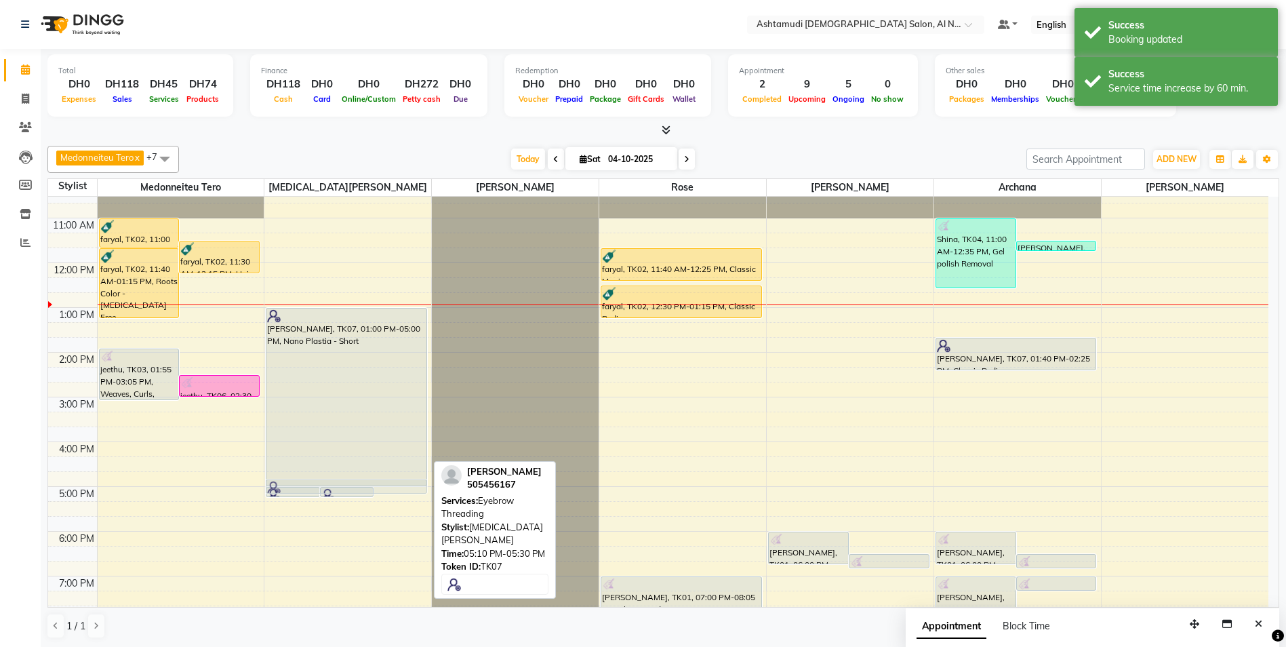
drag, startPoint x: 402, startPoint y: 501, endPoint x: 419, endPoint y: 489, distance: 20.5
click at [419, 489] on div "Mina Arun, TK07, 05:00 PM-05:15 PM, Upper Lip Threading/Chin Threading Mina Aru…" at bounding box center [347, 442] width 167 height 626
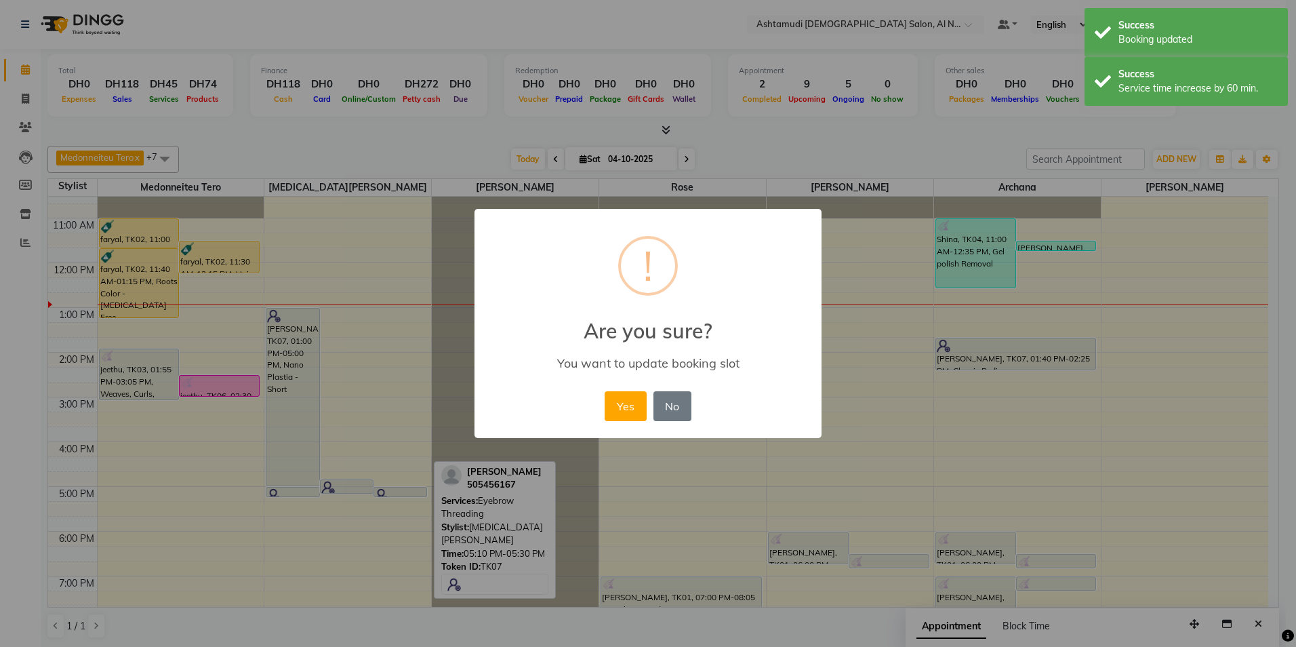
drag, startPoint x: 617, startPoint y: 397, endPoint x: 575, endPoint y: 396, distance: 42.0
click at [618, 397] on button "Yes" at bounding box center [625, 406] width 41 height 30
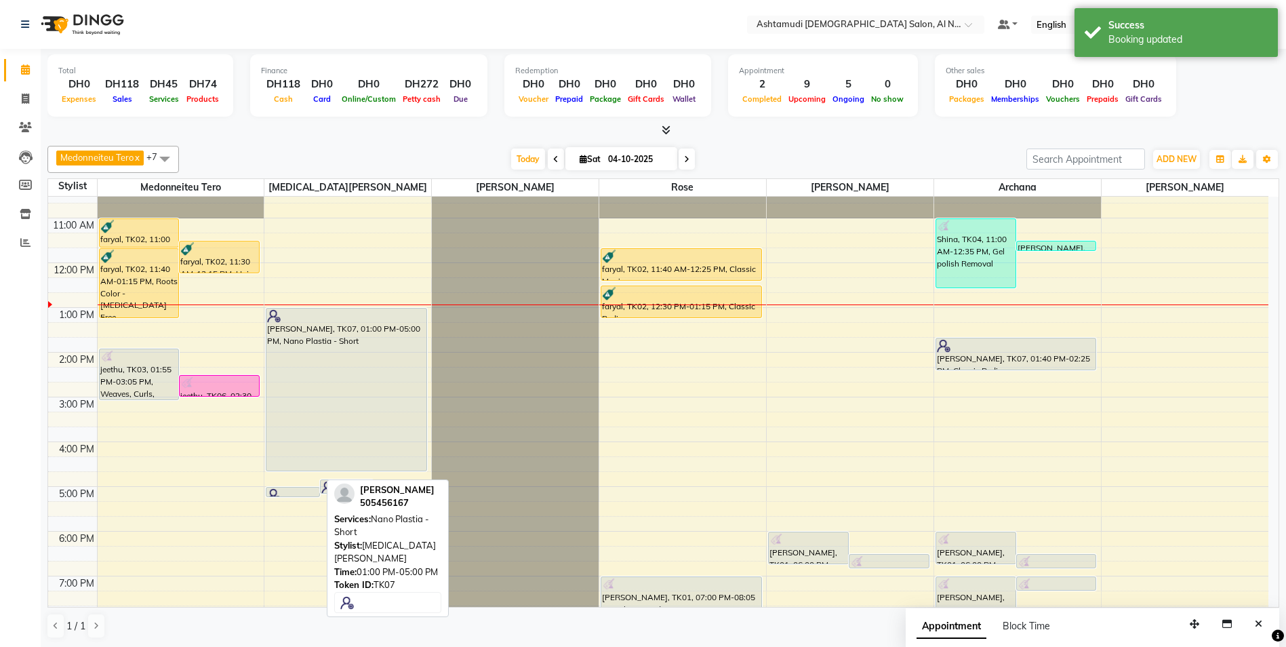
drag, startPoint x: 294, startPoint y: 483, endPoint x: 301, endPoint y: 470, distance: 14.6
click at [301, 470] on div "Mina Arun, TK07, 01:00 PM-05:00 PM, Nano Plastia - Short Mina Arun, TK07, 04:50…" at bounding box center [347, 442] width 167 height 626
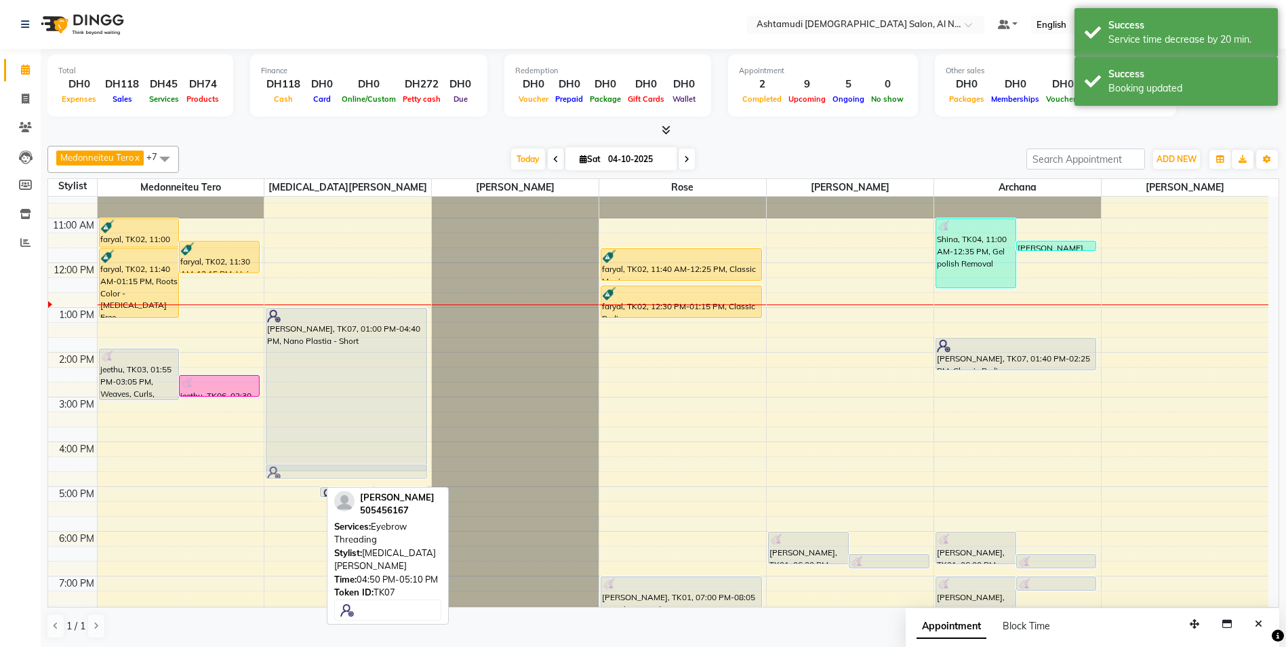
drag, startPoint x: 312, startPoint y: 488, endPoint x: 317, endPoint y: 483, distance: 7.7
click at [317, 483] on div "9:00 AM 10:00 AM 11:00 AM 12:00 PM 1:00 PM 2:00 PM 3:00 PM 4:00 PM 5:00 PM 6:00…" at bounding box center [658, 442] width 1220 height 626
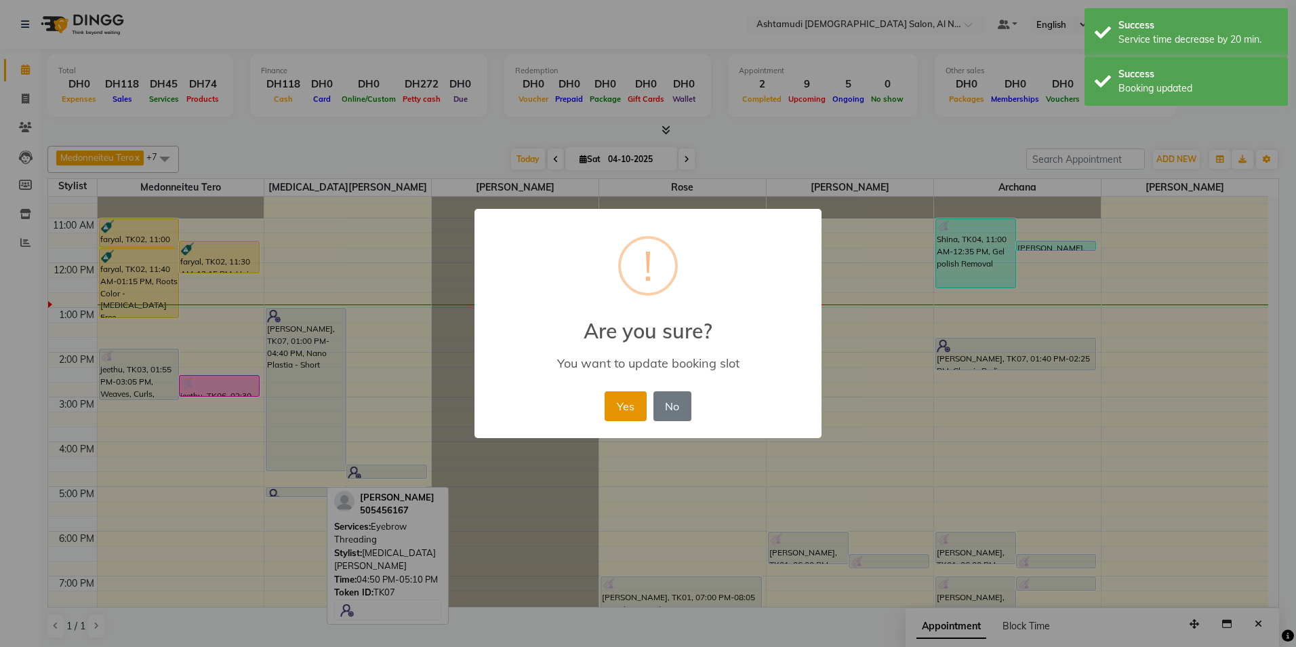
click at [621, 411] on button "Yes" at bounding box center [625, 406] width 41 height 30
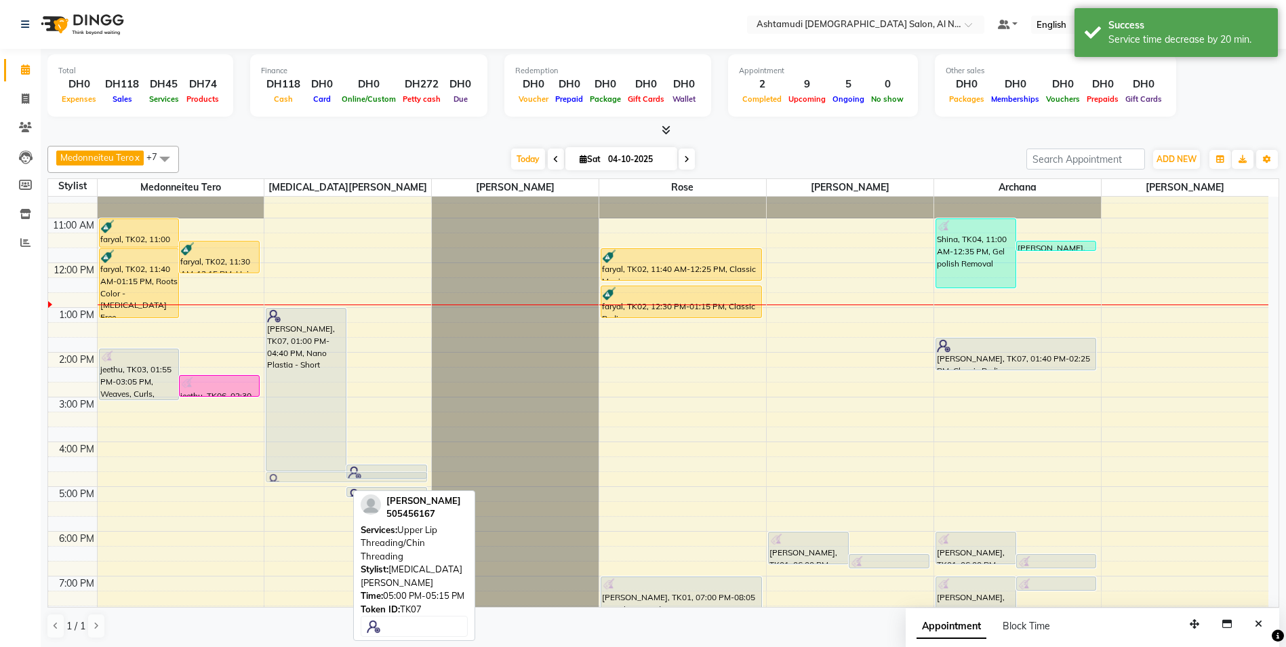
drag, startPoint x: 291, startPoint y: 492, endPoint x: 304, endPoint y: 486, distance: 14.2
click at [304, 486] on div "9:00 AM 10:00 AM 11:00 AM 12:00 PM 1:00 PM 2:00 PM 3:00 PM 4:00 PM 5:00 PM 6:00…" at bounding box center [658, 442] width 1220 height 626
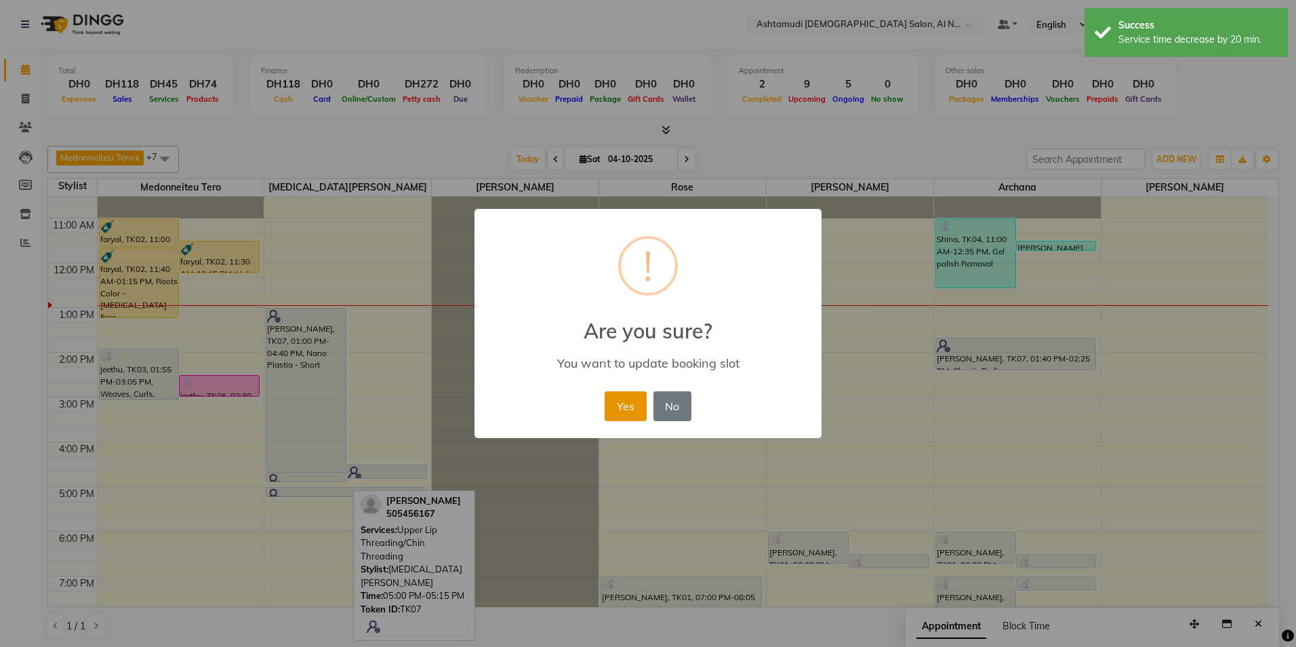
click at [617, 409] on button "Yes" at bounding box center [625, 406] width 41 height 30
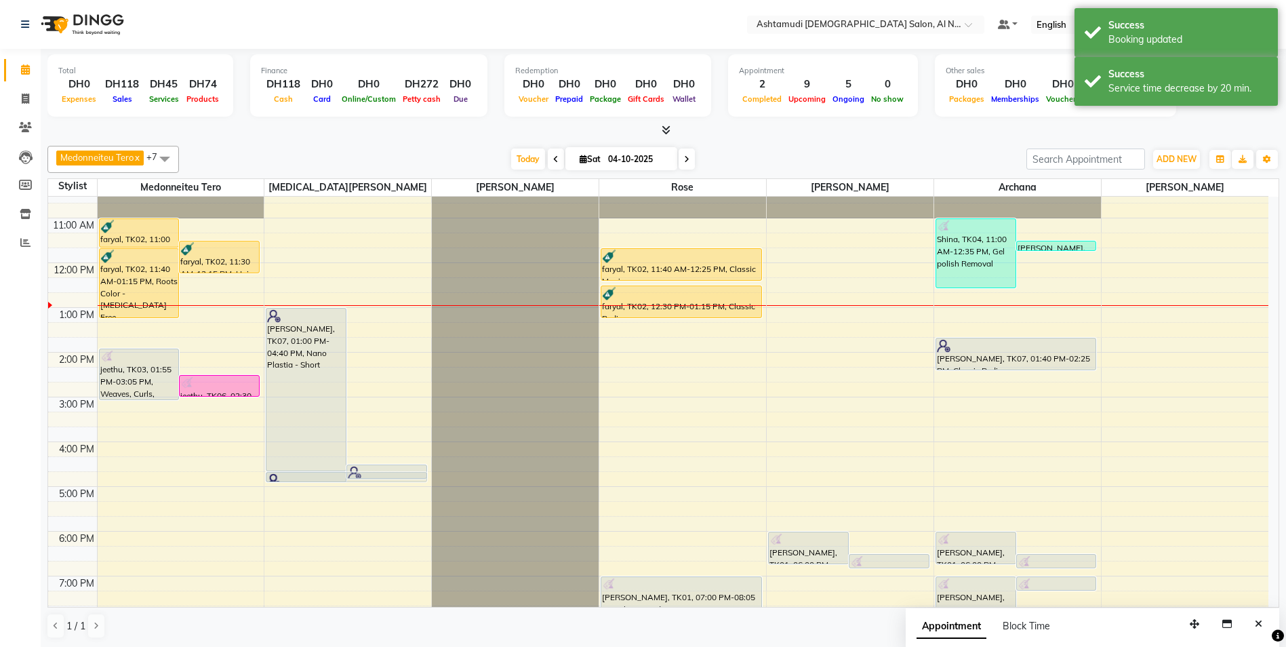
drag, startPoint x: 352, startPoint y: 488, endPoint x: 368, endPoint y: 482, distance: 17.4
click at [368, 482] on div "Mina Arun, TK07, 01:00 PM-04:40 PM, Nano Plastia - Short Mina Arun, TK07, 04:30…" at bounding box center [347, 442] width 167 height 626
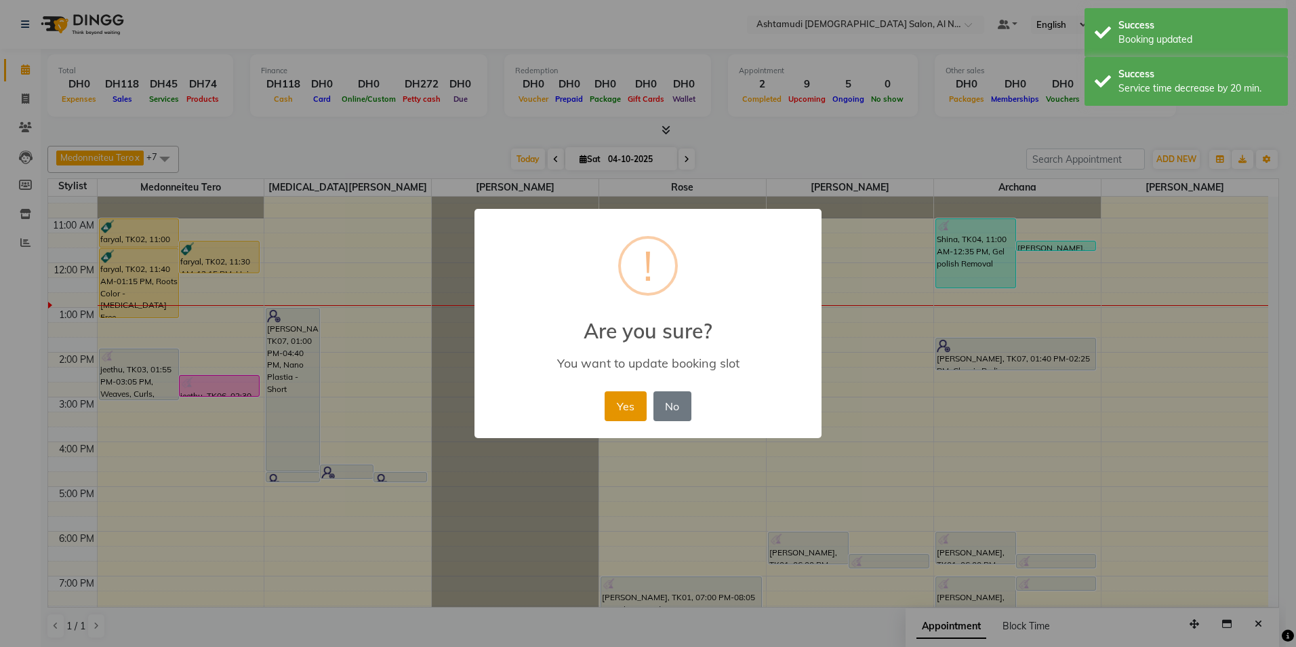
click at [636, 399] on button "Yes" at bounding box center [625, 406] width 41 height 30
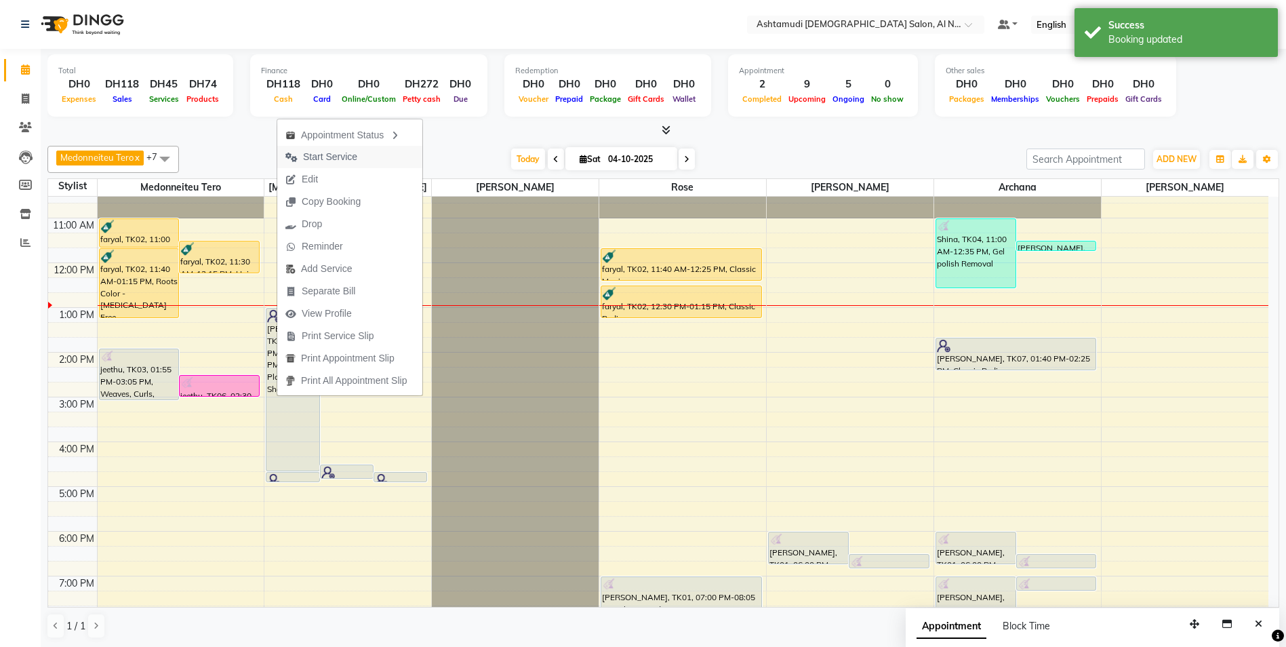
drag, startPoint x: 329, startPoint y: 159, endPoint x: 323, endPoint y: 181, distance: 22.5
click at [329, 159] on span "Start Service" at bounding box center [330, 157] width 54 height 14
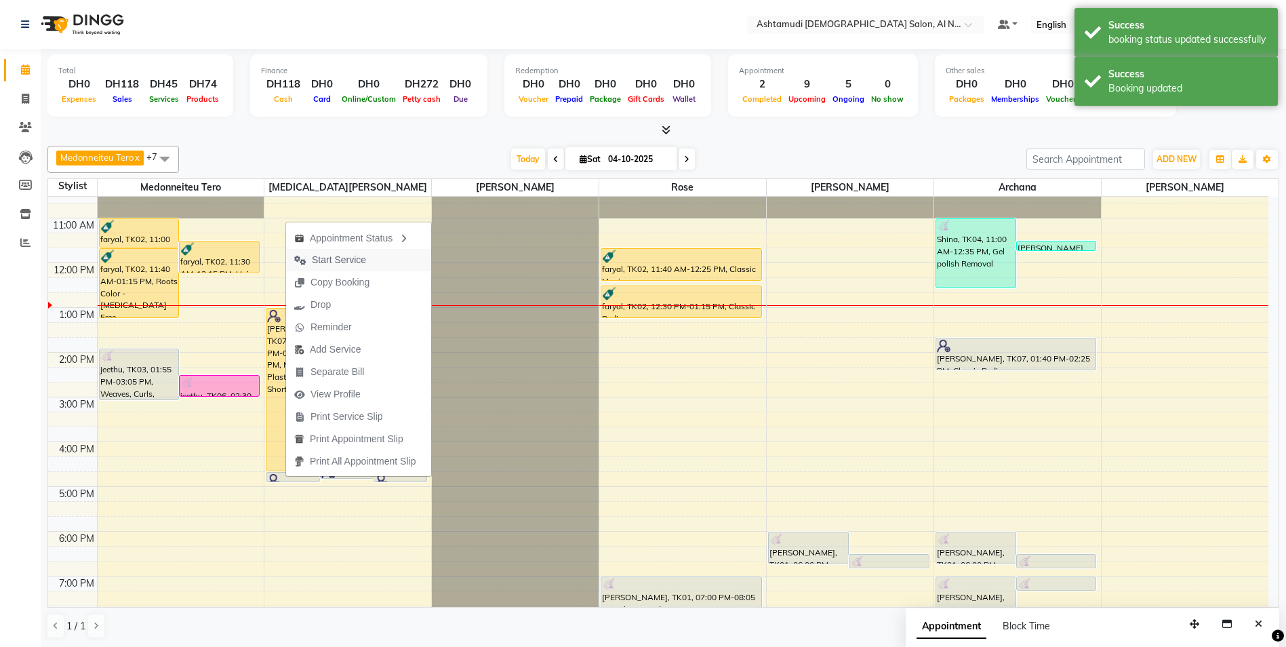
click at [357, 261] on span "Start Service" at bounding box center [339, 260] width 54 height 14
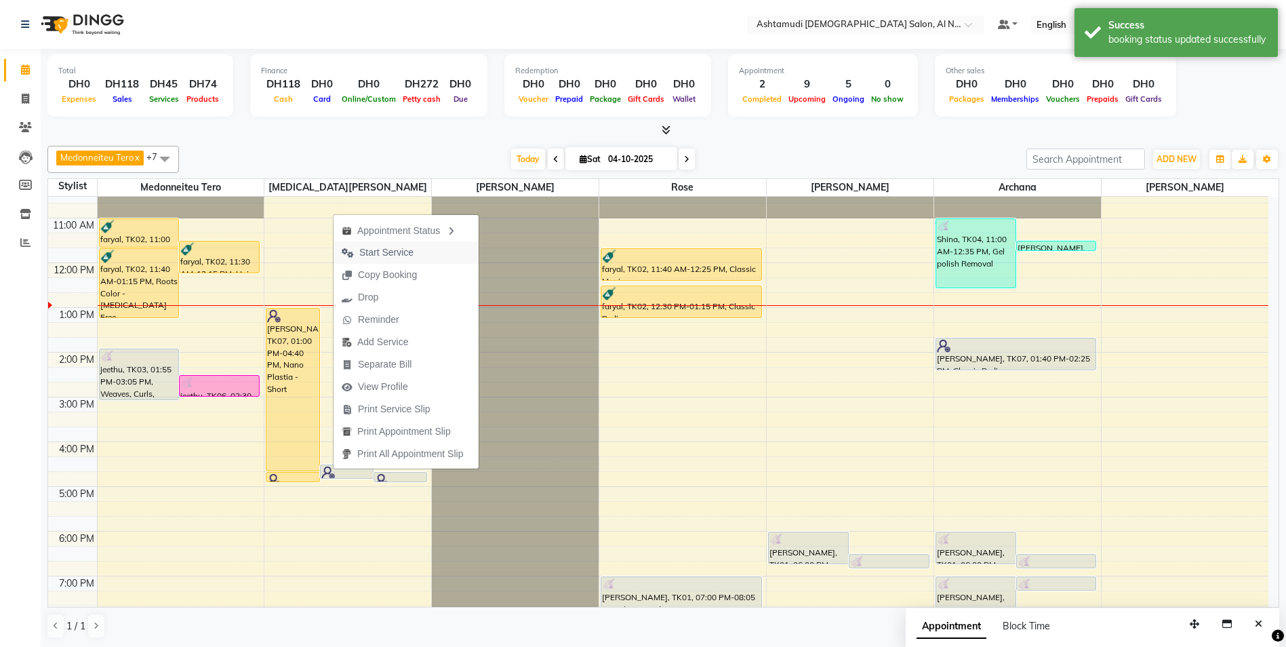
click at [397, 254] on span "Start Service" at bounding box center [386, 252] width 54 height 14
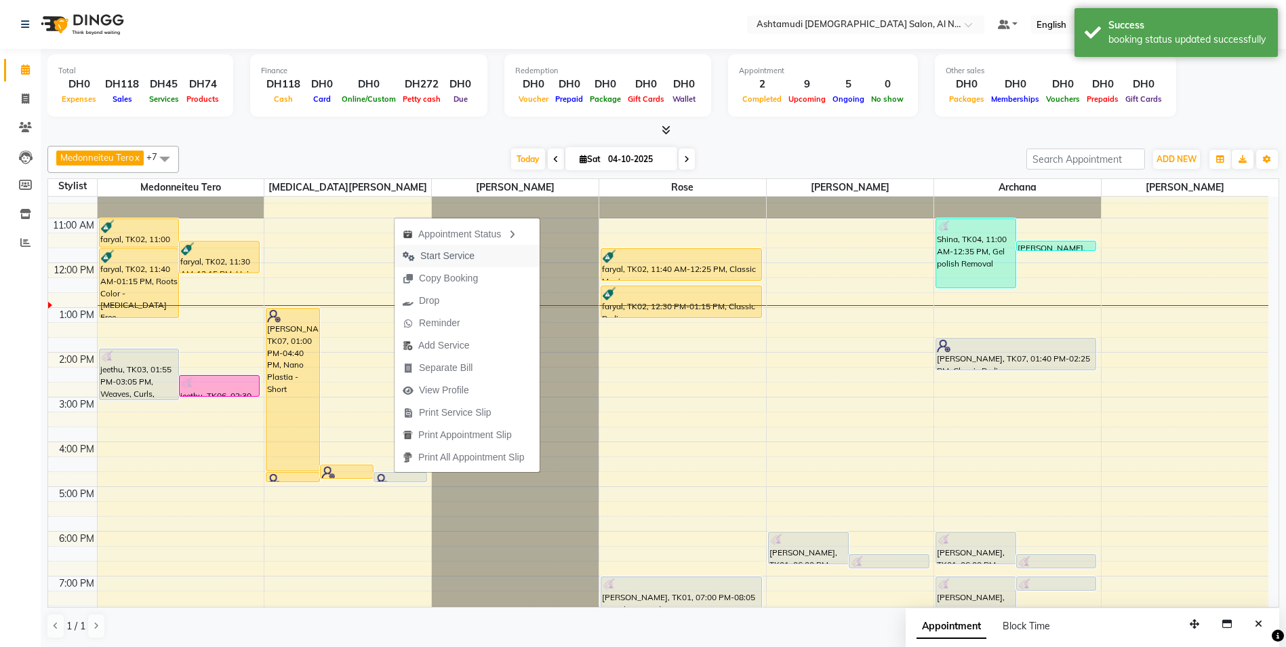
click at [483, 256] on button "Start Service" at bounding box center [466, 256] width 145 height 22
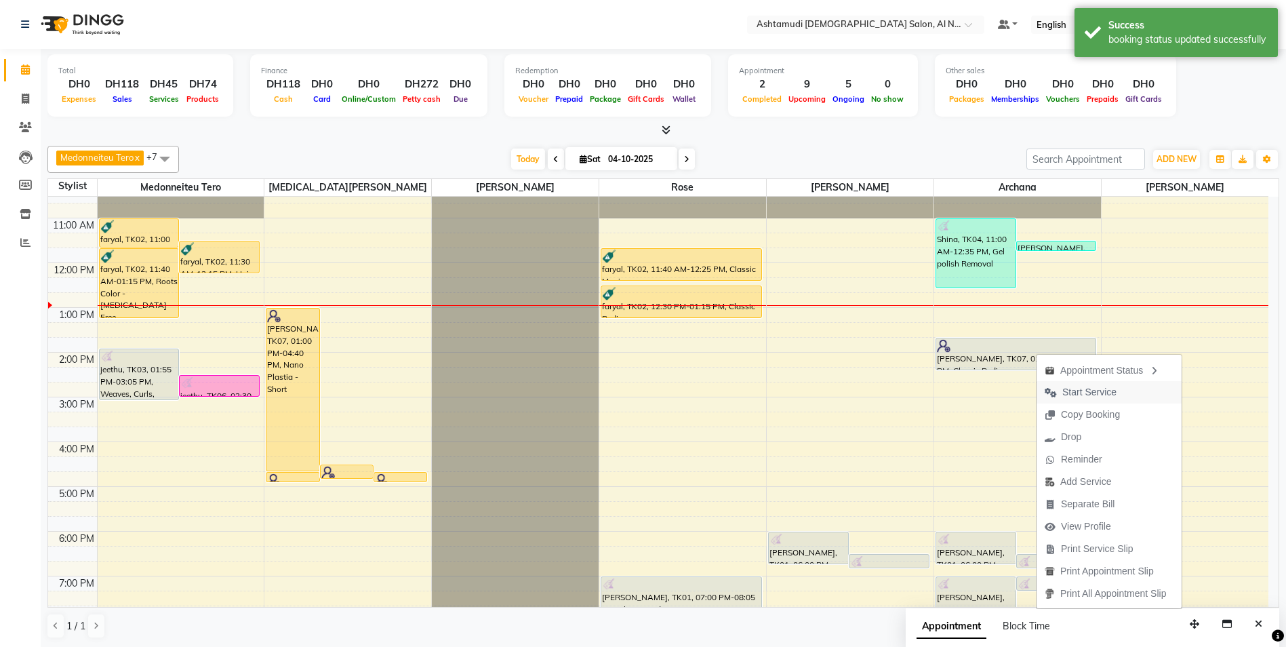
click at [1091, 391] on span "Start Service" at bounding box center [1089, 392] width 54 height 14
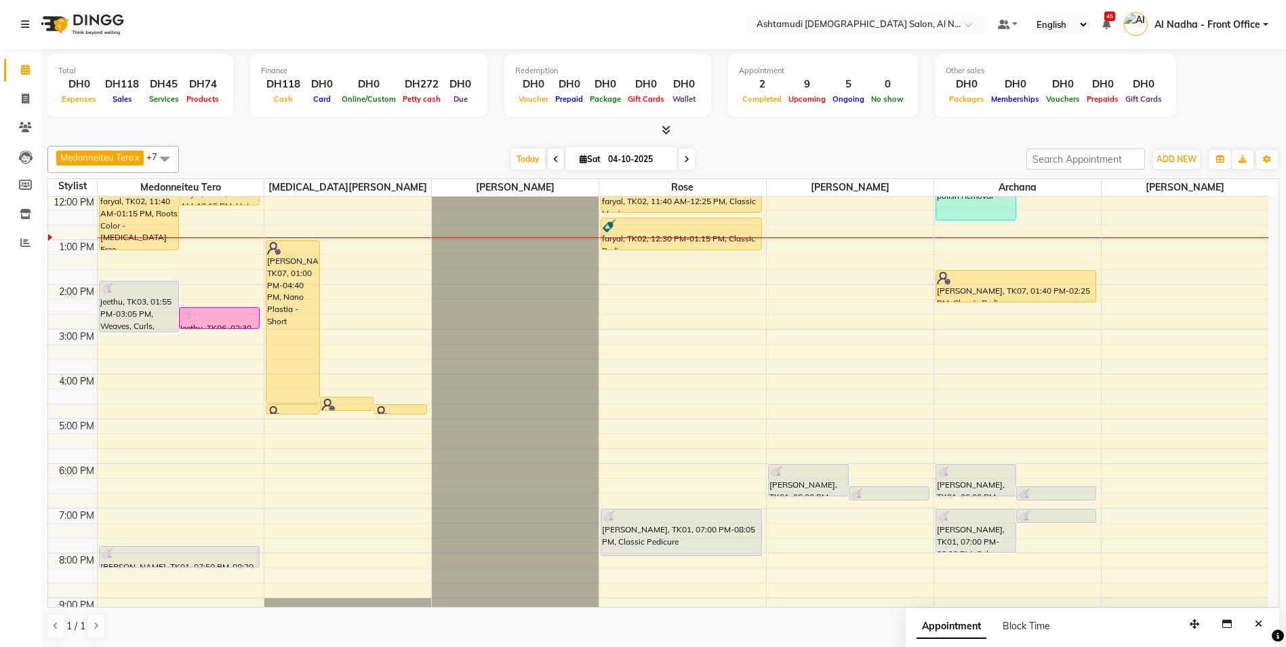
scroll to position [0, 0]
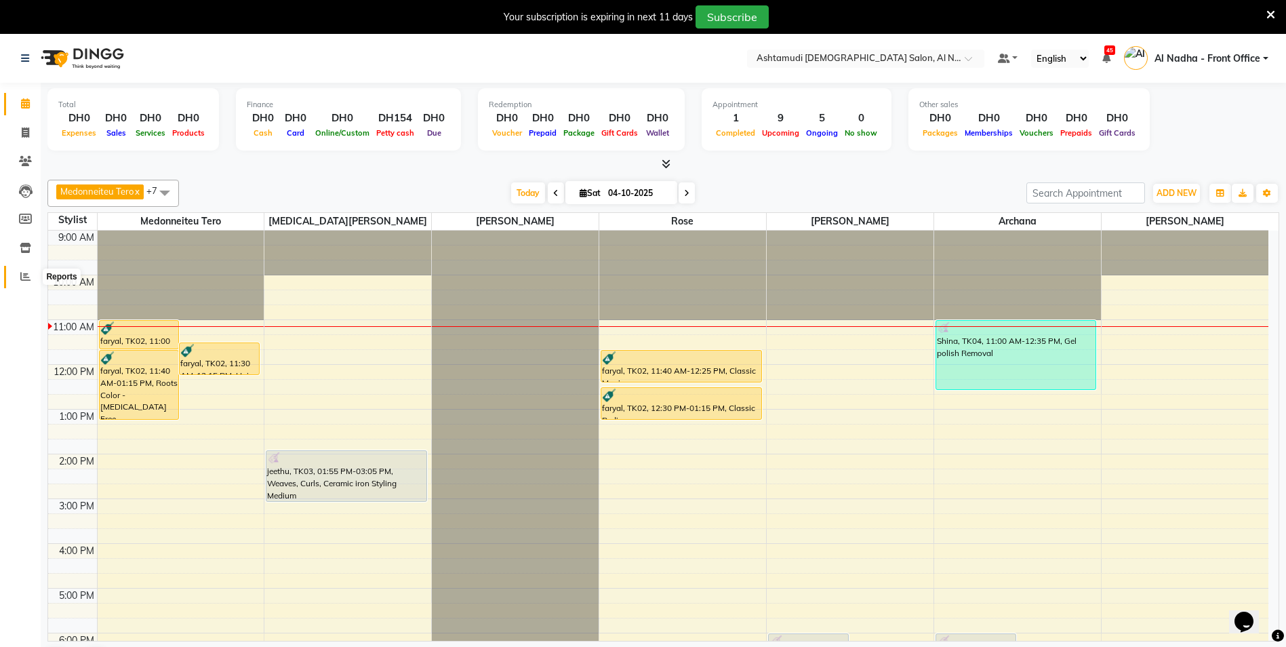
click at [26, 272] on icon at bounding box center [25, 276] width 10 height 10
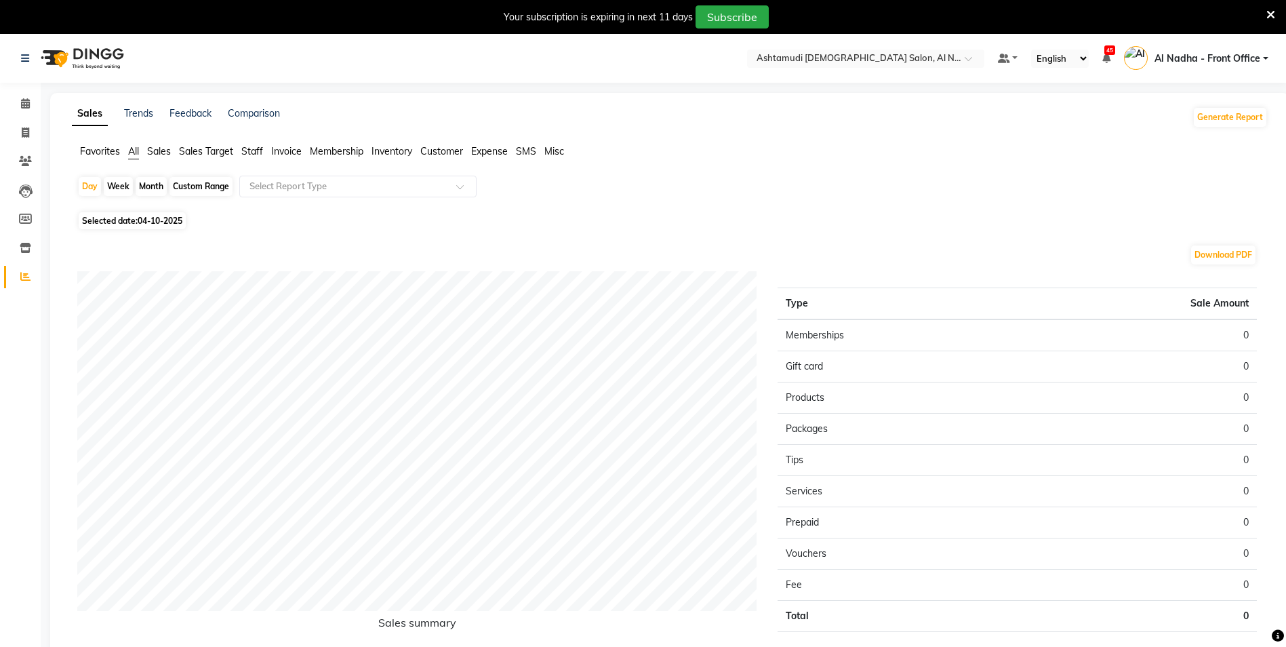
drag, startPoint x: 249, startPoint y: 148, endPoint x: 249, endPoint y: 157, distance: 8.8
click at [249, 148] on span "Staff" at bounding box center [252, 151] width 22 height 12
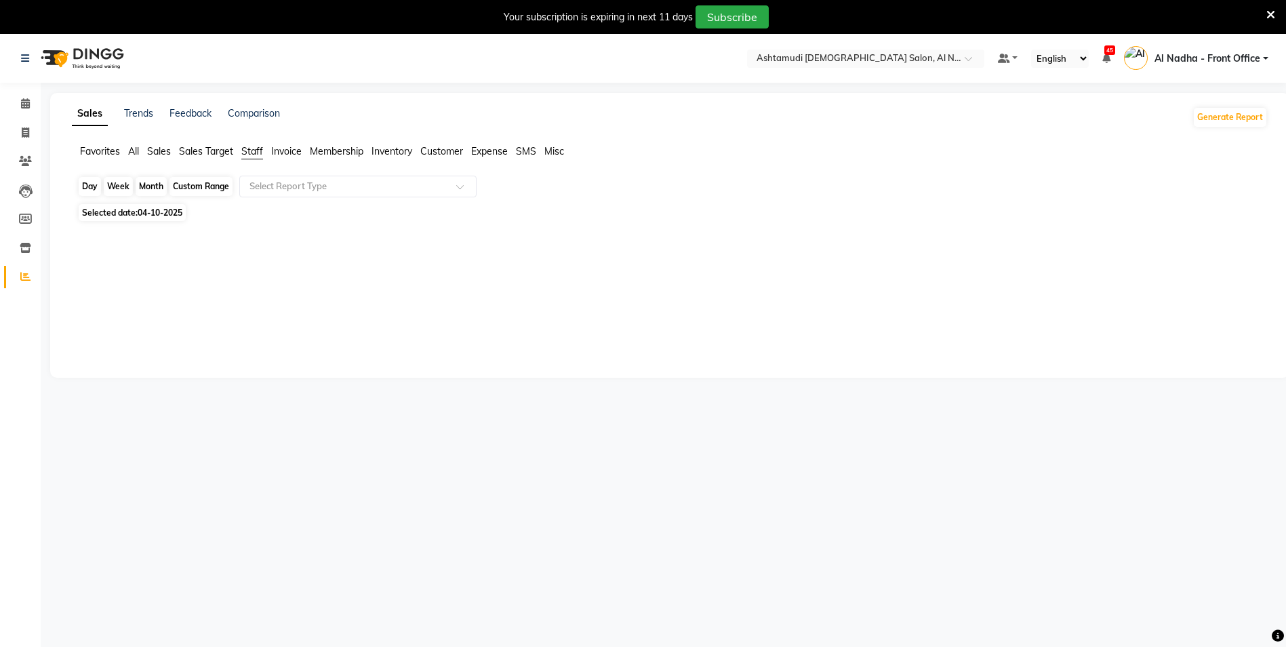
click at [93, 185] on div "Day" at bounding box center [90, 186] width 22 height 19
select select "10"
select select "2025"
click at [93, 188] on div "Day" at bounding box center [90, 186] width 22 height 19
select select "10"
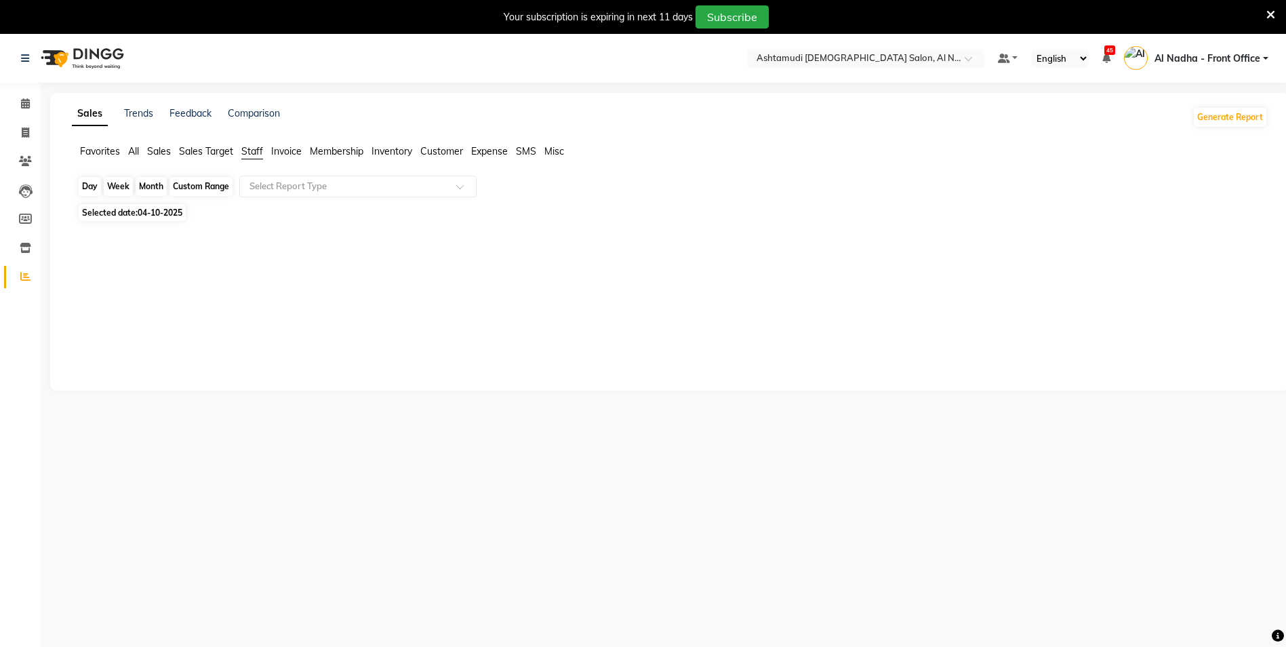
select select "2025"
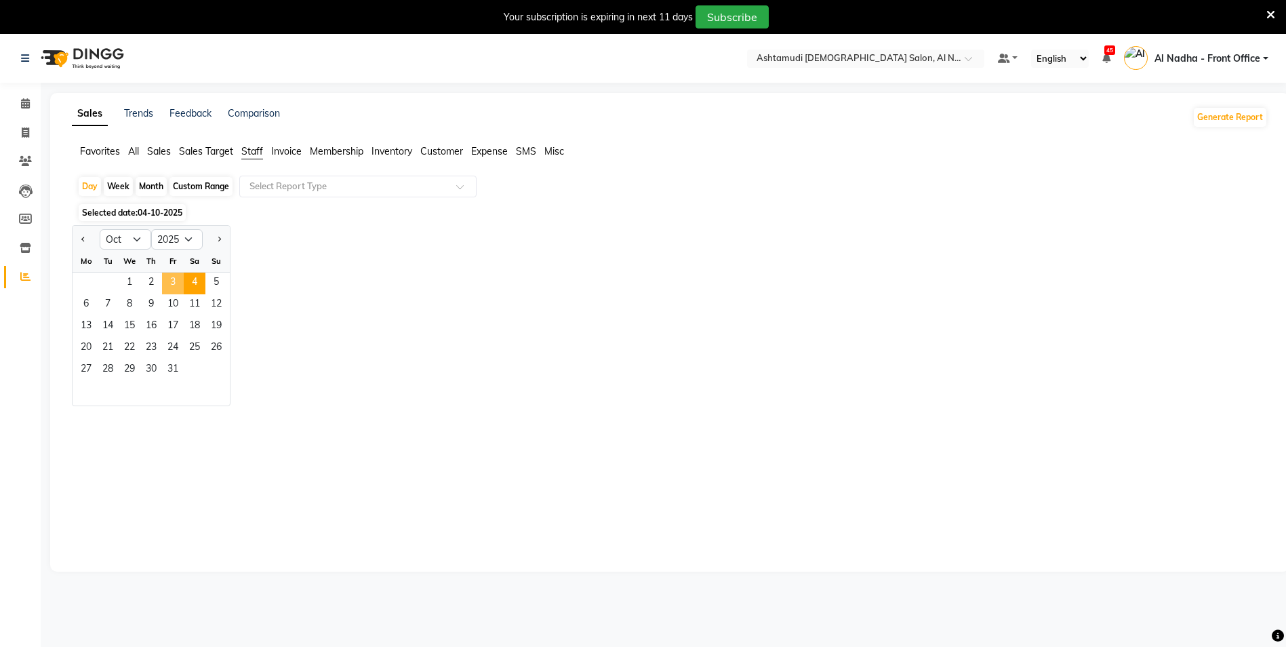
click at [171, 279] on span "3" at bounding box center [173, 283] width 22 height 22
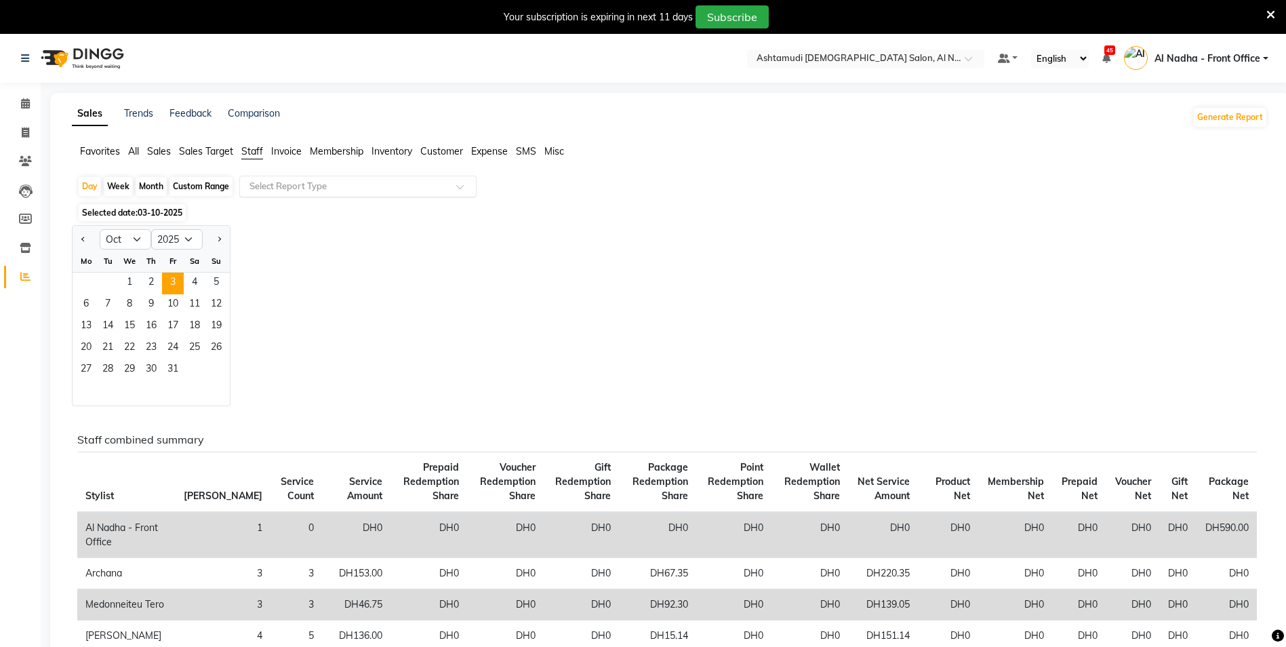
click at [280, 181] on input "text" at bounding box center [344, 187] width 195 height 14
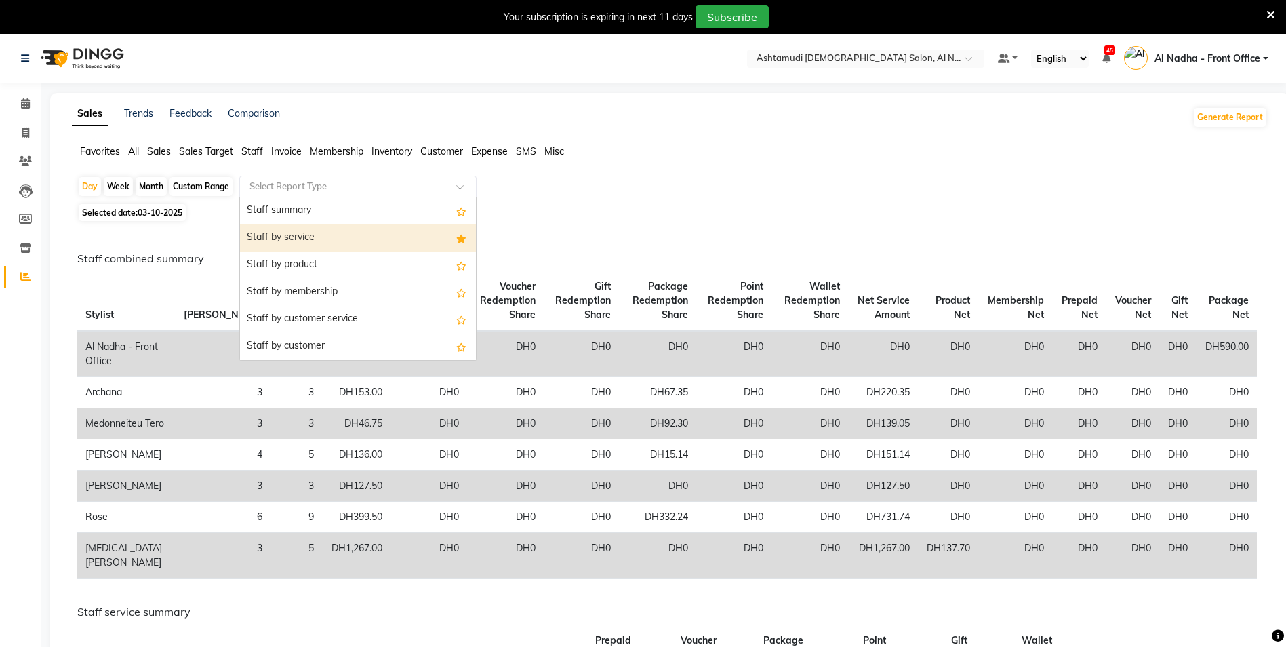
click at [312, 235] on div "Staff by service" at bounding box center [358, 237] width 236 height 27
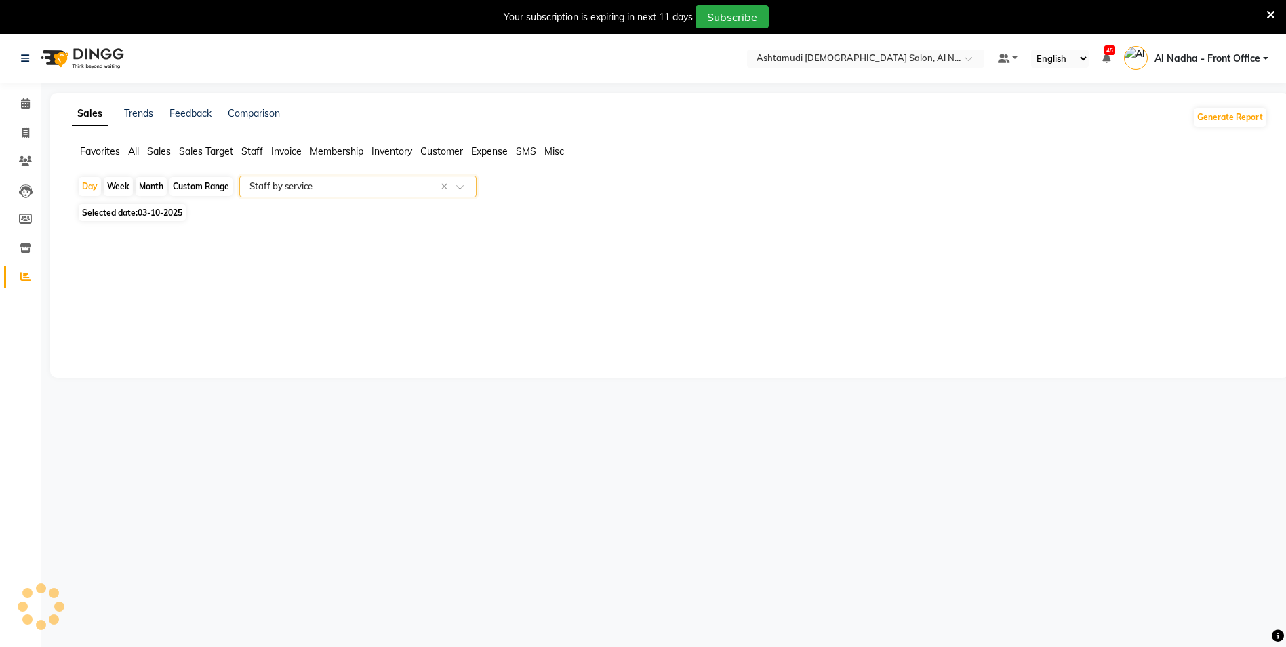
select select "full_report"
select select "csv"
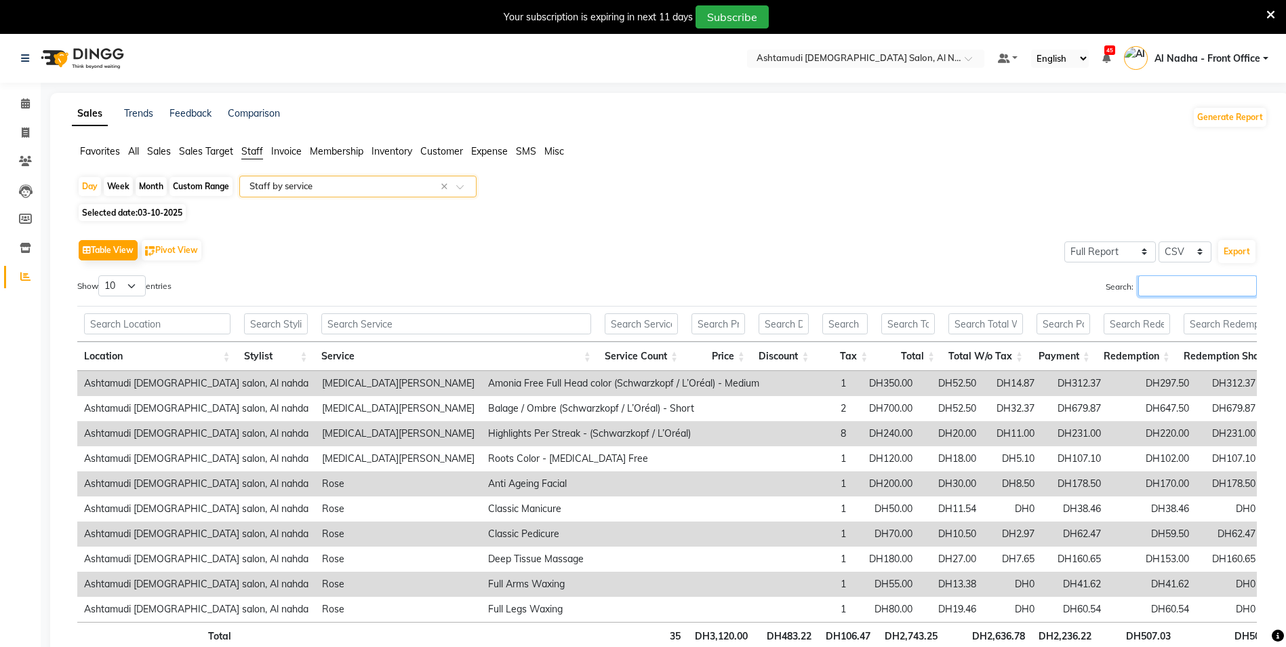
click at [1143, 288] on input "Search:" at bounding box center [1197, 285] width 119 height 21
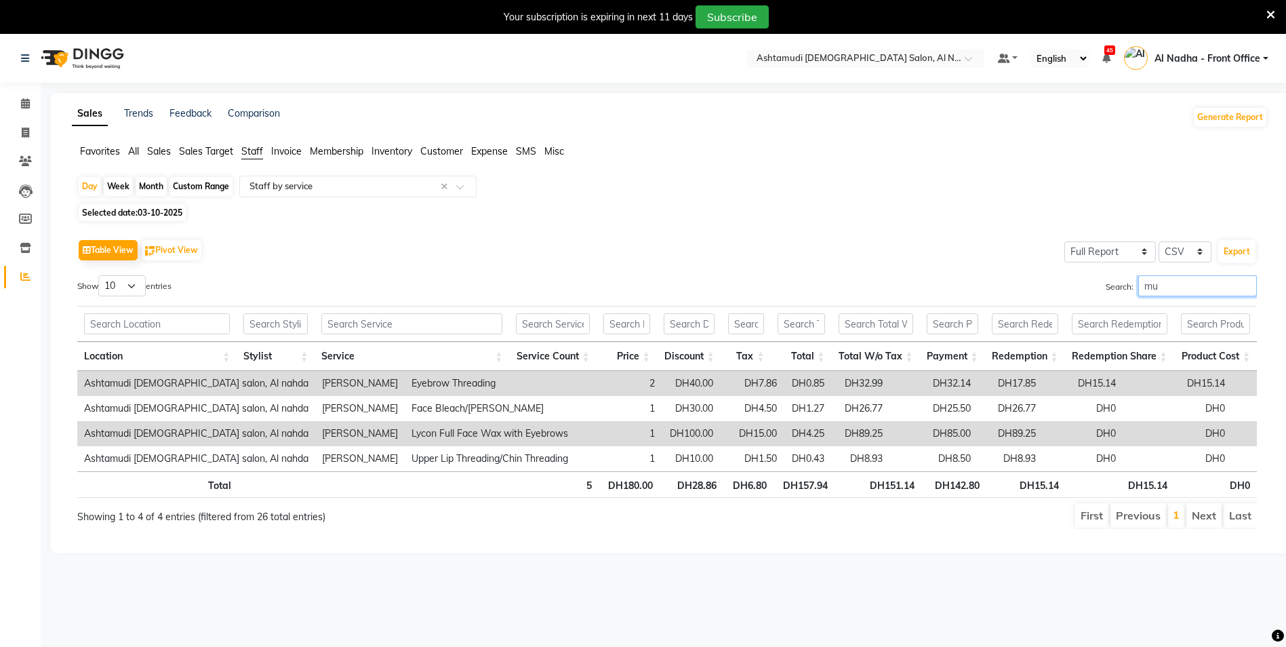
type input "m"
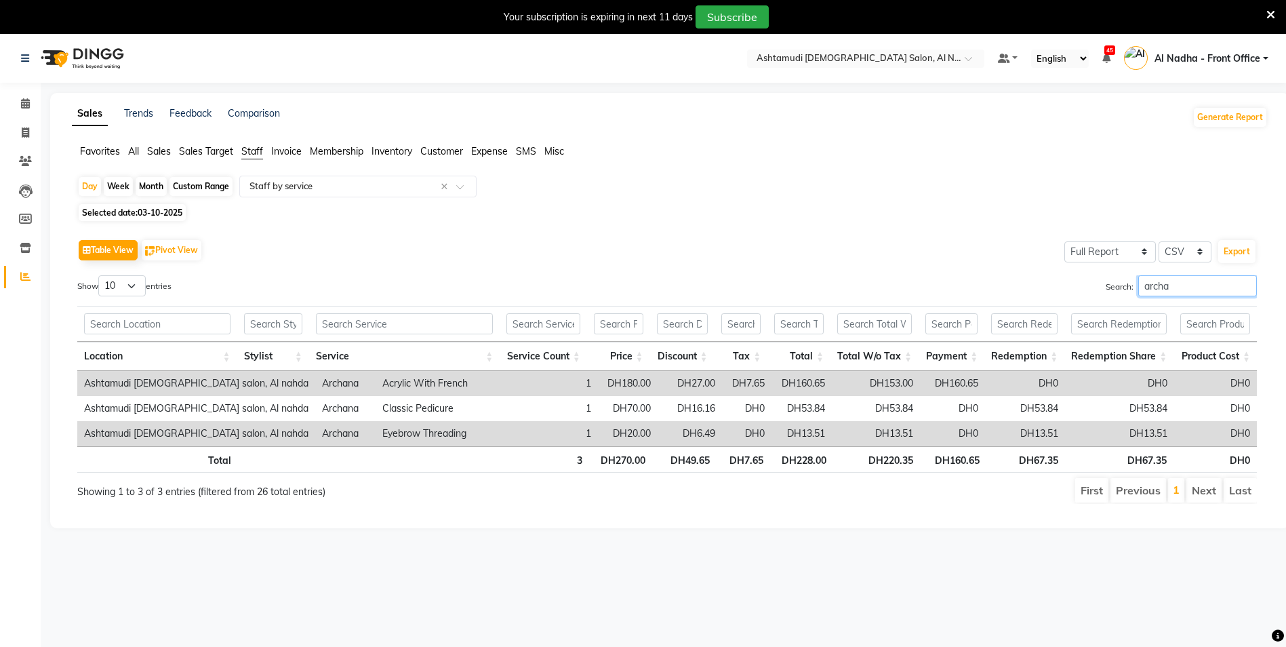
type input "archa"
click at [1267, 14] on icon at bounding box center [1270, 15] width 9 height 12
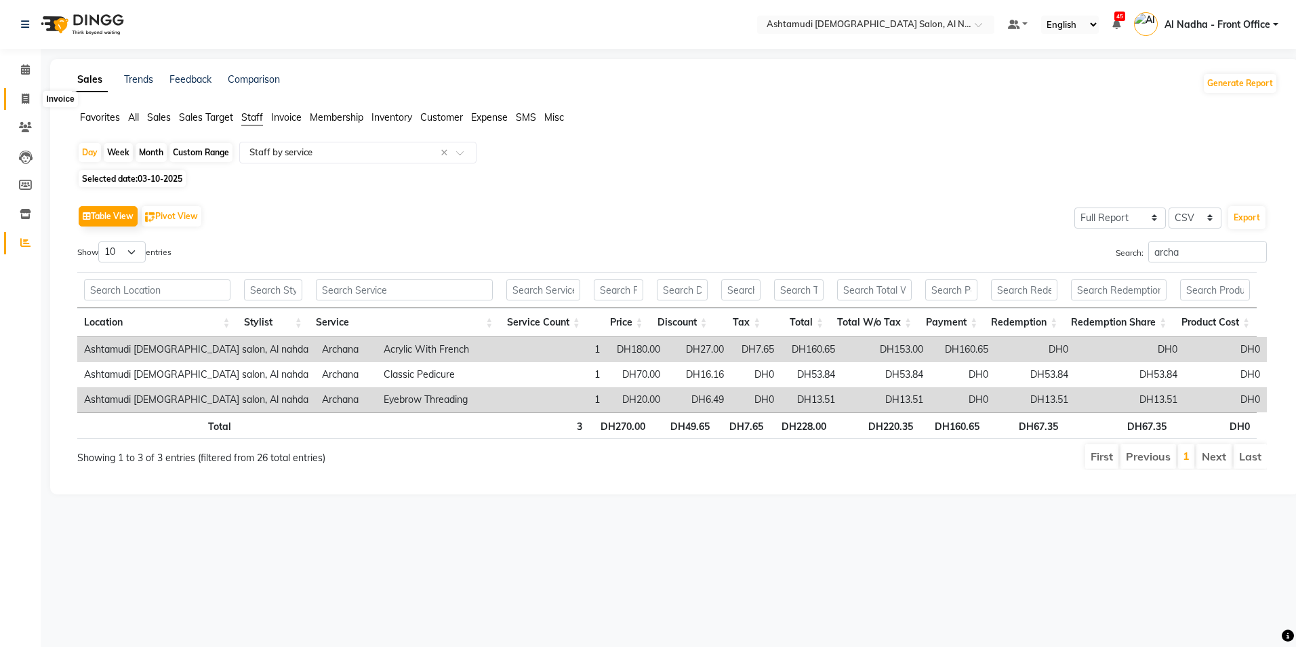
click at [26, 97] on icon at bounding box center [25, 99] width 7 height 10
select select "service"
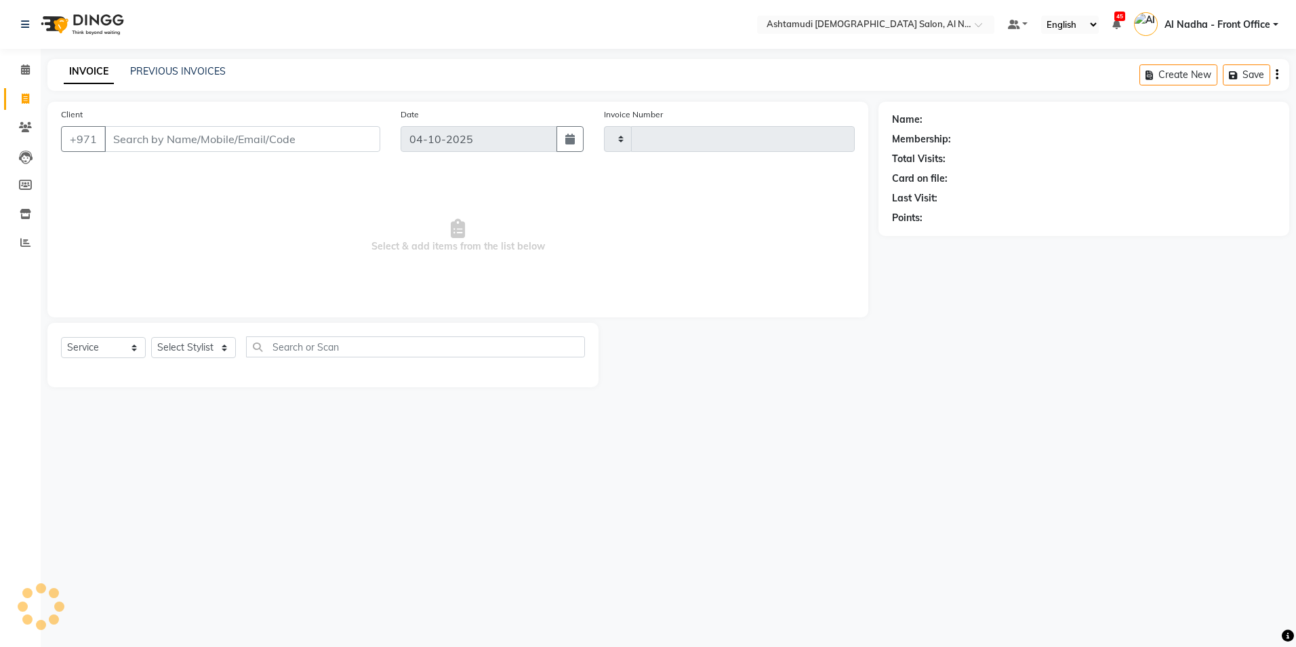
type input "2569"
select select "7088"
click at [110, 341] on select "Select Service Product Membership Package Voucher Prepaid Gift Card" at bounding box center [103, 347] width 85 height 21
select select "product"
click at [61, 337] on select "Select Service Product Membership Package Voucher Prepaid Gift Card" at bounding box center [103, 347] width 85 height 21
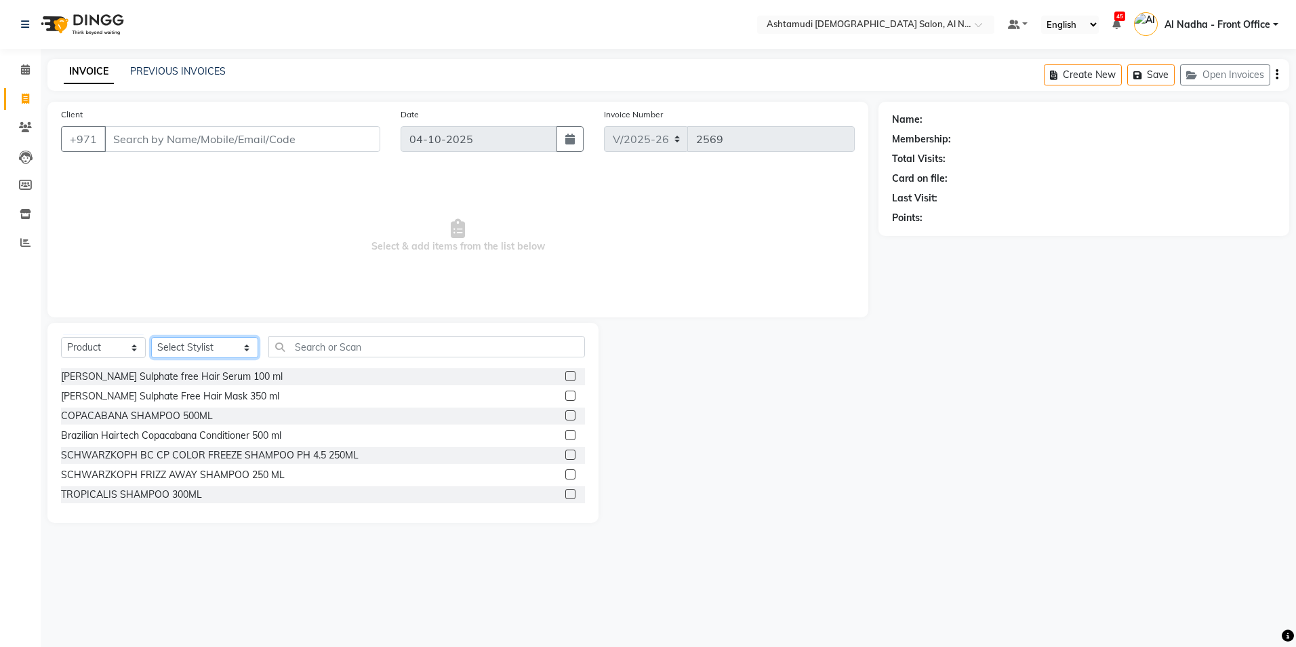
click at [184, 348] on select "Select Stylist Al Nadha - Front Office Archana Medonneiteu Tero [PERSON_NAME] […" at bounding box center [204, 347] width 107 height 21
select select "88905"
click at [151, 337] on select "Select Stylist Al Nadha - Front Office Archana Medonneiteu Tero [PERSON_NAME] […" at bounding box center [204, 347] width 107 height 21
click at [301, 350] on input "text" at bounding box center [426, 346] width 316 height 21
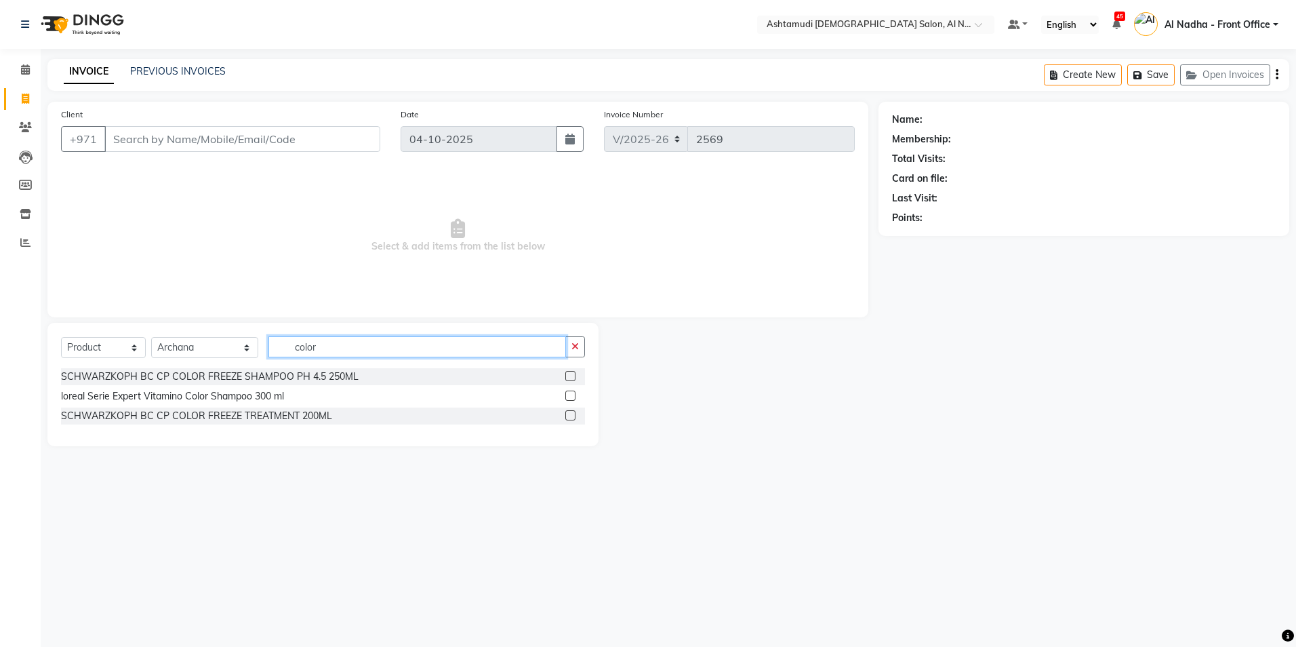
type input "color"
click at [572, 375] on label at bounding box center [570, 376] width 10 height 10
click at [572, 375] on input "checkbox" at bounding box center [569, 376] width 9 height 9
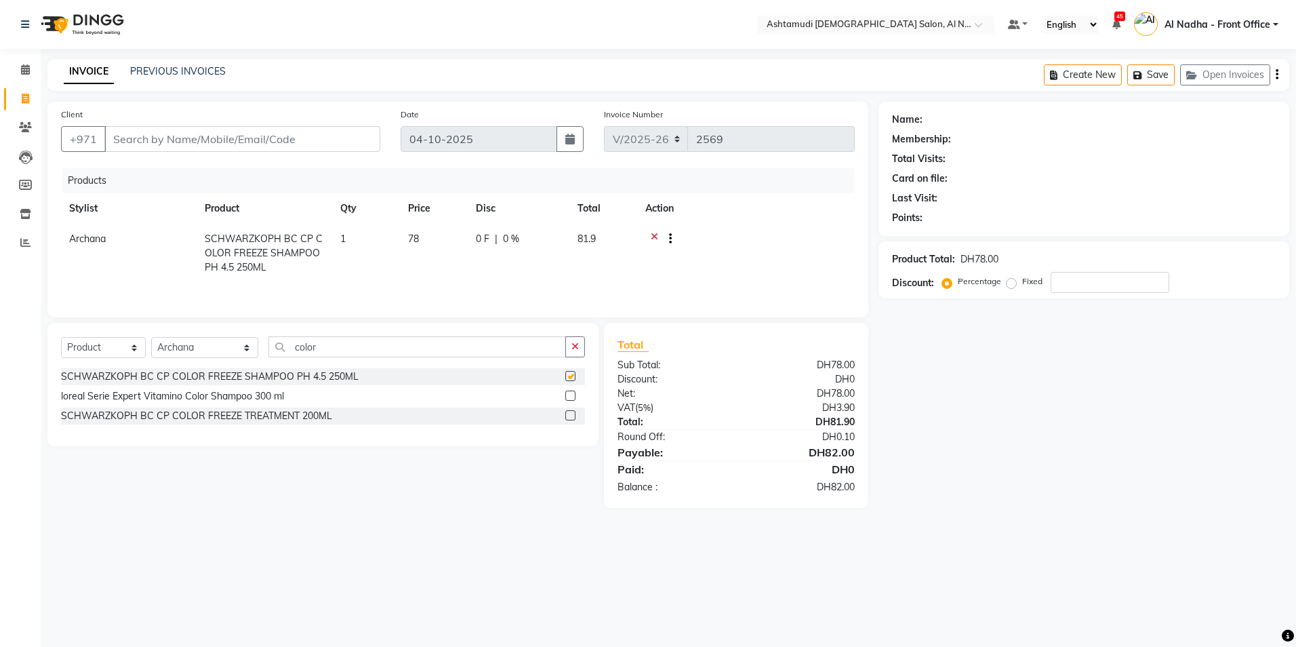
checkbox input "false"
click at [567, 415] on label at bounding box center [570, 415] width 10 height 10
click at [567, 415] on input "checkbox" at bounding box center [569, 415] width 9 height 9
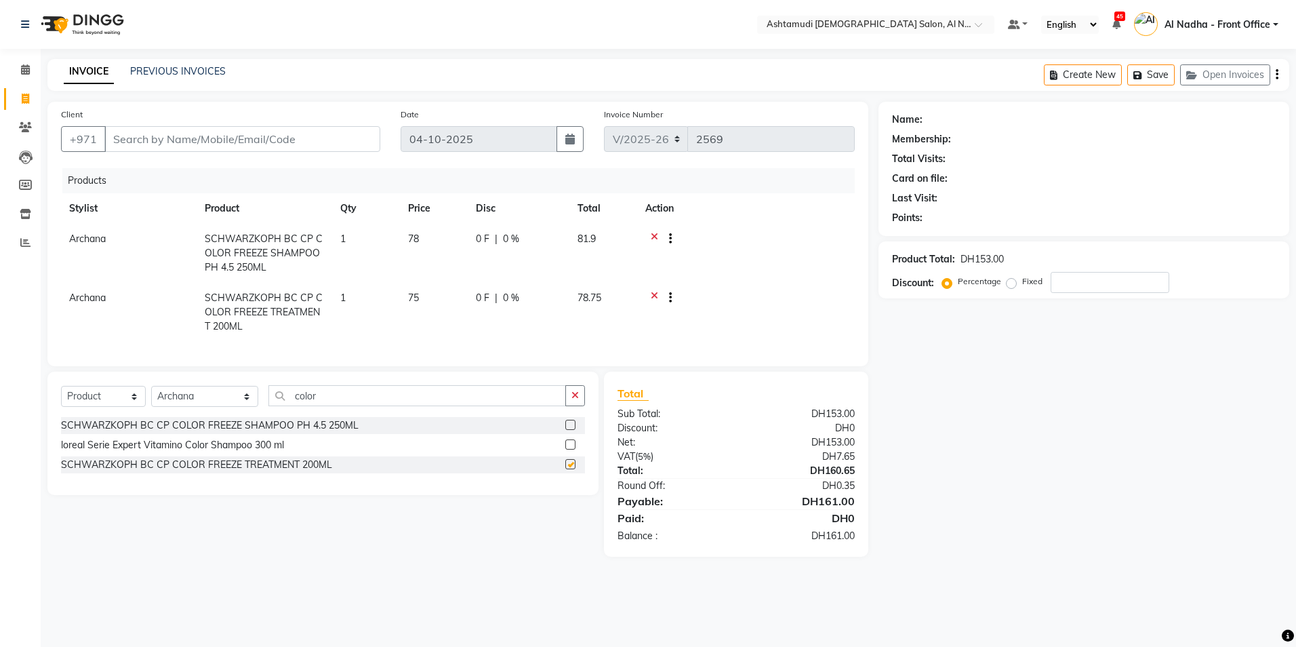
checkbox input "false"
click at [26, 65] on icon at bounding box center [25, 69] width 9 height 10
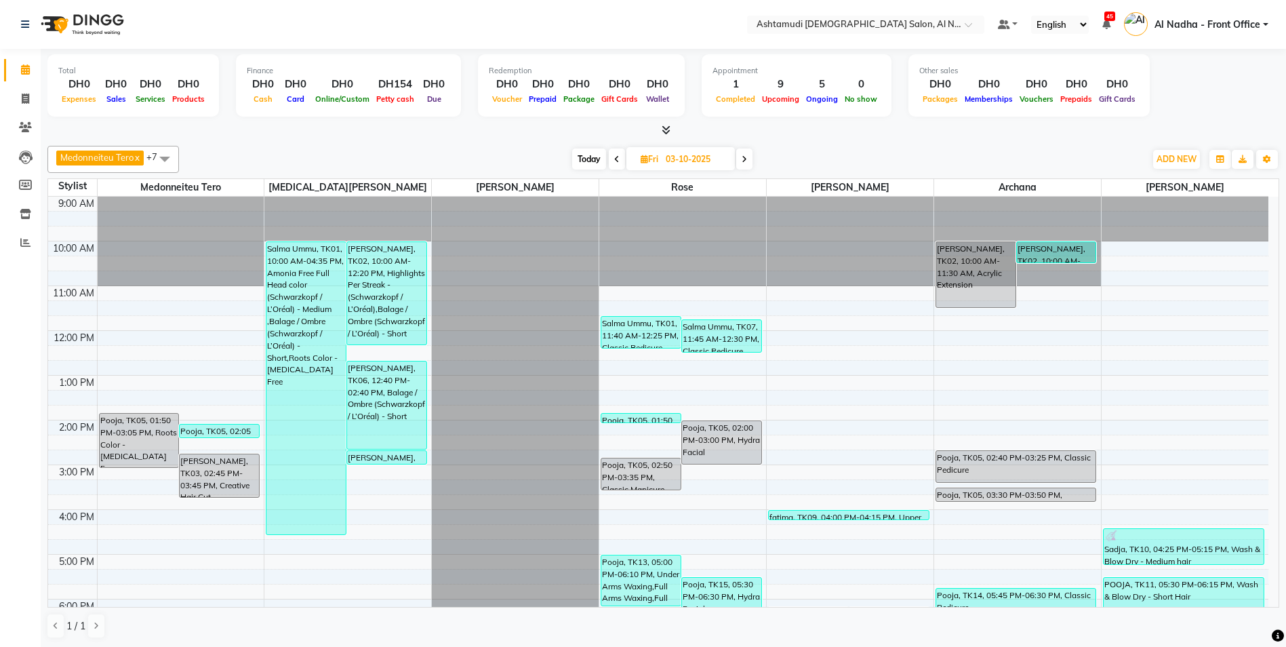
click at [749, 159] on span at bounding box center [744, 158] width 16 height 21
type input "04-10-2025"
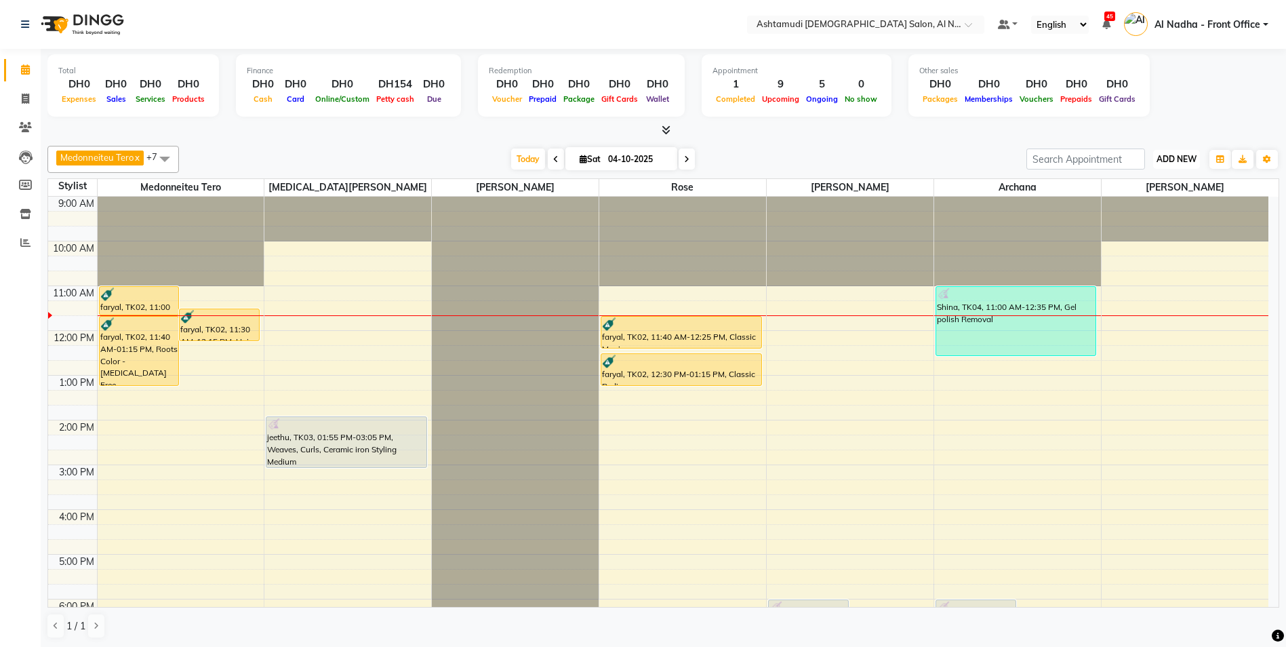
click at [1175, 159] on span "ADD NEW" at bounding box center [1176, 159] width 40 height 10
click at [1167, 236] on link "Add Attendance" at bounding box center [1145, 238] width 107 height 18
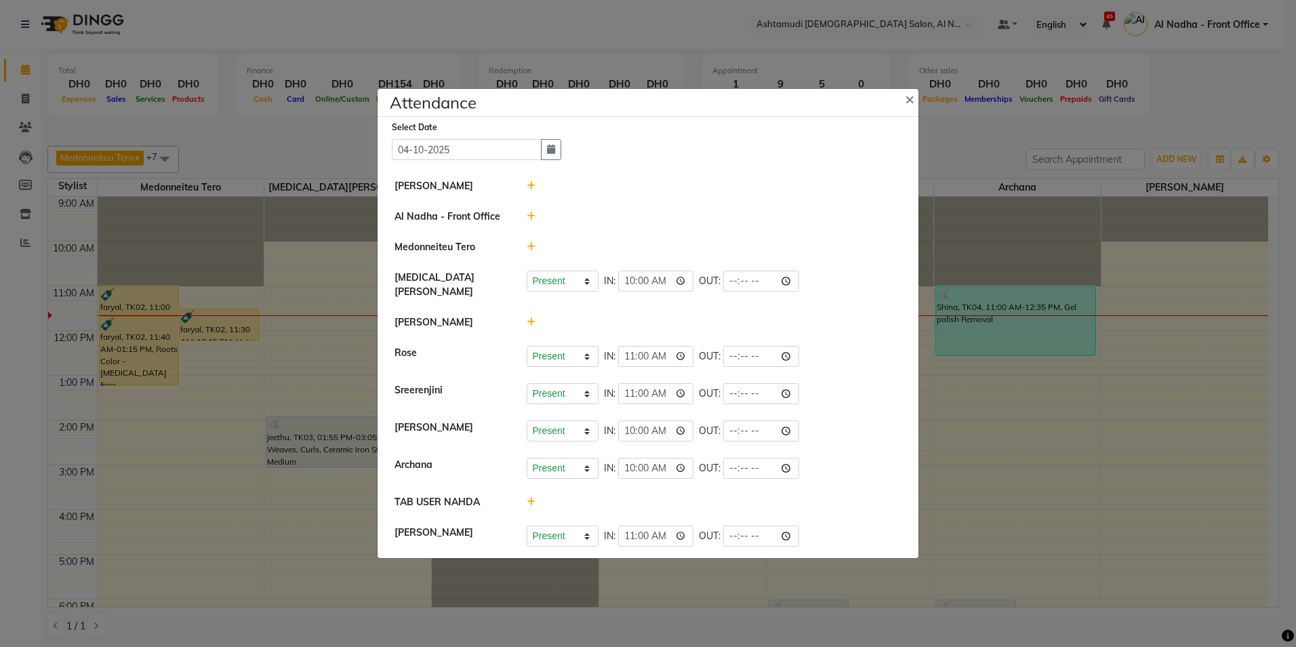
click at [535, 249] on div at bounding box center [714, 247] width 396 height 14
click at [531, 251] on icon at bounding box center [531, 246] width 9 height 9
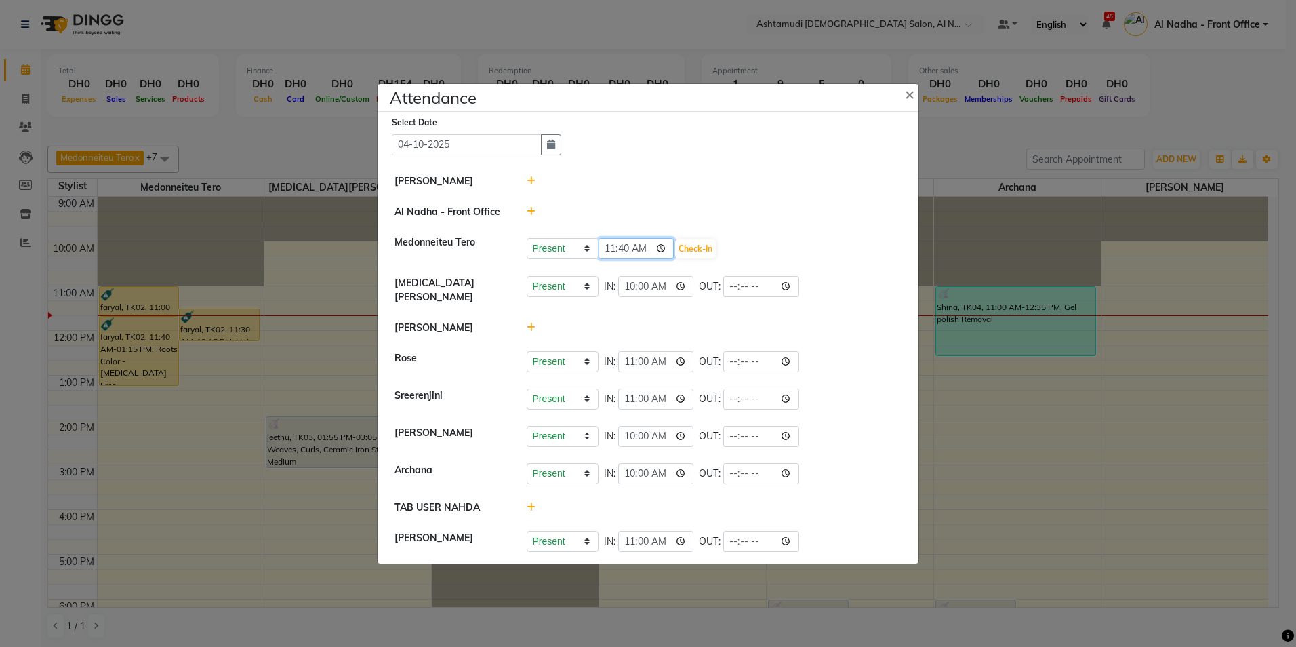
click at [632, 251] on input "11:40" at bounding box center [636, 248] width 76 height 21
click at [626, 250] on input "11:40" at bounding box center [636, 248] width 76 height 21
type input "11:15"
click at [695, 252] on button "Check-In" at bounding box center [695, 248] width 41 height 19
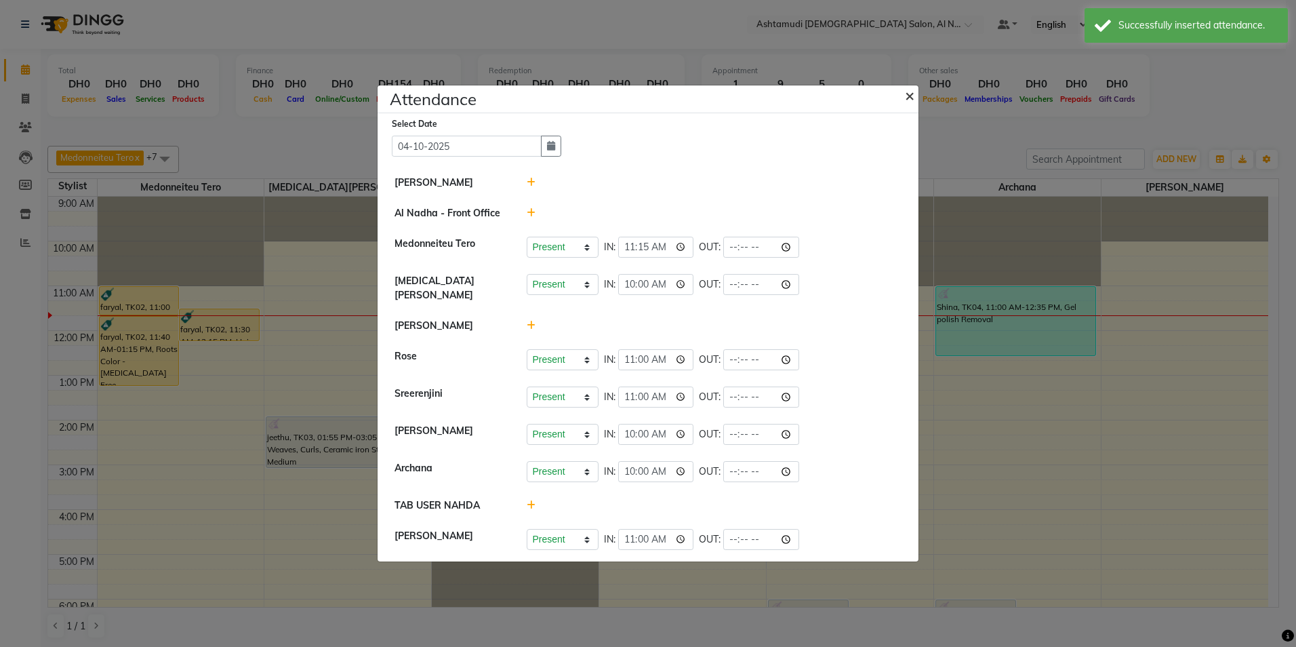
click at [909, 98] on span "×" at bounding box center [909, 95] width 9 height 20
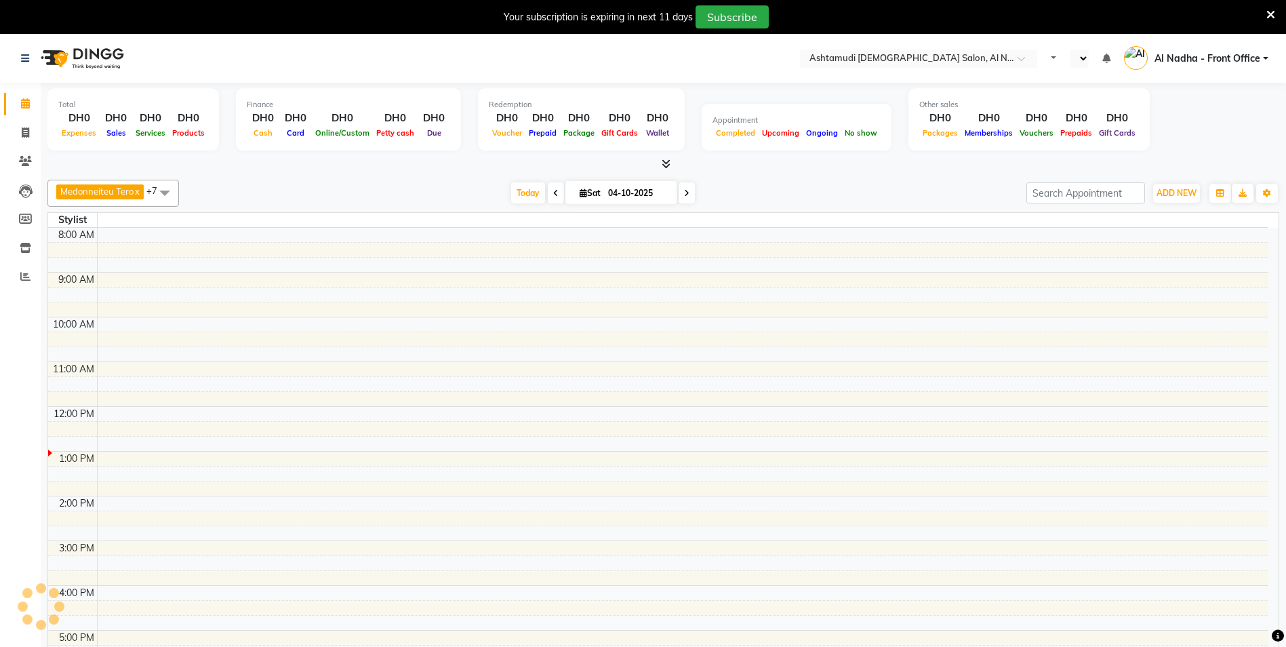
select select "en"
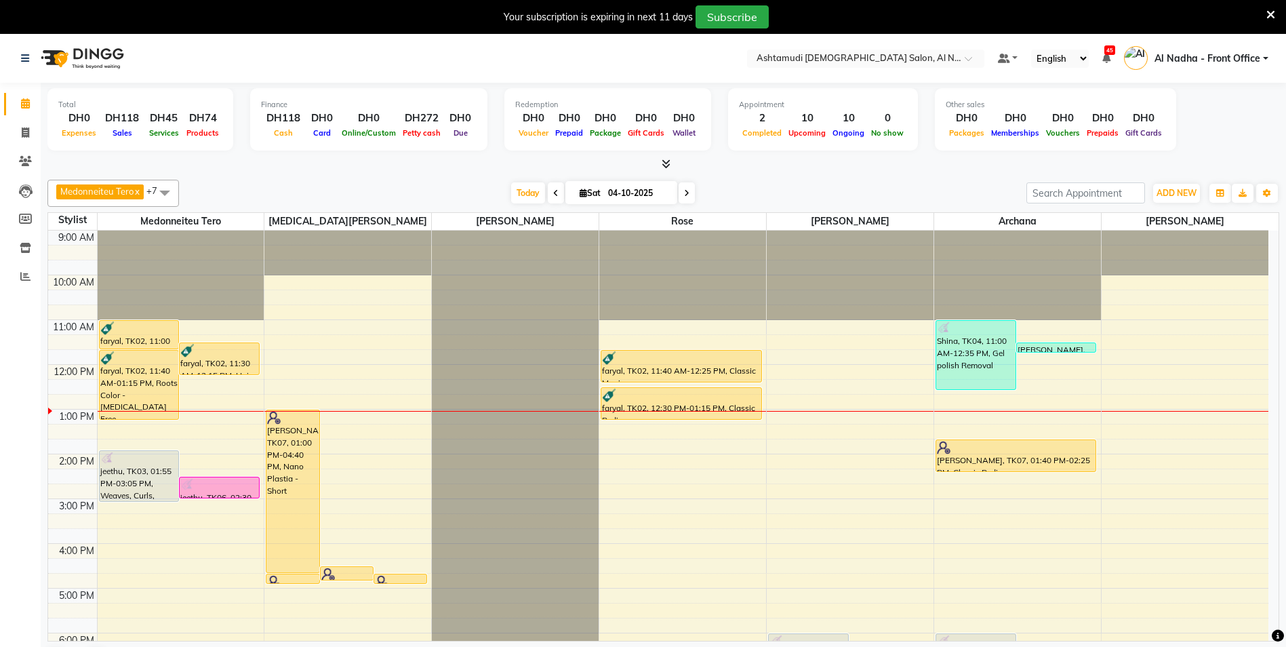
click at [1267, 12] on icon at bounding box center [1270, 15] width 9 height 12
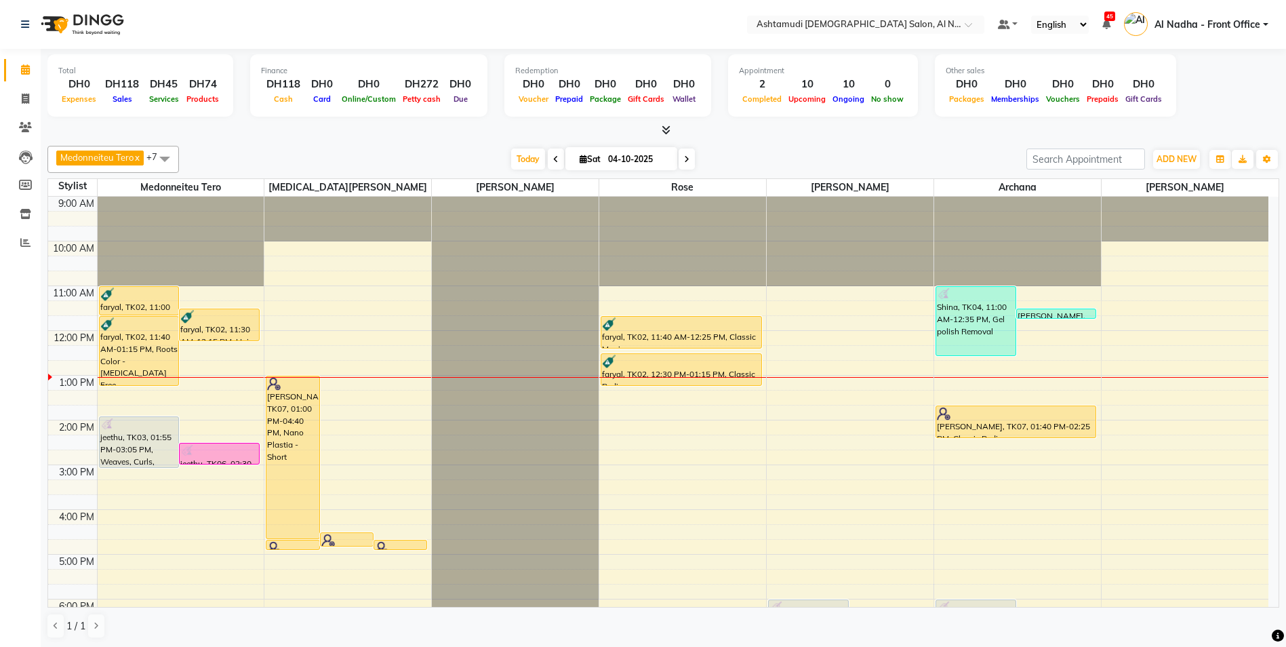
scroll to position [68, 0]
